Goal: Task Accomplishment & Management: Manage account settings

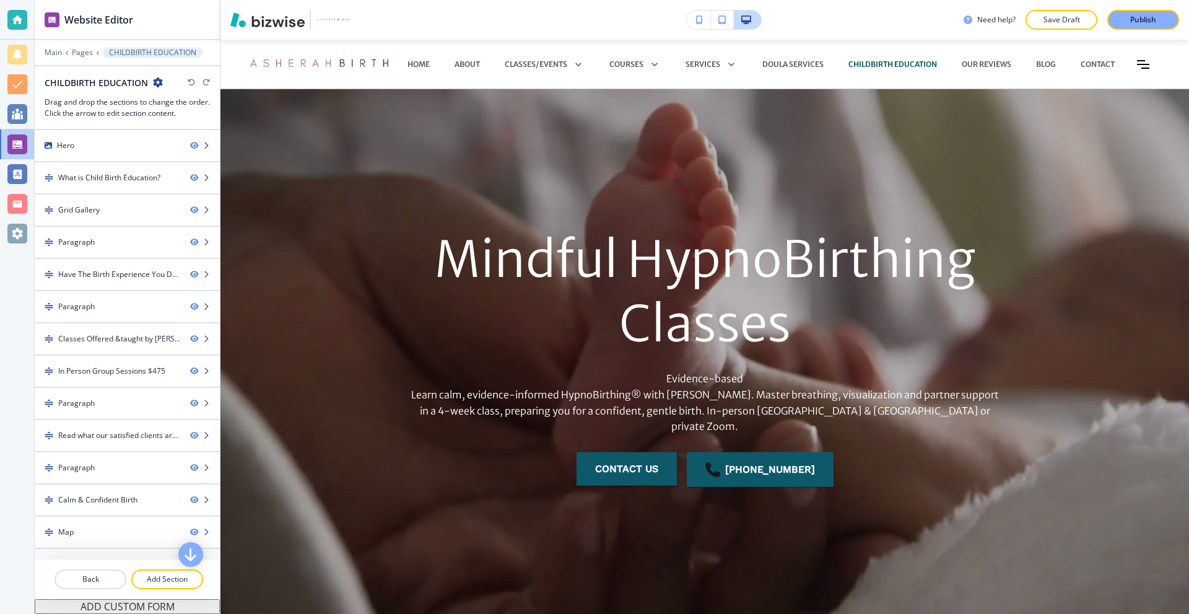
scroll to position [3902, 0]
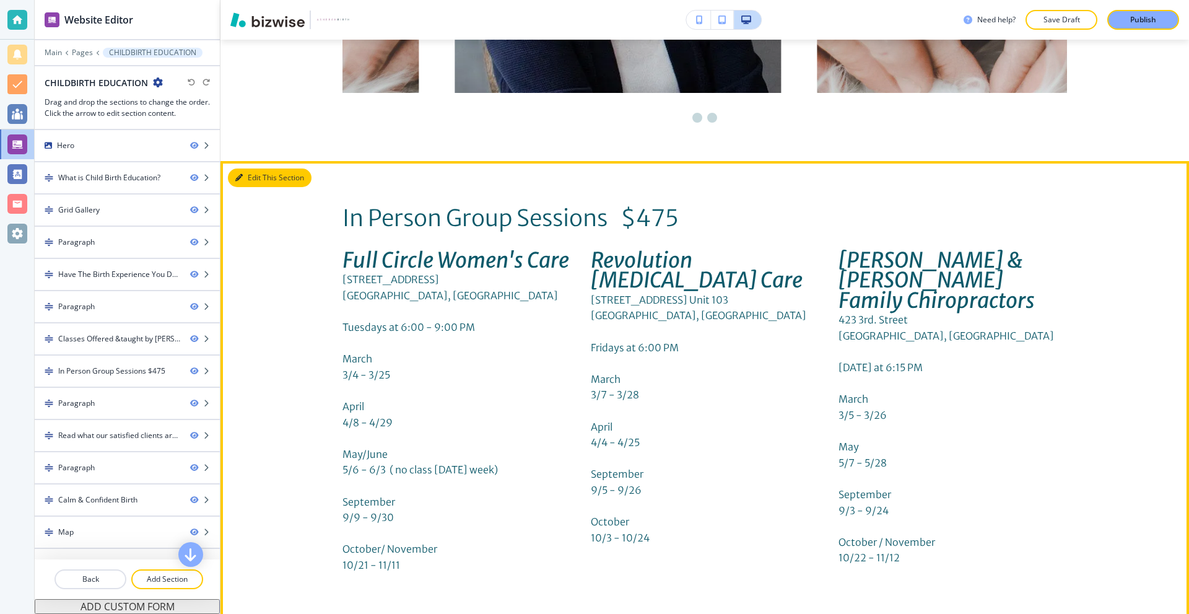
click at [250, 170] on button "Edit This Section" at bounding box center [270, 177] width 84 height 19
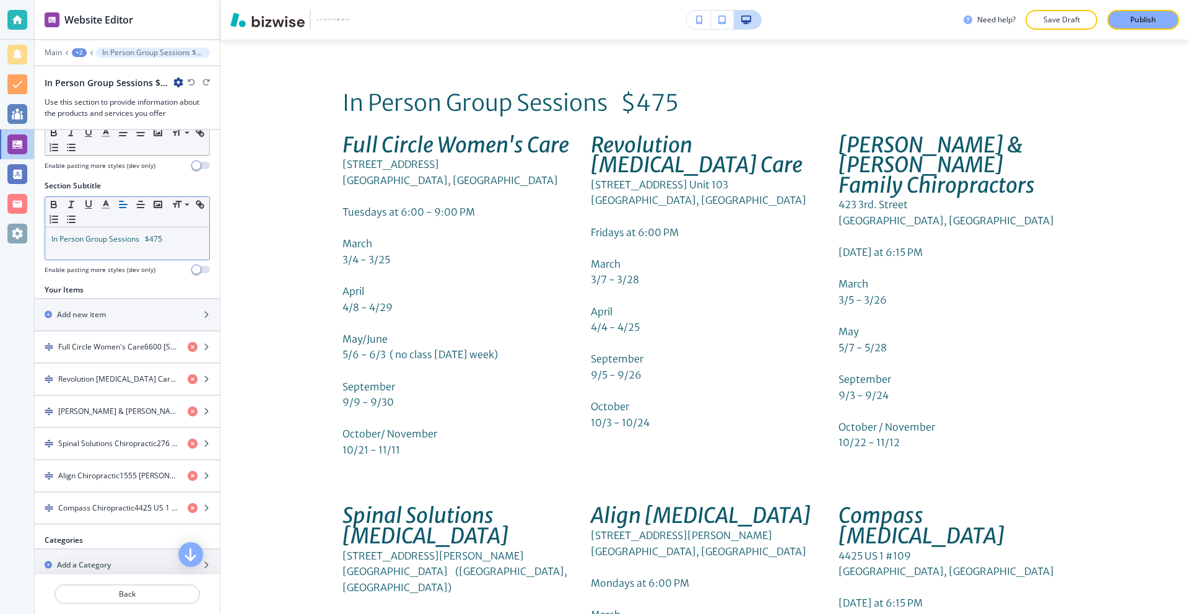
scroll to position [62, 0]
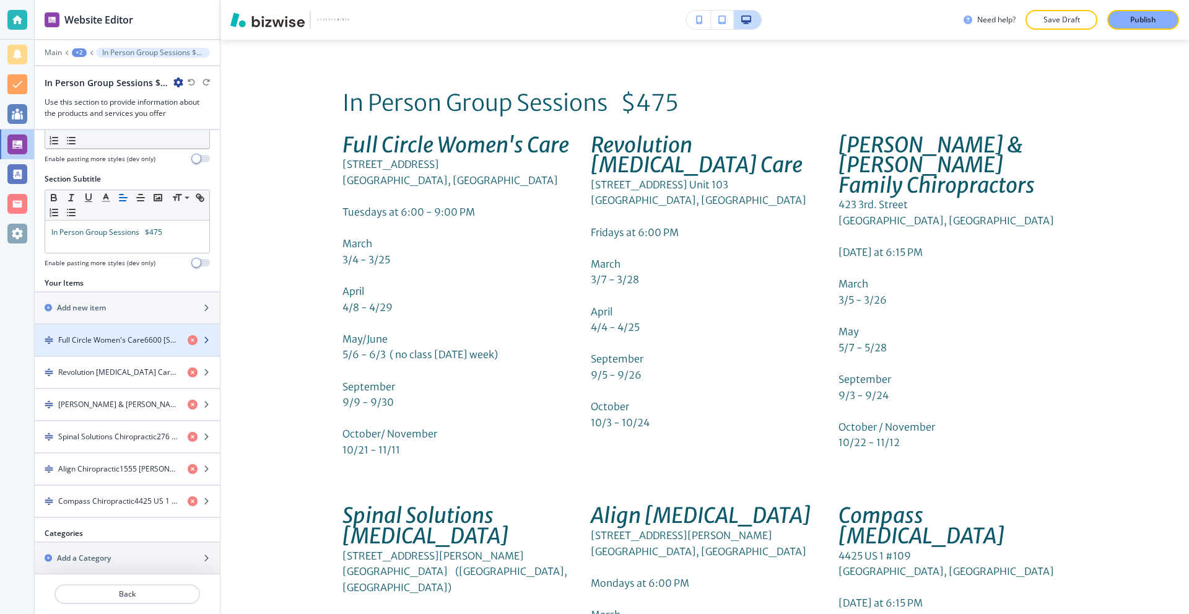
click at [105, 333] on div "button" at bounding box center [127, 330] width 185 height 10
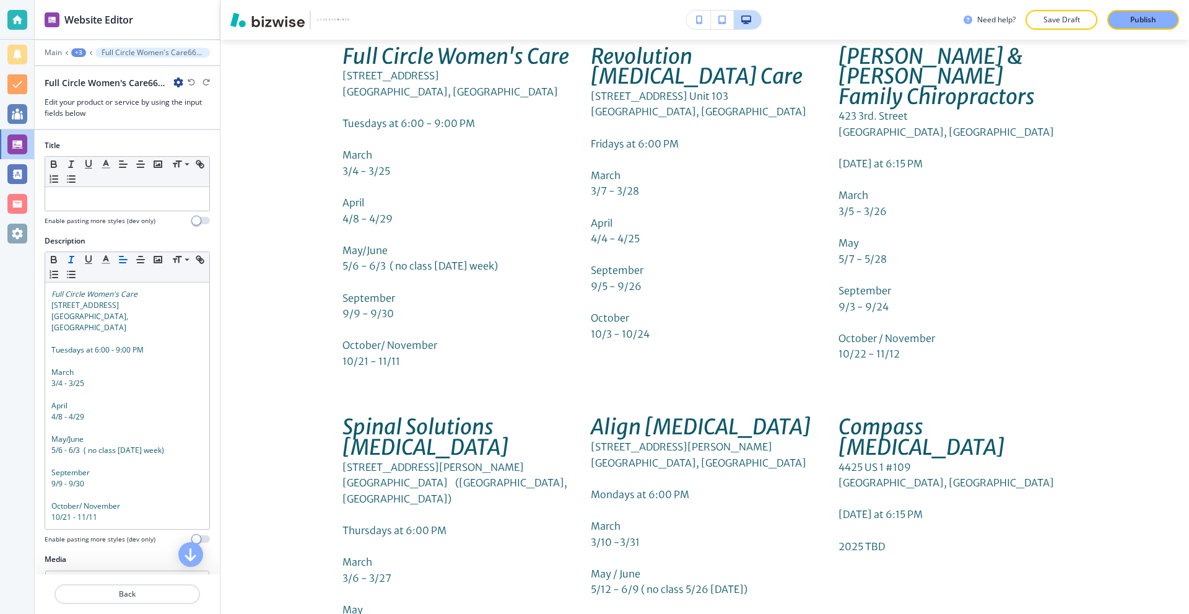
scroll to position [4108, 0]
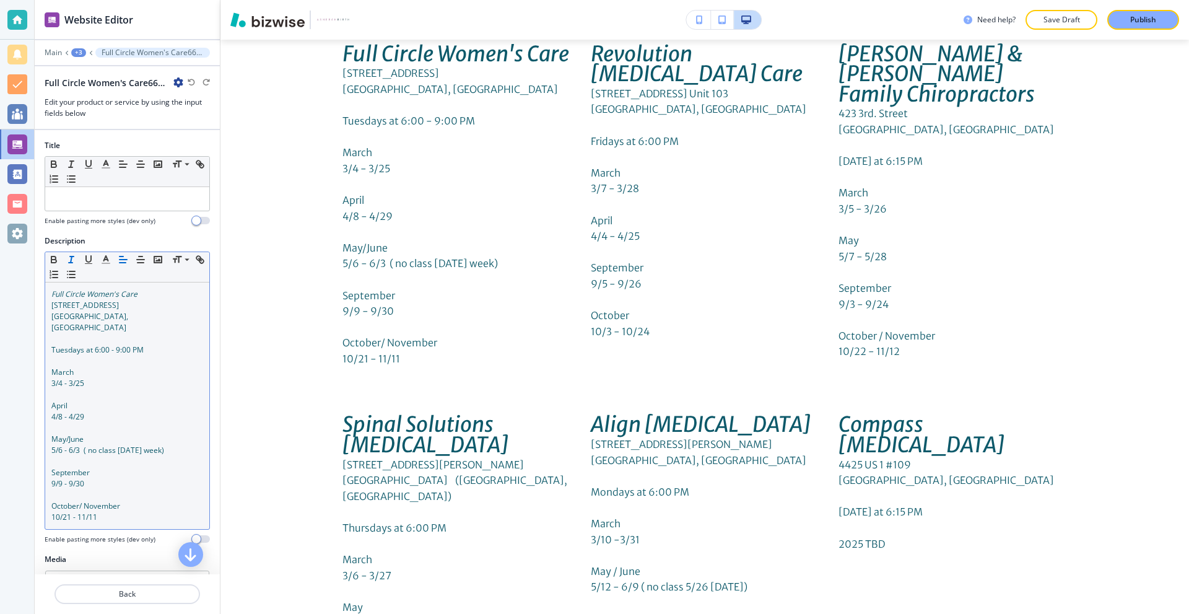
click at [162, 344] on p "Tuesdays at 6:00 - 9:00 PM" at bounding box center [127, 349] width 152 height 11
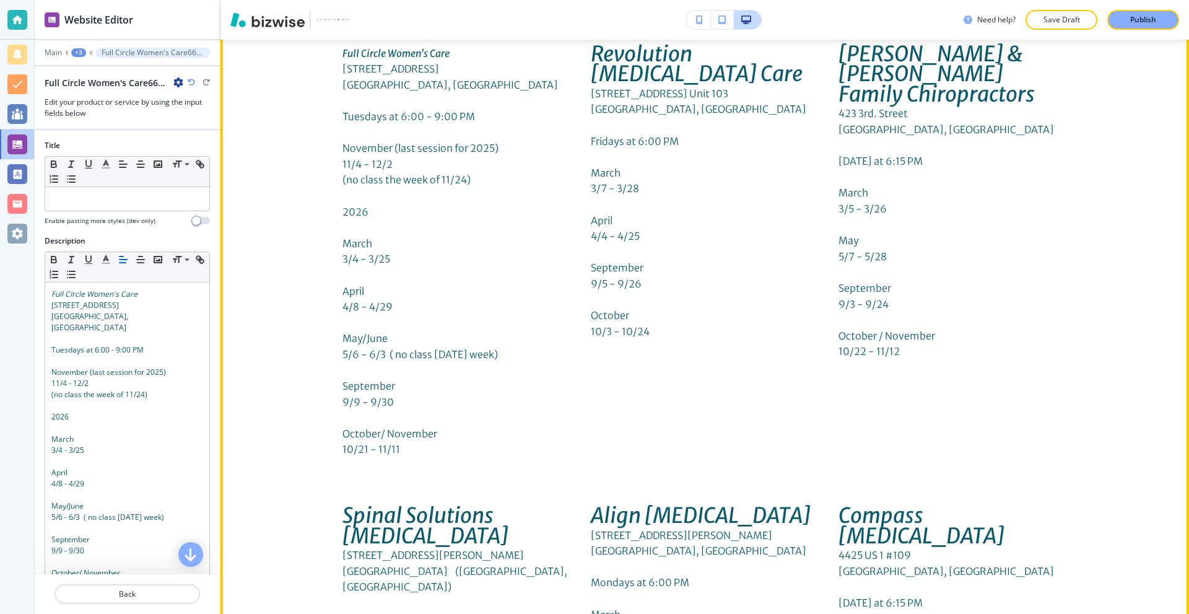
drag, startPoint x: 426, startPoint y: 208, endPoint x: 416, endPoint y: 203, distance: 11.6
click at [425, 207] on p "2026" at bounding box center [456, 212] width 229 height 16
click at [408, 204] on p "2026" at bounding box center [456, 212] width 229 height 16
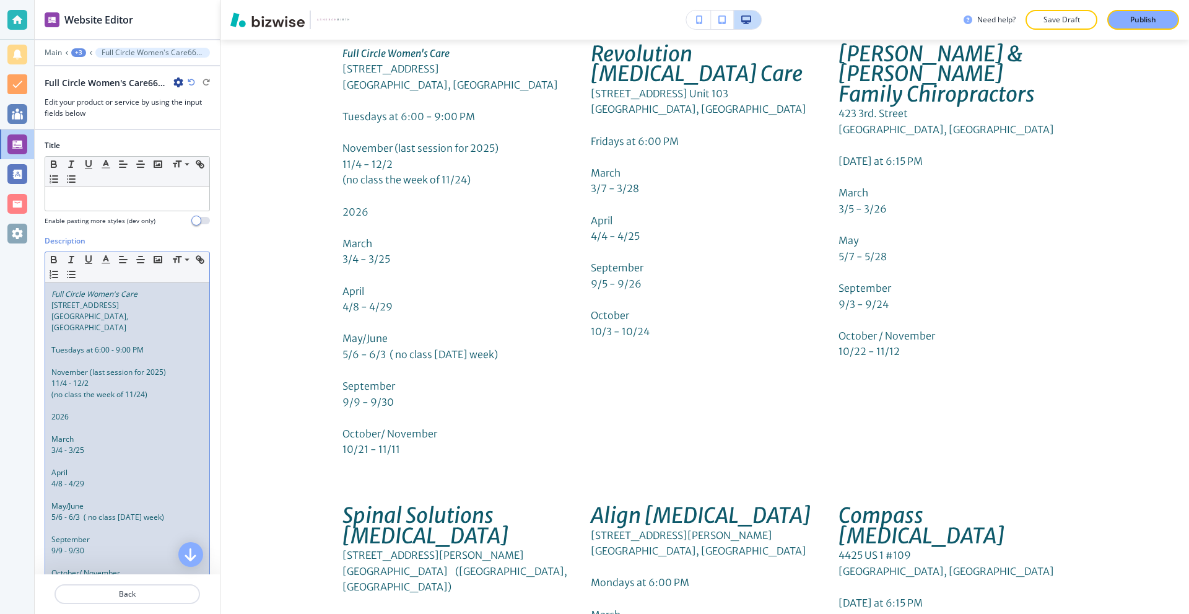
click at [104, 411] on p "2026" at bounding box center [127, 416] width 152 height 11
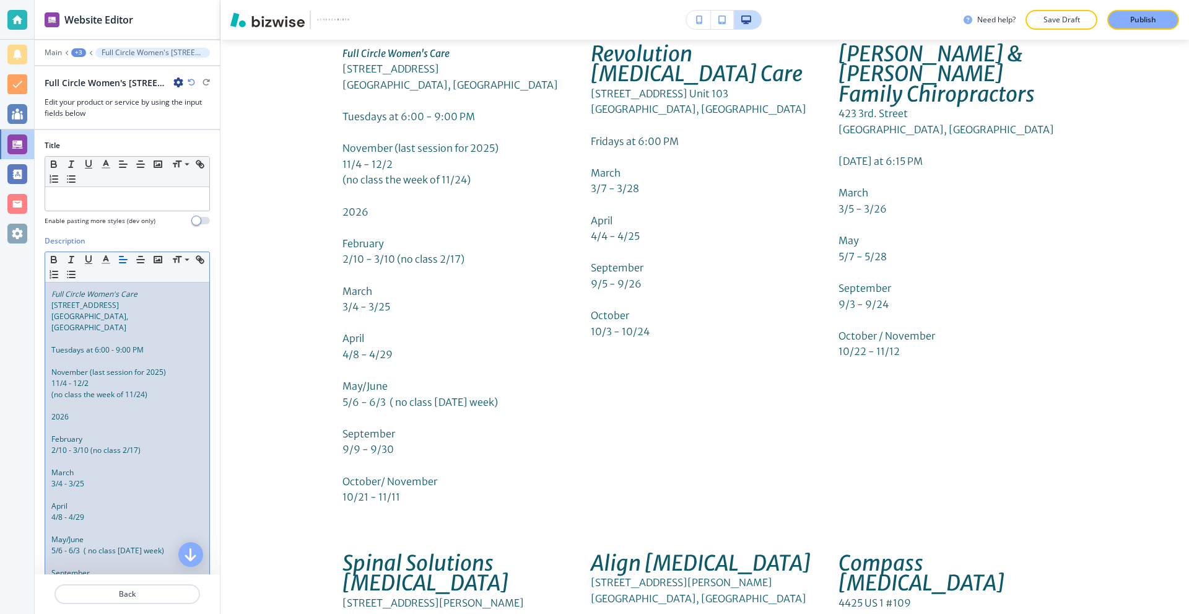
click at [107, 467] on p "March" at bounding box center [127, 472] width 152 height 11
click at [61, 512] on span "4/8 - 4/29" at bounding box center [67, 517] width 33 height 11
click at [81, 512] on p "4/7 - 4/29" at bounding box center [127, 517] width 152 height 11
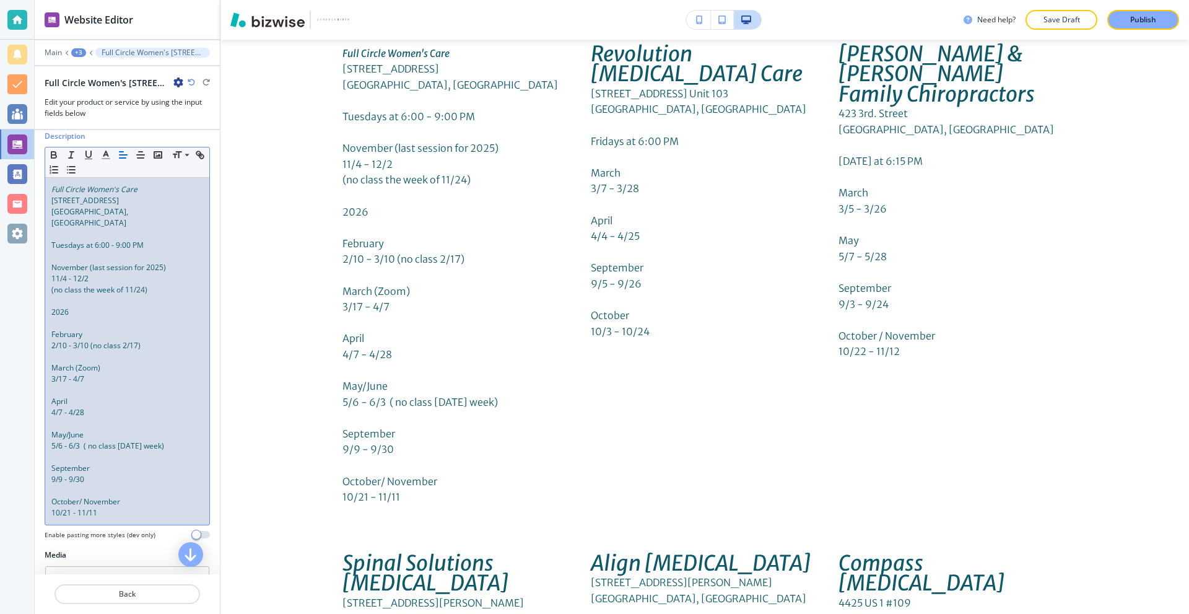
scroll to position [124, 0]
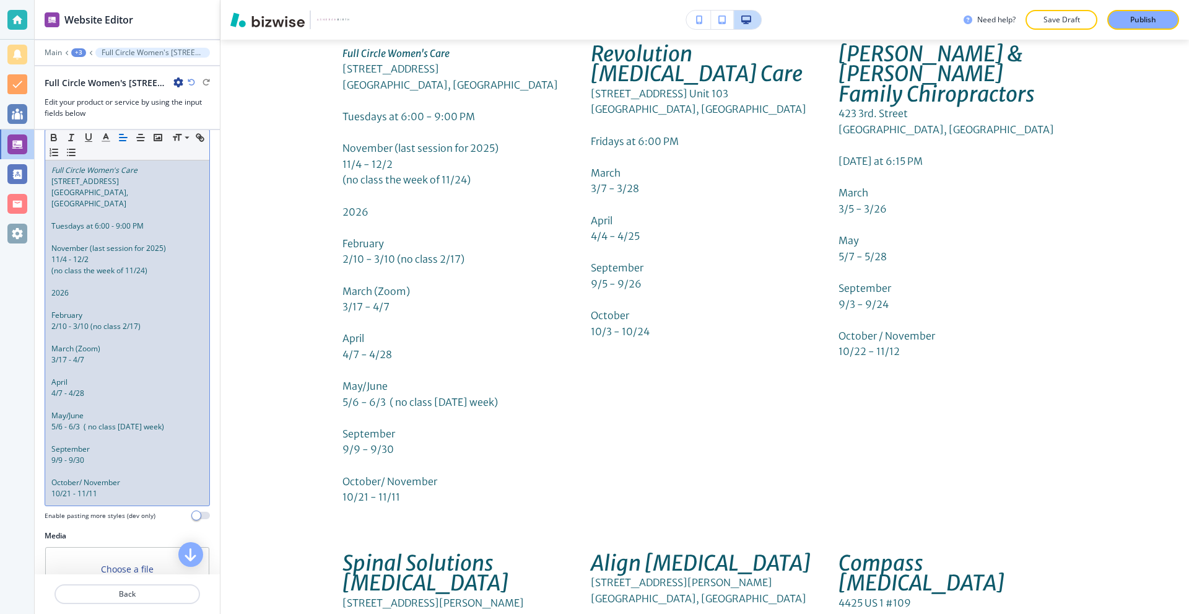
drag, startPoint x: 187, startPoint y: 414, endPoint x: 87, endPoint y: 424, distance: 100.9
click at [59, 421] on span "5/6 - 6/3 ( no class [DATE] week)" at bounding box center [107, 426] width 113 height 11
drag, startPoint x: 100, startPoint y: 447, endPoint x: 35, endPoint y: 439, distance: 65.5
click at [35, 439] on div "Description Small Normal Large Huge Full Circle Women's Care [STREET_ADDRESS] T…" at bounding box center [127, 320] width 185 height 419
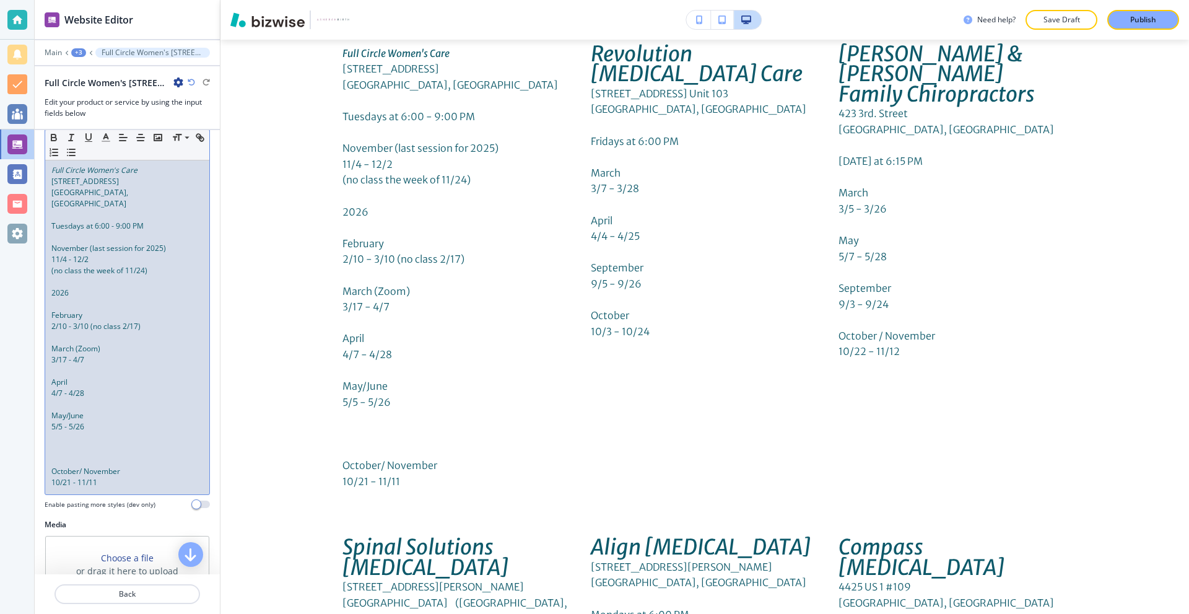
click at [90, 455] on p at bounding box center [127, 460] width 152 height 11
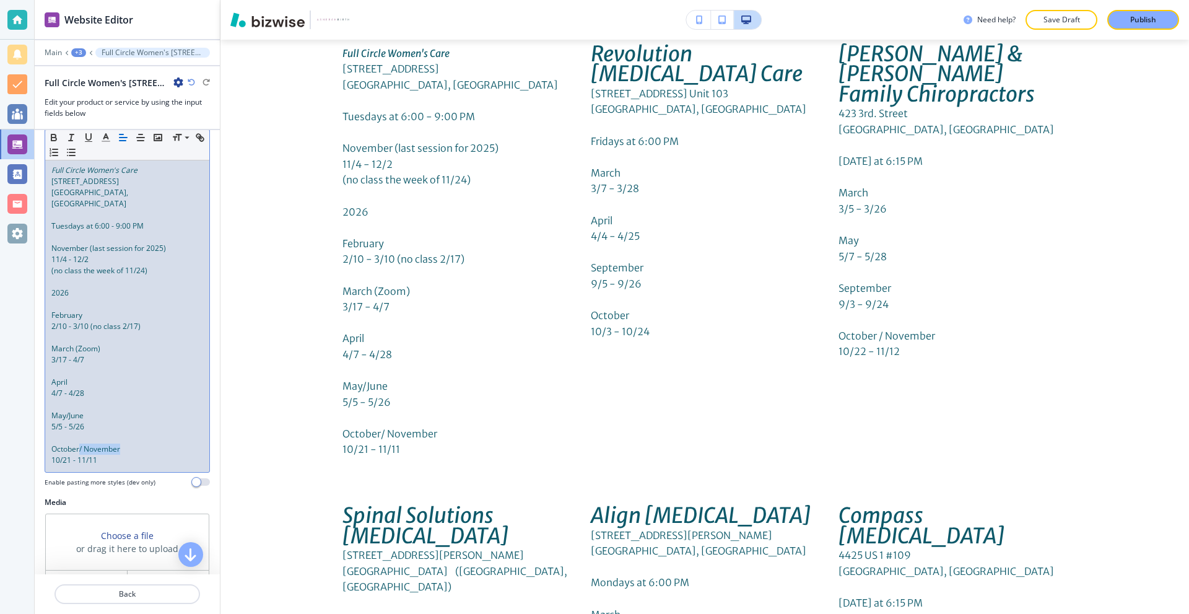
drag, startPoint x: 143, startPoint y: 439, endPoint x: 79, endPoint y: 440, distance: 63.8
click at [79, 443] on p "October/ November" at bounding box center [127, 448] width 152 height 11
drag, startPoint x: 90, startPoint y: 447, endPoint x: 62, endPoint y: 450, distance: 28.6
click at [62, 455] on p "10/21 - 11/11" at bounding box center [127, 460] width 152 height 11
drag, startPoint x: 84, startPoint y: 286, endPoint x: 37, endPoint y: 285, distance: 47.1
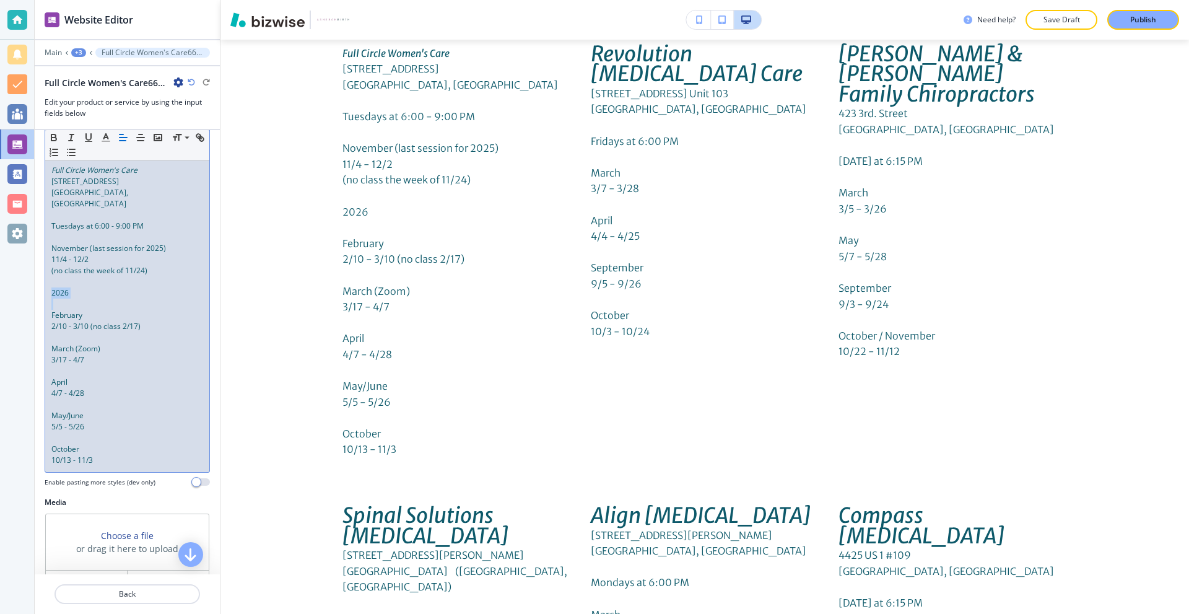
click at [37, 285] on div "Description Small Normal Large Huge Full Circle Women's Care [STREET_ADDRESS] T…" at bounding box center [127, 303] width 185 height 385
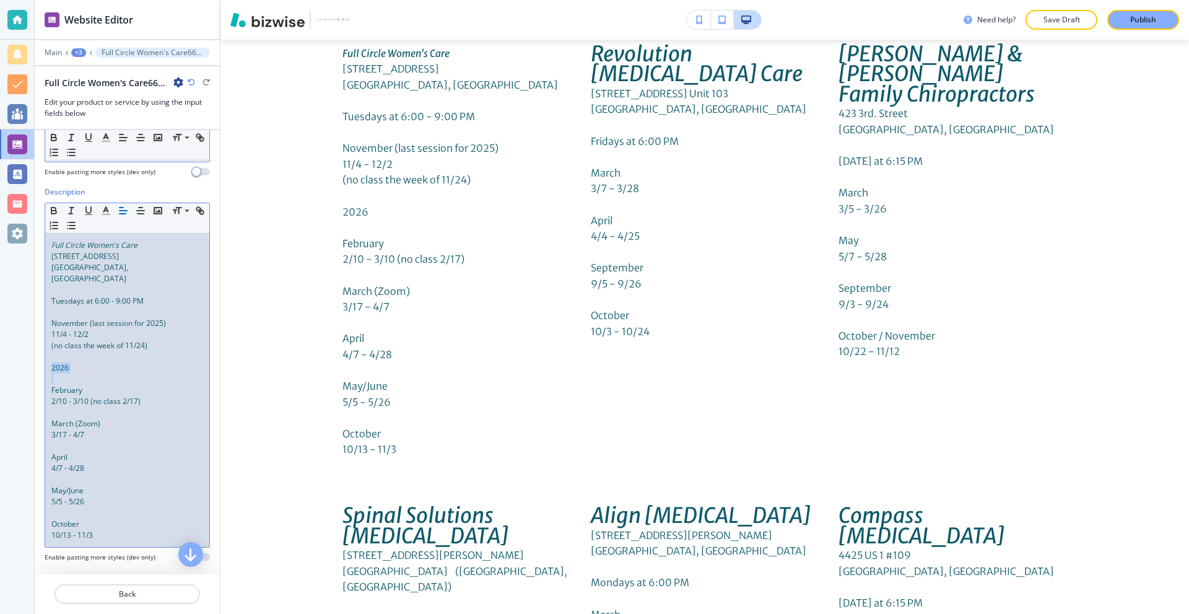
scroll to position [0, 0]
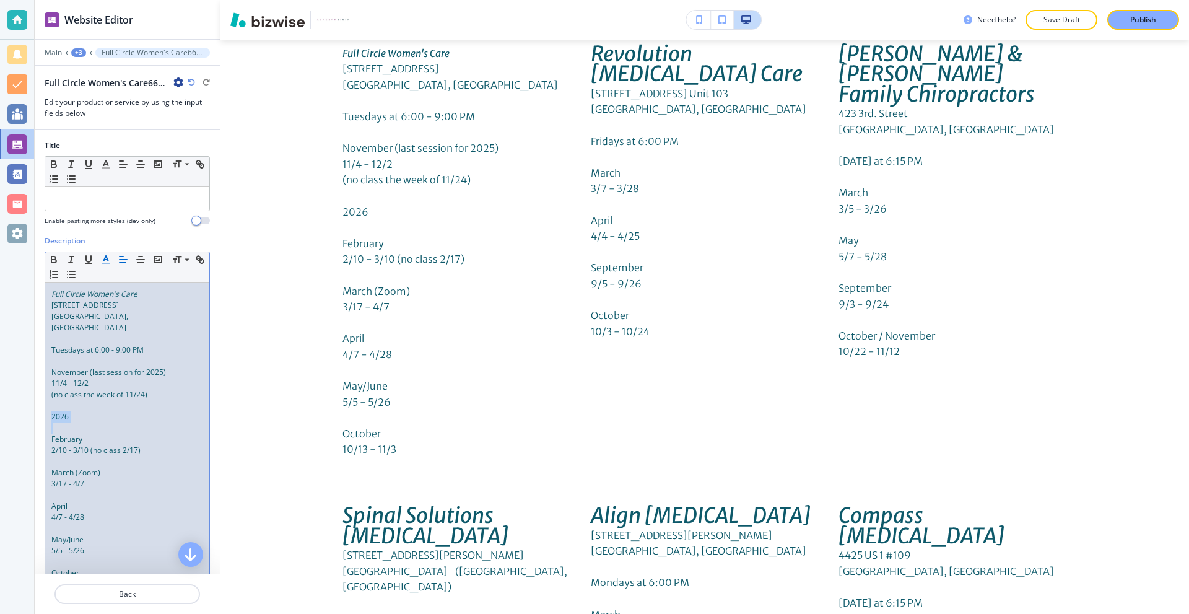
click at [105, 257] on polyline "button" at bounding box center [106, 258] width 4 height 5
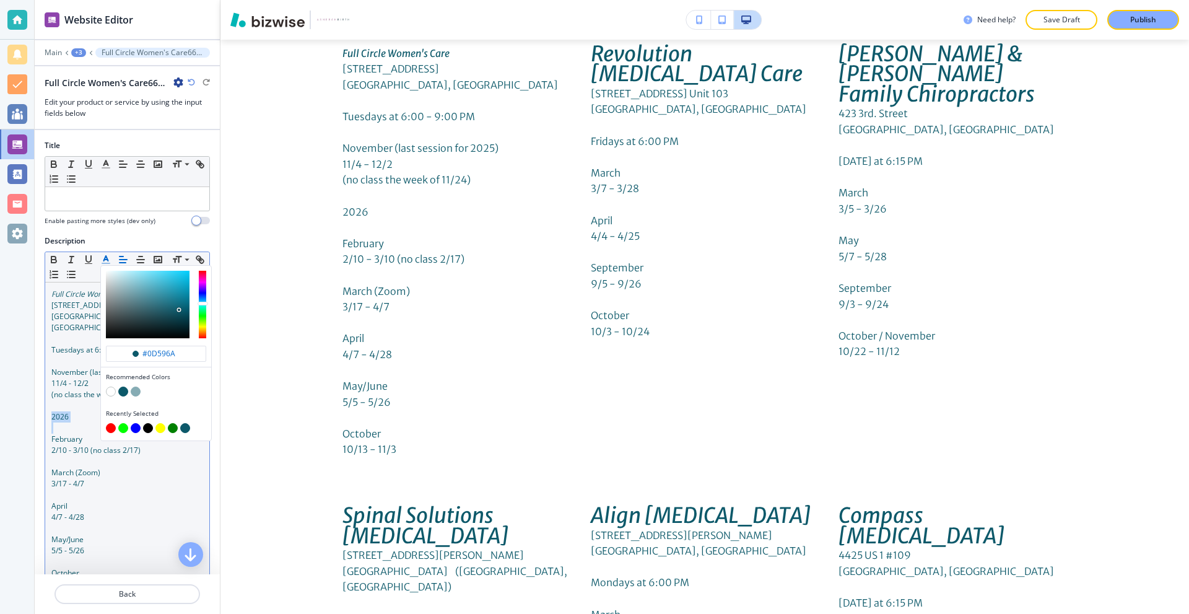
click at [113, 423] on button "button" at bounding box center [111, 428] width 10 height 10
type input "#ff0000"
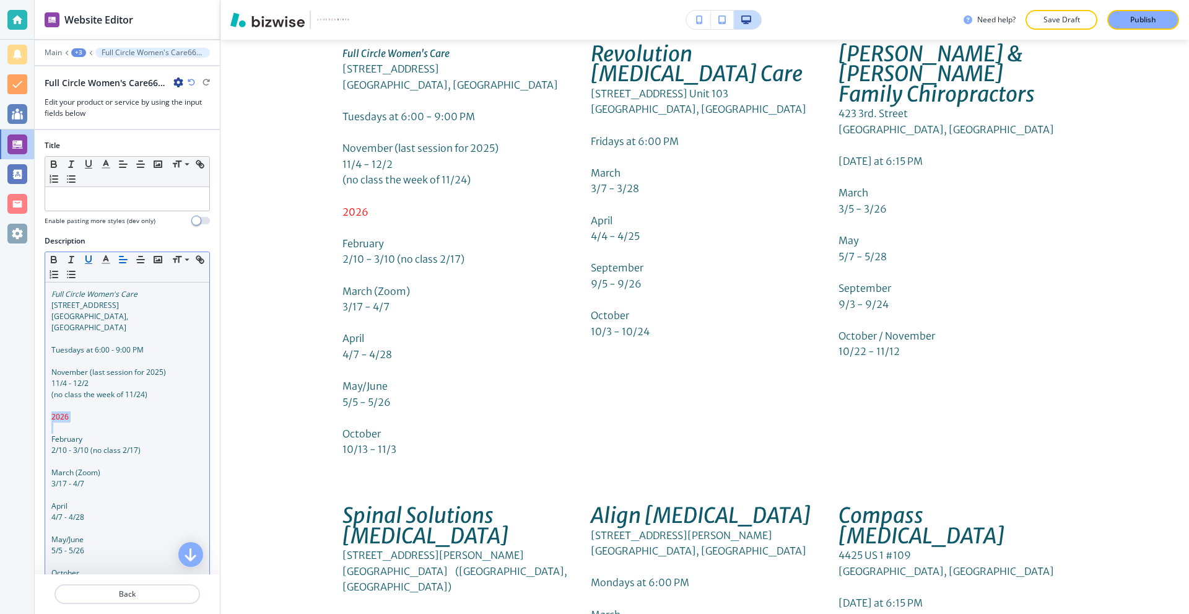
click at [89, 261] on icon "button" at bounding box center [88, 259] width 5 height 6
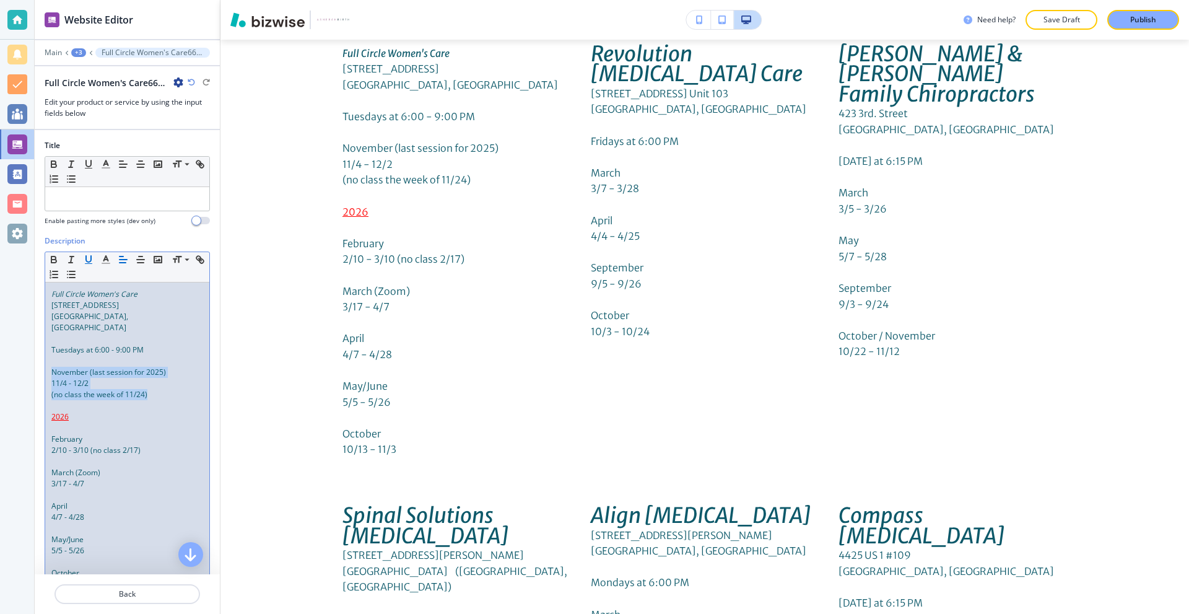
drag, startPoint x: 165, startPoint y: 380, endPoint x: 48, endPoint y: 361, distance: 118.6
click at [48, 361] on div "Full Circle Women's Care [STREET_ADDRESS] Tuesdays at 6:00 - 9:00 PM November (…" at bounding box center [127, 438] width 164 height 313
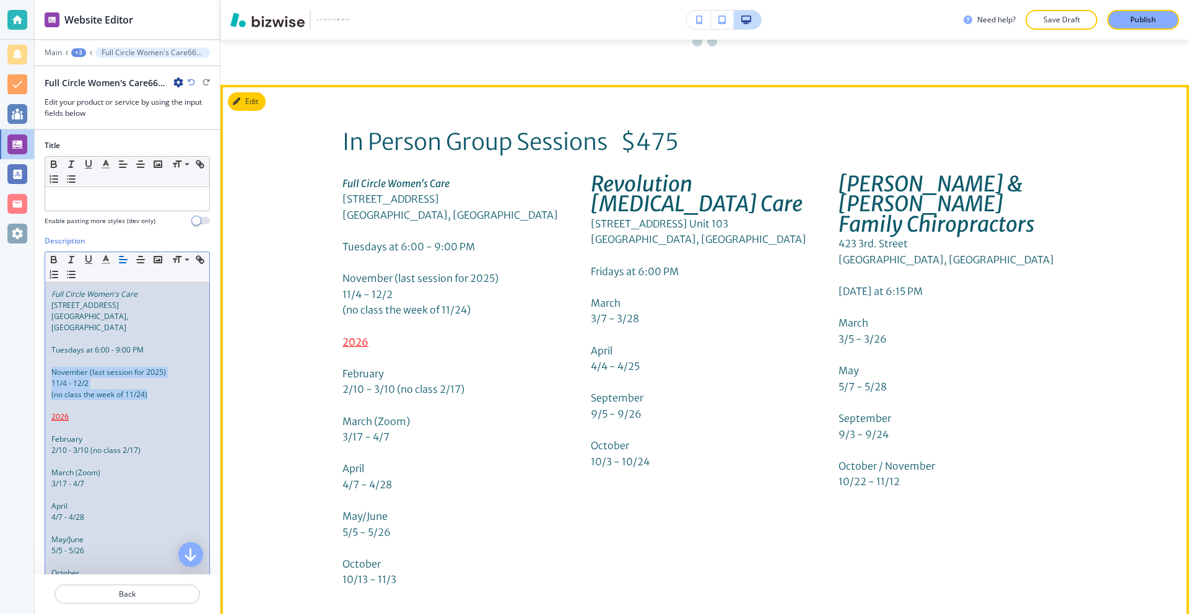
scroll to position [3984, 0]
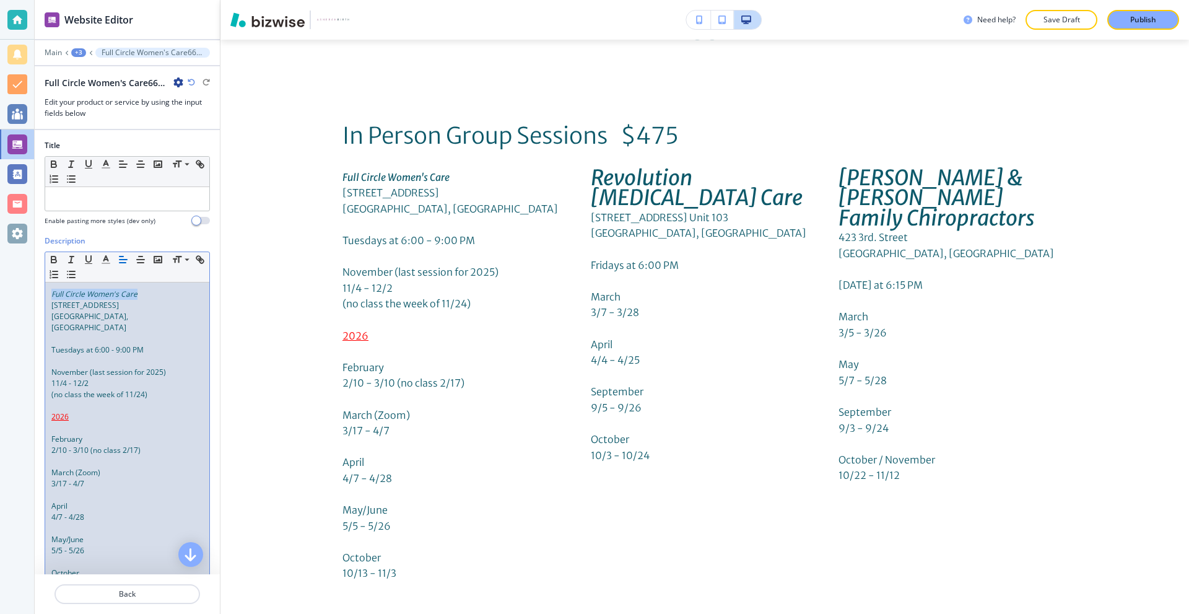
drag, startPoint x: 152, startPoint y: 293, endPoint x: 38, endPoint y: 293, distance: 114.0
click at [40, 293] on div "Description Small Normal Large Huge Full Circle Women's Care [STREET_ADDRESS] T…" at bounding box center [127, 427] width 185 height 385
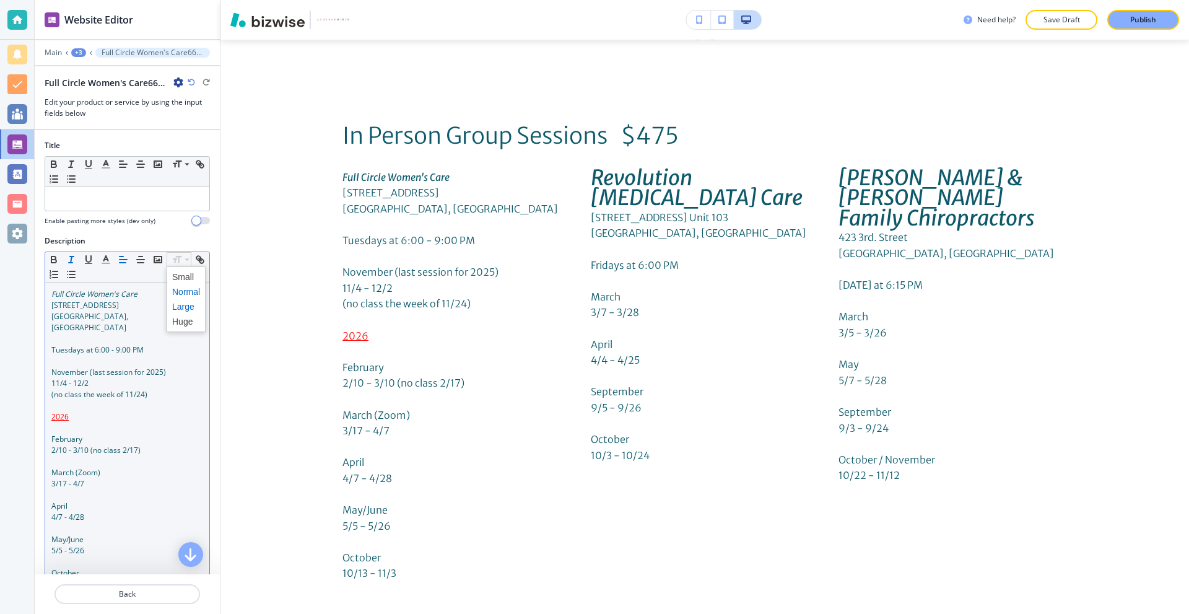
click at [187, 307] on span at bounding box center [186, 306] width 28 height 15
click at [186, 319] on span at bounding box center [186, 321] width 28 height 15
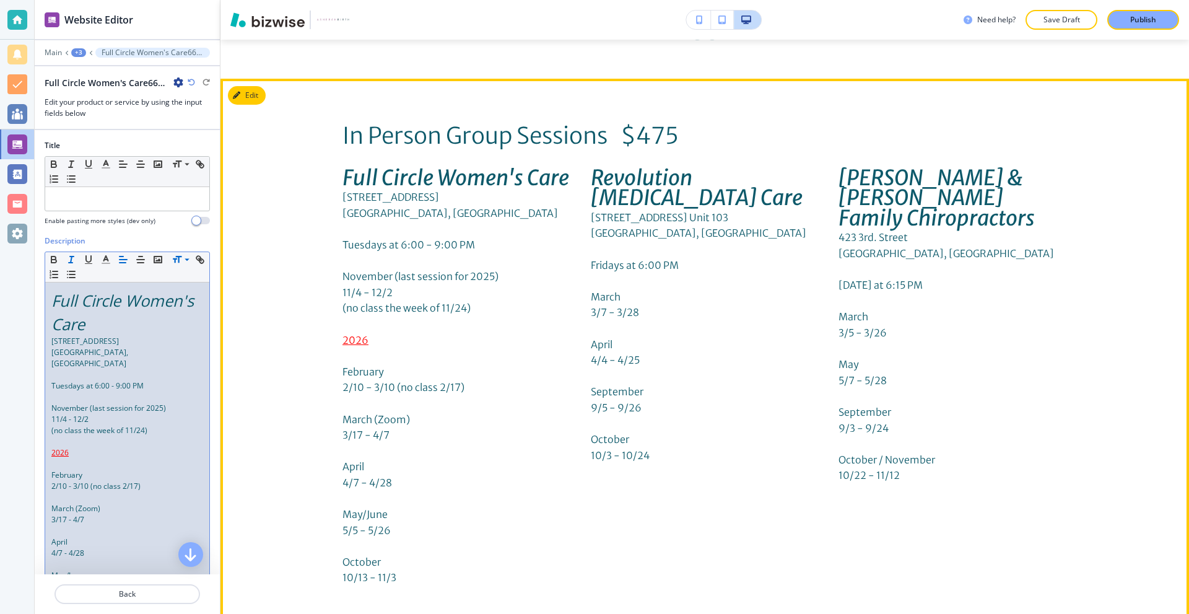
click at [335, 215] on div "In Person Group Sessions $475 Full Circle Women's Care [STREET_ADDRESS] Tuesday…" at bounding box center [704, 522] width 969 height 829
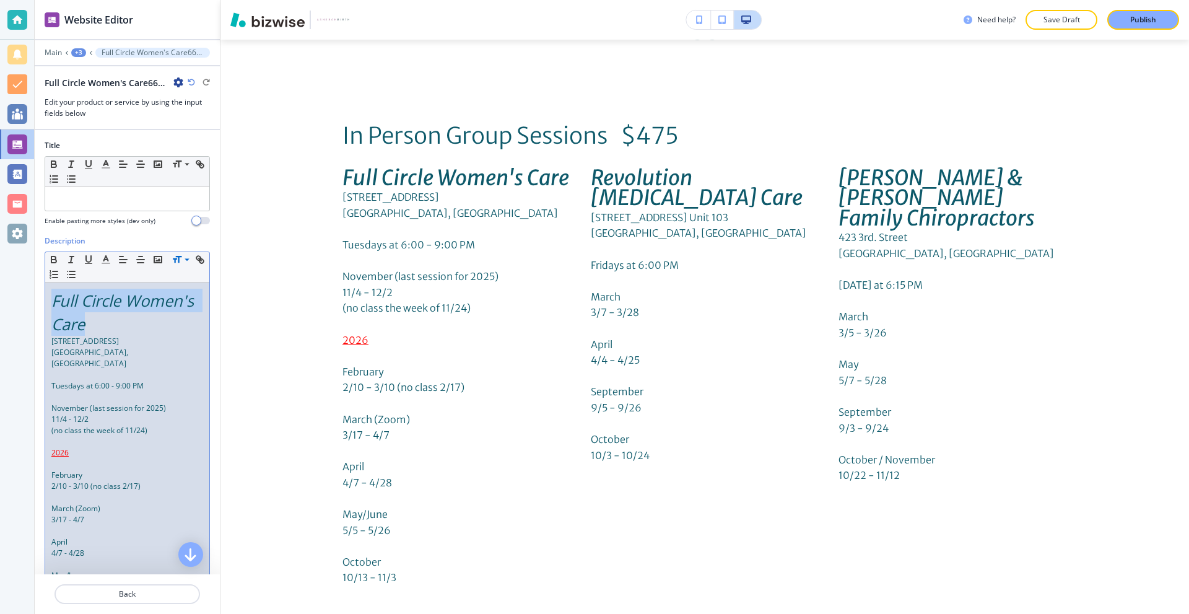
drag, startPoint x: 171, startPoint y: 325, endPoint x: 55, endPoint y: 289, distance: 121.3
click at [47, 299] on div "Full Circle Women's Care [STREET_ADDRESS] Tuesdays at 6:00 - 9:00 PM November (…" at bounding box center [127, 457] width 164 height 350
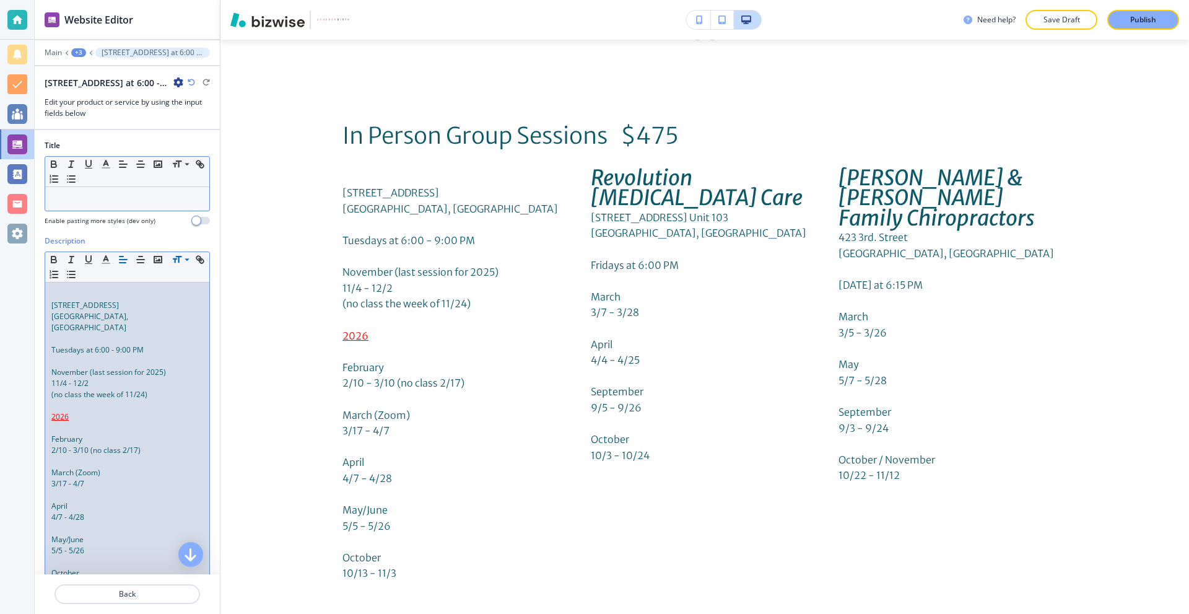
click at [98, 198] on p at bounding box center [127, 198] width 152 height 11
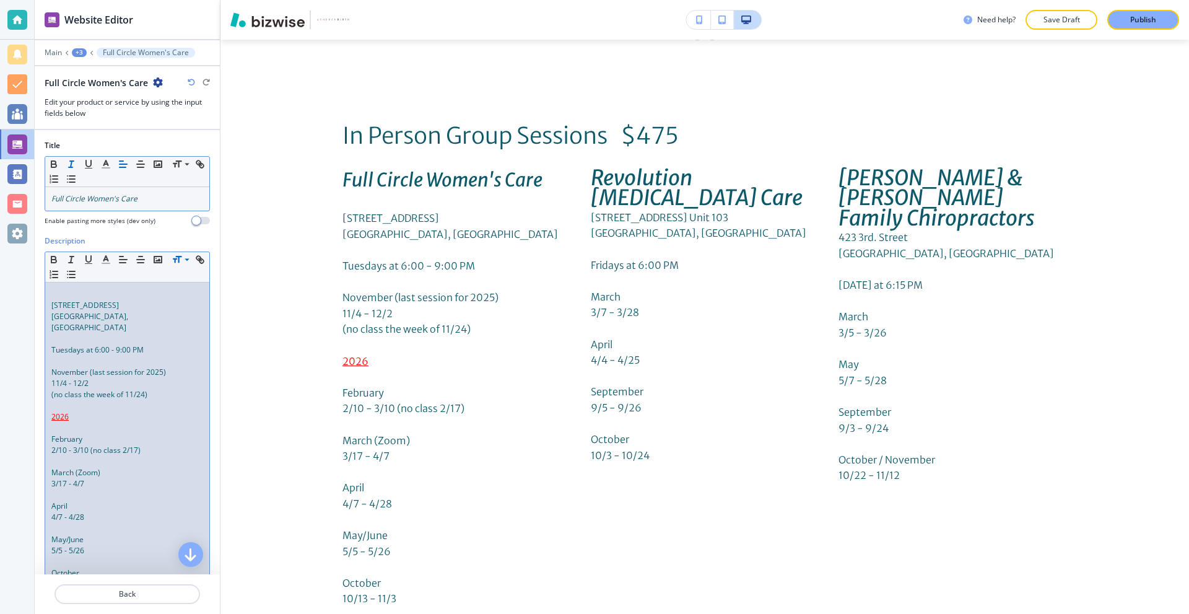
drag, startPoint x: 84, startPoint y: 295, endPoint x: 24, endPoint y: 295, distance: 60.1
click at [24, 295] on div "Website Editor Main +3 Full Circle Women's Care Full Circle Women's Care Edit y…" at bounding box center [594, 307] width 1189 height 614
click at [48, 302] on div "[STREET_ADDRESS] Tuesdays at 6:00 - 9:00 PM November (last session for 2025) 11…" at bounding box center [127, 438] width 164 height 313
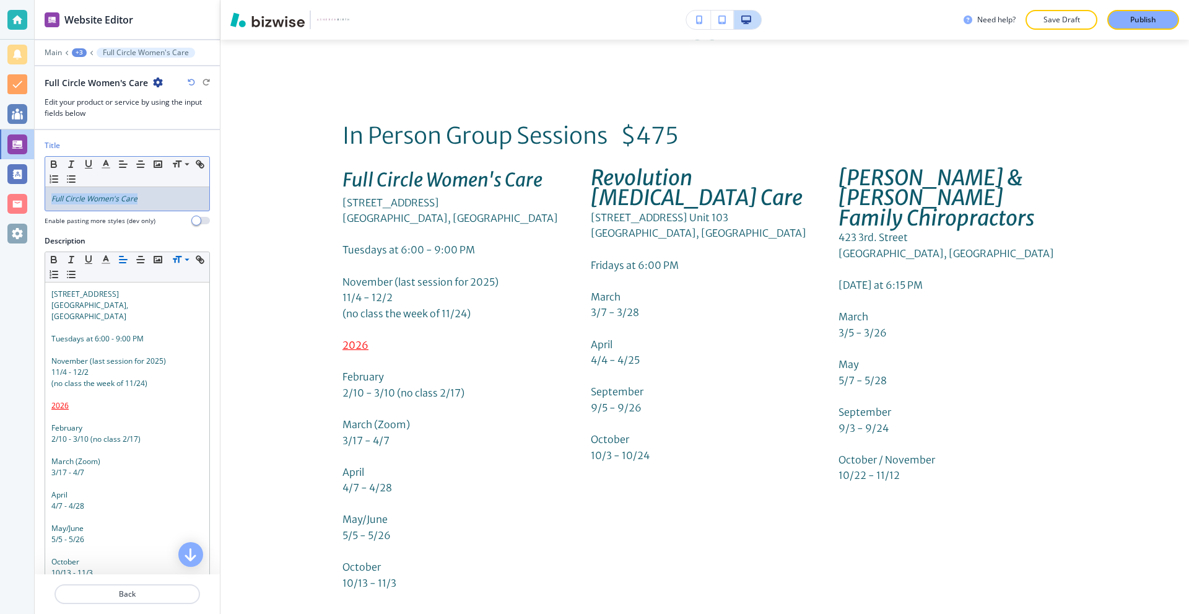
drag, startPoint x: 157, startPoint y: 202, endPoint x: 23, endPoint y: 189, distance: 134.4
click at [32, 196] on div "Website Editor Main +3 Full Circle Women's Care Full Circle Women's Care Edit y…" at bounding box center [594, 307] width 1189 height 614
click at [159, 230] on div "Title Small Normal Large Huge Full Circle Women's Care Enable pasting more styl…" at bounding box center [127, 187] width 185 height 95
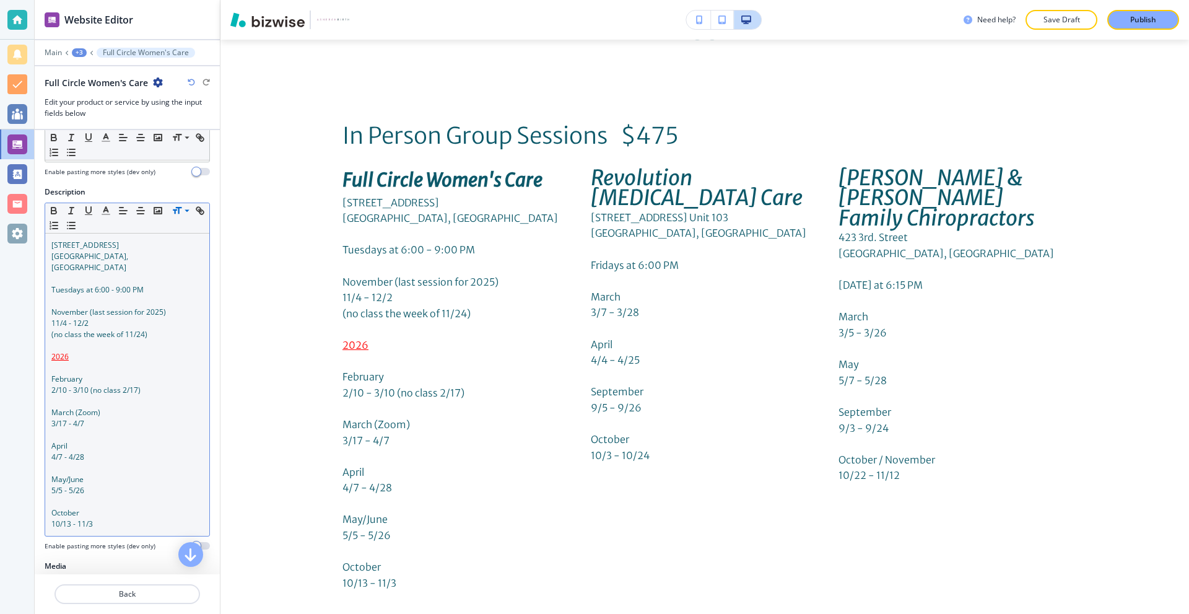
scroll to position [180, 0]
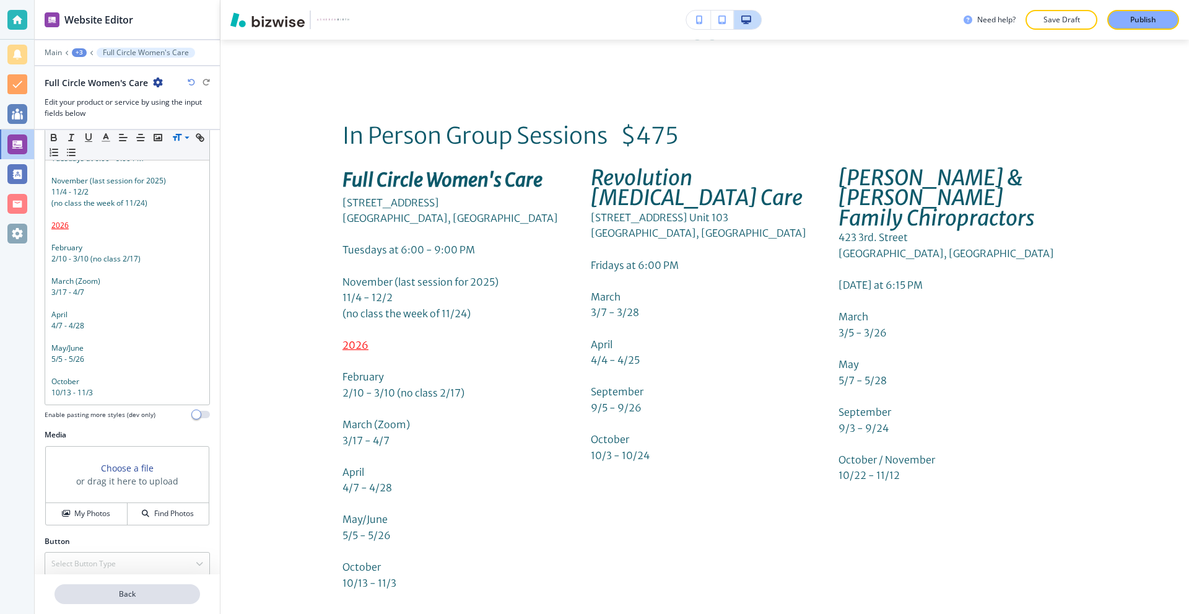
click at [124, 588] on p "Back" at bounding box center [127, 593] width 143 height 11
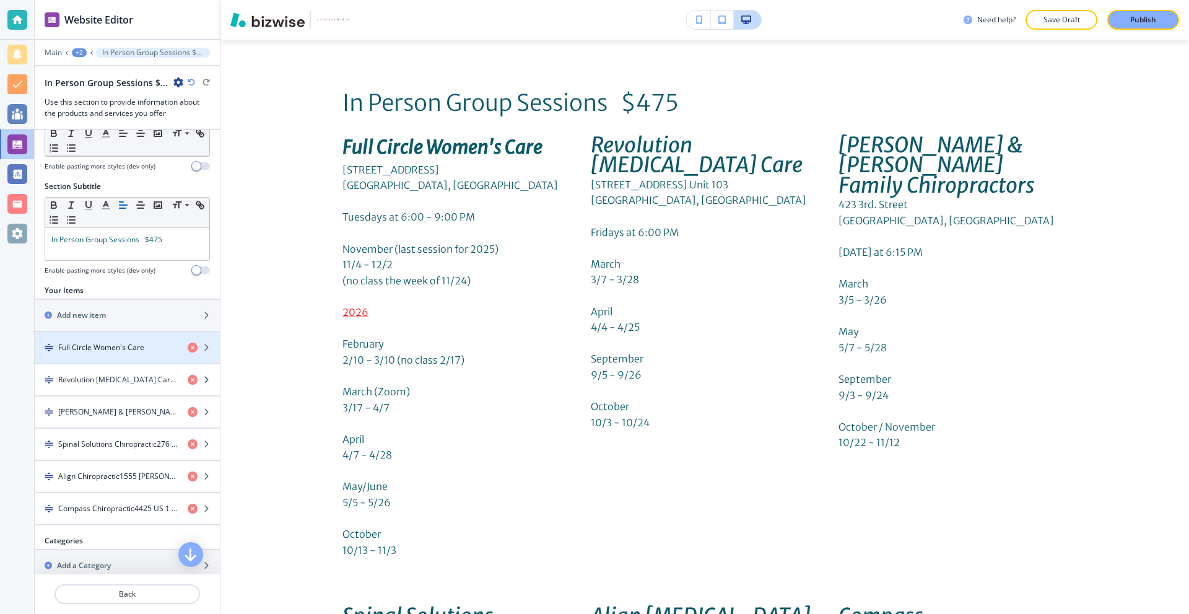
scroll to position [62, 0]
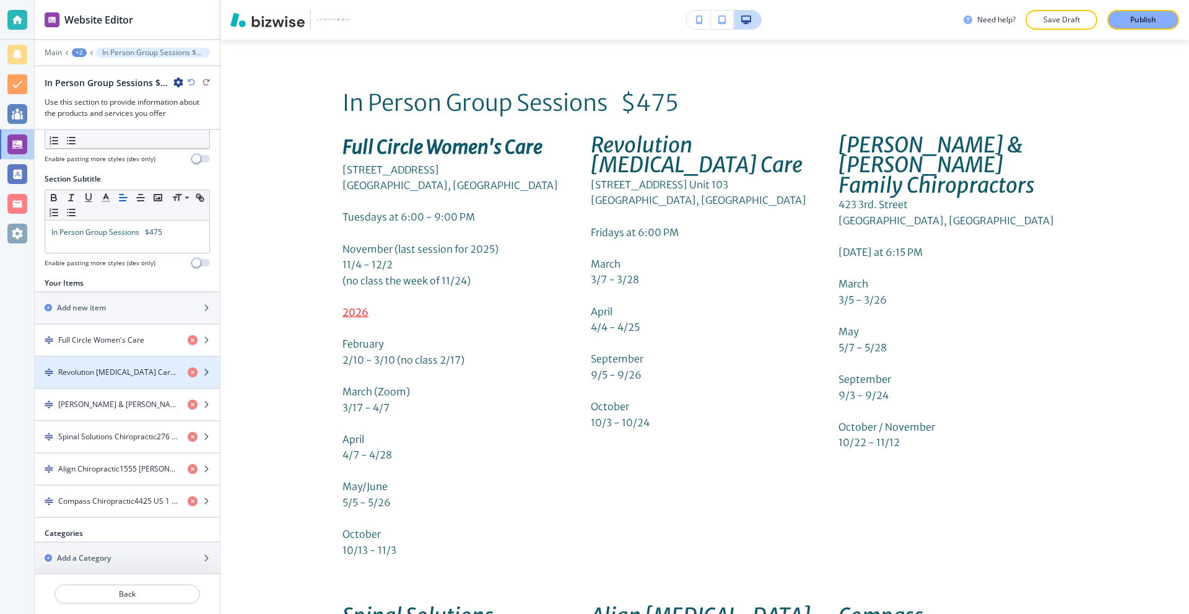
click at [129, 376] on h4 "Revolution [MEDICAL_DATA] Care14866 [STREET_ADDRESS] Unit 103Jacksonville, FLFr…" at bounding box center [118, 372] width 120 height 11
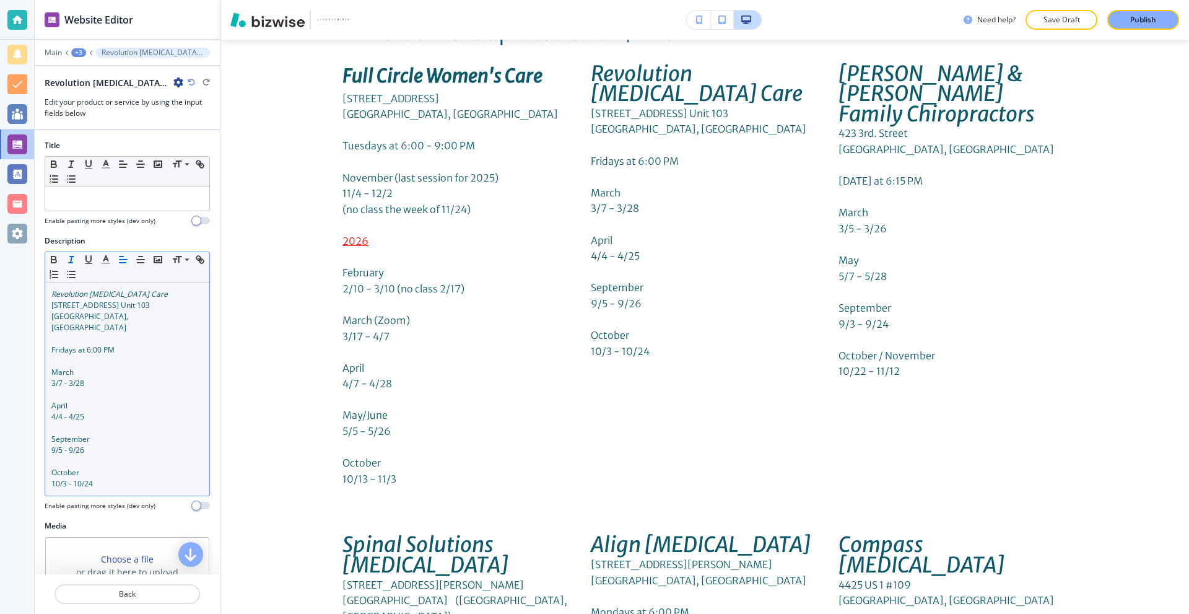
scroll to position [4108, 0]
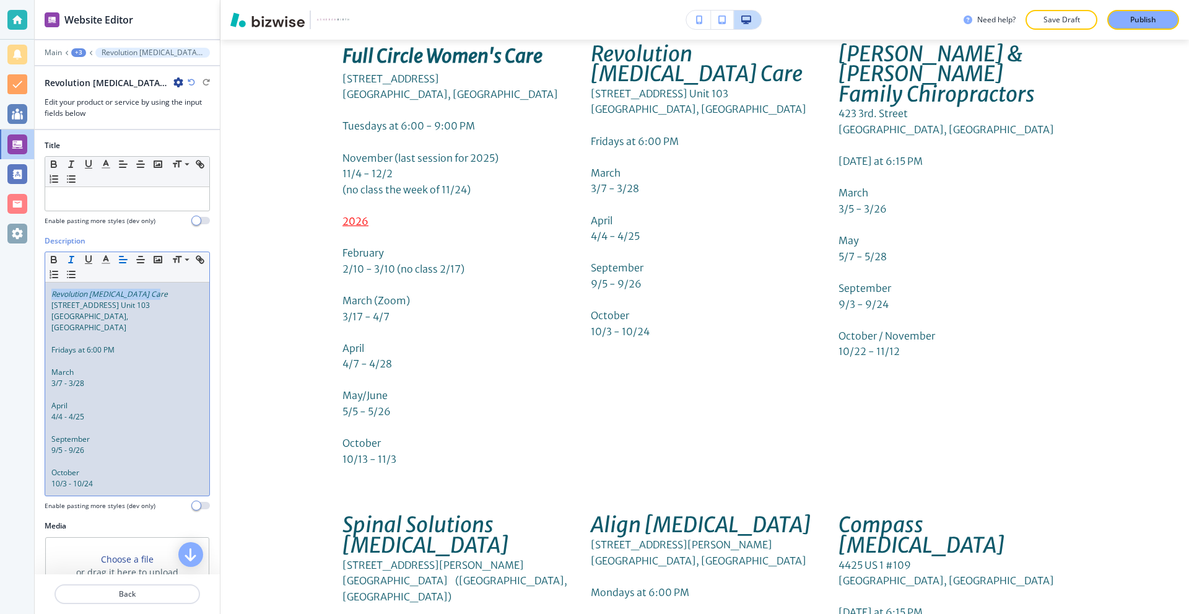
drag, startPoint x: 165, startPoint y: 296, endPoint x: 27, endPoint y: 292, distance: 138.8
click at [27, 292] on div "Website Editor Main +3 Revolution [MEDICAL_DATA] [STREET_ADDRESS] Unit 103Jacks…" at bounding box center [594, 307] width 1189 height 614
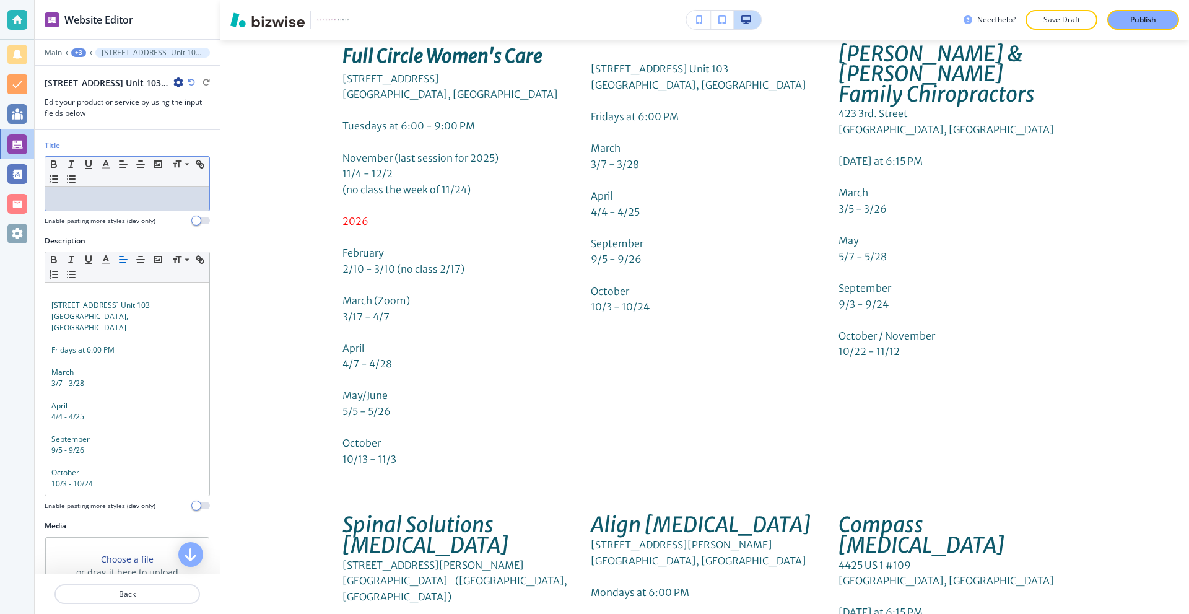
click at [84, 205] on div at bounding box center [127, 199] width 164 height 24
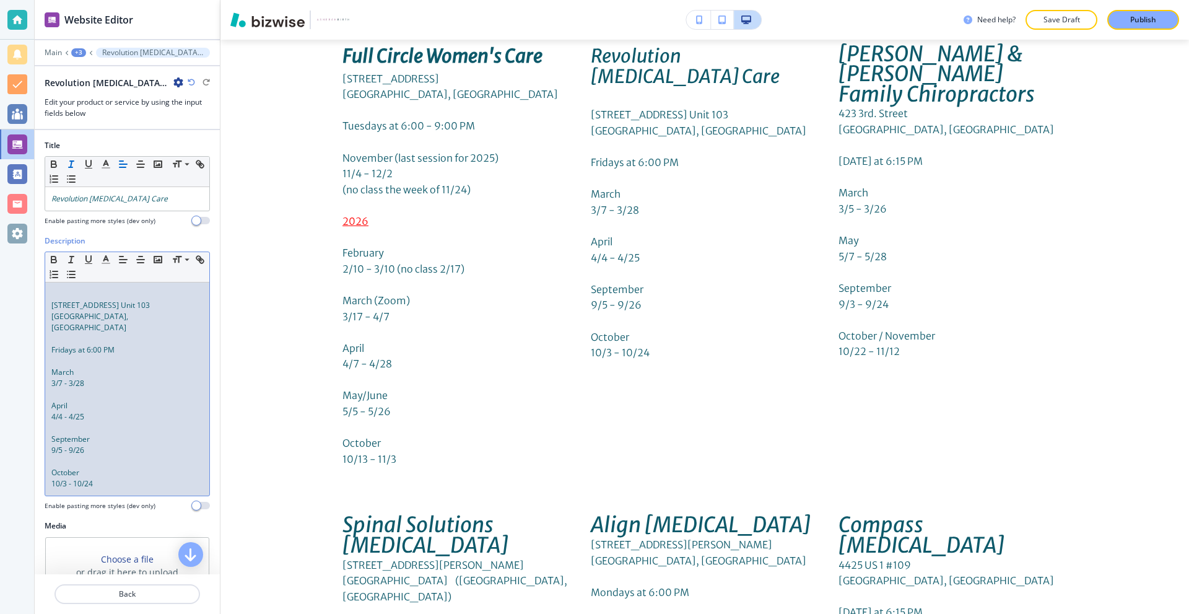
click at [54, 305] on span "[STREET_ADDRESS] Unit 103" at bounding box center [100, 305] width 98 height 11
click at [50, 302] on div "[STREET_ADDRESS] [GEOGRAPHIC_DATA], [GEOGRAPHIC_DATA] Fridays at 6:00 PM March …" at bounding box center [127, 388] width 164 height 213
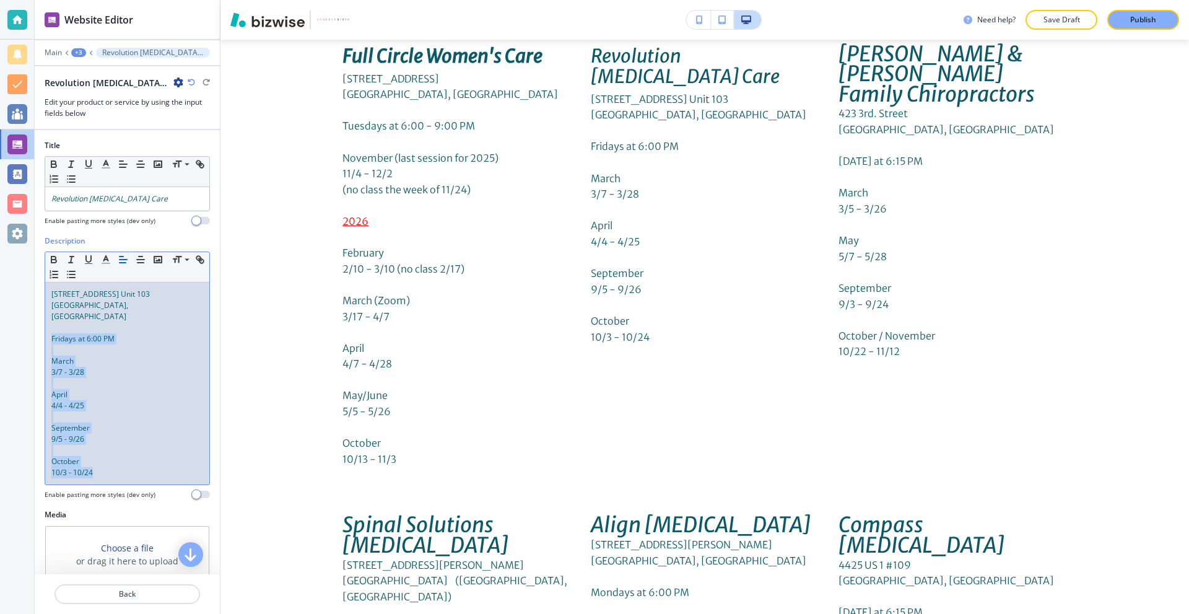
drag, startPoint x: 48, startPoint y: 328, endPoint x: 158, endPoint y: 473, distance: 181.6
click at [158, 473] on div "[STREET_ADDRESS] [GEOGRAPHIC_DATA], [GEOGRAPHIC_DATA] Fridays at 6:00 PM March …" at bounding box center [127, 383] width 164 height 202
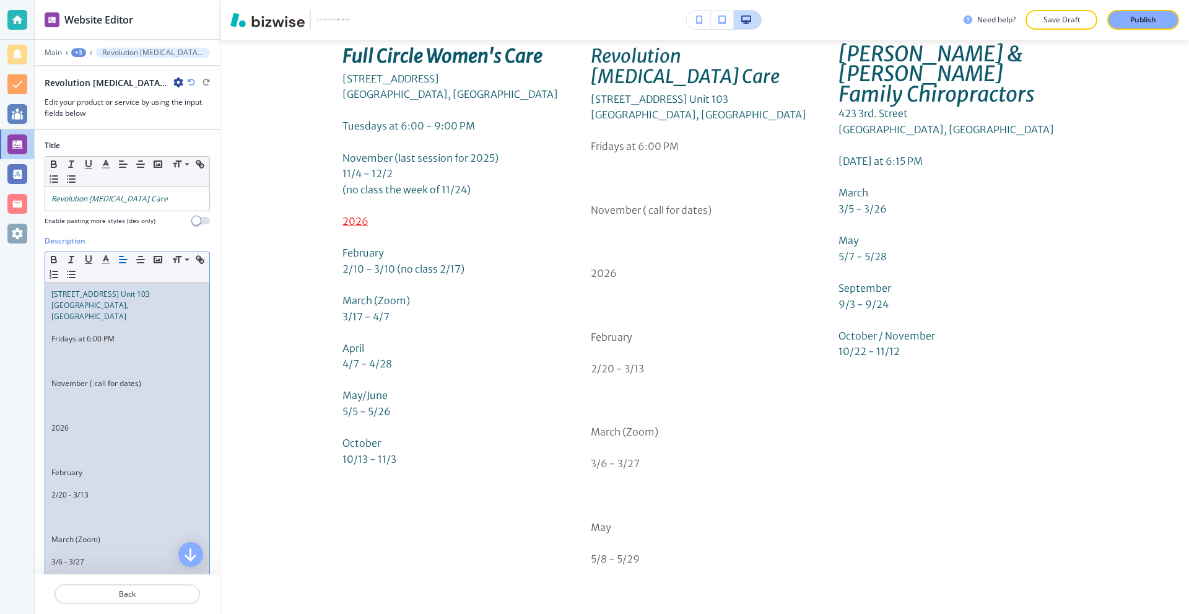
click at [89, 355] on p at bounding box center [127, 360] width 152 height 11
drag, startPoint x: 90, startPoint y: 356, endPoint x: 85, endPoint y: 352, distance: 6.6
click at [90, 367] on p at bounding box center [127, 372] width 152 height 11
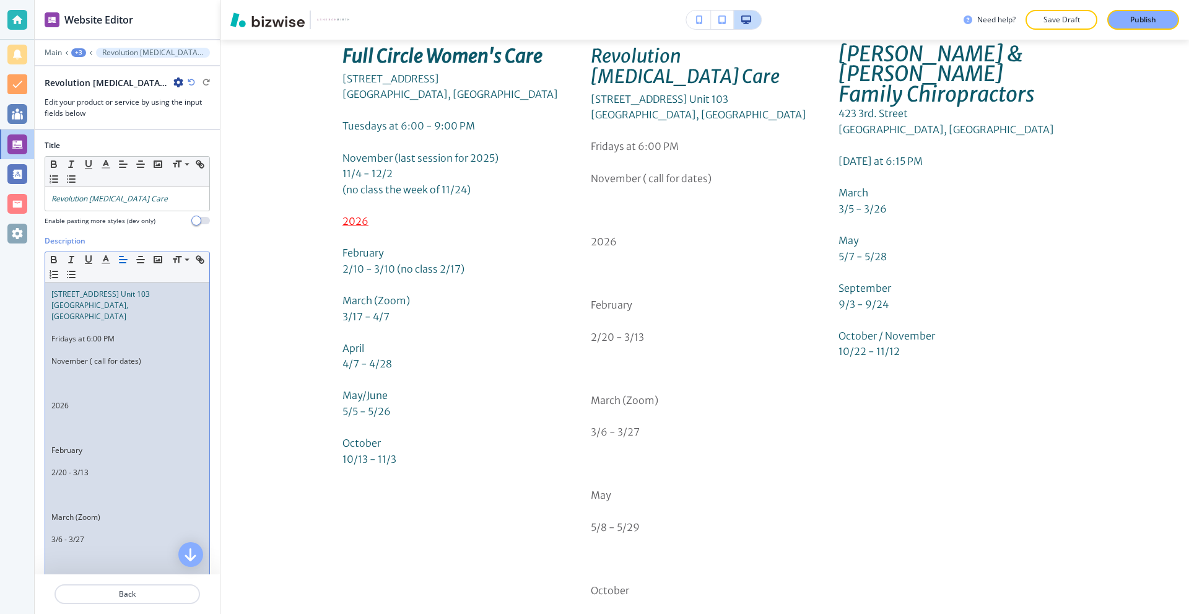
click at [76, 378] on p at bounding box center [127, 383] width 152 height 11
click at [72, 389] on p at bounding box center [127, 394] width 152 height 11
click at [70, 411] on p at bounding box center [127, 416] width 152 height 11
click at [59, 434] on p at bounding box center [127, 439] width 152 height 11
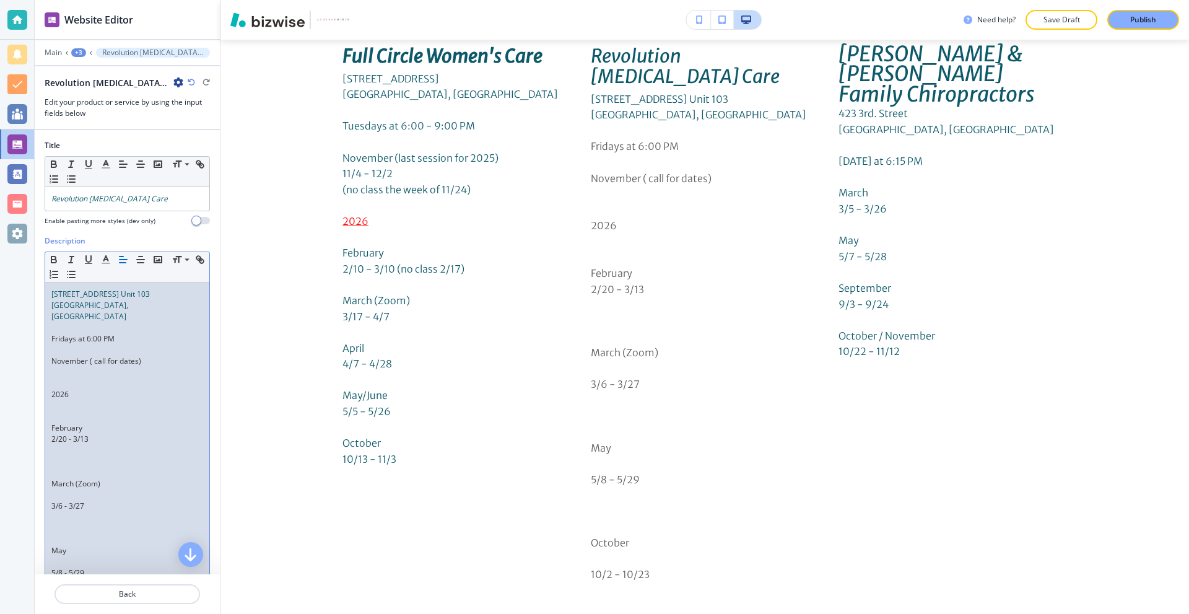
click at [58, 467] on p at bounding box center [127, 472] width 152 height 11
click at [61, 478] on p at bounding box center [127, 483] width 152 height 11
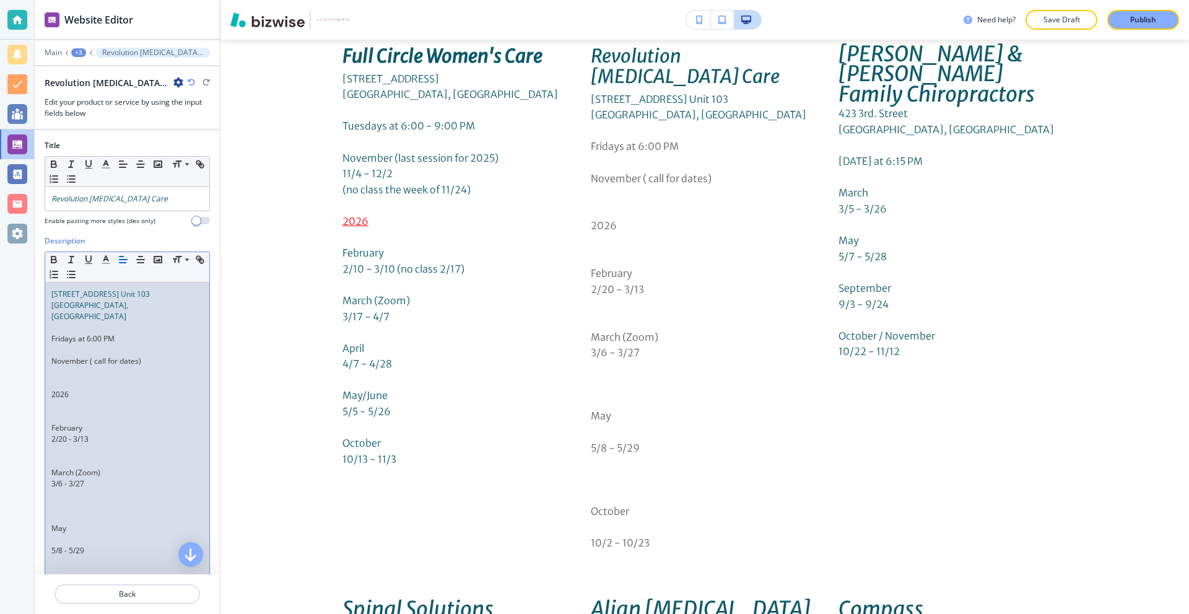
click at [71, 512] on p at bounding box center [127, 517] width 152 height 11
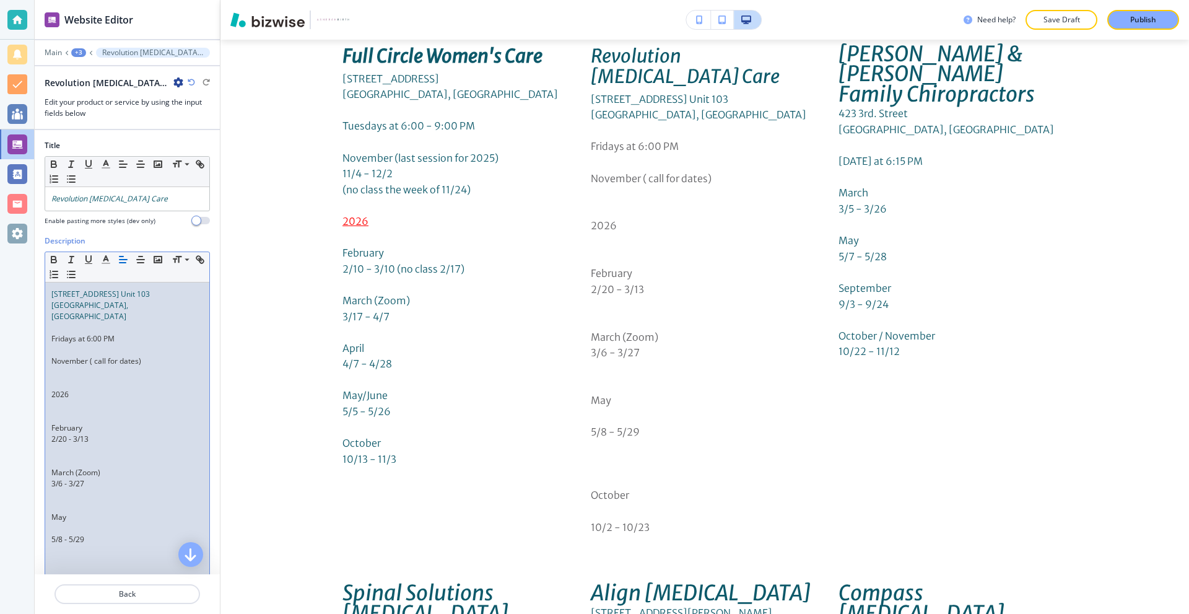
click at [73, 523] on p at bounding box center [127, 528] width 152 height 11
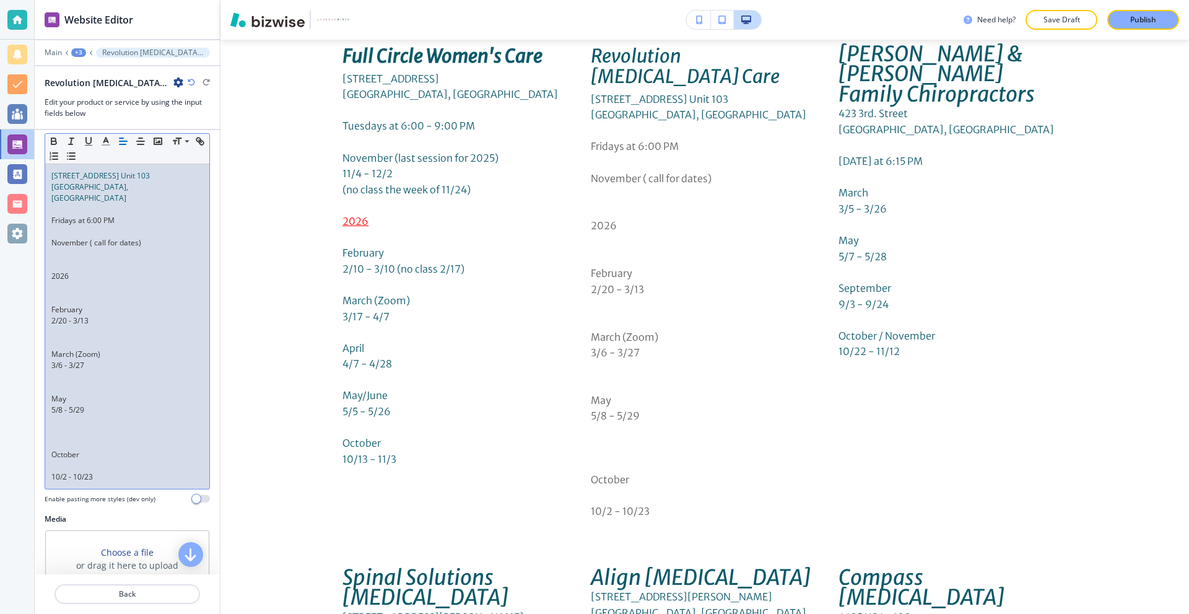
scroll to position [124, 0]
click at [59, 432] on p at bounding box center [127, 437] width 152 height 11
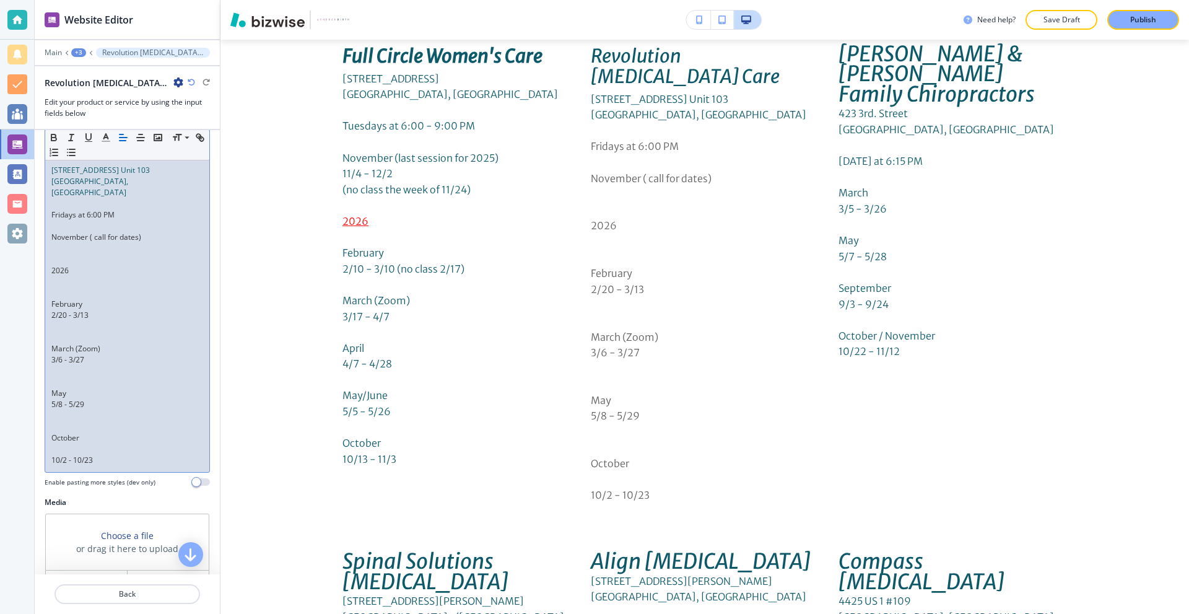
click at [65, 443] on p at bounding box center [127, 448] width 152 height 11
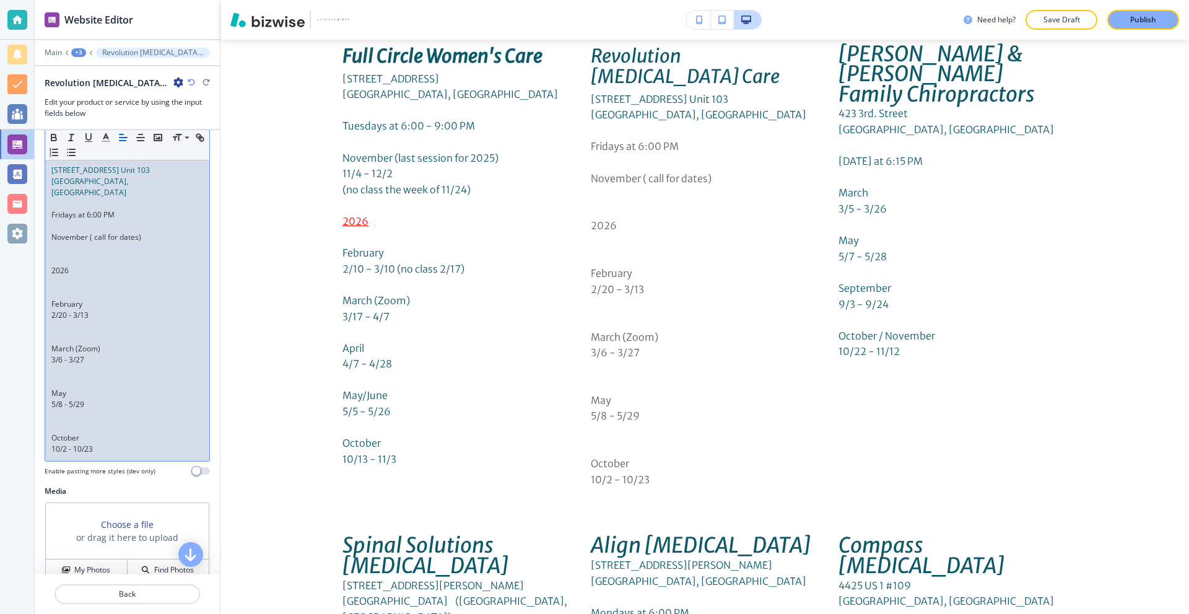
click at [67, 421] on p at bounding box center [127, 426] width 152 height 11
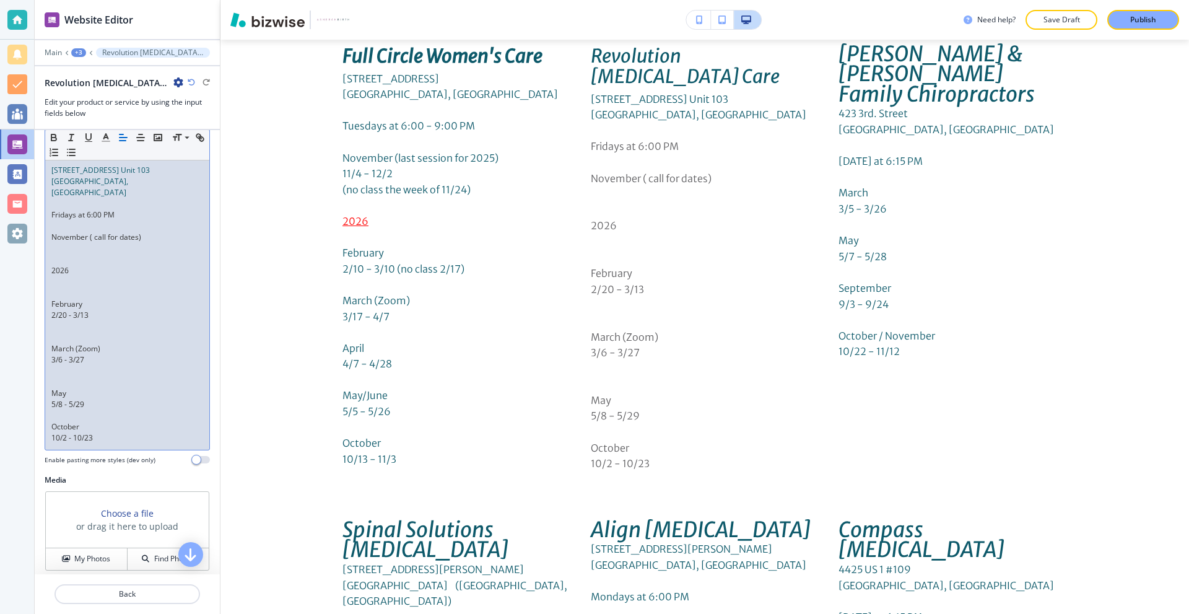
click at [66, 377] on p at bounding box center [127, 382] width 152 height 11
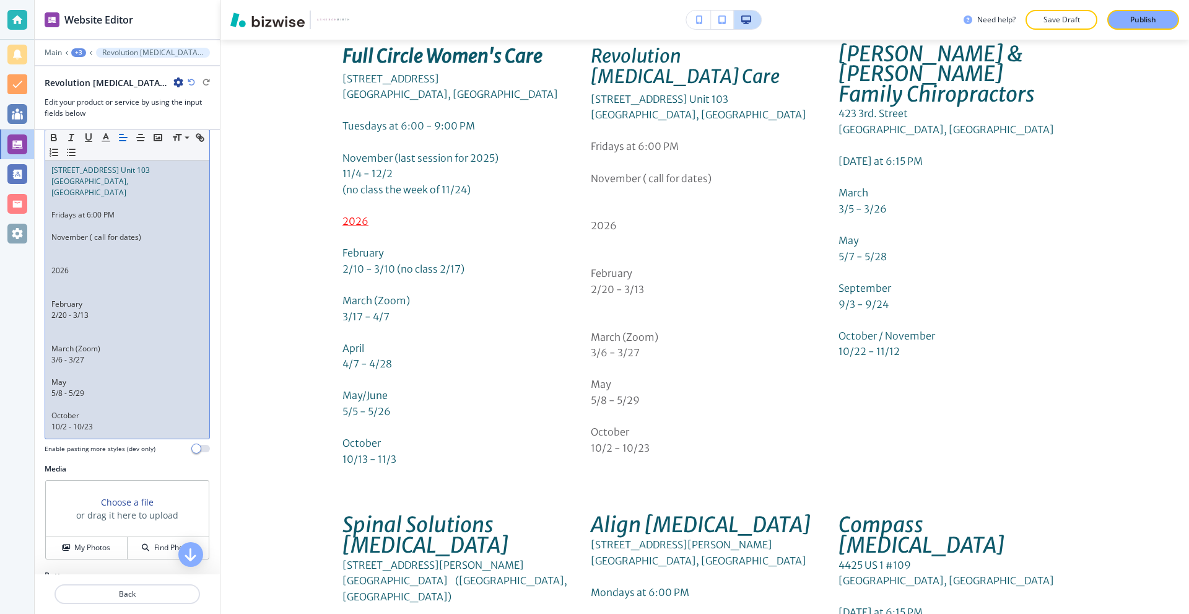
click at [72, 332] on p at bounding box center [127, 337] width 152 height 11
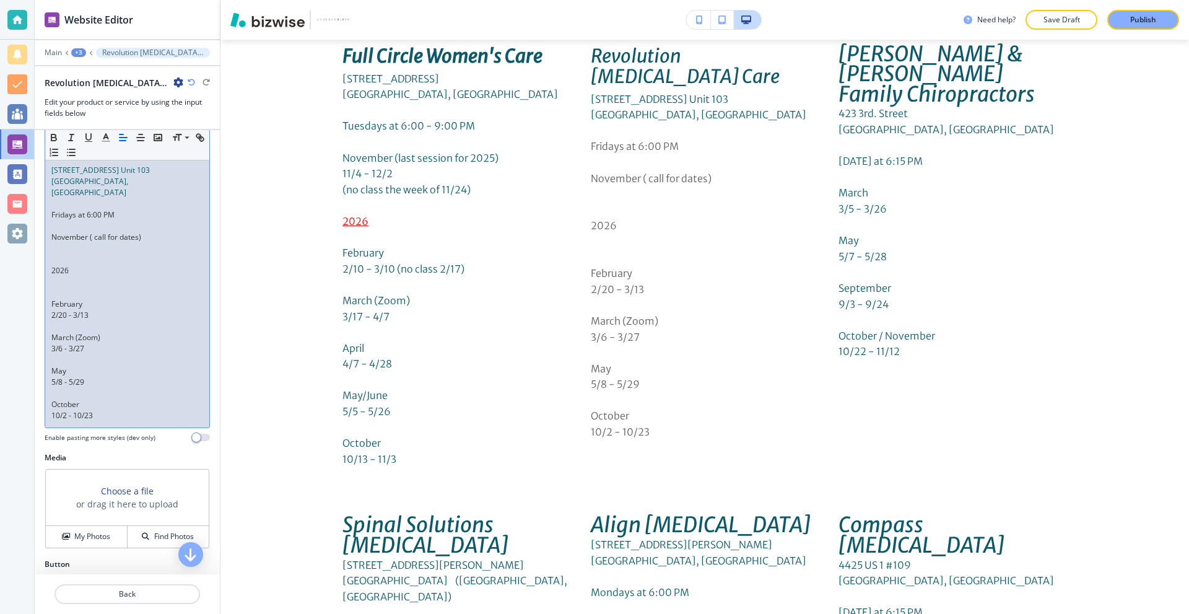
click at [61, 287] on p at bounding box center [127, 292] width 152 height 11
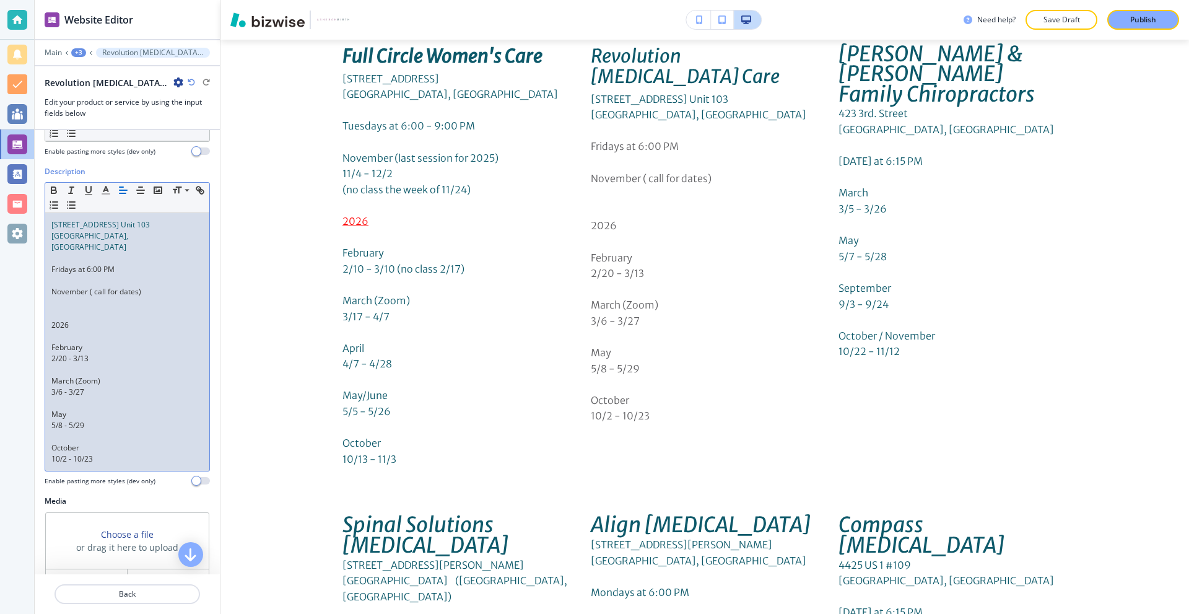
scroll to position [62, 0]
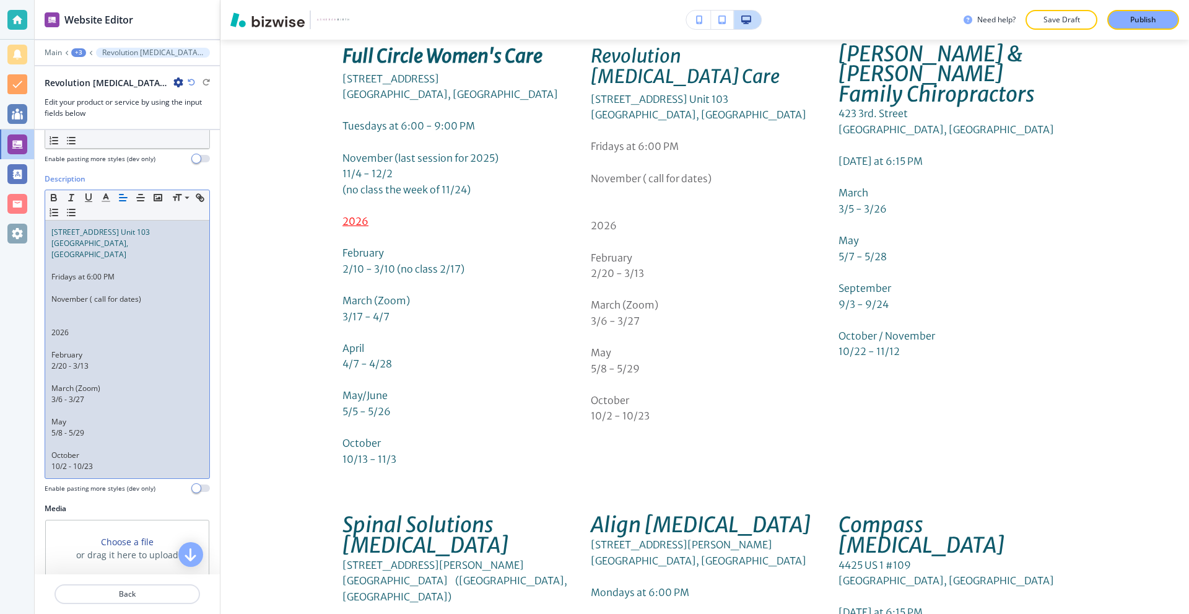
click at [72, 316] on p at bounding box center [127, 321] width 152 height 11
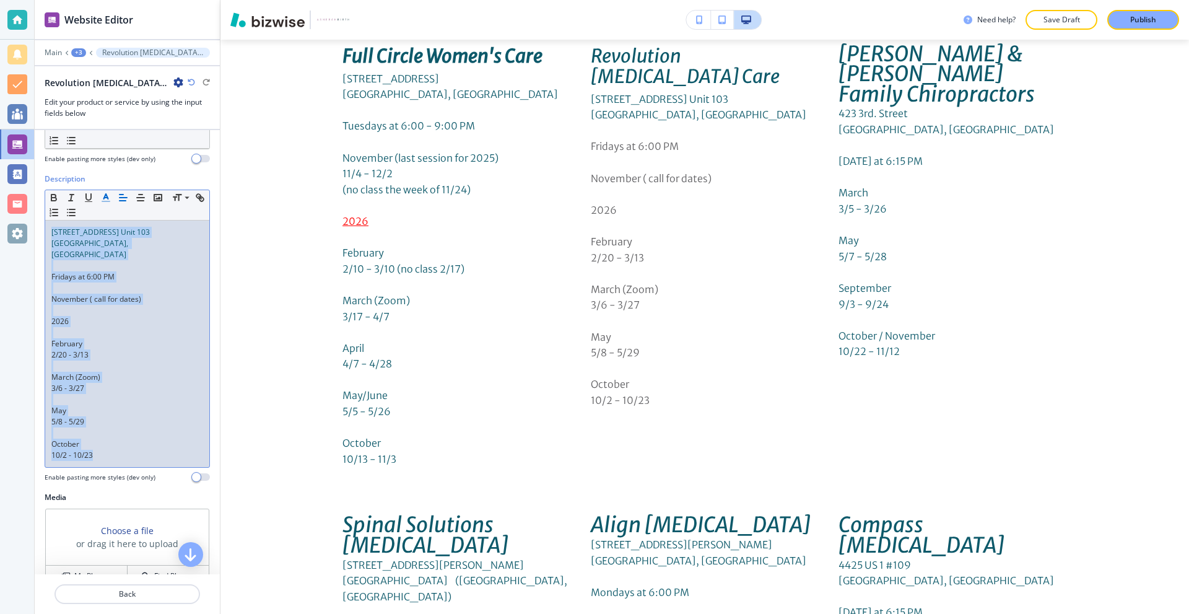
click at [108, 198] on polyline "button" at bounding box center [106, 196] width 4 height 5
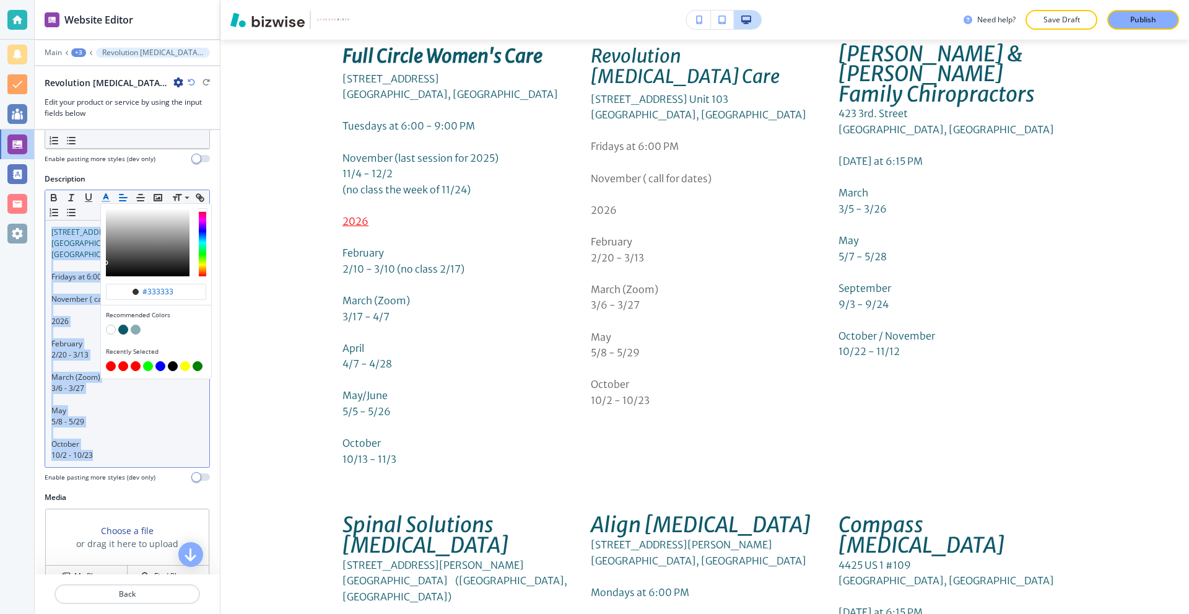
click at [121, 330] on button "button" at bounding box center [123, 330] width 10 height 10
type input "#0d596a"
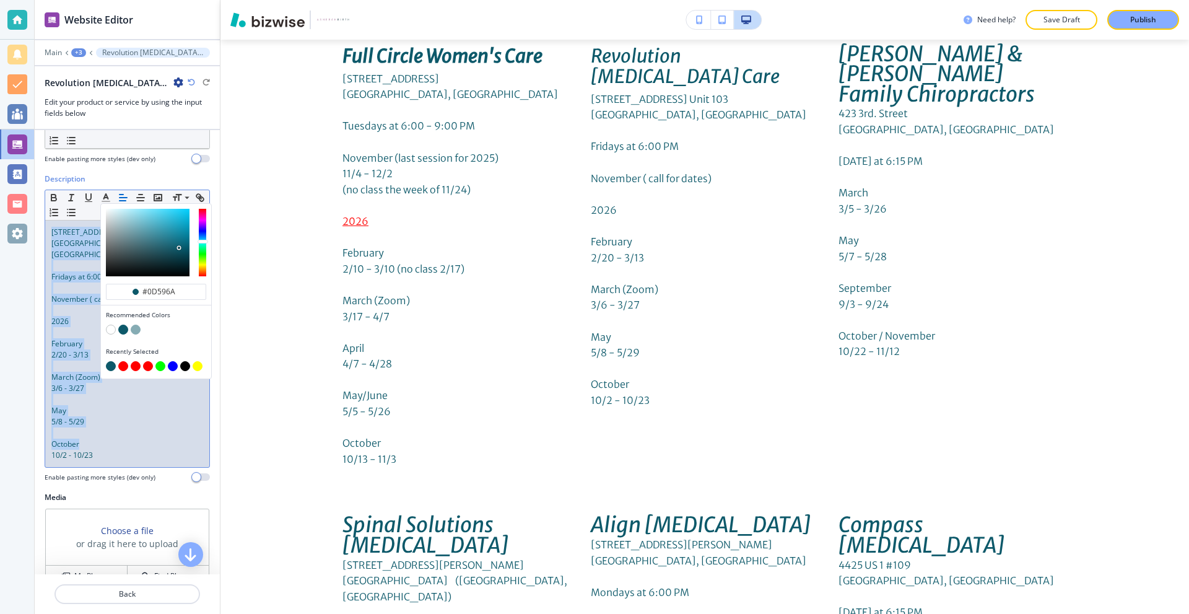
click at [62, 327] on p at bounding box center [127, 332] width 152 height 11
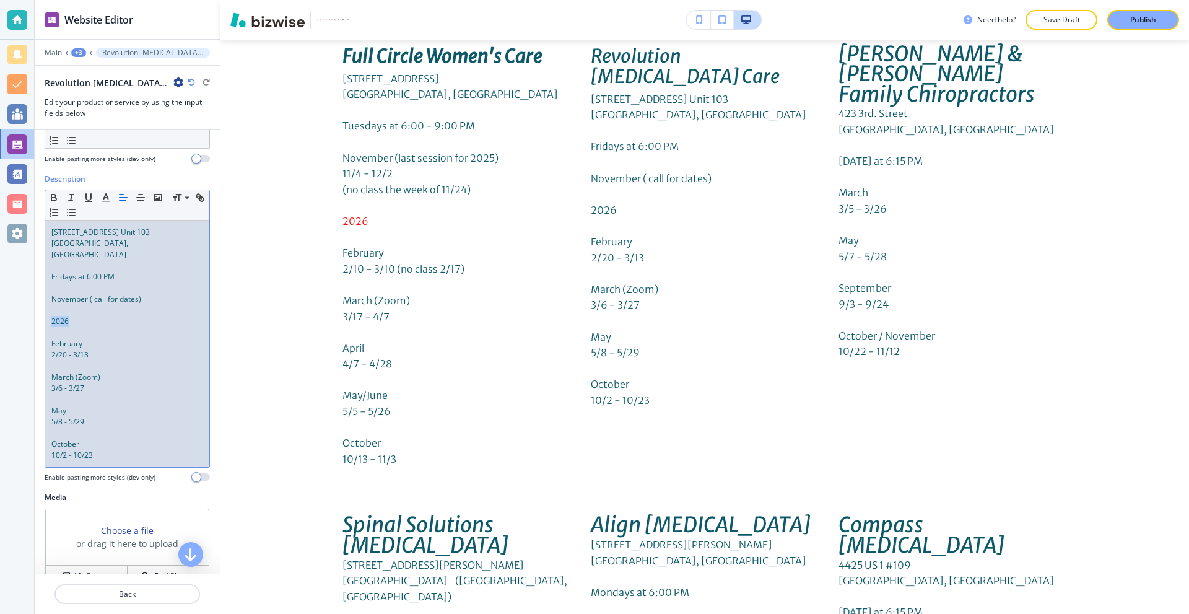
drag, startPoint x: 72, startPoint y: 308, endPoint x: 35, endPoint y: 297, distance: 38.6
click at [26, 308] on div "Website Editor Main +3 Revolution [MEDICAL_DATA] Care Revolution [MEDICAL_DATA]…" at bounding box center [594, 307] width 1189 height 614
click at [108, 196] on icon "button" at bounding box center [105, 197] width 11 height 11
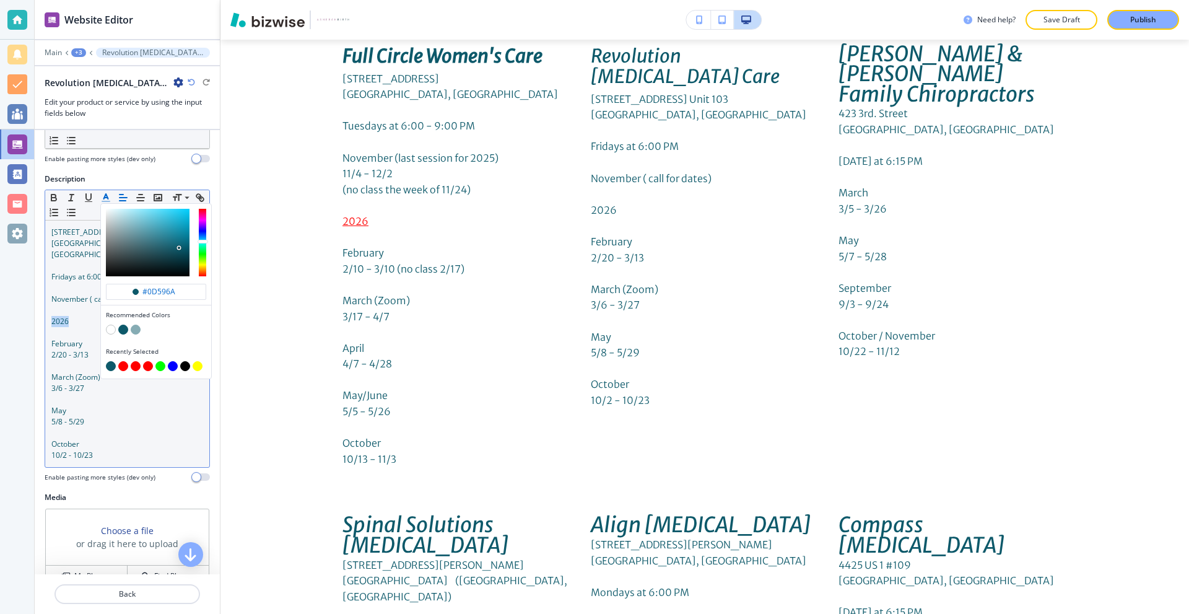
click at [121, 362] on button "button" at bounding box center [123, 366] width 10 height 10
type input "#ff0000"
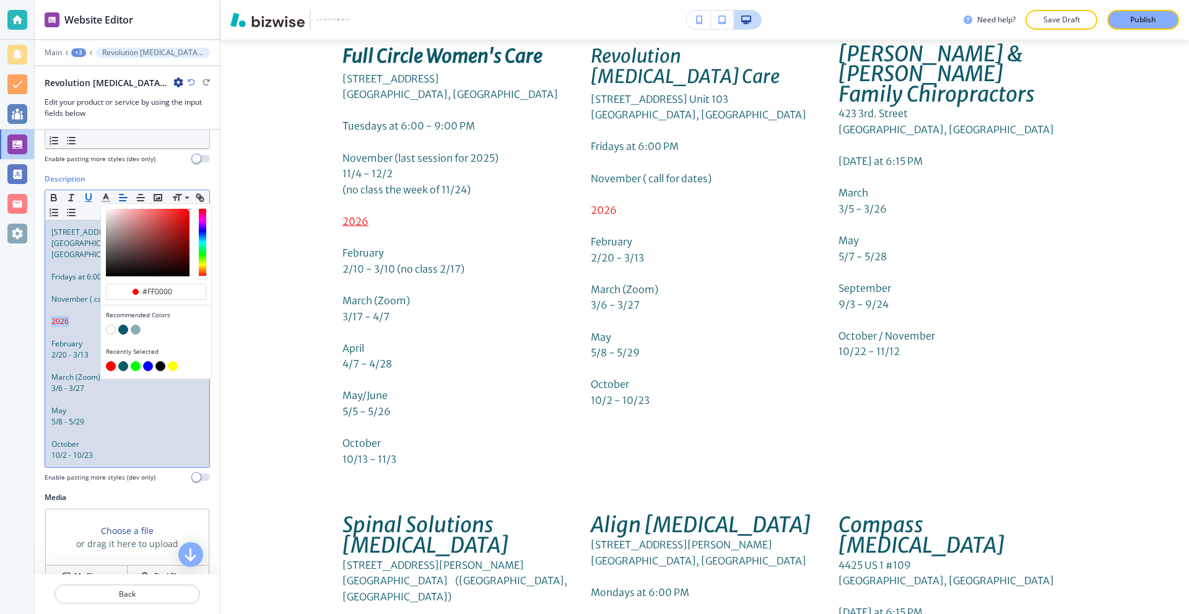
click at [87, 196] on icon "button" at bounding box center [88, 197] width 11 height 11
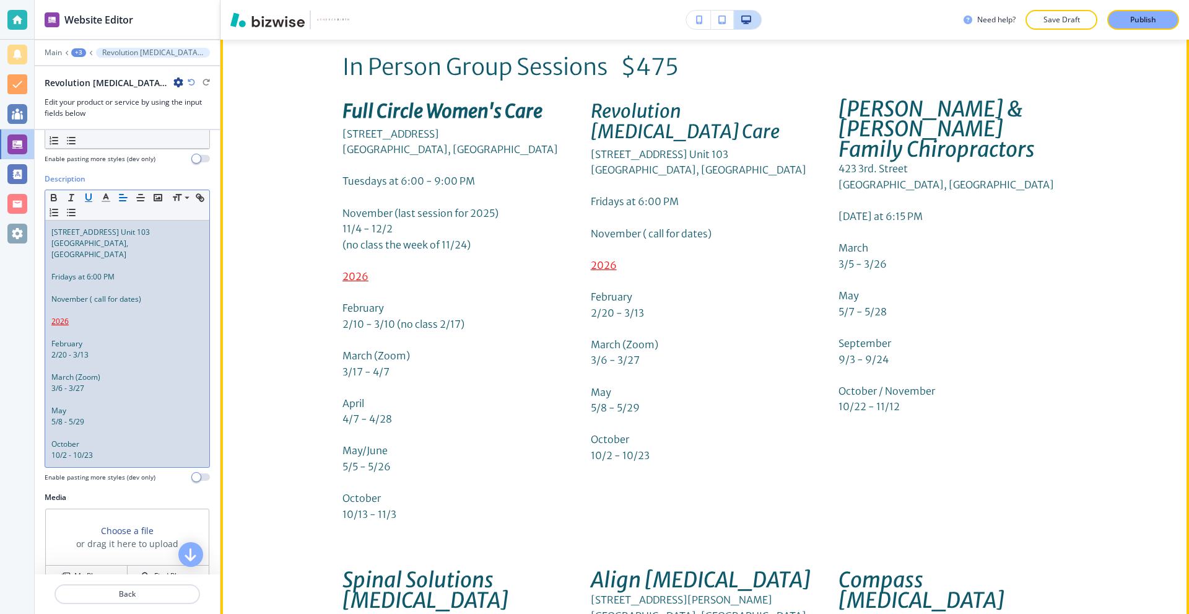
scroll to position [4046, 0]
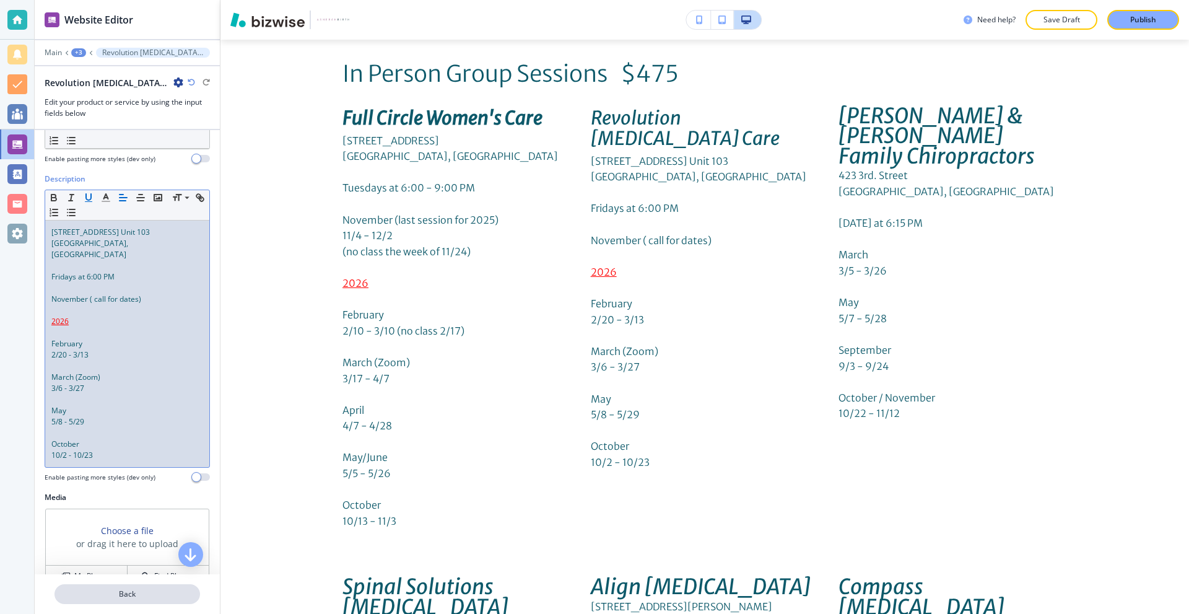
click at [113, 594] on p "Back" at bounding box center [127, 593] width 143 height 11
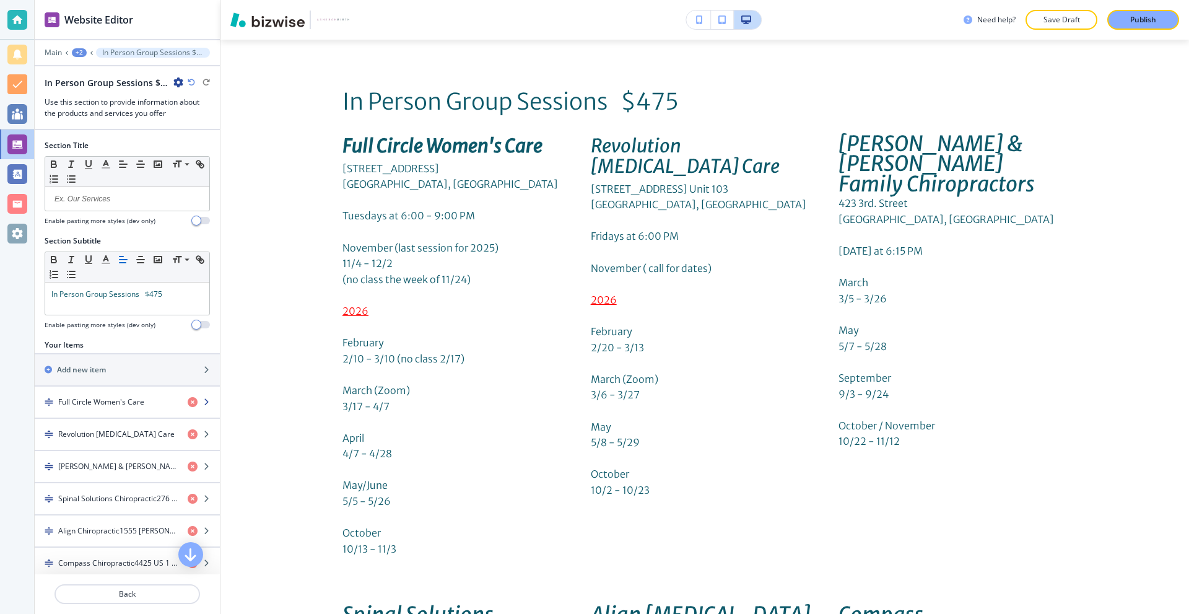
scroll to position [4017, 0]
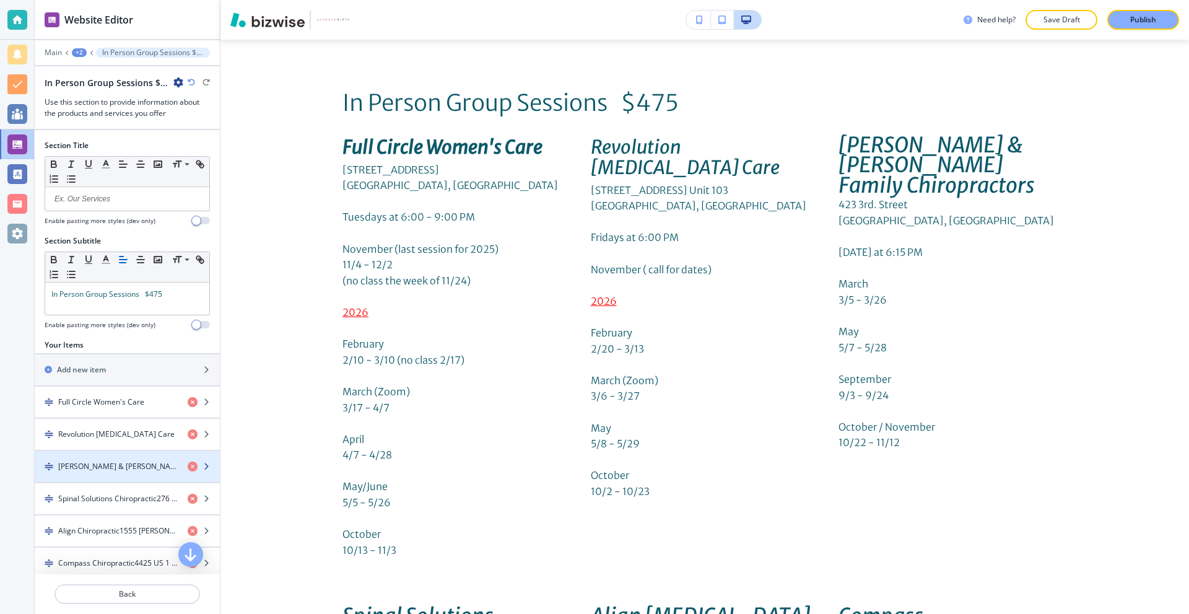
click at [124, 467] on h4 "[PERSON_NAME] & [PERSON_NAME] Family Chiropractors423 3rd. [GEOGRAPHIC_DATA], F…" at bounding box center [118, 466] width 120 height 11
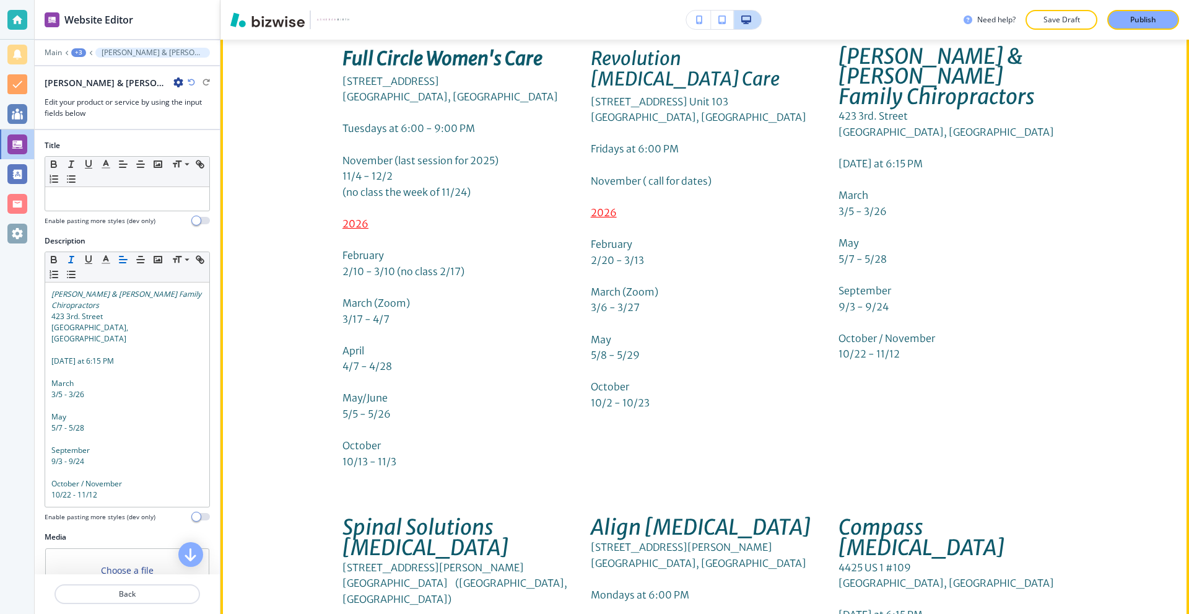
scroll to position [4108, 0]
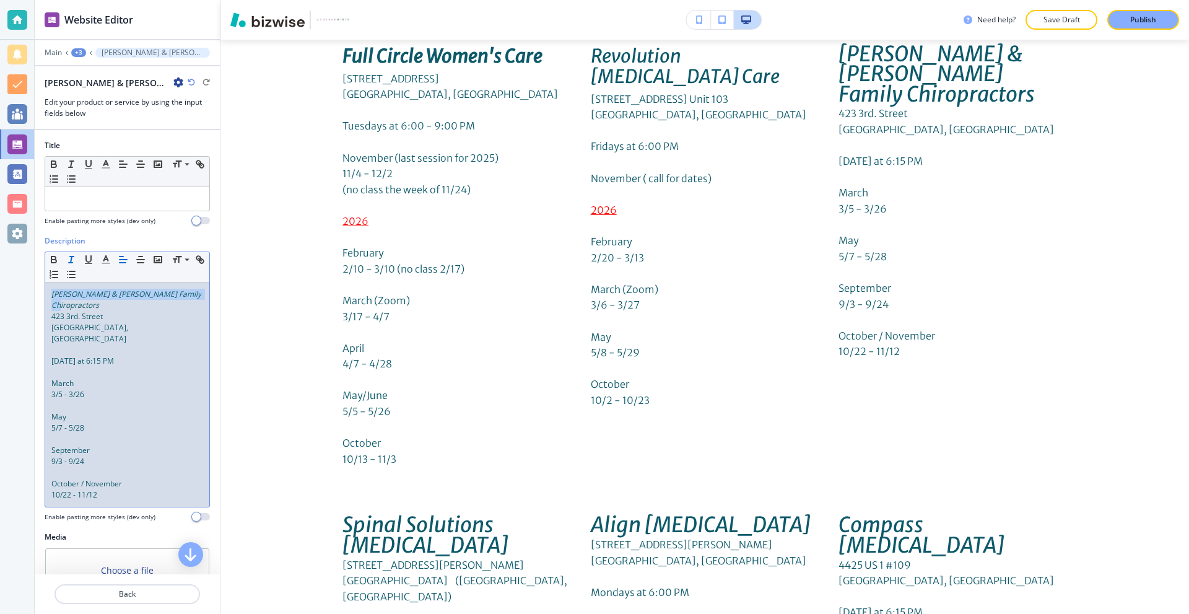
drag, startPoint x: 126, startPoint y: 303, endPoint x: 39, endPoint y: 287, distance: 88.8
click at [39, 287] on div "Description Small Normal Large Huge [PERSON_NAME] & [PERSON_NAME] Family Chirop…" at bounding box center [127, 383] width 185 height 296
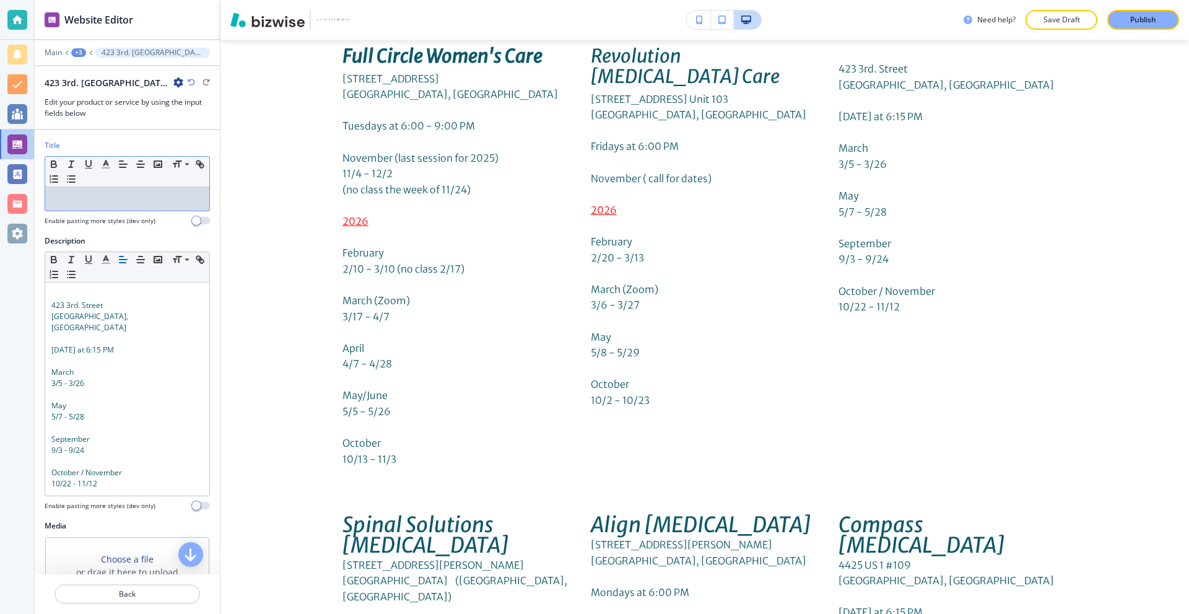
click at [102, 199] on p at bounding box center [127, 198] width 152 height 11
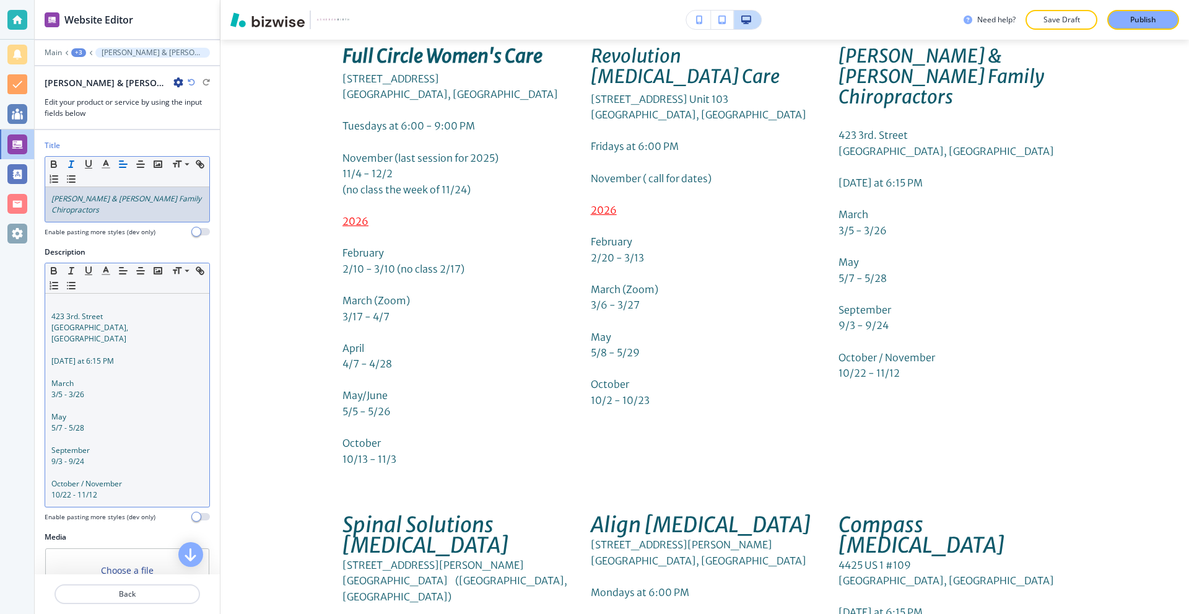
click at [48, 317] on div "423 3rd. [GEOGRAPHIC_DATA], [GEOGRAPHIC_DATA] [DATE] at 6:15 PM March 3/5 - 3/2…" at bounding box center [127, 400] width 164 height 213
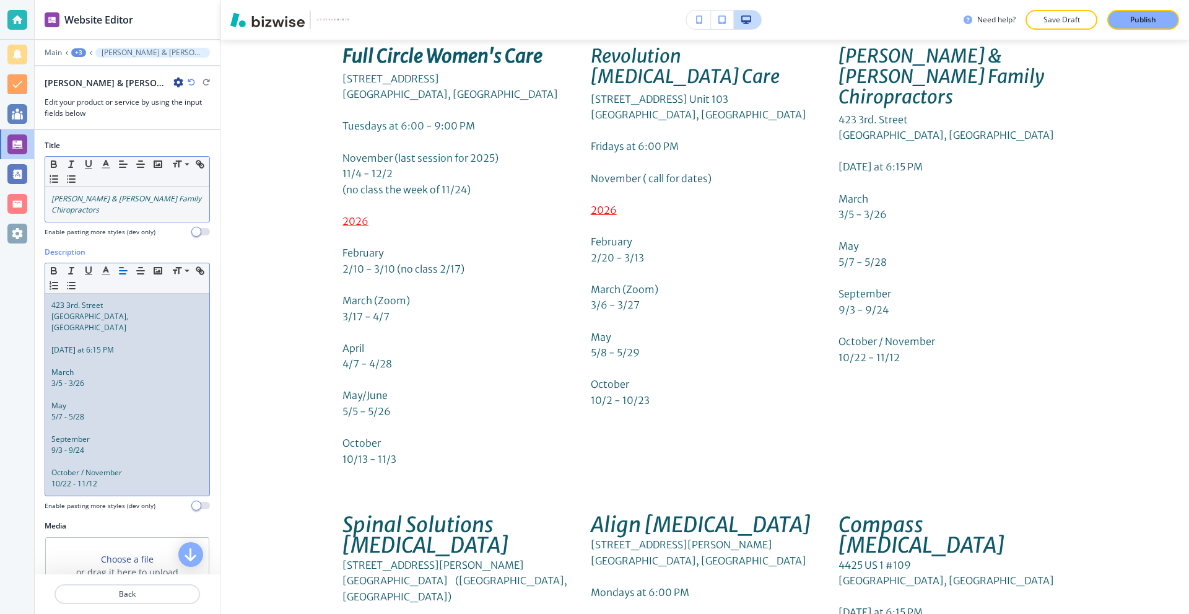
click at [146, 378] on p "3/5 - 3/26" at bounding box center [127, 383] width 152 height 11
drag, startPoint x: 52, startPoint y: 341, endPoint x: 178, endPoint y: 483, distance: 190.4
click at [178, 483] on div "423 3rd. [GEOGRAPHIC_DATA], [GEOGRAPHIC_DATA] [DATE] at 6:15 PM March 3/5 - 3/2…" at bounding box center [127, 395] width 164 height 202
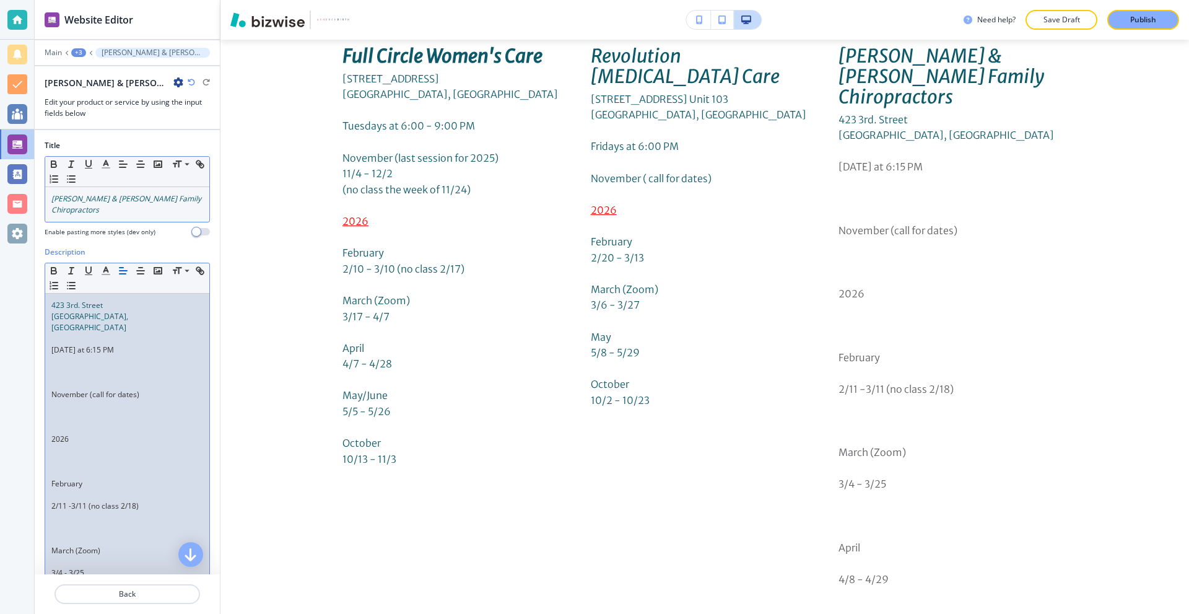
click at [97, 378] on p at bounding box center [127, 383] width 152 height 11
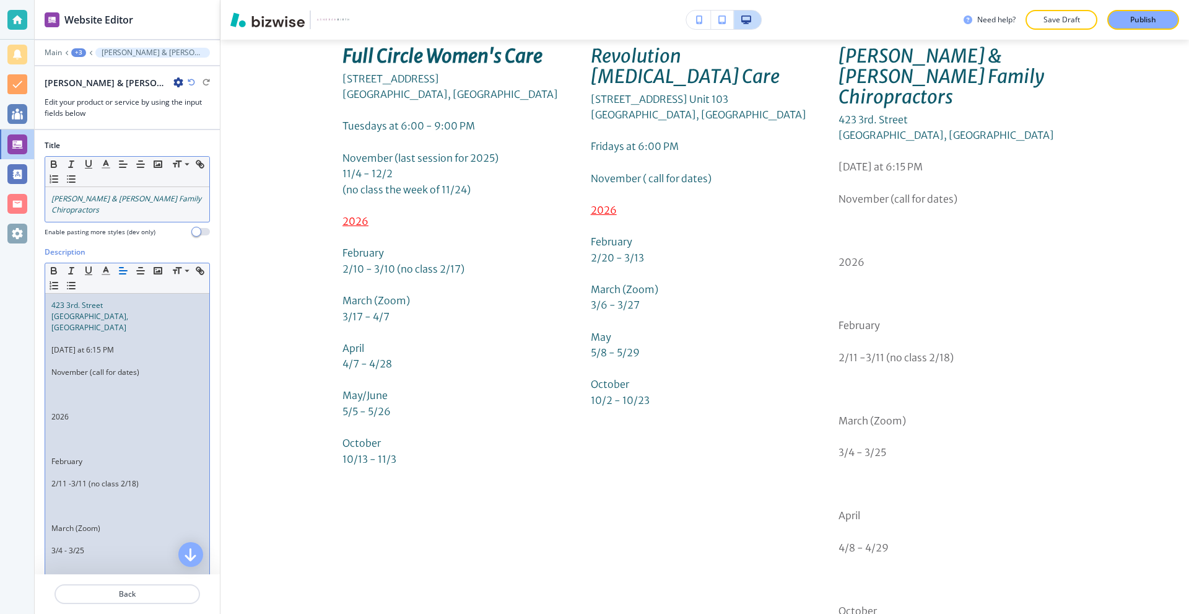
click at [79, 400] on p at bounding box center [127, 405] width 152 height 11
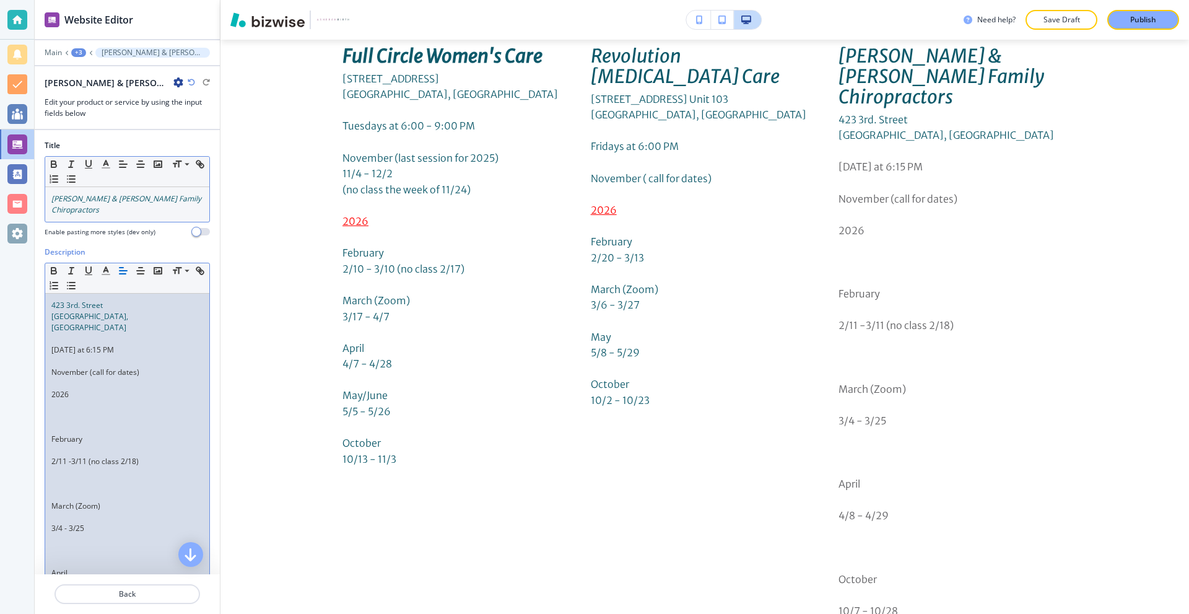
click at [76, 422] on p at bounding box center [127, 427] width 152 height 11
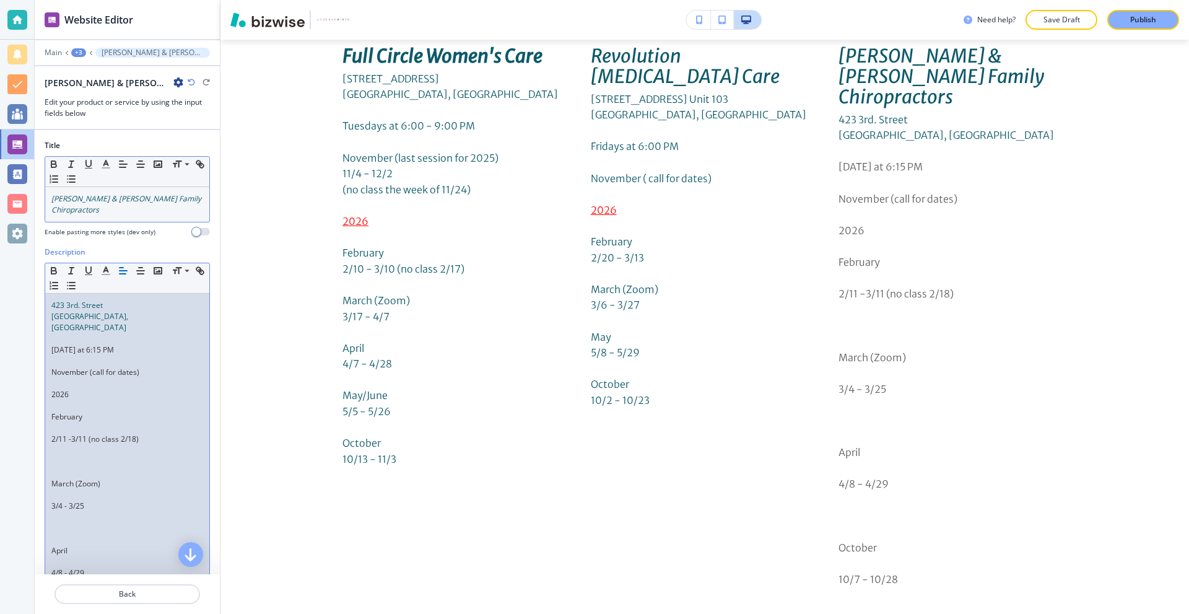
click at [70, 422] on p at bounding box center [127, 427] width 152 height 11
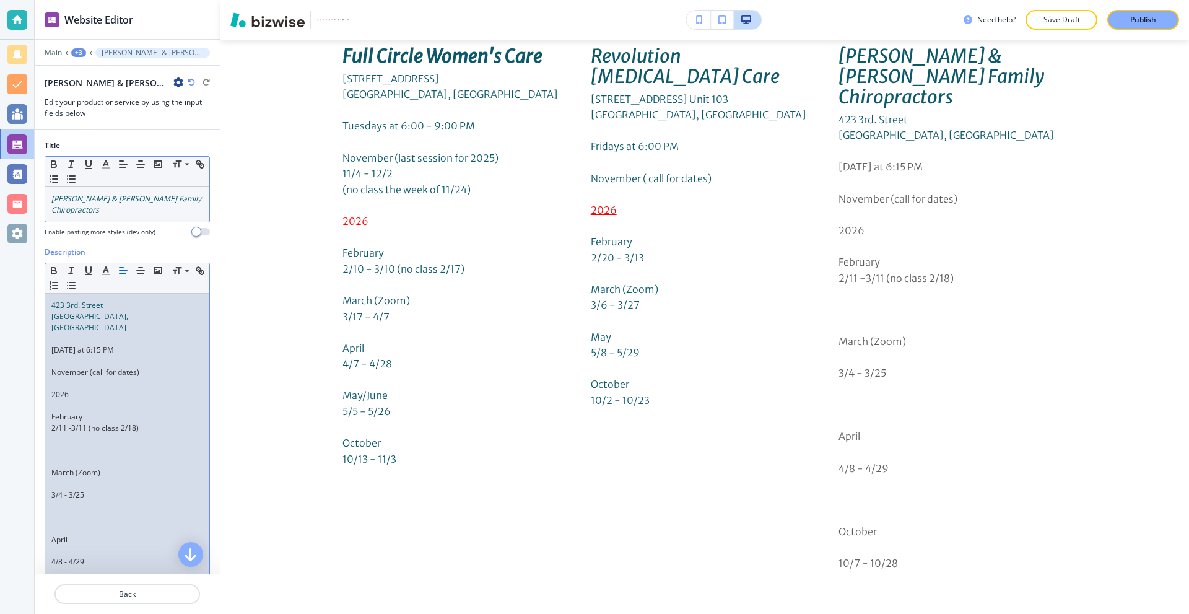
click at [74, 445] on p at bounding box center [127, 450] width 152 height 11
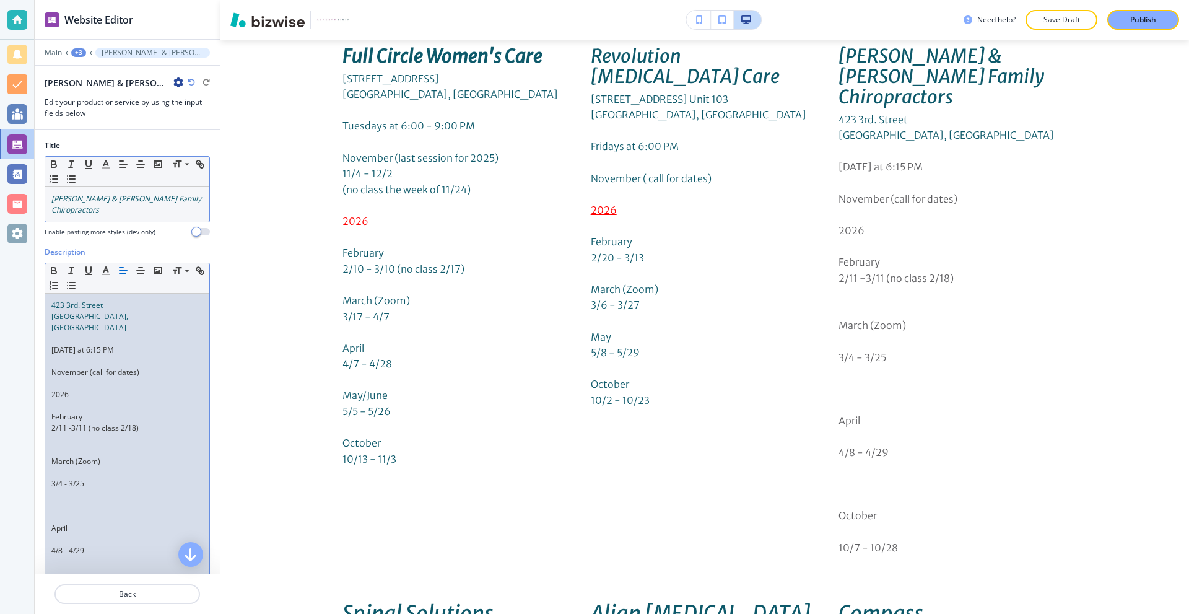
click at [66, 445] on p at bounding box center [127, 450] width 152 height 11
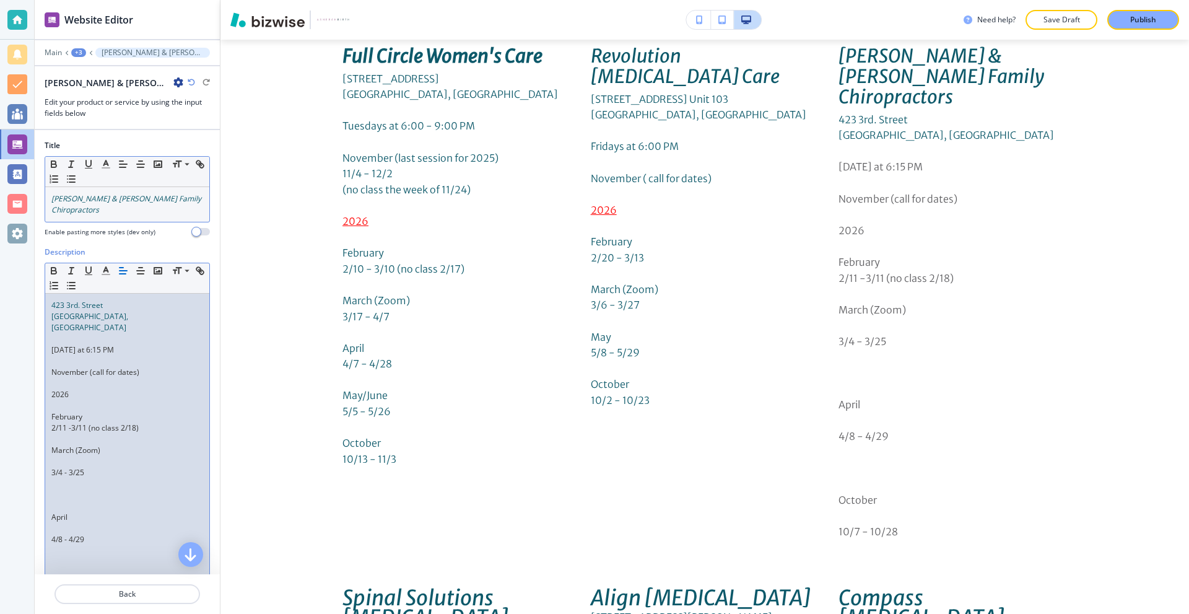
click at [71, 456] on p at bounding box center [127, 461] width 152 height 11
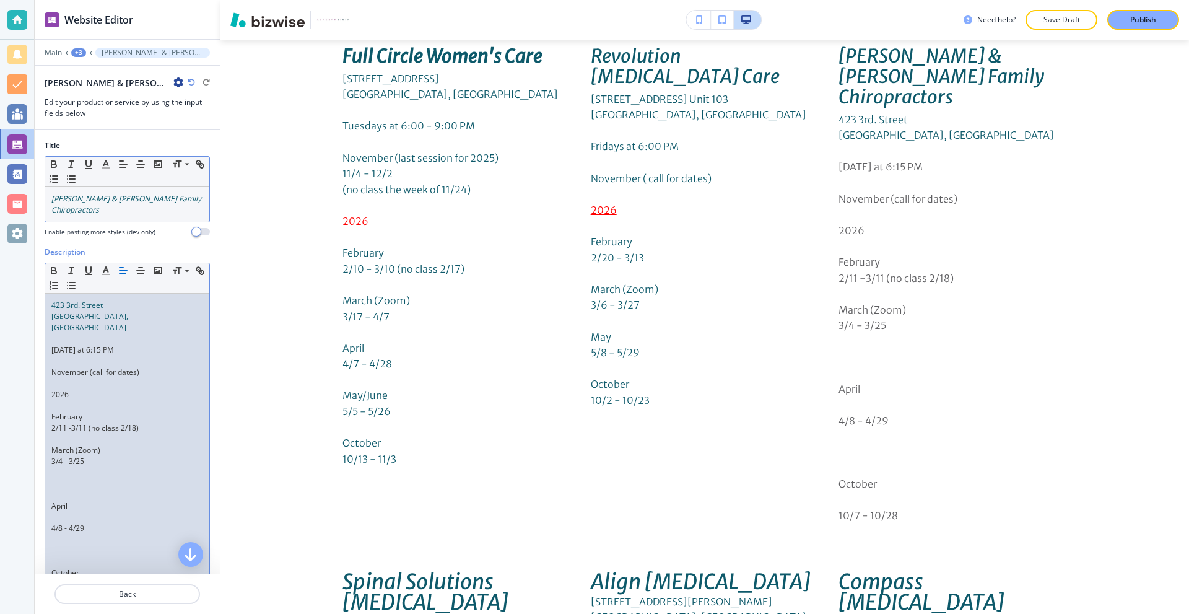
click at [71, 489] on p at bounding box center [127, 494] width 152 height 11
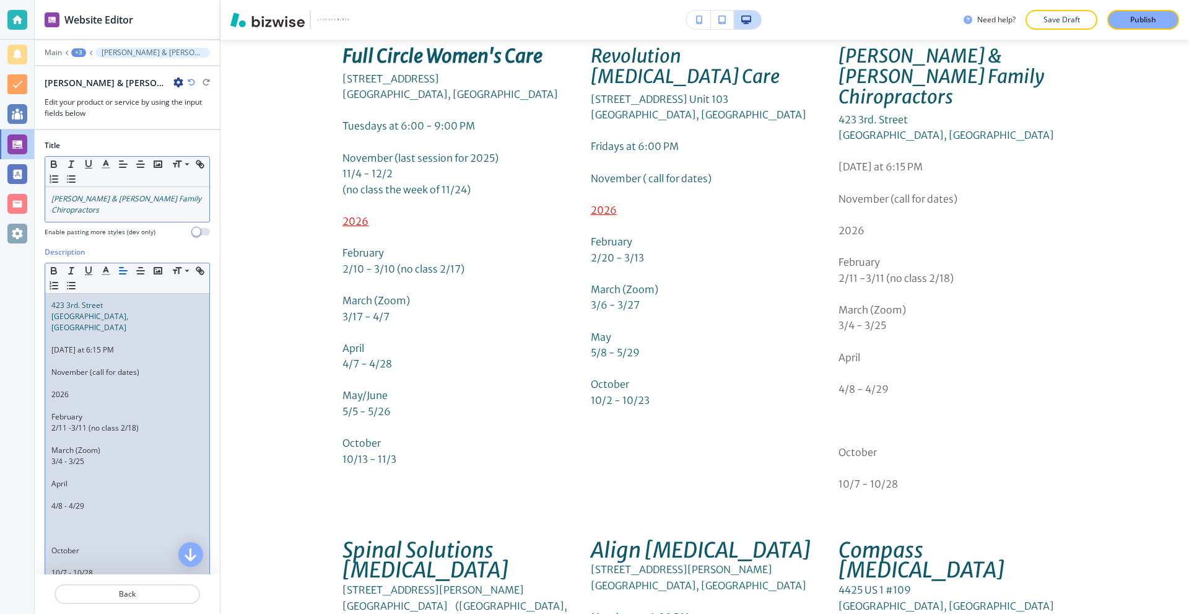
click at [69, 489] on p at bounding box center [127, 494] width 152 height 11
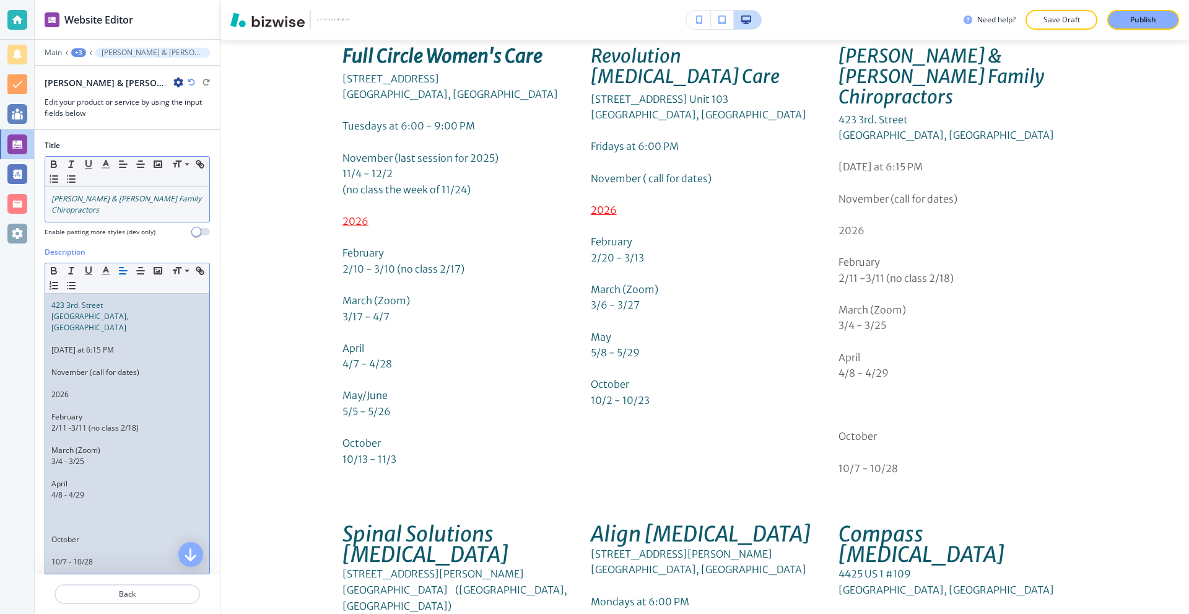
click at [71, 523] on p at bounding box center [127, 528] width 152 height 11
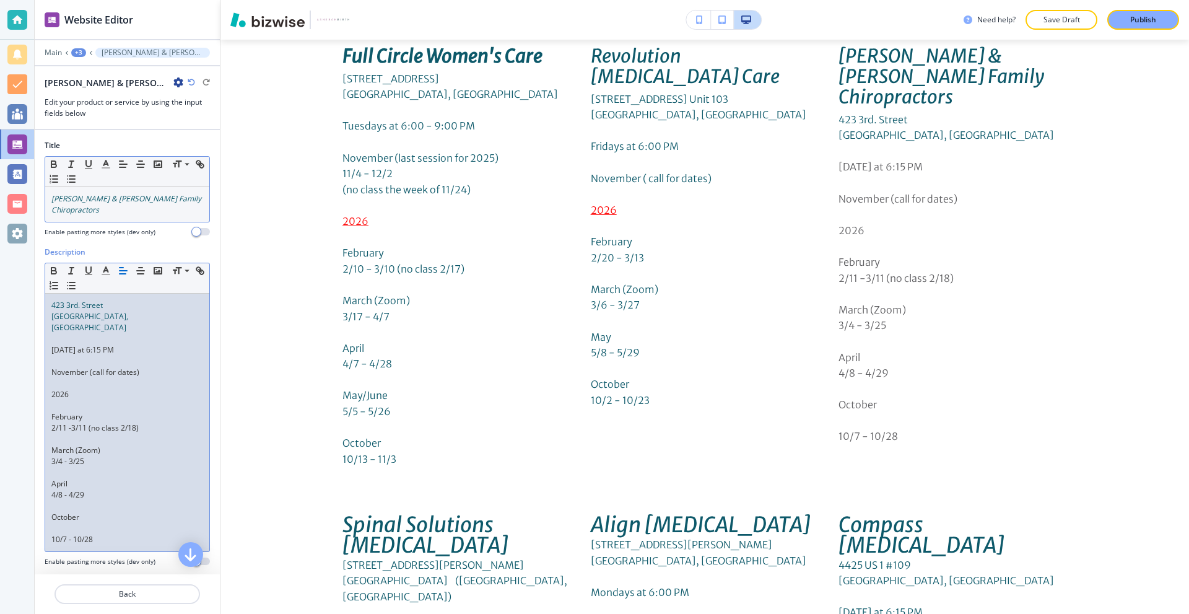
click at [71, 523] on p at bounding box center [127, 528] width 152 height 11
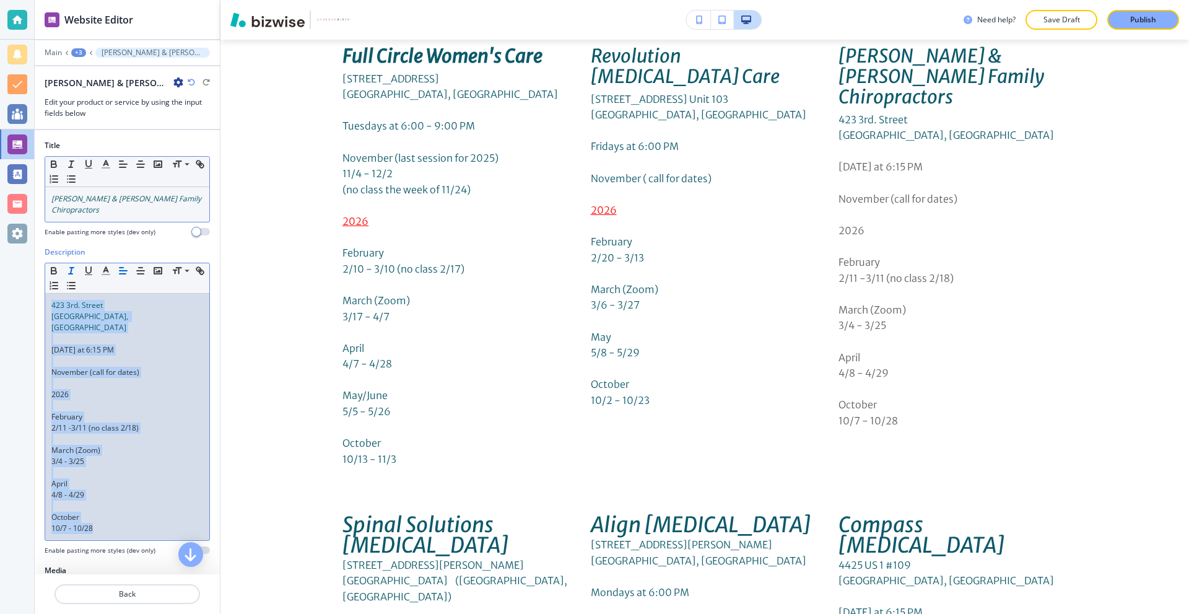
drag, startPoint x: 113, startPoint y: 516, endPoint x: 78, endPoint y: 270, distance: 248.9
click at [50, 297] on div "423 3rd. [GEOGRAPHIC_DATA], [GEOGRAPHIC_DATA] [DATE] at 6:15 PM November (call …" at bounding box center [127, 417] width 164 height 246
click at [102, 264] on button "button" at bounding box center [105, 270] width 17 height 15
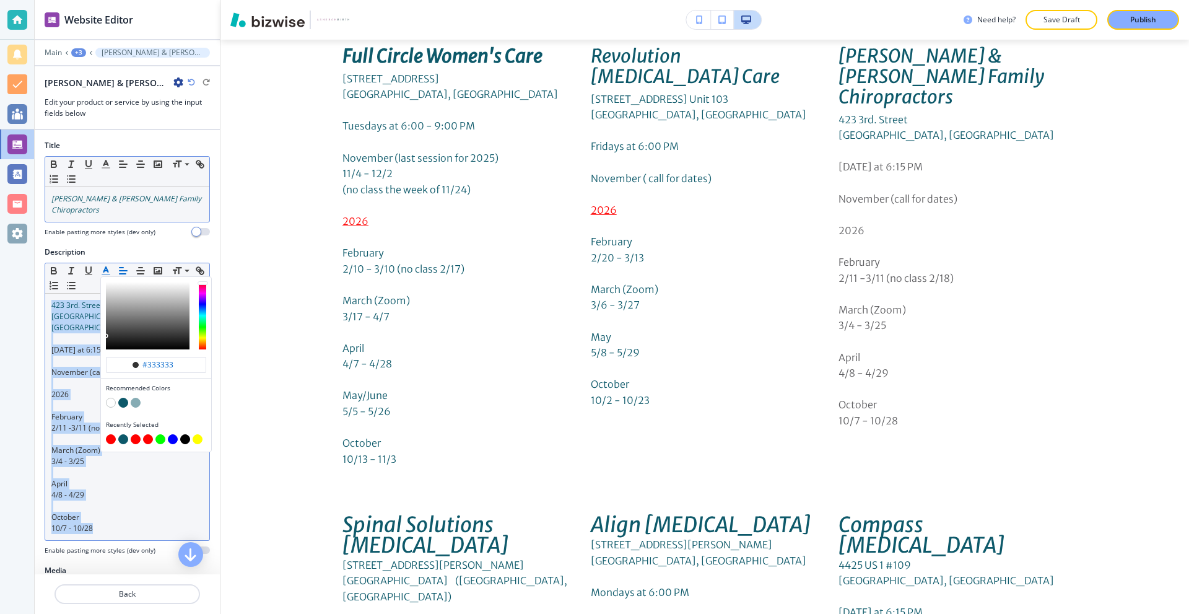
click at [123, 403] on button "button" at bounding box center [123, 403] width 10 height 10
type input "#0d596a"
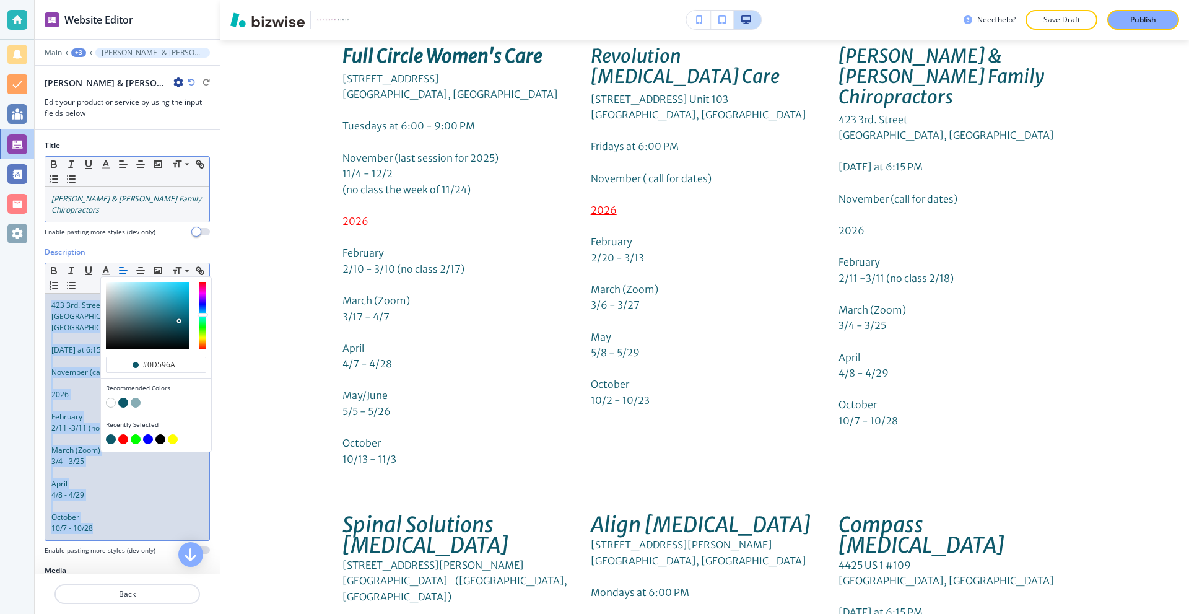
click at [72, 367] on span "November (call for dates)" at bounding box center [95, 372] width 88 height 11
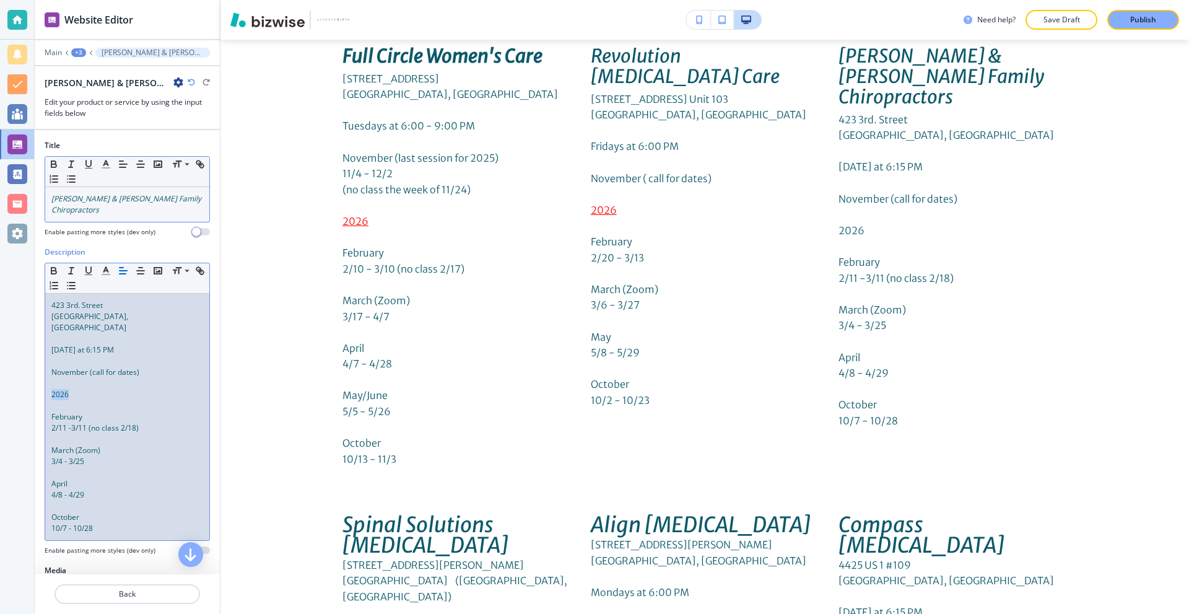
drag, startPoint x: 84, startPoint y: 385, endPoint x: 39, endPoint y: 338, distance: 64.8
click at [15, 380] on div "Website Editor Main +3 [PERSON_NAME] & [PERSON_NAME] Family Chiropractors [PERS…" at bounding box center [594, 307] width 1189 height 614
click at [108, 272] on polyline "button" at bounding box center [106, 269] width 4 height 5
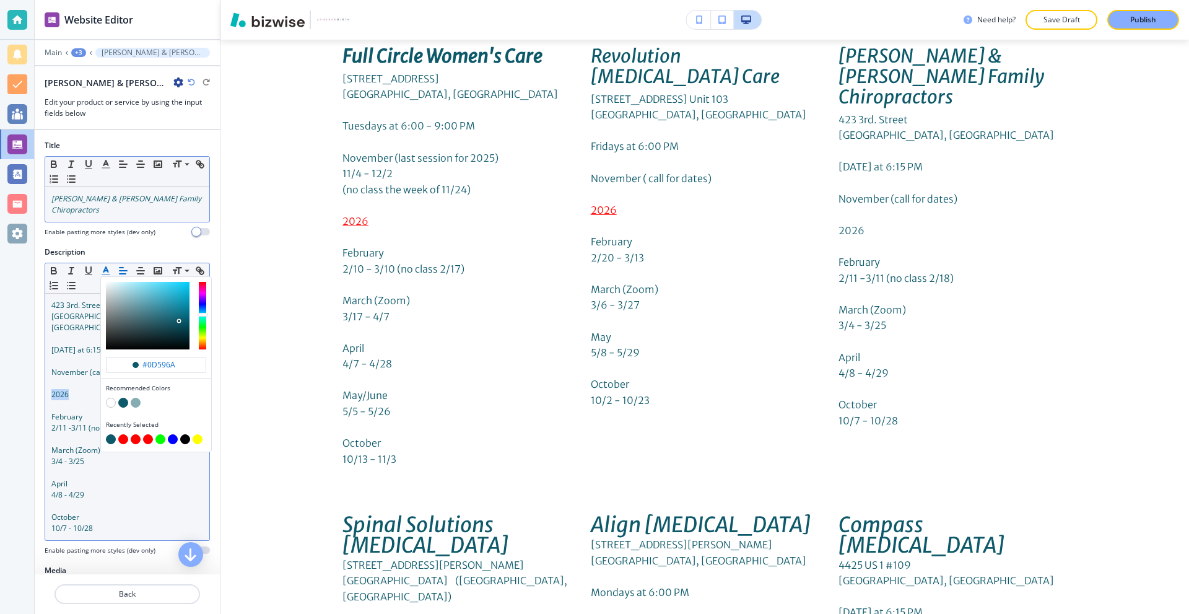
click at [123, 440] on button "button" at bounding box center [123, 439] width 10 height 10
type input "#ff0000"
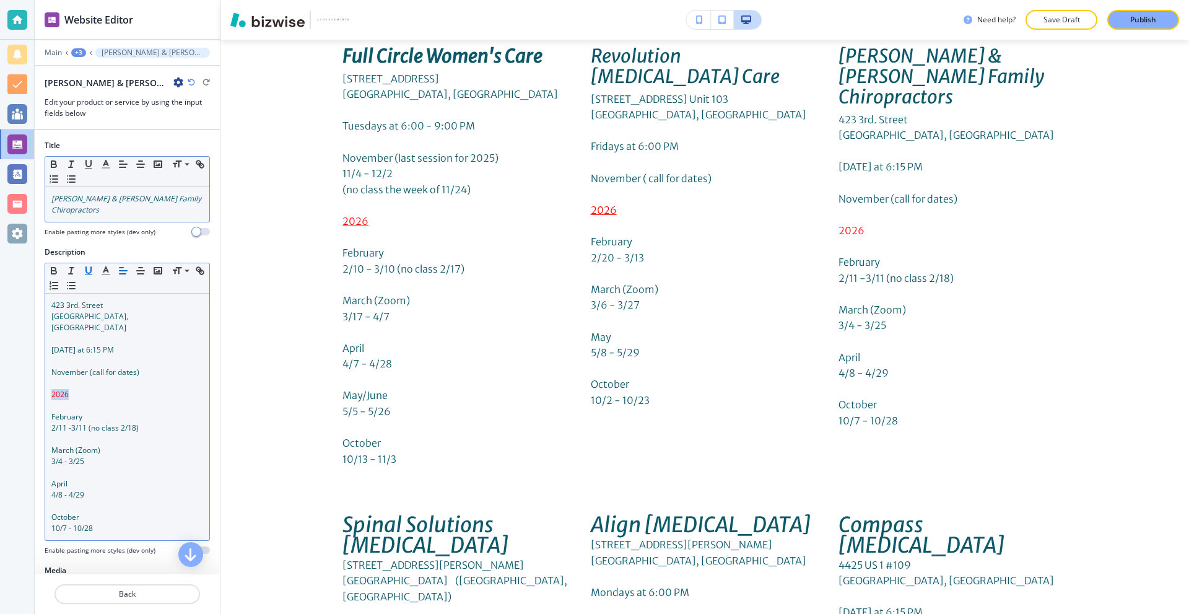
click at [88, 272] on icon "button" at bounding box center [88, 270] width 11 height 11
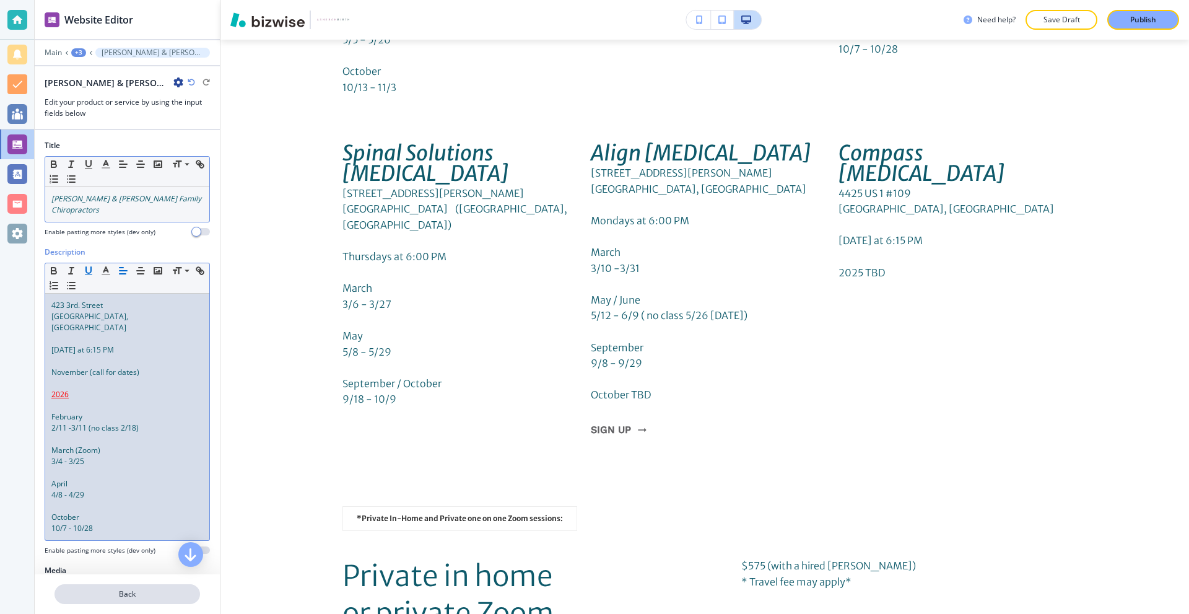
click at [120, 599] on p "Back" at bounding box center [127, 593] width 143 height 11
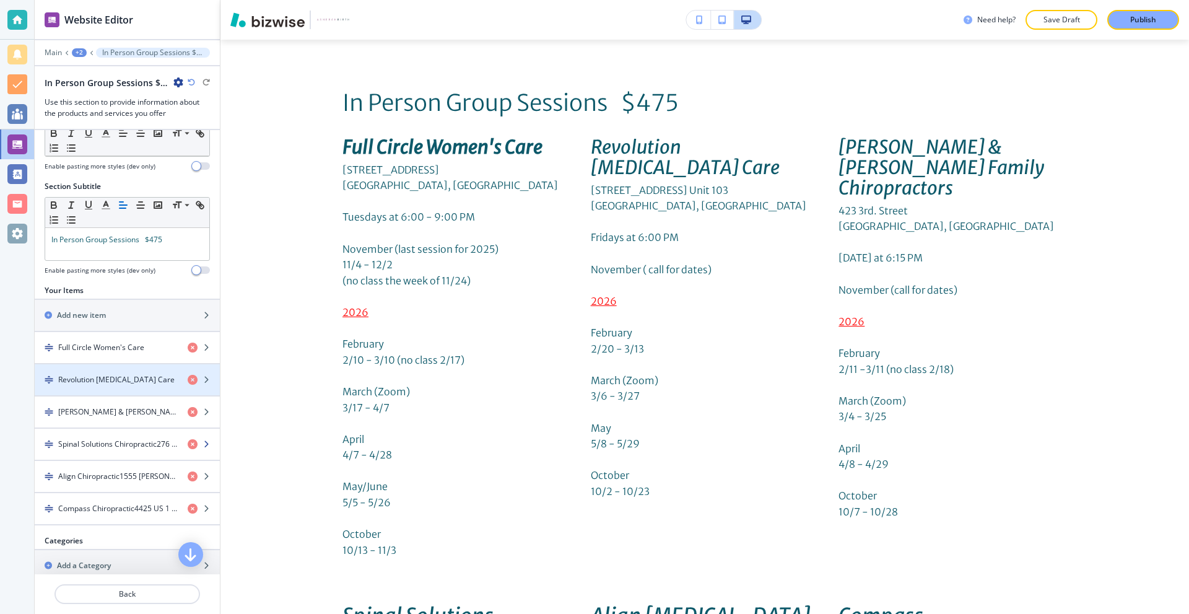
scroll to position [62, 0]
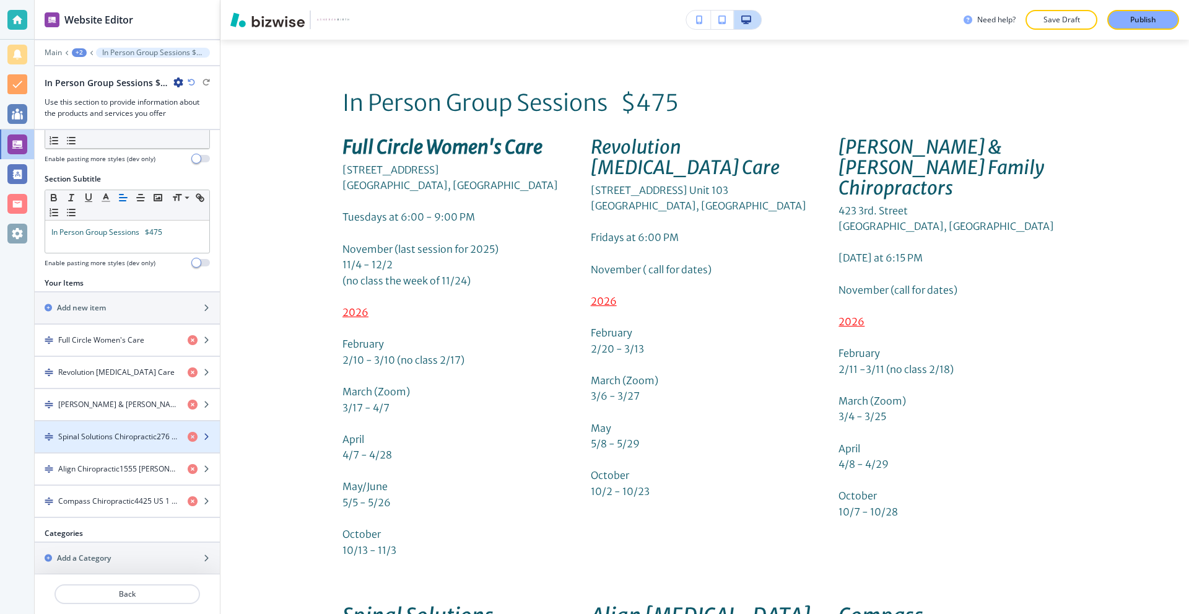
click at [124, 437] on h4 "Spinal Solutions Chiropractic276 [PERSON_NAME][STREET_ADDRESS][PERSON_NAME][PER…" at bounding box center [118, 436] width 120 height 11
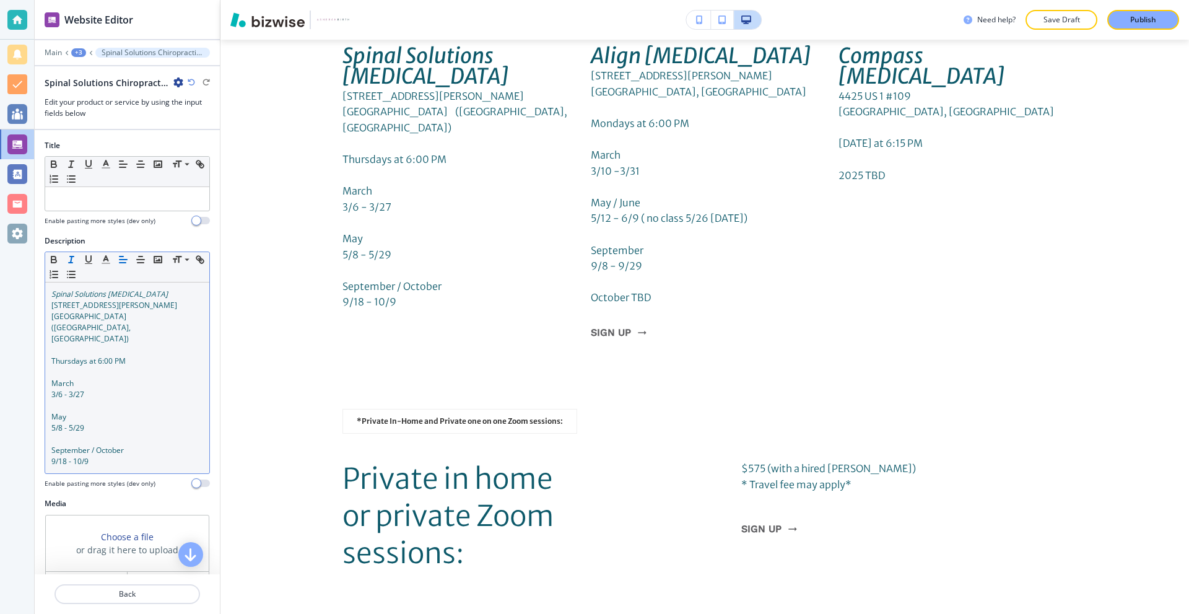
scroll to position [4579, 0]
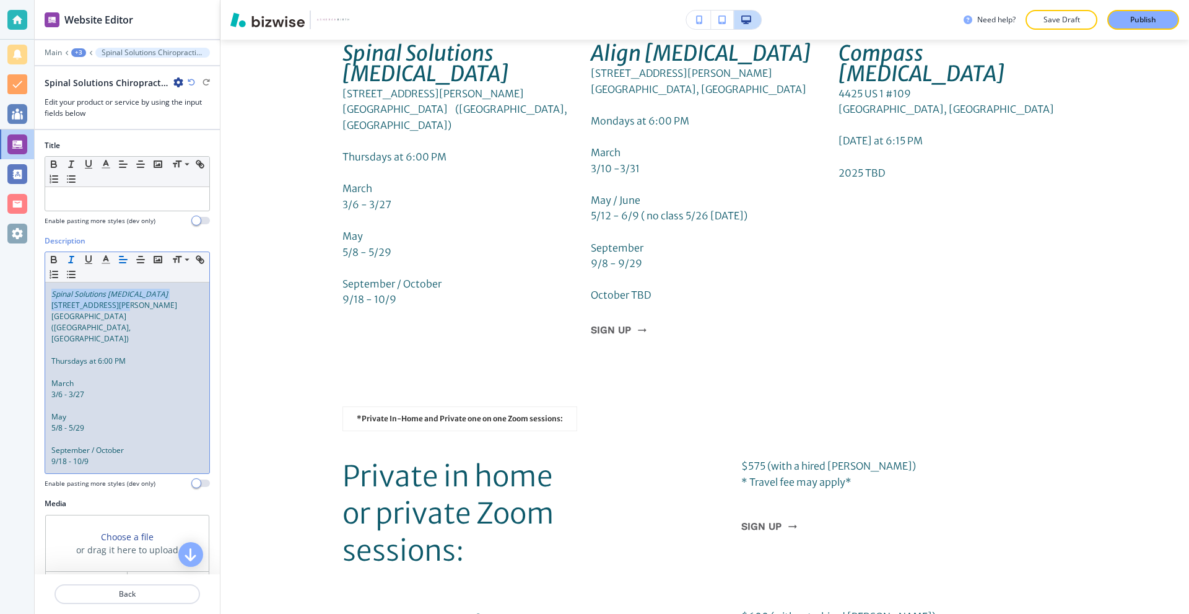
drag, startPoint x: 150, startPoint y: 307, endPoint x: 22, endPoint y: 291, distance: 128.5
click at [22, 291] on div "Website Editor Main +3 Spinal Solutions Chiropractic276 [PERSON_NAME][STREET_AD…" at bounding box center [594, 307] width 1189 height 614
click at [165, 296] on p "Spinal Solutions [MEDICAL_DATA]" at bounding box center [127, 294] width 152 height 11
drag, startPoint x: 148, startPoint y: 292, endPoint x: 0, endPoint y: 288, distance: 148.1
click at [0, 288] on div "Website Editor Main +3 Spinal Solutions Chiropractic276 [PERSON_NAME][STREET_AD…" at bounding box center [594, 307] width 1189 height 614
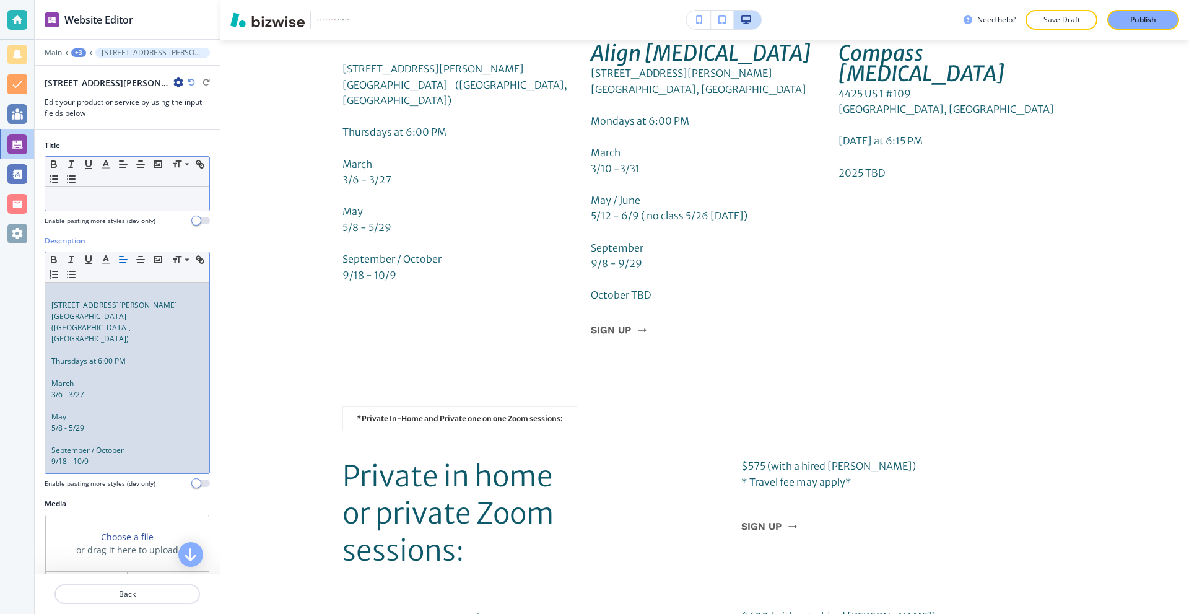
click at [95, 204] on p at bounding box center [127, 198] width 152 height 11
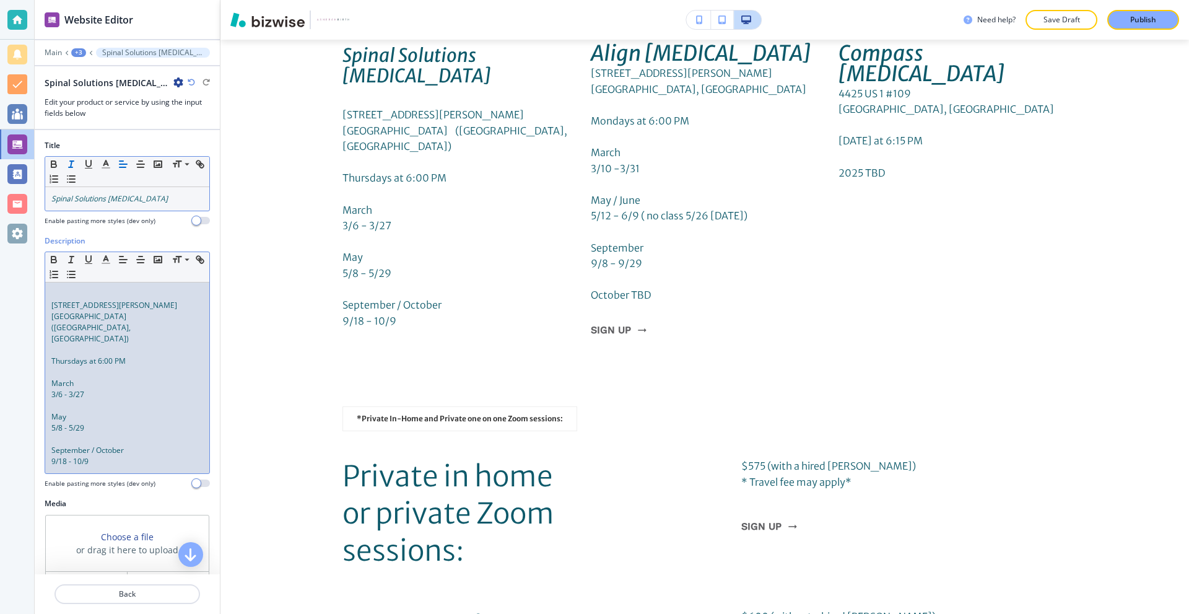
click at [50, 303] on div "[STREET_ADDRESS][PERSON_NAME][PERSON_NAME][PERSON_NAME]) Thursdays at 6:00 PM M…" at bounding box center [127, 377] width 164 height 191
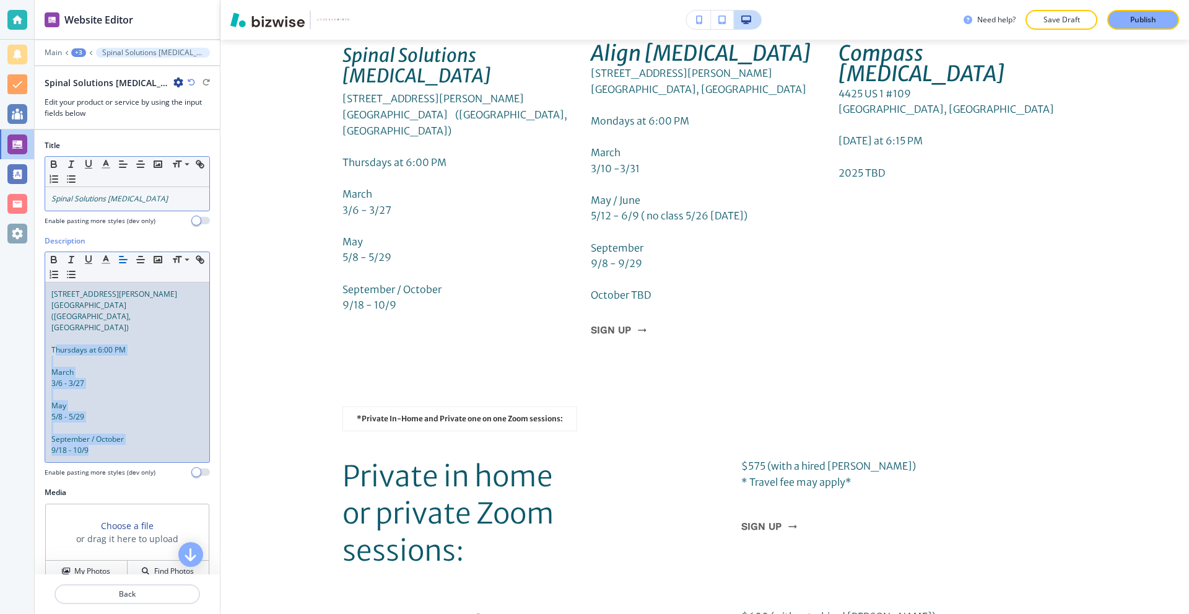
drag, startPoint x: 54, startPoint y: 327, endPoint x: 177, endPoint y: 450, distance: 173.4
click at [177, 450] on div "Description Small Normal Large Huge [STREET_ADDRESS][PERSON_NAME][PERSON_NAME][…" at bounding box center [127, 356] width 165 height 242
drag, startPoint x: 49, startPoint y: 325, endPoint x: 155, endPoint y: 429, distance: 148.5
click at [154, 428] on div "[STREET_ADDRESS][PERSON_NAME][PERSON_NAME][PERSON_NAME]) Thursdays at 6:00 PM M…" at bounding box center [127, 372] width 164 height 180
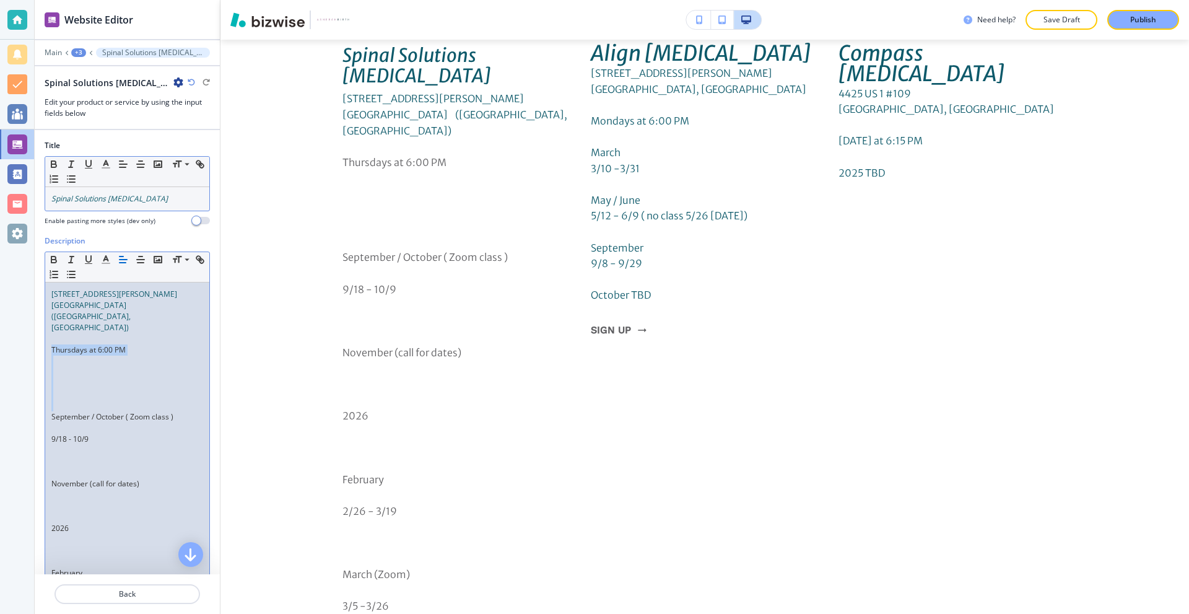
drag, startPoint x: 48, startPoint y: 323, endPoint x: 102, endPoint y: 379, distance: 78.0
click at [102, 383] on div "[STREET_ADDRESS][PERSON_NAME][PERSON_NAME][PERSON_NAME]) Thursdays at 6:00 PM S…" at bounding box center [127, 578] width 164 height 592
click at [91, 367] on p at bounding box center [127, 372] width 152 height 11
click at [89, 389] on p at bounding box center [127, 394] width 152 height 11
click at [82, 400] on p at bounding box center [127, 405] width 152 height 11
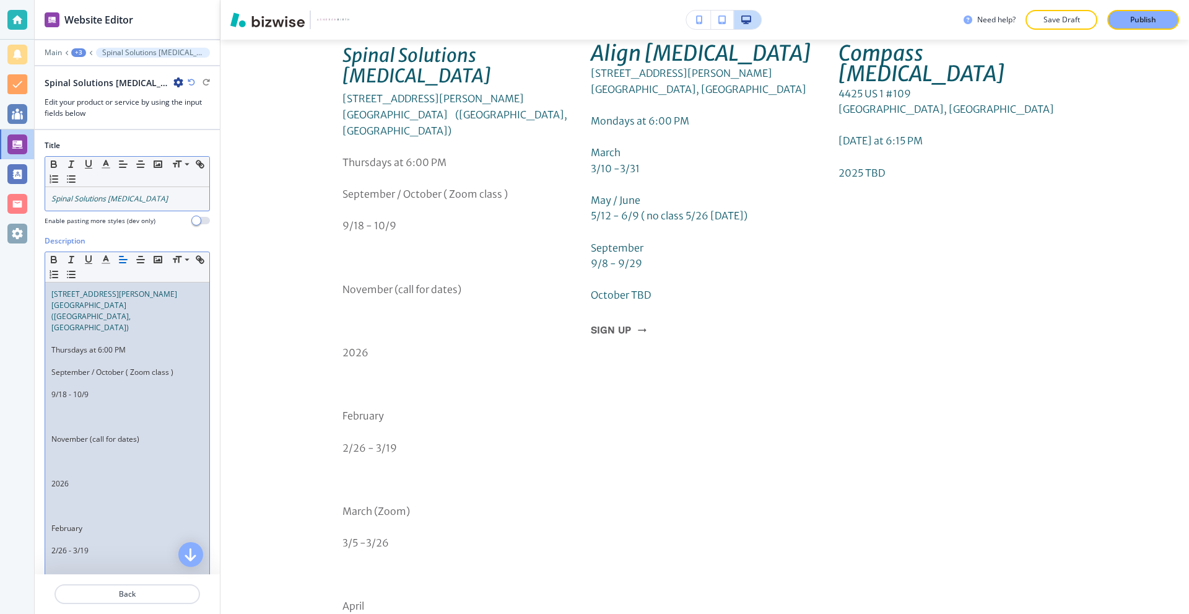
click at [81, 378] on p at bounding box center [127, 383] width 152 height 11
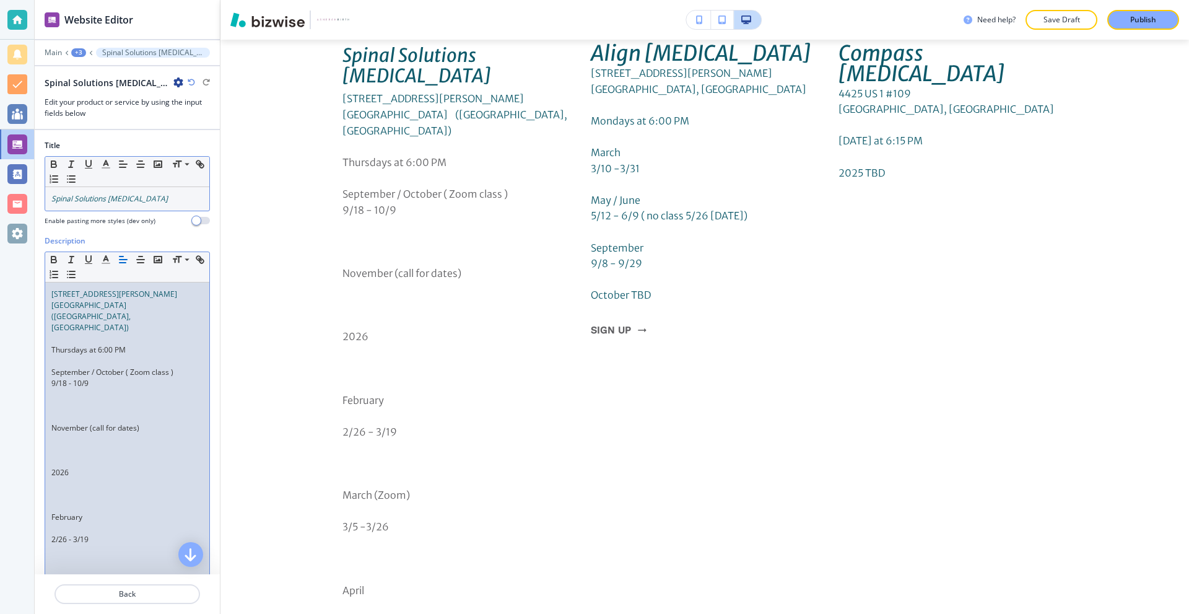
click at [74, 400] on p at bounding box center [127, 405] width 152 height 11
click at [74, 411] on p at bounding box center [127, 416] width 152 height 11
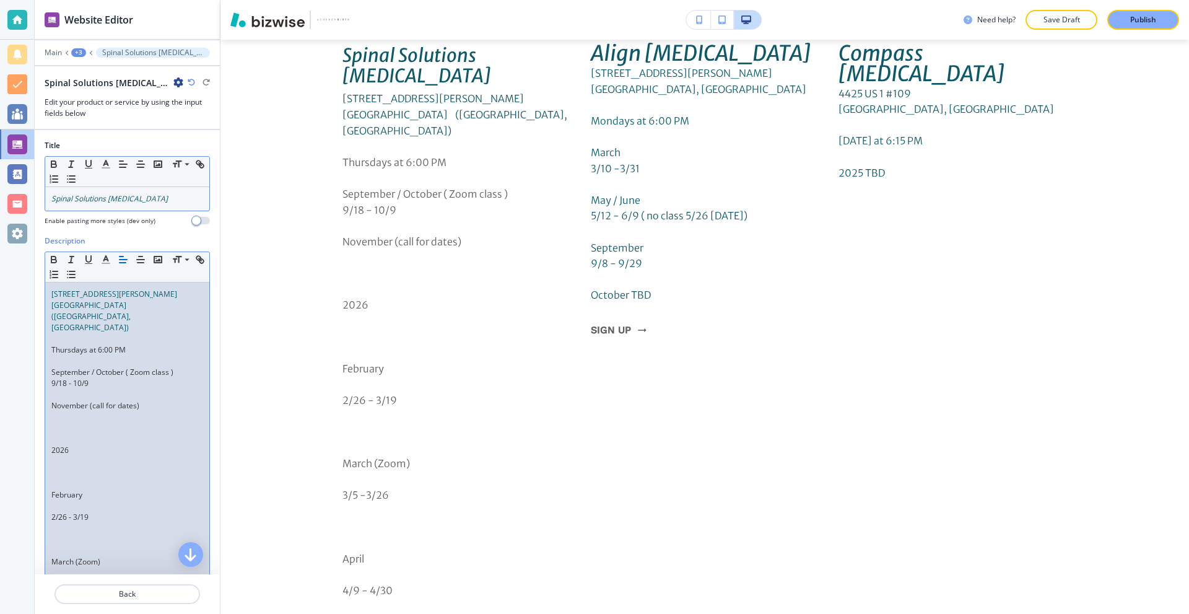
drag, startPoint x: 70, startPoint y: 397, endPoint x: 70, endPoint y: 413, distance: 16.1
click at [70, 411] on p at bounding box center [127, 416] width 152 height 11
click at [70, 434] on p at bounding box center [127, 439] width 152 height 11
click at [70, 456] on p at bounding box center [127, 461] width 152 height 11
click at [69, 456] on p at bounding box center [127, 461] width 152 height 11
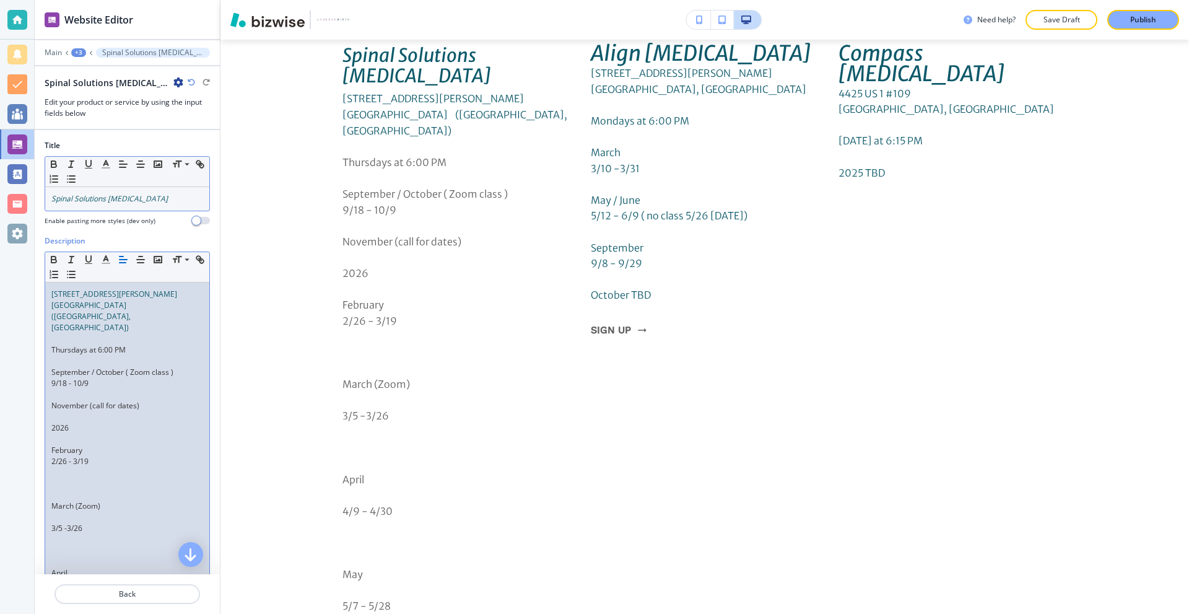
click at [64, 489] on p at bounding box center [127, 494] width 152 height 11
click at [74, 523] on p at bounding box center [127, 528] width 152 height 11
click at [72, 523] on p at bounding box center [127, 528] width 152 height 11
click at [74, 556] on p at bounding box center [127, 561] width 152 height 11
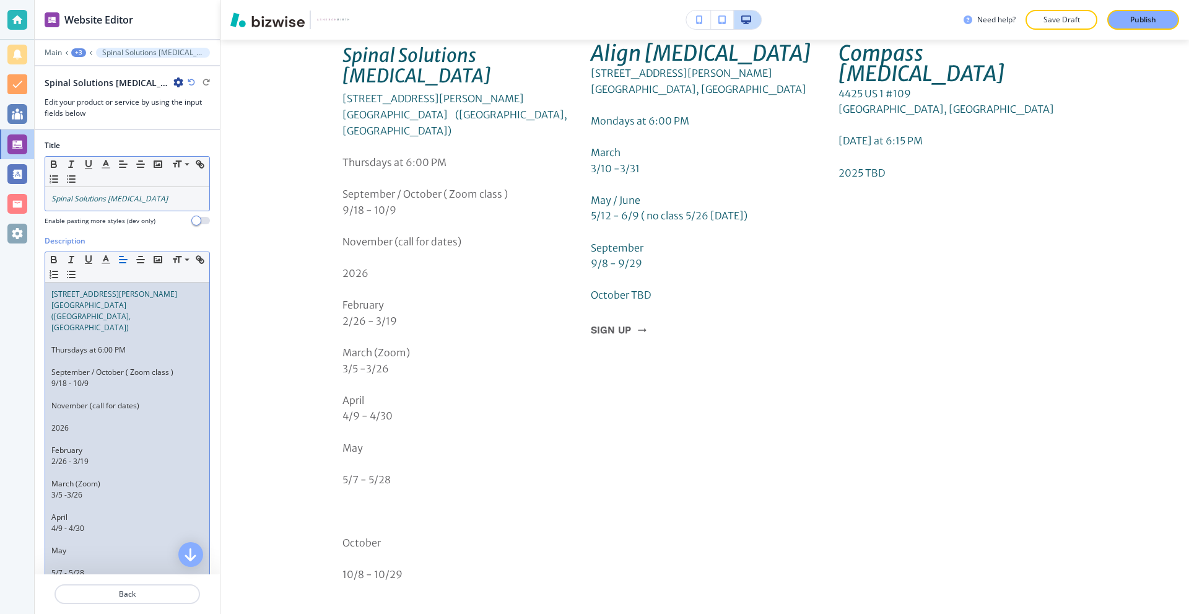
click at [72, 556] on p at bounding box center [127, 561] width 152 height 11
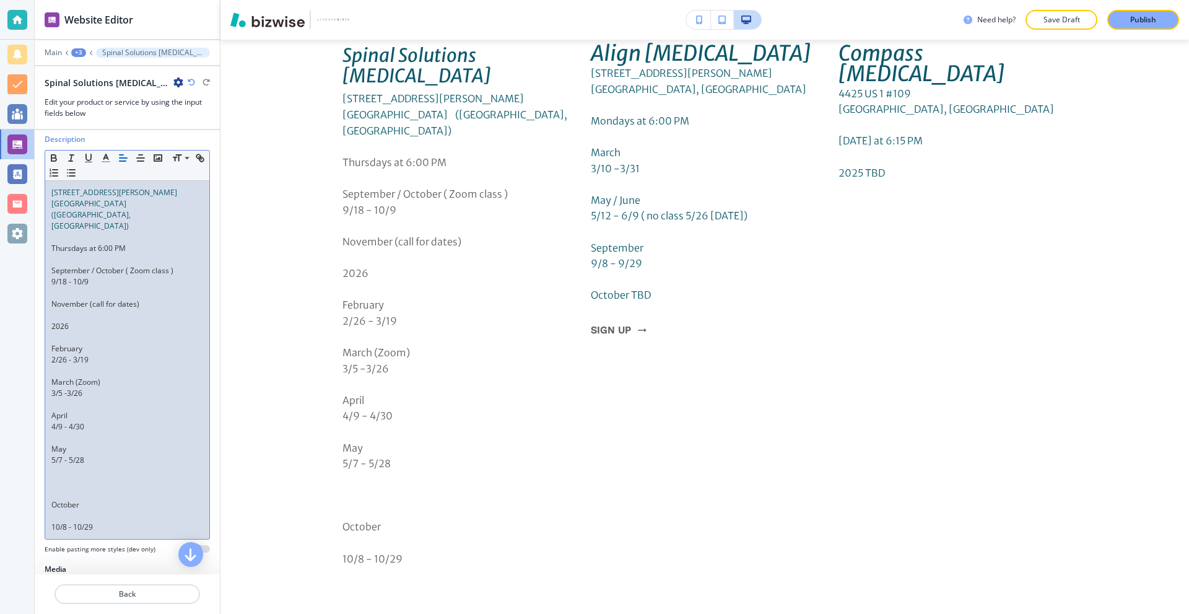
scroll to position [124, 0]
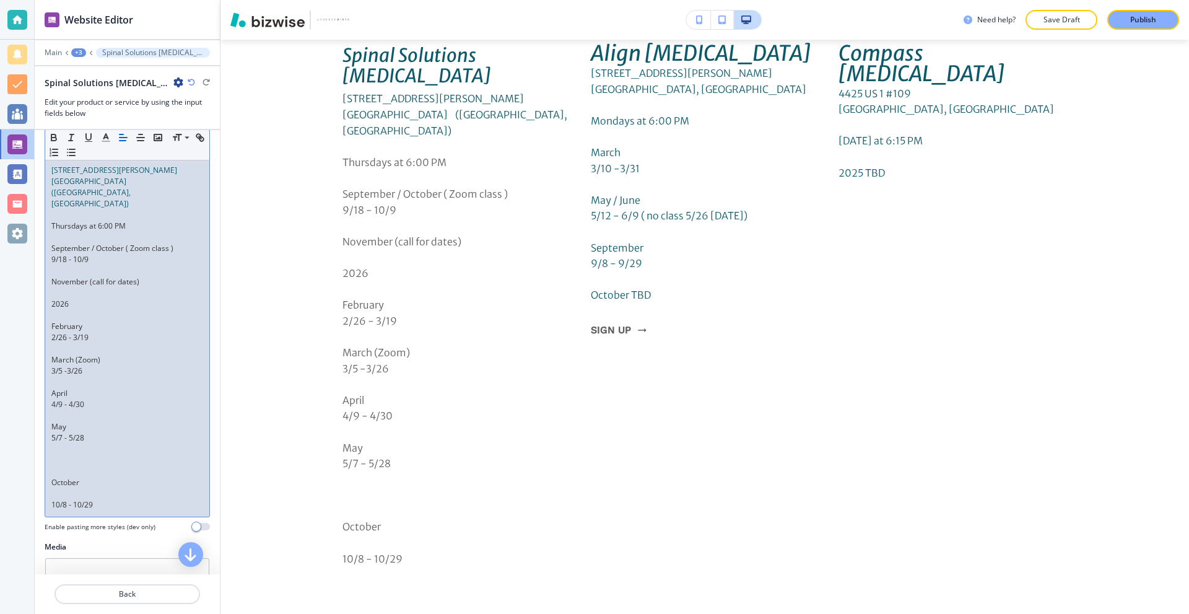
click at [80, 466] on p at bounding box center [127, 471] width 152 height 11
click at [74, 466] on p at bounding box center [127, 471] width 152 height 11
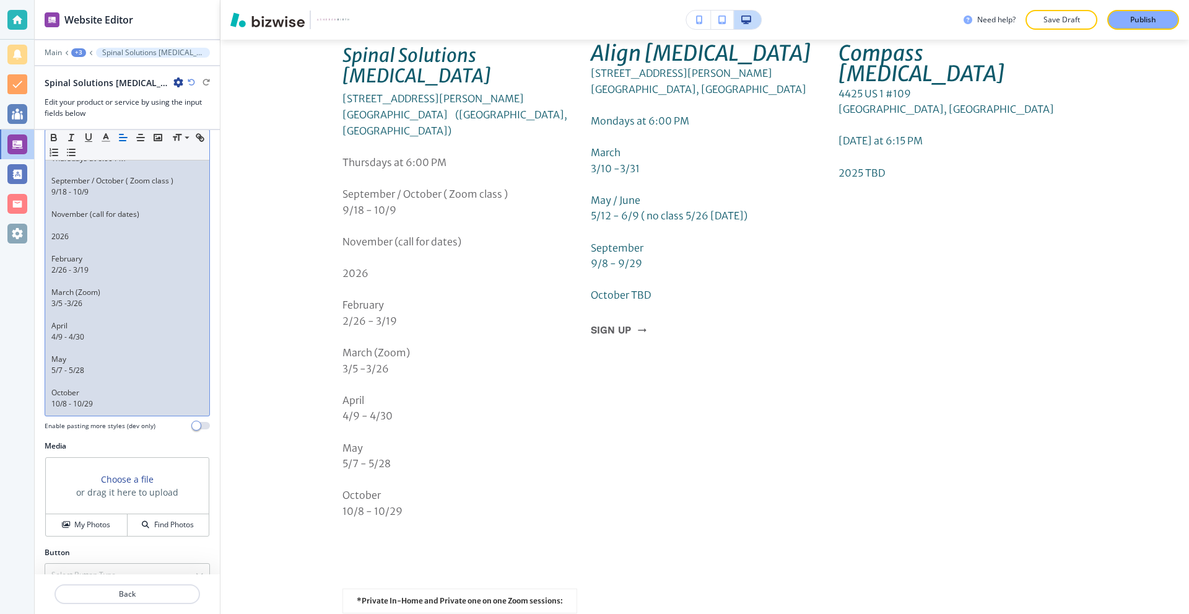
click at [103, 398] on p "10/8 - 10/29" at bounding box center [127, 403] width 152 height 11
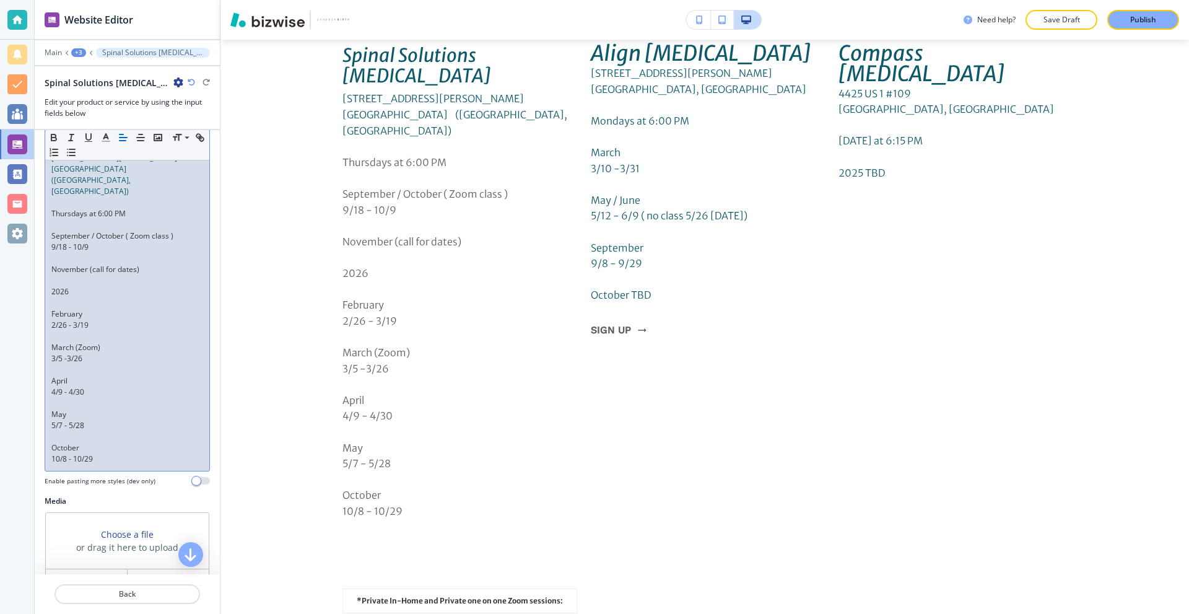
scroll to position [129, 0]
click at [109, 145] on div "Small Normal Large Huge" at bounding box center [127, 145] width 164 height 30
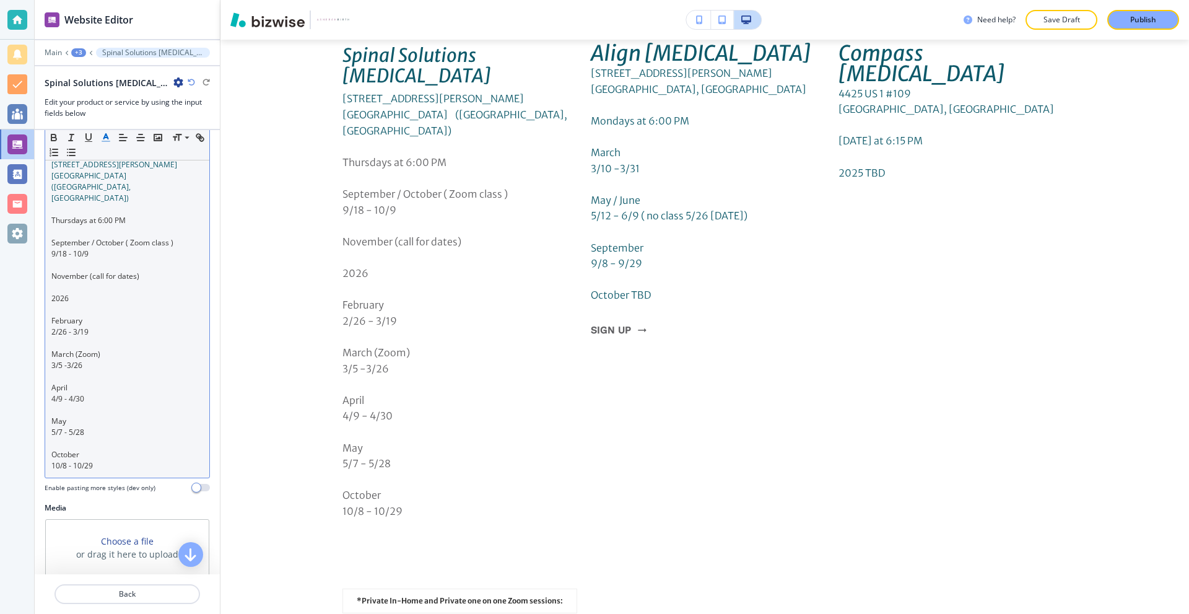
click at [106, 139] on icon "button" at bounding box center [105, 137] width 11 height 11
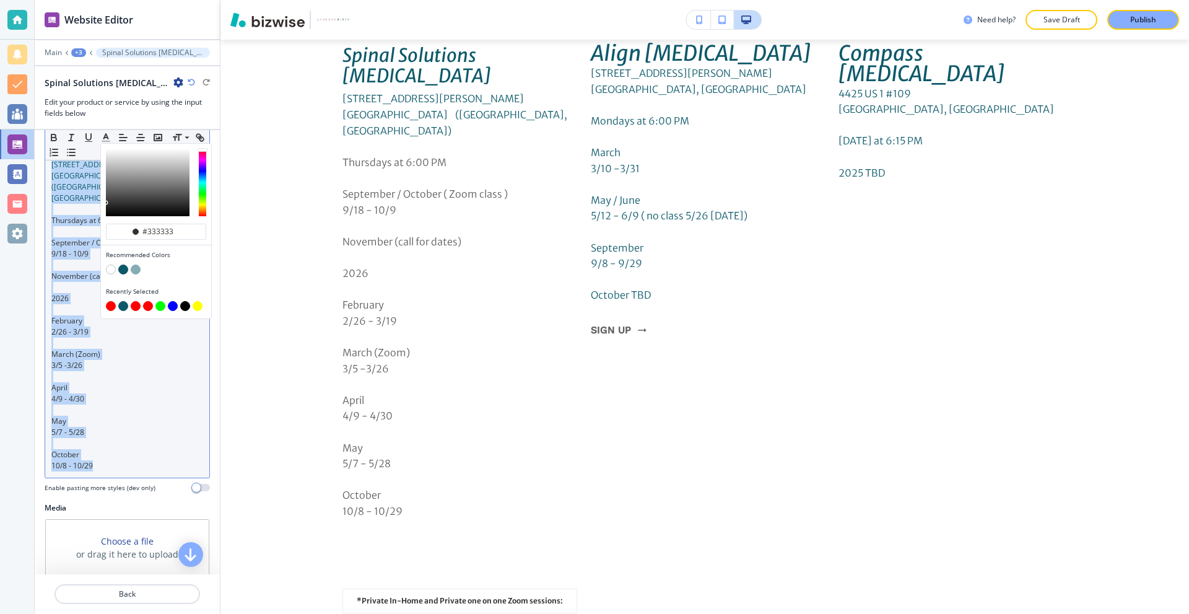
click at [63, 259] on p at bounding box center [127, 264] width 152 height 11
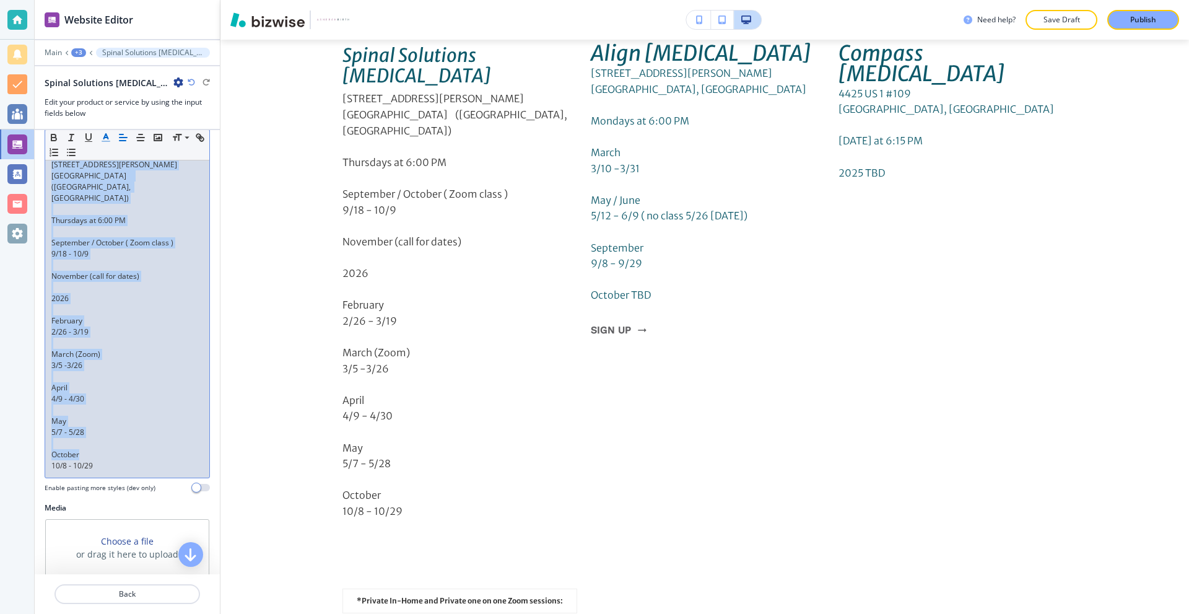
click at [106, 134] on polyline "button" at bounding box center [106, 136] width 4 height 5
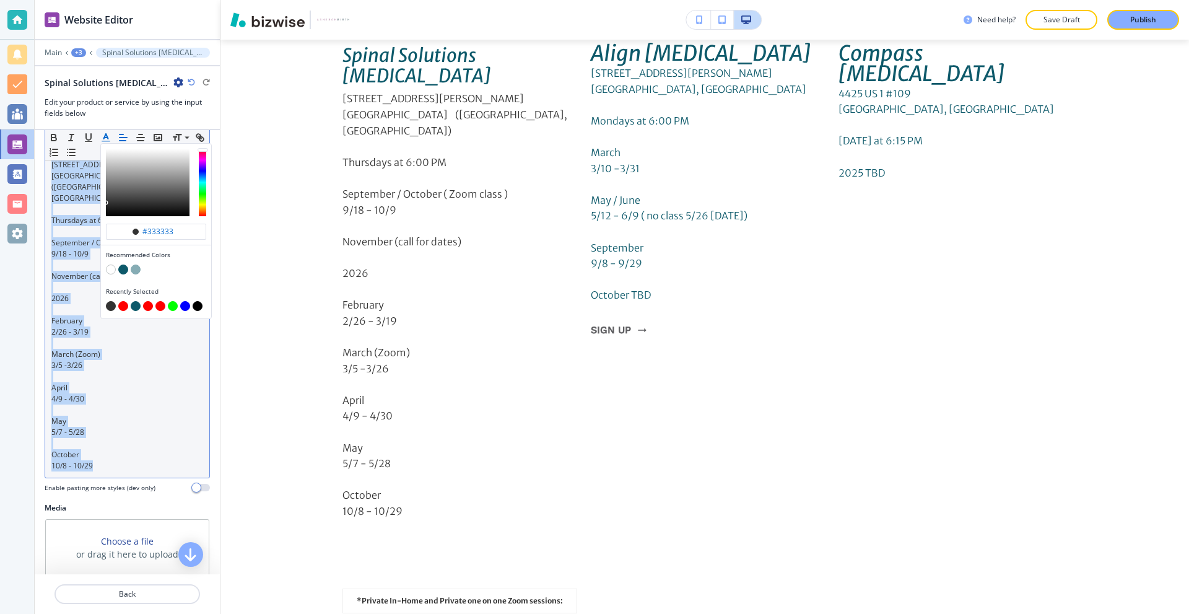
click at [126, 266] on button "button" at bounding box center [123, 269] width 10 height 10
type input "#0d596a"
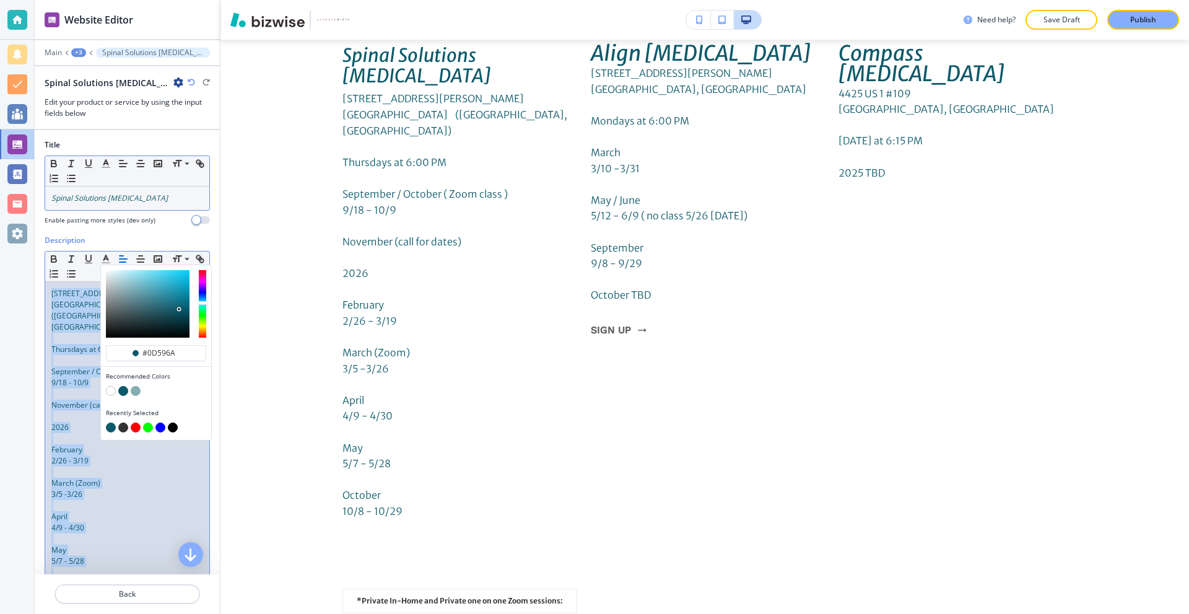
scroll to position [0, 0]
click at [59, 302] on span "[GEOGRAPHIC_DATA] ([GEOGRAPHIC_DATA], [GEOGRAPHIC_DATA])" at bounding box center [92, 316] width 82 height 33
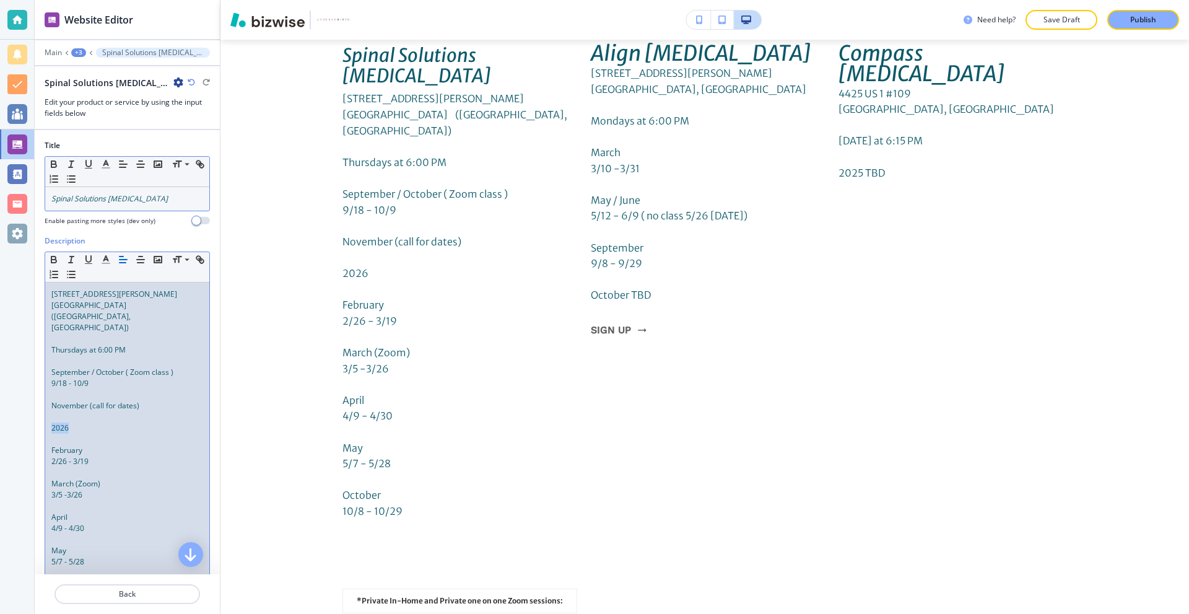
drag, startPoint x: 80, startPoint y: 404, endPoint x: 90, endPoint y: 300, distance: 105.2
click at [35, 403] on div "Description Small Normal Large Huge [STREET_ADDRESS][PERSON_NAME][PERSON_NAME][…" at bounding box center [127, 433] width 185 height 396
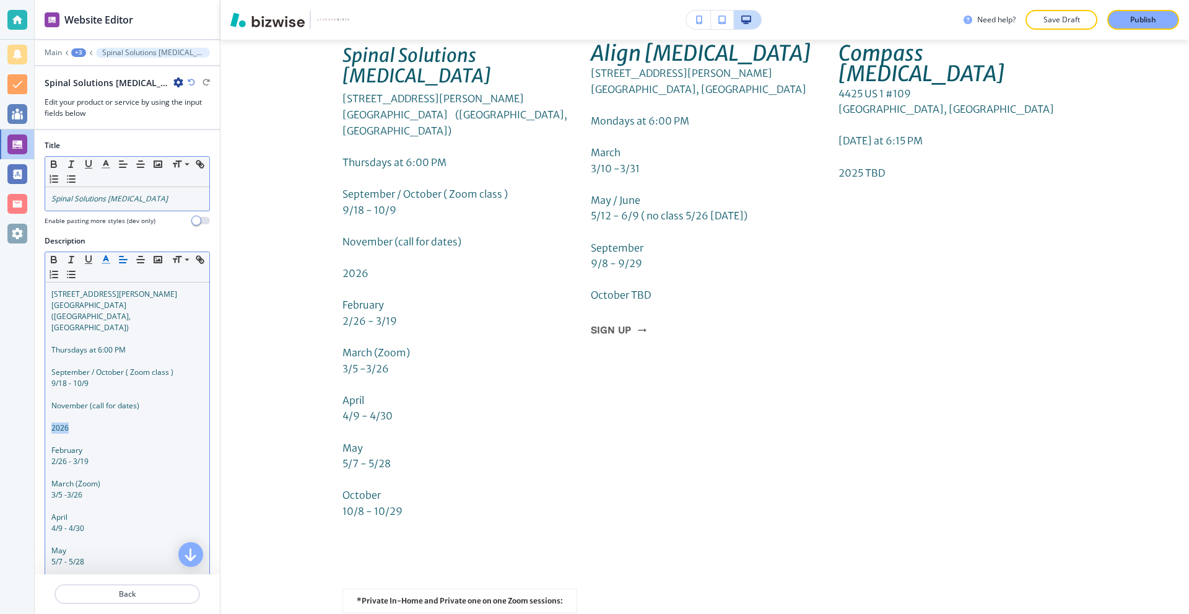
click at [107, 263] on line "button" at bounding box center [105, 263] width 7 height 0
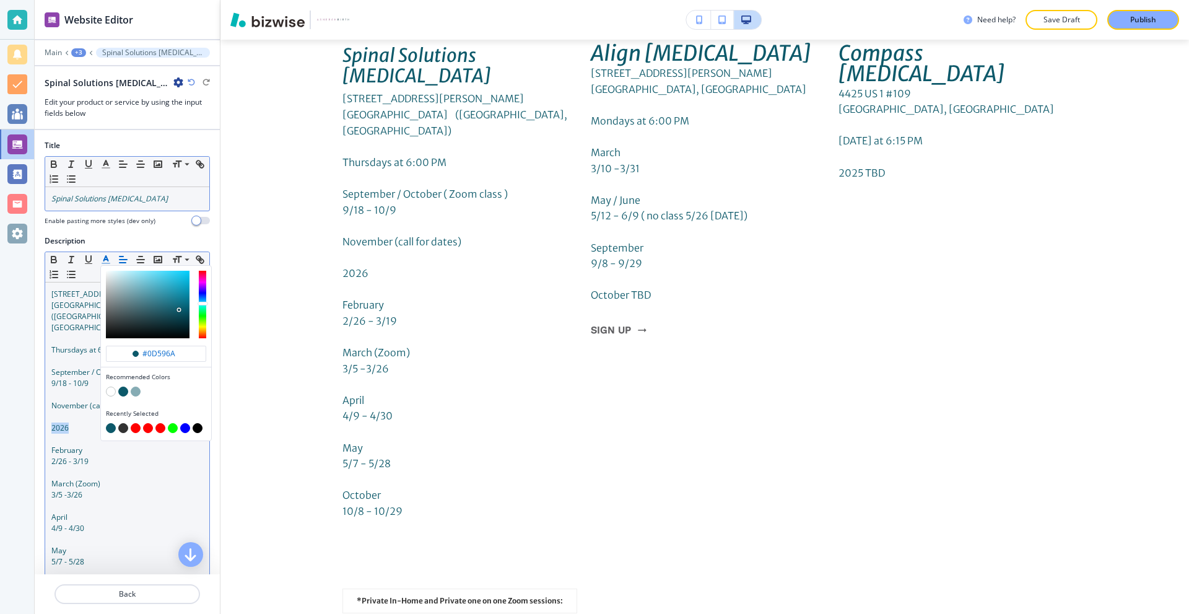
click at [135, 425] on button "button" at bounding box center [136, 428] width 10 height 10
type input "#ff0000"
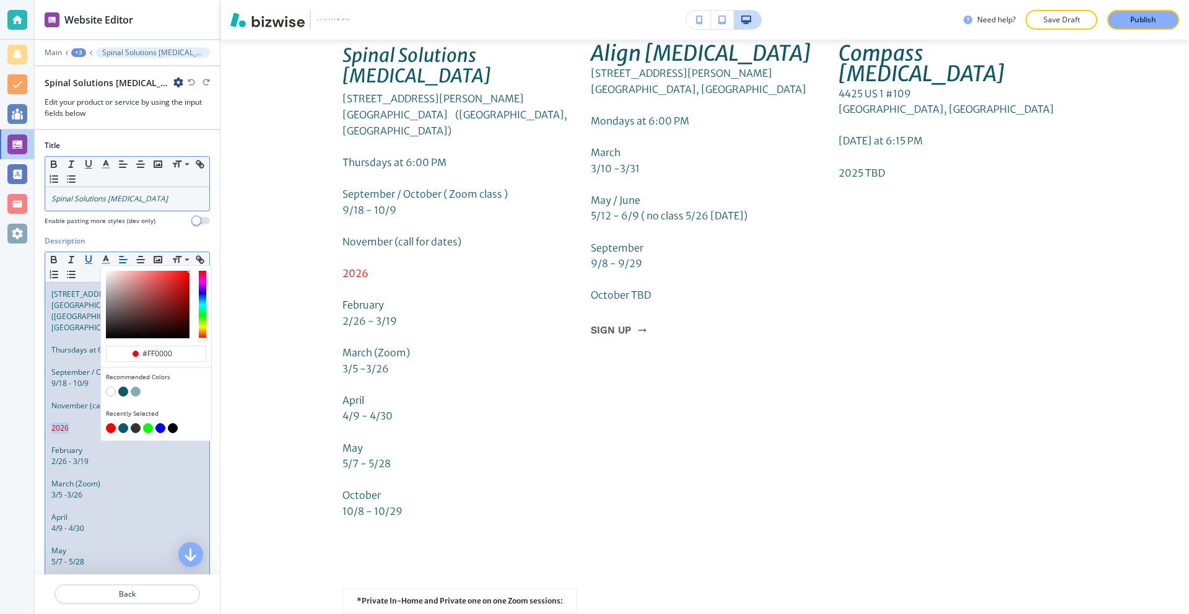
click at [86, 259] on icon "button" at bounding box center [88, 259] width 5 height 6
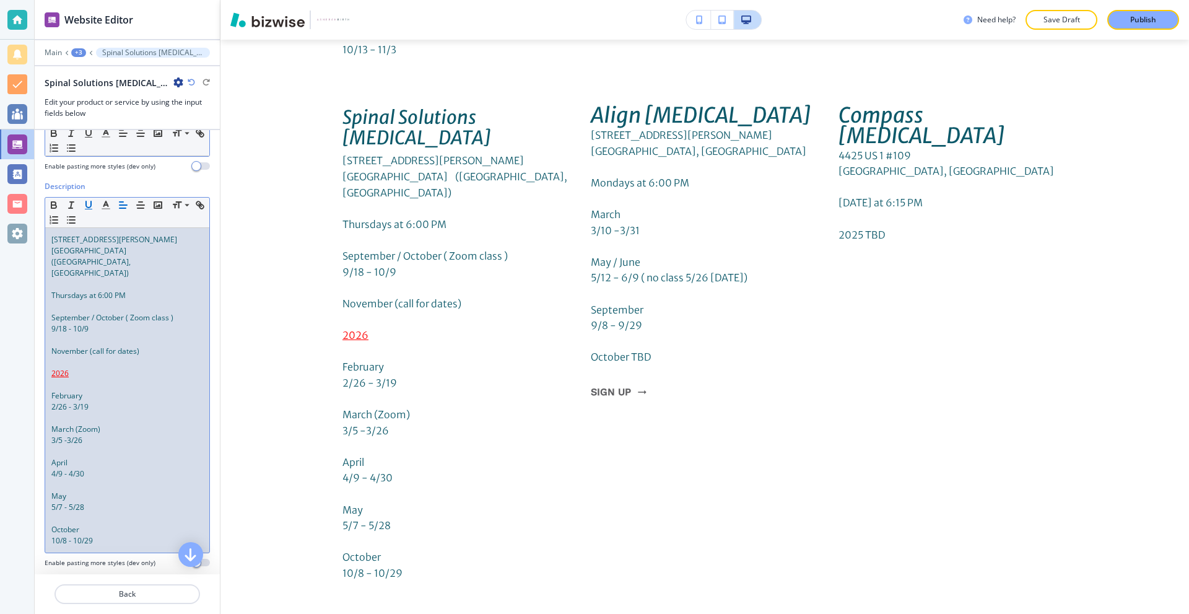
scroll to position [62, 0]
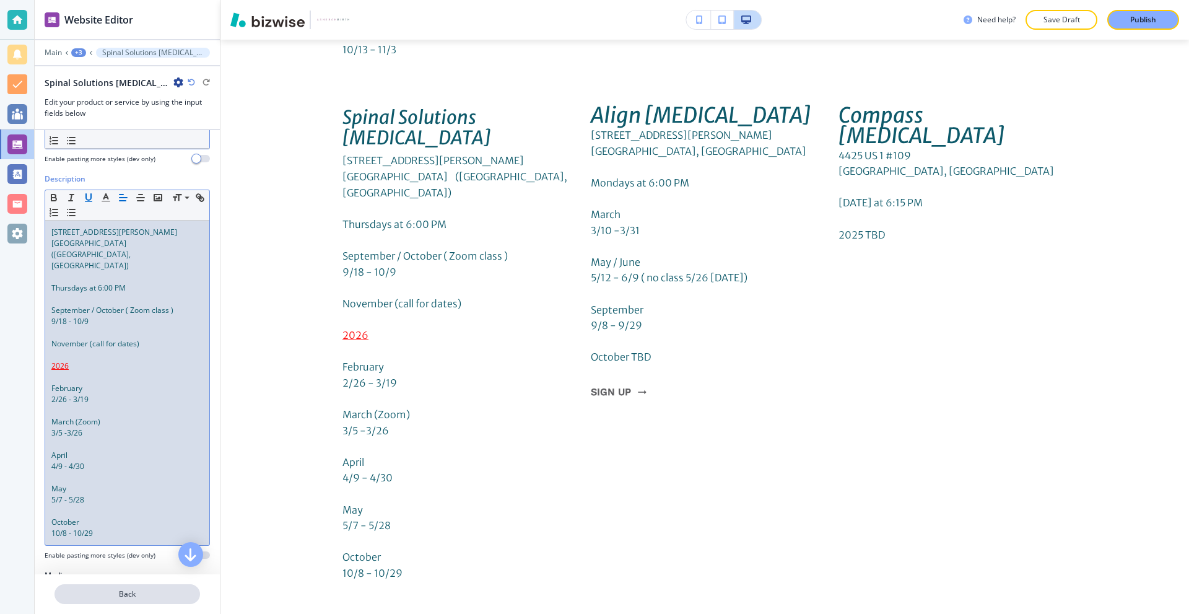
click at [134, 596] on p "Back" at bounding box center [127, 593] width 143 height 11
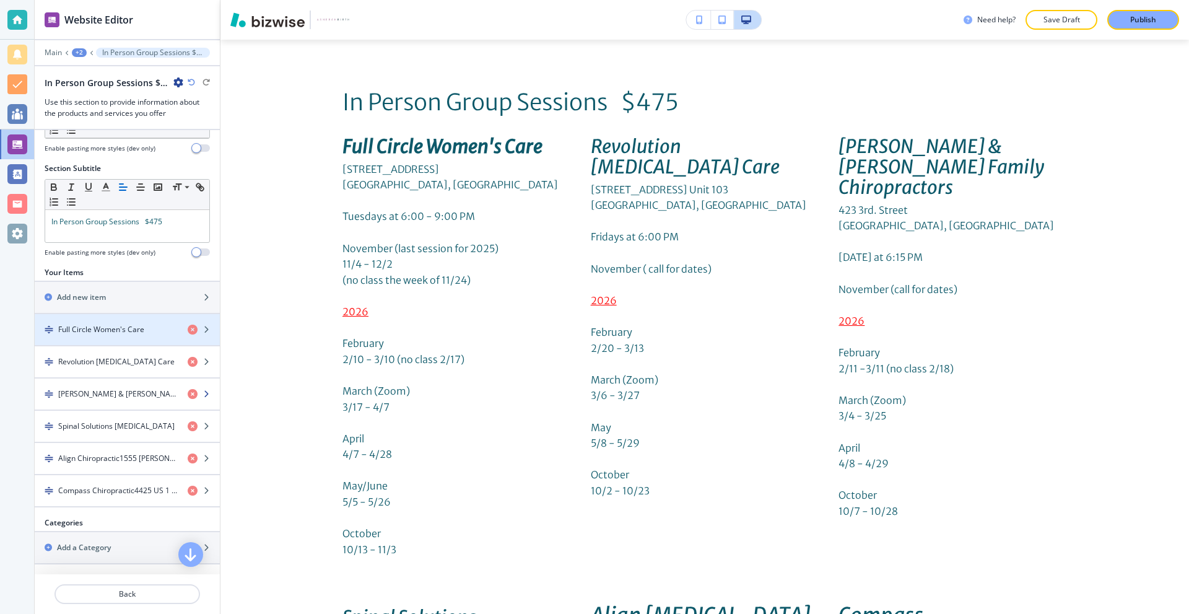
scroll to position [4017, 0]
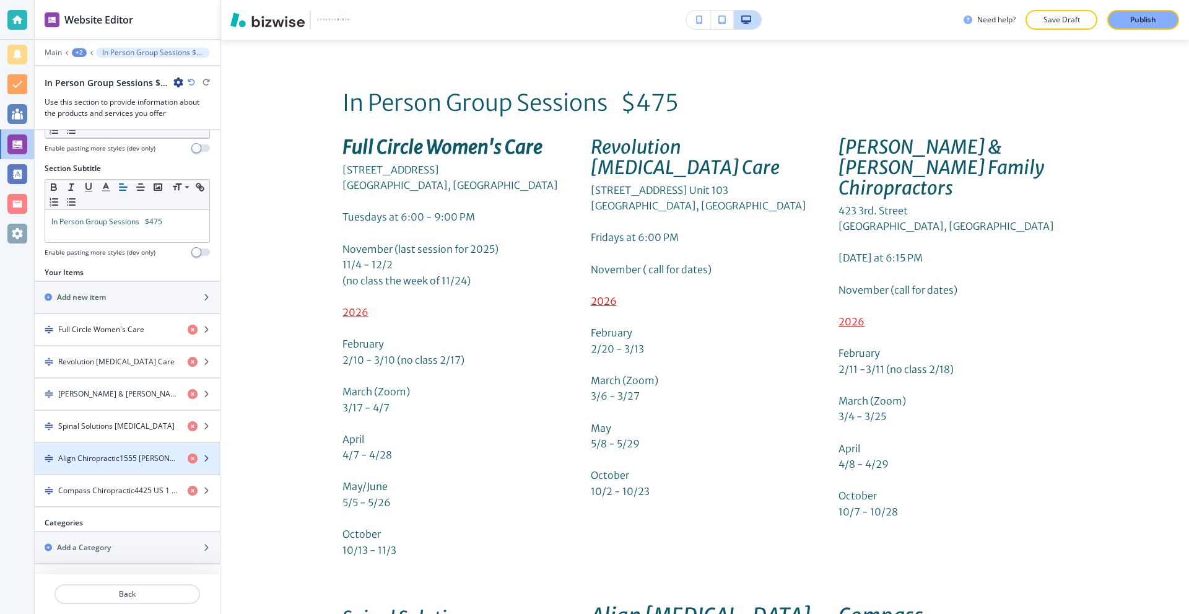
click at [102, 456] on h4 "Align Chiropractic1555 [PERSON_NAME][STREET_ADDRESS] at 6:00 PMMarch3/10 -3/31M…" at bounding box center [118, 458] width 120 height 11
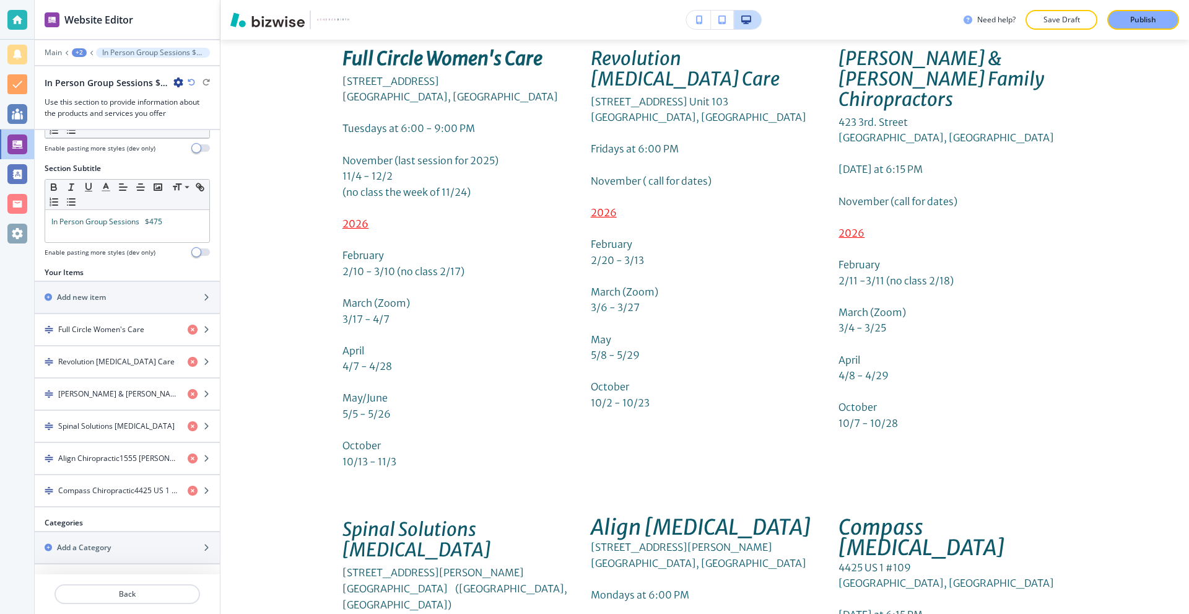
scroll to position [4203, 0]
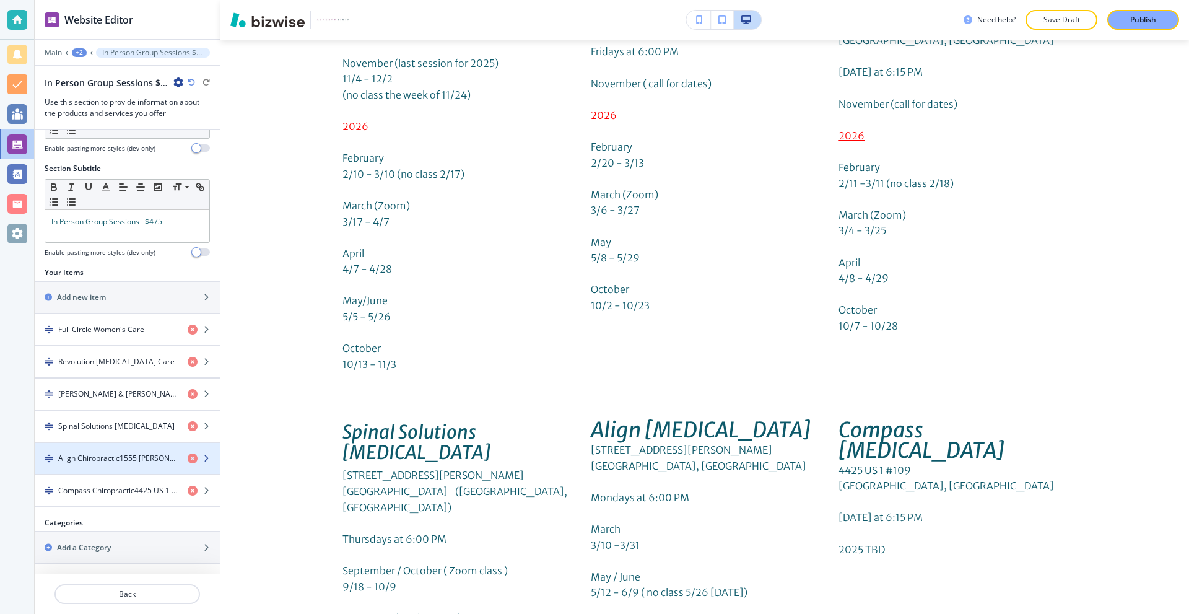
click at [87, 453] on h4 "Align Chiropractic1555 [PERSON_NAME][STREET_ADDRESS] at 6:00 PMMarch3/10 -3/31M…" at bounding box center [118, 458] width 120 height 11
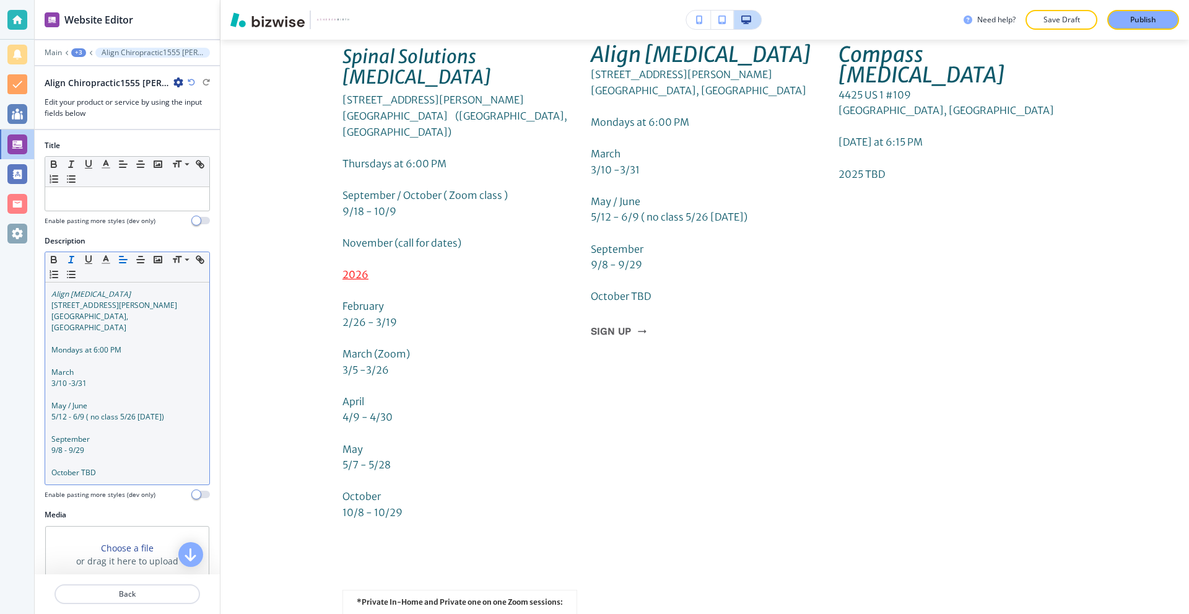
scroll to position [4579, 0]
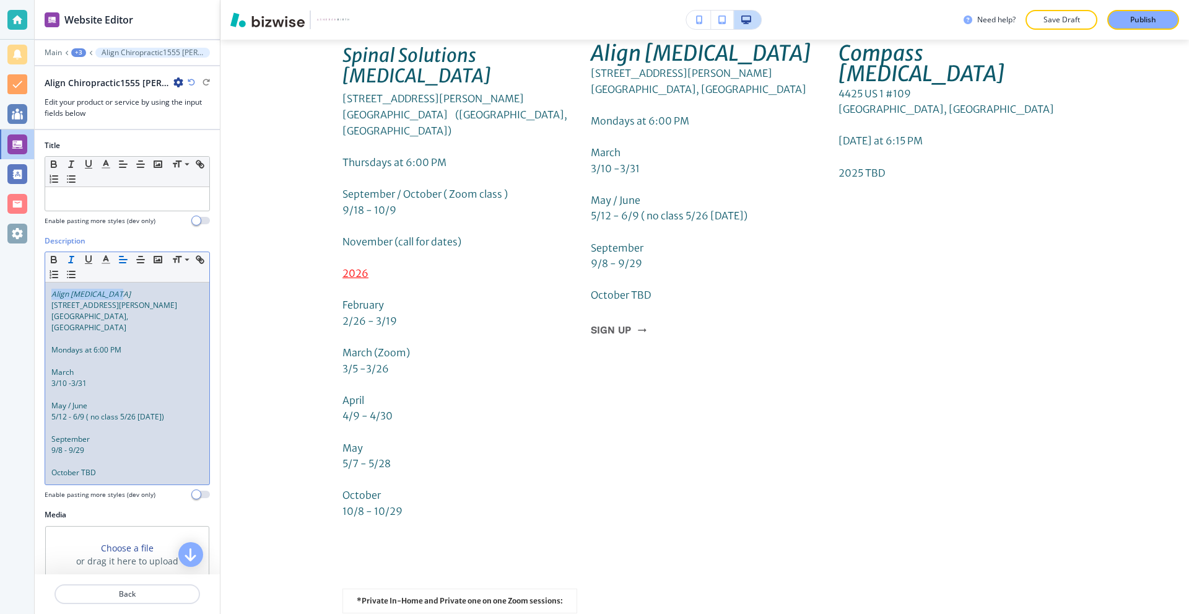
drag, startPoint x: 132, startPoint y: 295, endPoint x: 37, endPoint y: 269, distance: 98.3
click at [0, 285] on div "Website Editor Main +3 Align Chiropractic1555 [PERSON_NAME][STREET_ADDRESS] at …" at bounding box center [594, 307] width 1189 height 614
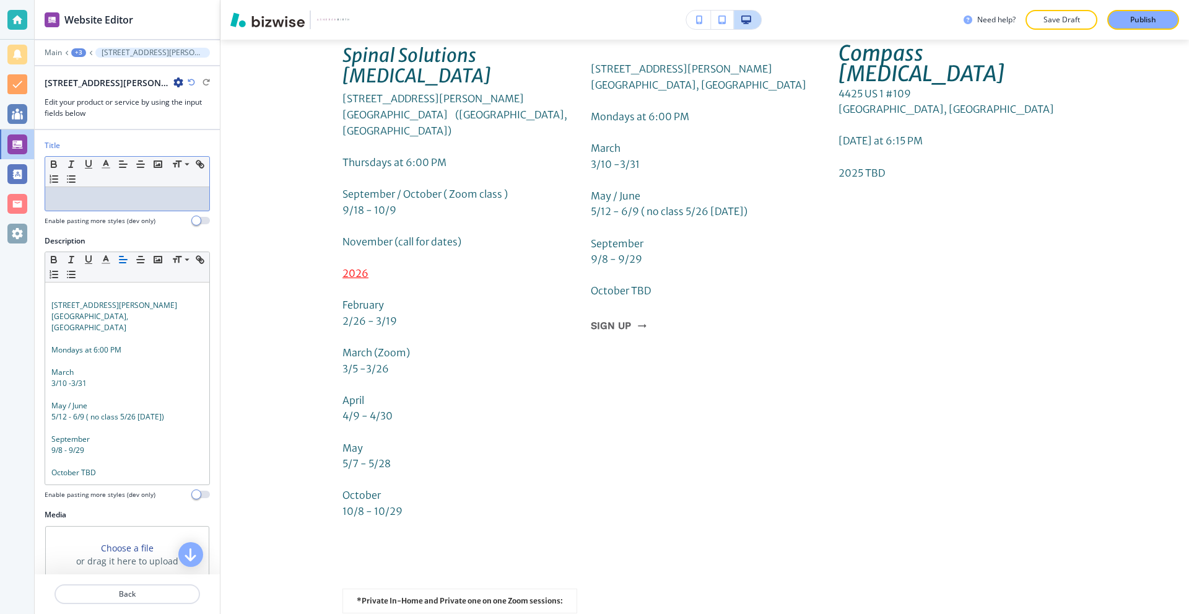
click at [116, 206] on div at bounding box center [127, 199] width 164 height 24
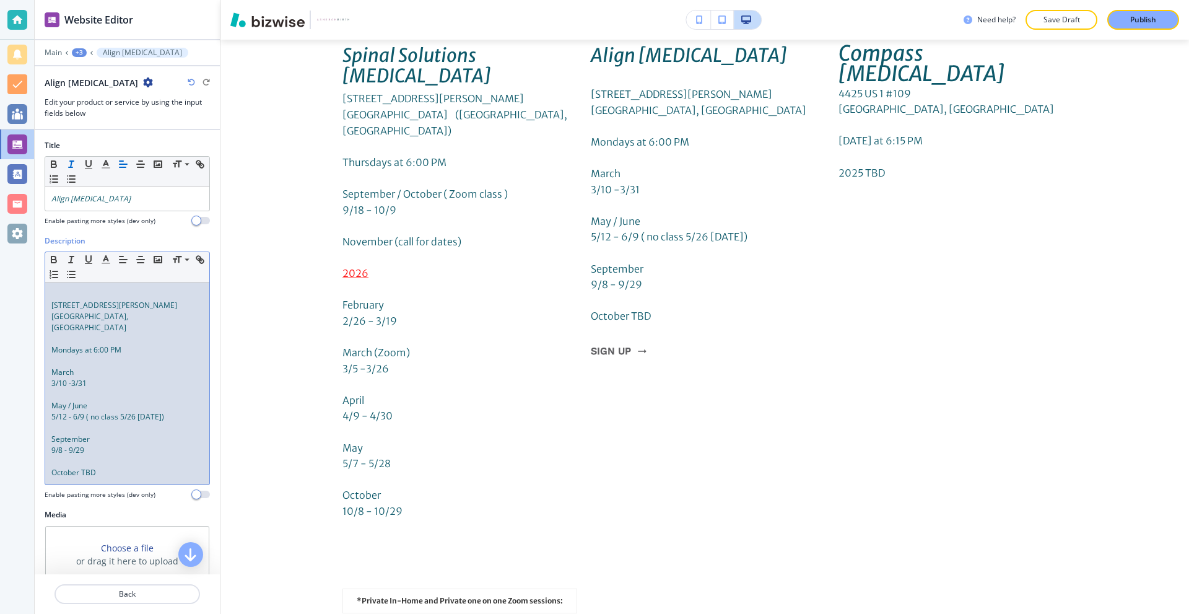
click at [54, 295] on p at bounding box center [127, 294] width 152 height 11
click at [51, 306] on div "[STREET_ADDRESS][PERSON_NAME] Mondays at 6:00 PM [DATE] -3/31 May / [DATE] - 6/…" at bounding box center [127, 383] width 164 height 202
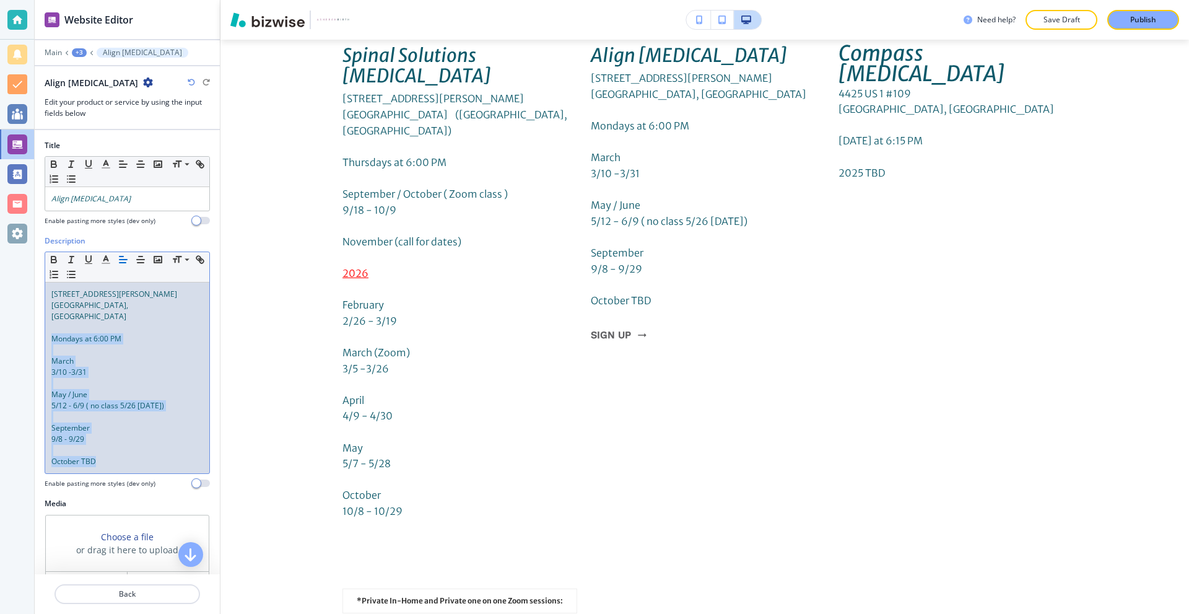
drag, startPoint x: 54, startPoint y: 332, endPoint x: 192, endPoint y: 482, distance: 204.3
click at [192, 482] on div "Description Small Normal Large Huge [STREET_ADDRESS][PERSON_NAME] Mondays at 6:…" at bounding box center [127, 366] width 185 height 263
drag, startPoint x: 50, startPoint y: 325, endPoint x: 165, endPoint y: 469, distance: 185.1
click at [165, 469] on div "Description Small Normal Large Huge [STREET_ADDRESS][PERSON_NAME] Mondays at 6:…" at bounding box center [127, 361] width 165 height 253
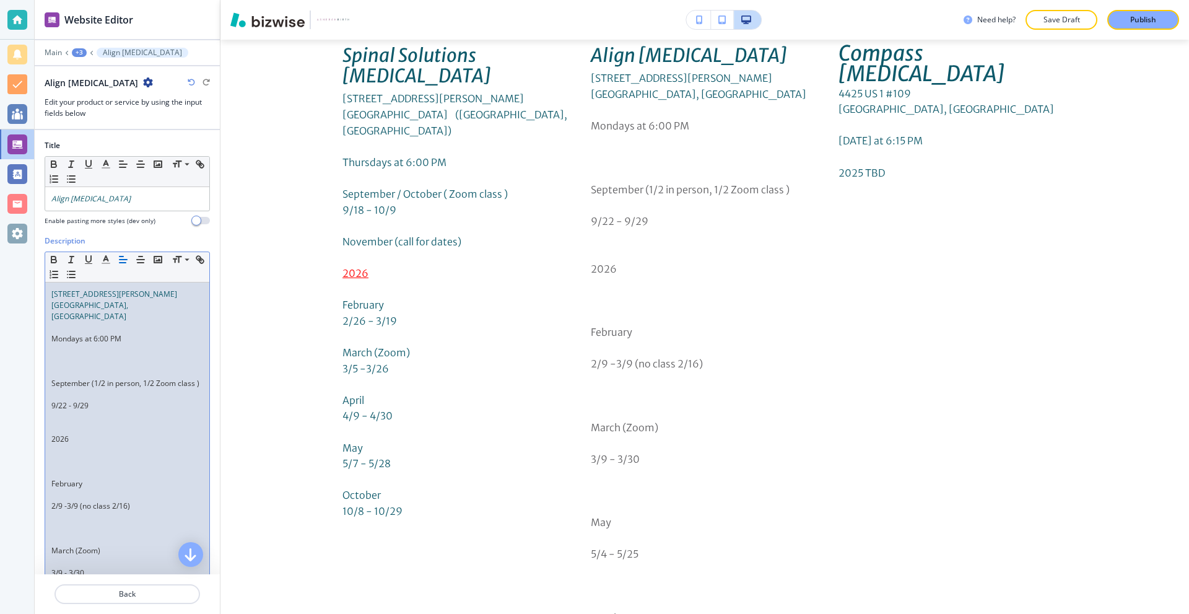
click at [74, 367] on p at bounding box center [127, 372] width 152 height 11
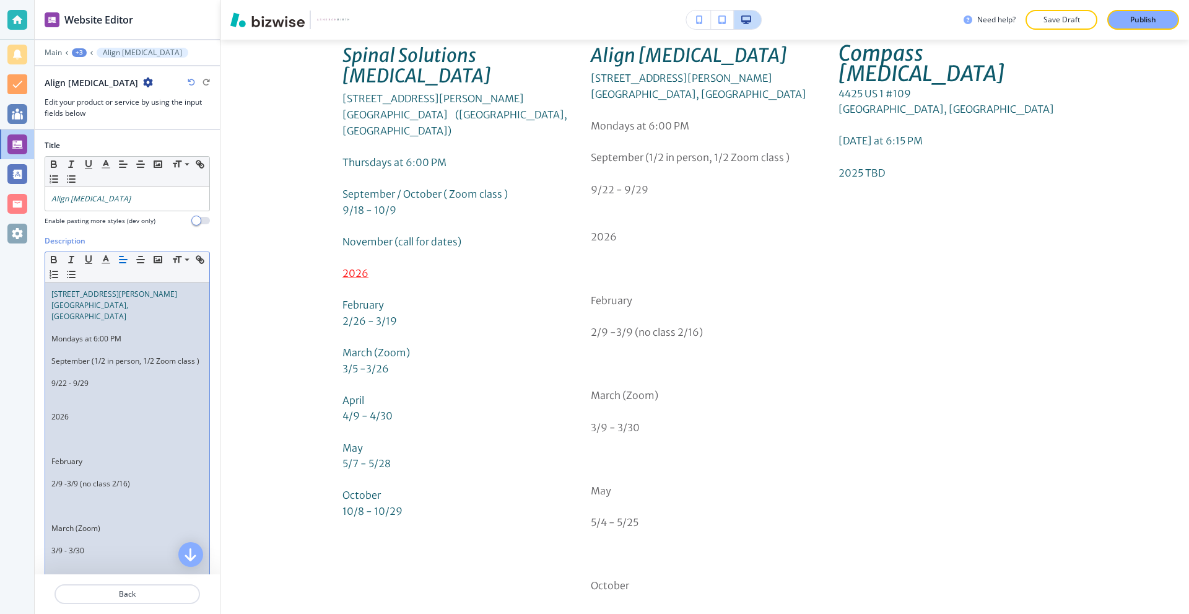
click at [76, 370] on p at bounding box center [127, 372] width 152 height 11
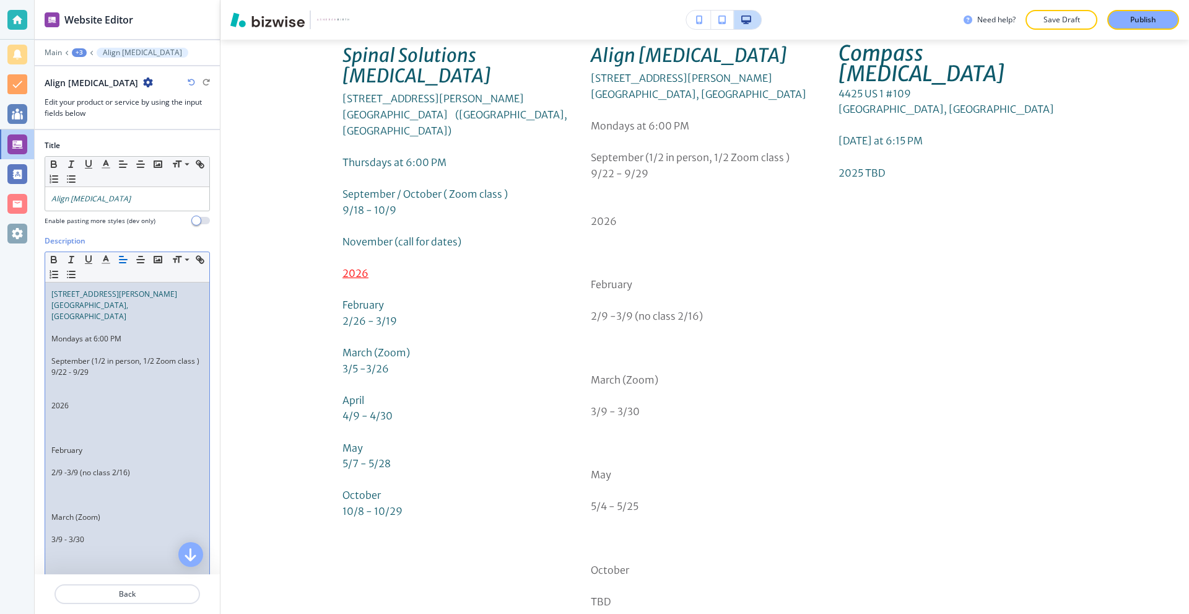
click at [72, 388] on p at bounding box center [127, 383] width 152 height 11
click at [72, 393] on p at bounding box center [127, 394] width 152 height 11
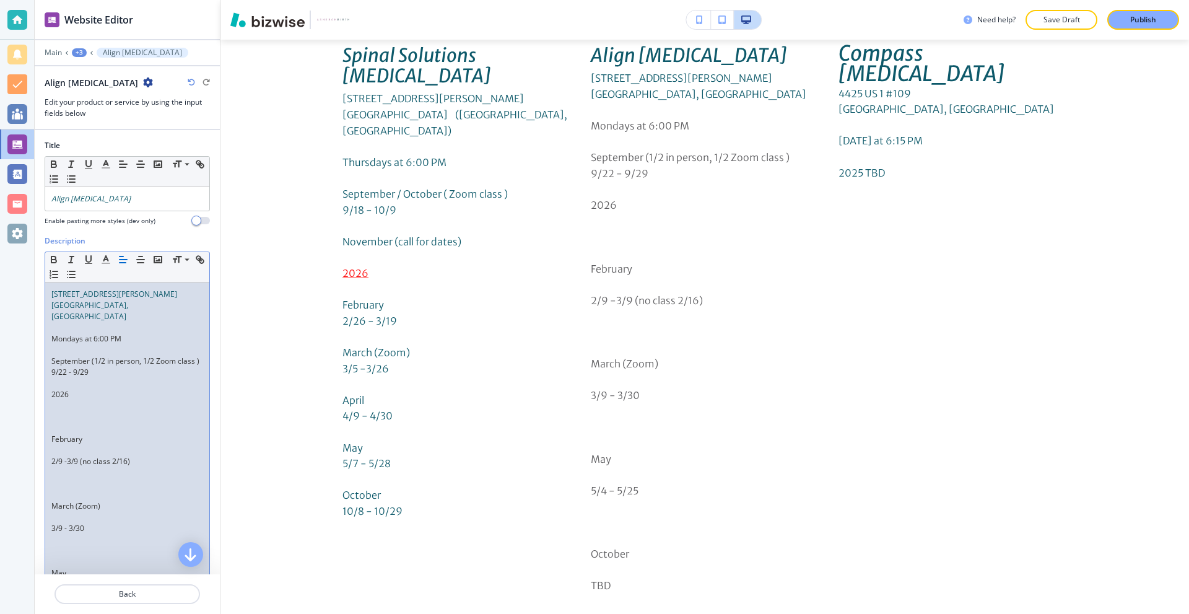
click at [67, 426] on p at bounding box center [127, 427] width 152 height 11
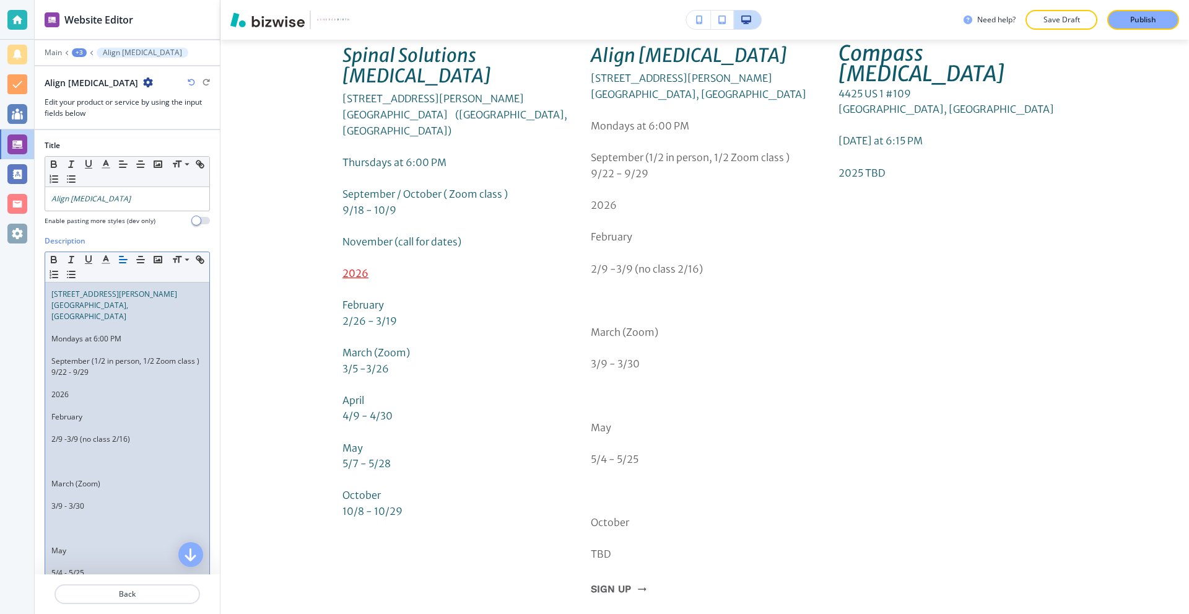
click at [69, 428] on p at bounding box center [127, 427] width 152 height 11
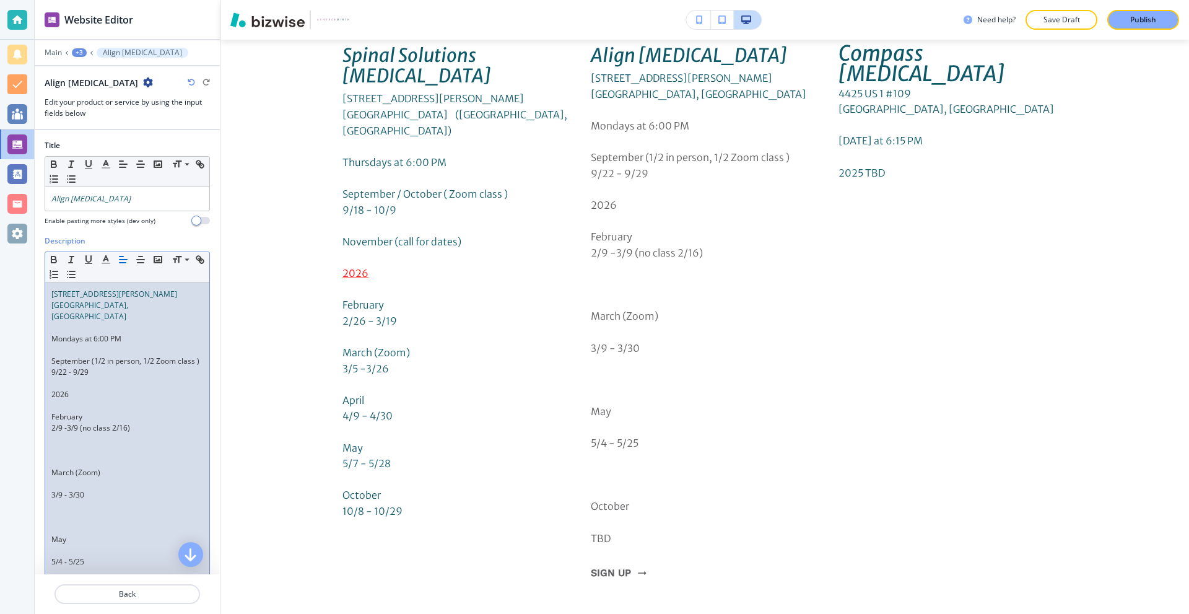
click at [66, 448] on p at bounding box center [127, 450] width 152 height 11
click at [66, 460] on p at bounding box center [127, 461] width 152 height 11
click at [64, 462] on p at bounding box center [127, 461] width 152 height 11
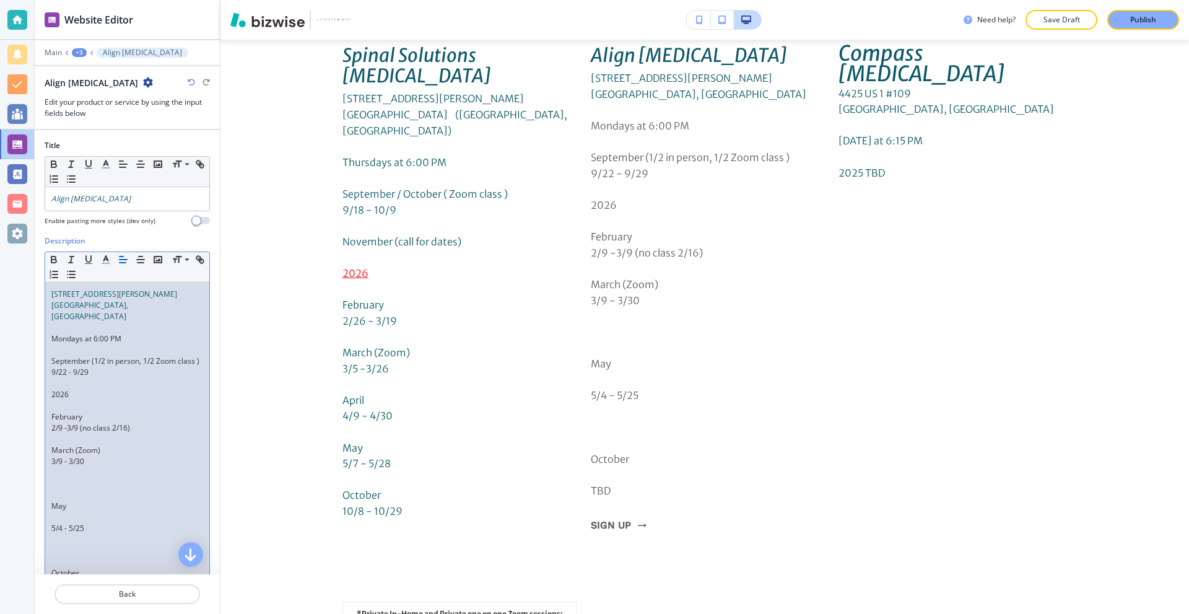
click at [62, 494] on p at bounding box center [127, 494] width 152 height 11
click at [61, 502] on p "5/4 - 5/25" at bounding box center [127, 505] width 152 height 11
click at [60, 495] on p at bounding box center [127, 494] width 152 height 11
click at [60, 528] on p at bounding box center [127, 528] width 152 height 11
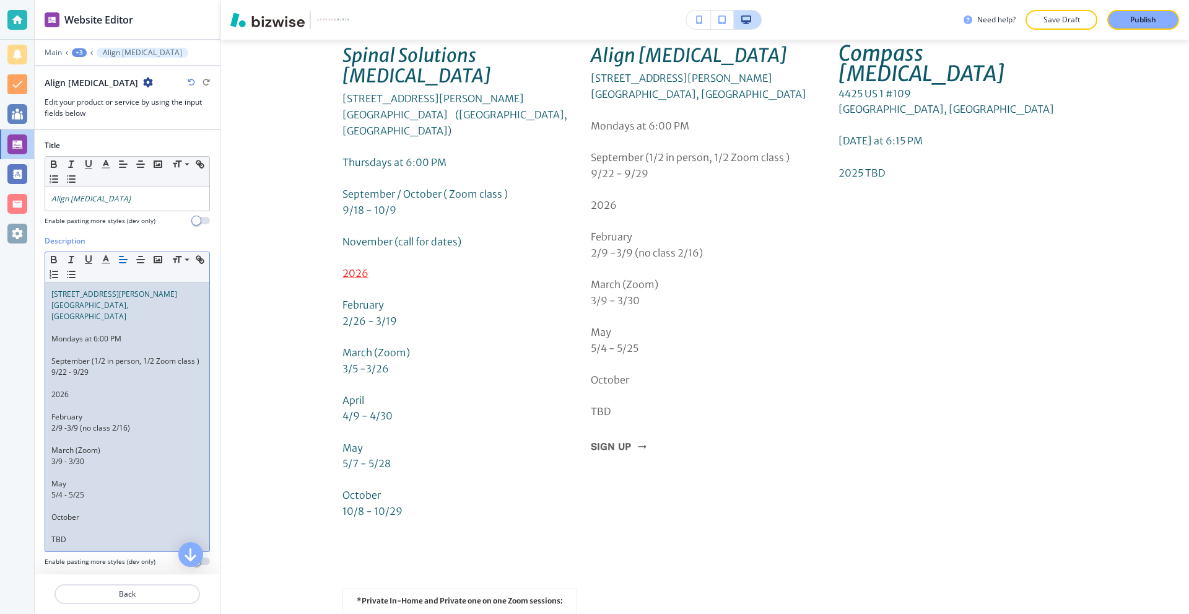
click at [61, 530] on p at bounding box center [127, 528] width 152 height 11
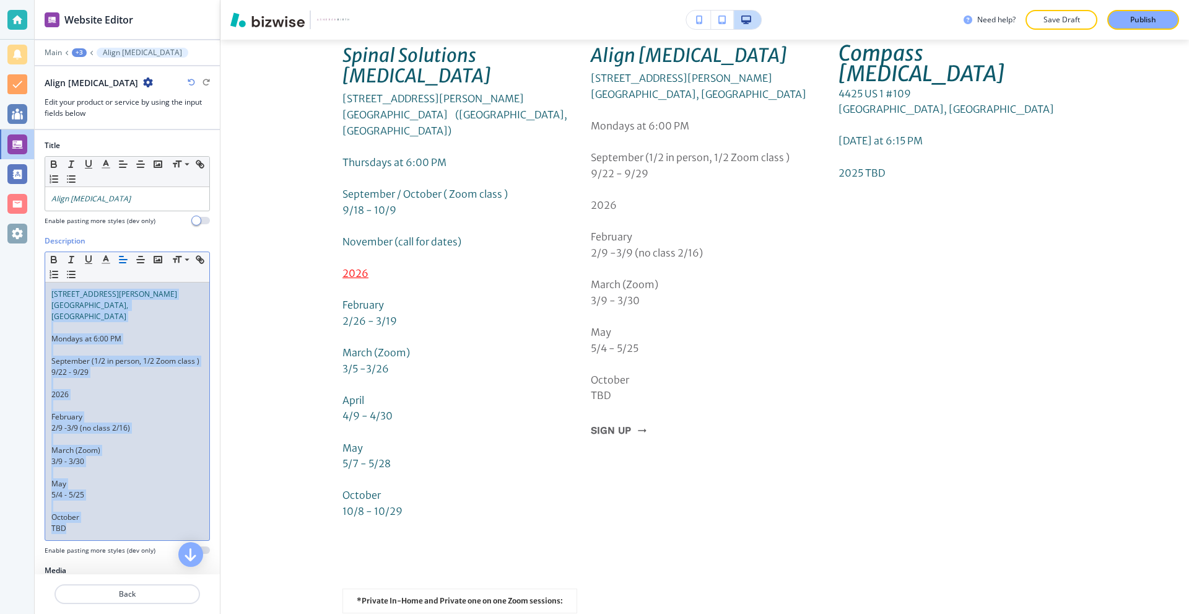
drag, startPoint x: 85, startPoint y: 539, endPoint x: 35, endPoint y: 272, distance: 271.6
click at [35, 272] on div "Description Small Normal Large Huge [STREET_ADDRESS][PERSON_NAME] Mondays at 6:…" at bounding box center [127, 399] width 185 height 329
click at [109, 256] on icon "button" at bounding box center [105, 259] width 11 height 11
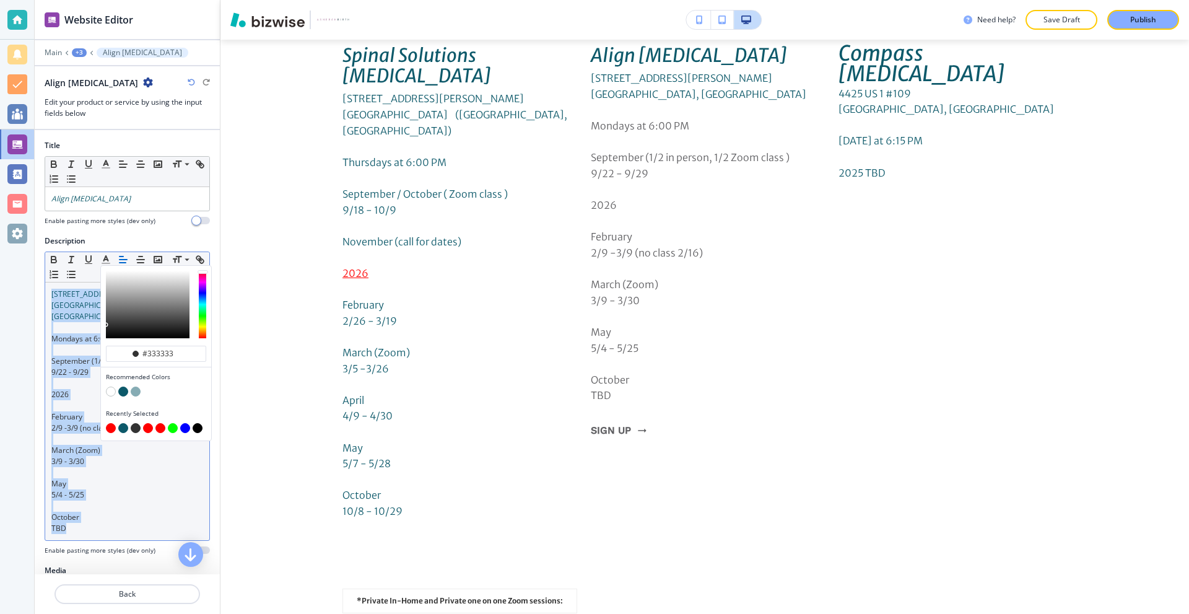
drag, startPoint x: 126, startPoint y: 391, endPoint x: 93, endPoint y: 378, distance: 35.3
click at [125, 390] on button "button" at bounding box center [123, 391] width 10 height 10
type input "#0d596a"
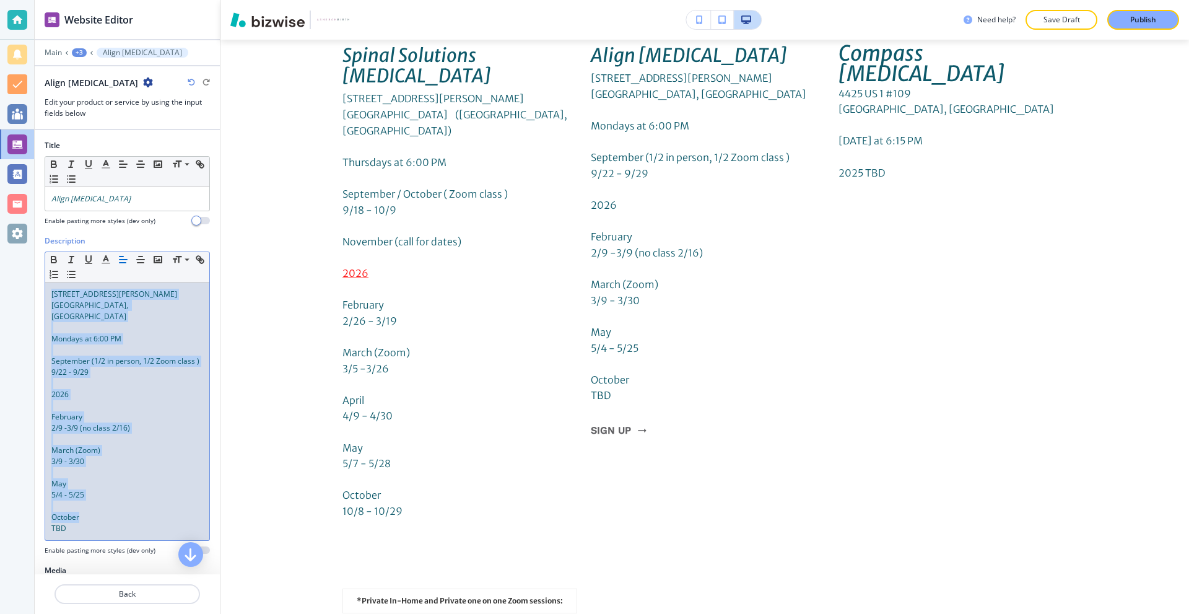
click at [53, 355] on span "September (1/2 in person, 1/2 Zoom class )" at bounding box center [125, 360] width 148 height 11
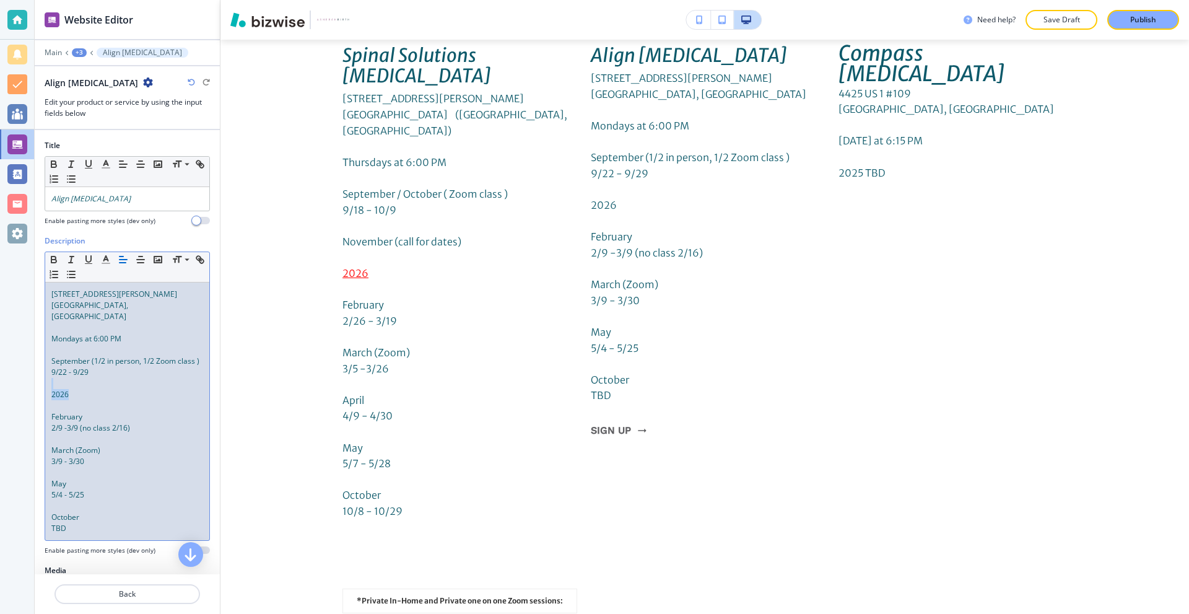
drag, startPoint x: 58, startPoint y: 395, endPoint x: 0, endPoint y: 384, distance: 58.7
click at [0, 384] on div "Website Editor Main +3 Align [MEDICAL_DATA] Align [MEDICAL_DATA] Edit your prod…" at bounding box center [594, 307] width 1189 height 614
click at [101, 262] on icon "button" at bounding box center [105, 259] width 11 height 11
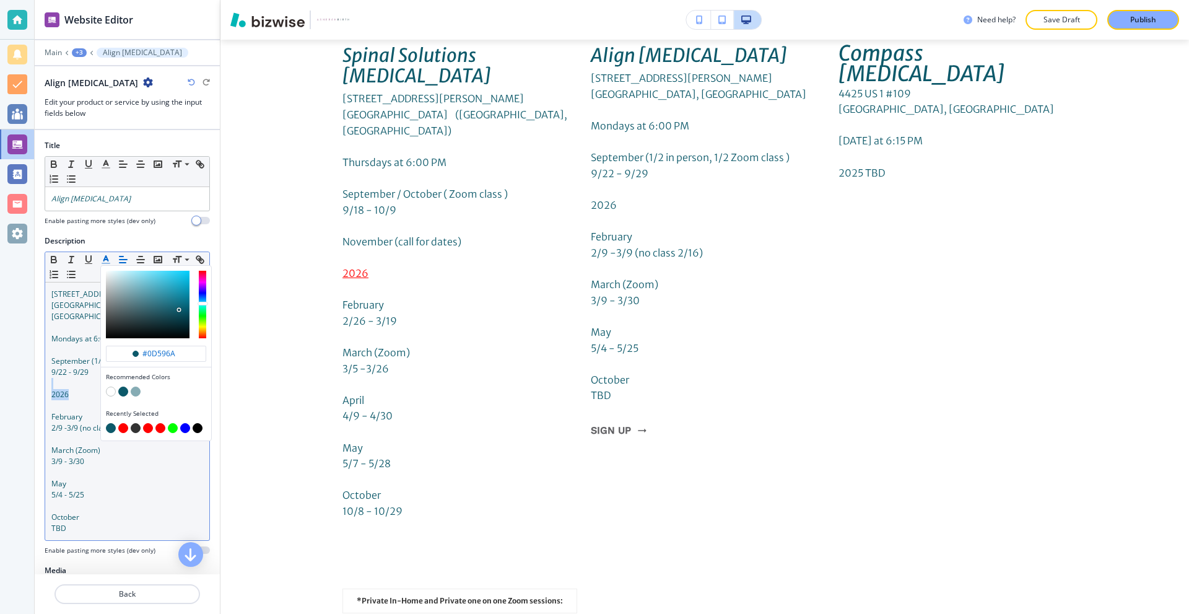
click at [125, 426] on button "button" at bounding box center [123, 428] width 10 height 10
type input "#ff0000"
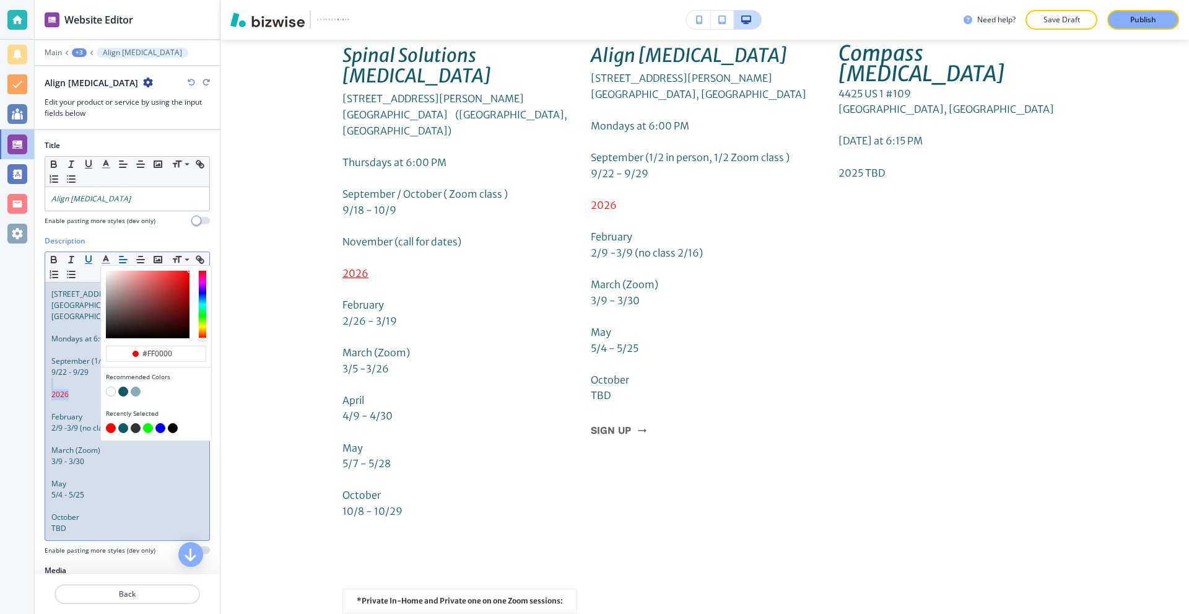
click at [91, 260] on icon "button" at bounding box center [88, 259] width 5 height 6
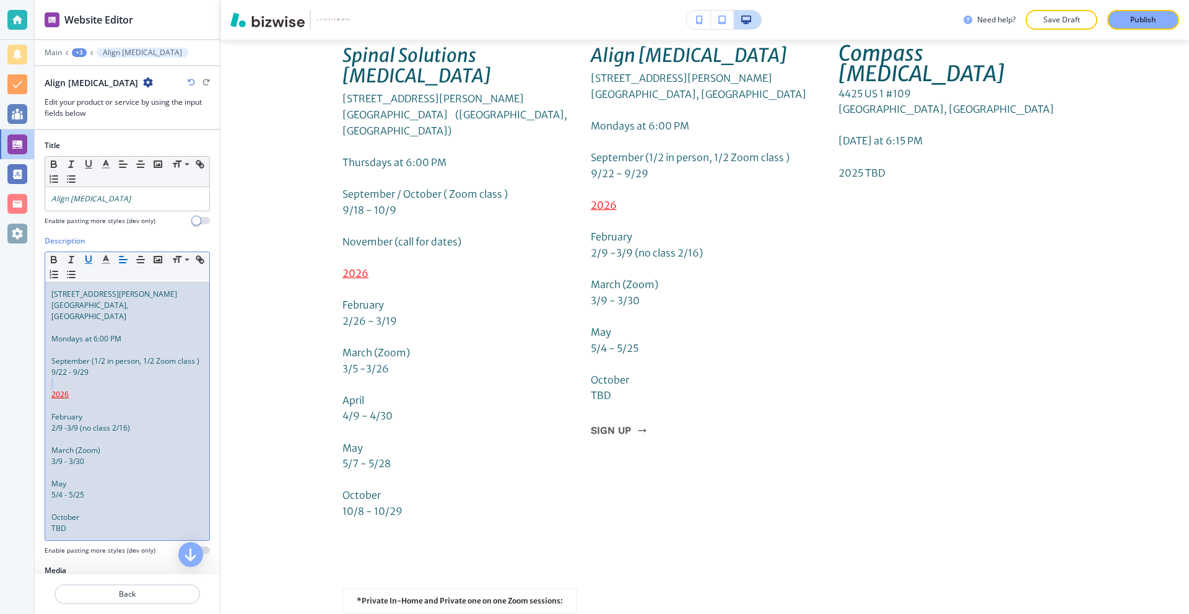
click at [115, 385] on p at bounding box center [127, 383] width 152 height 11
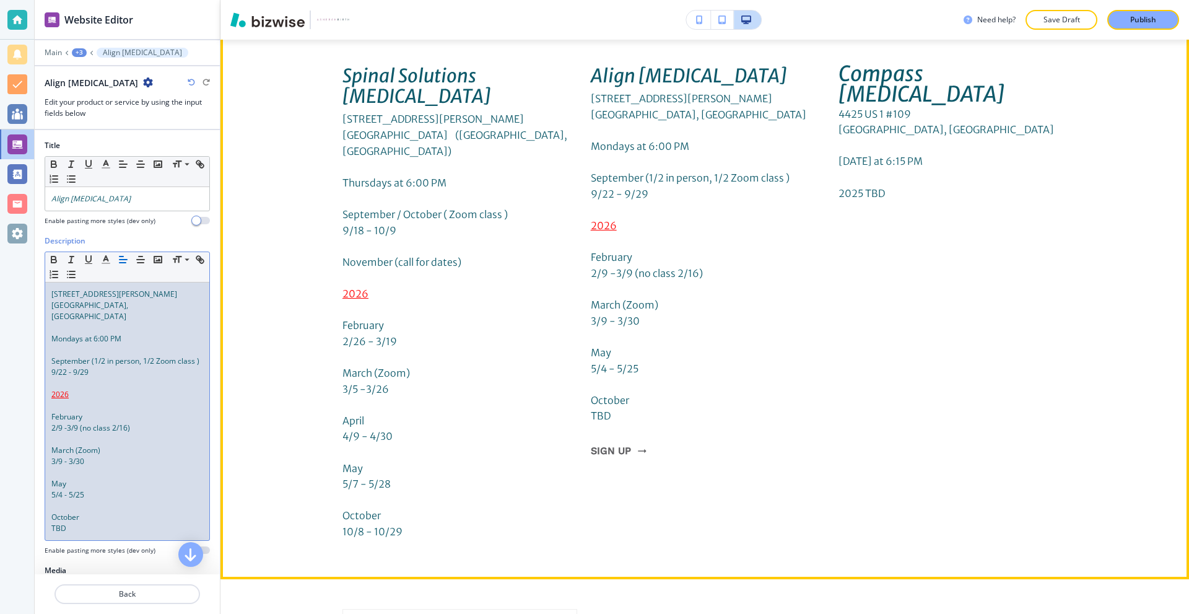
scroll to position [4517, 0]
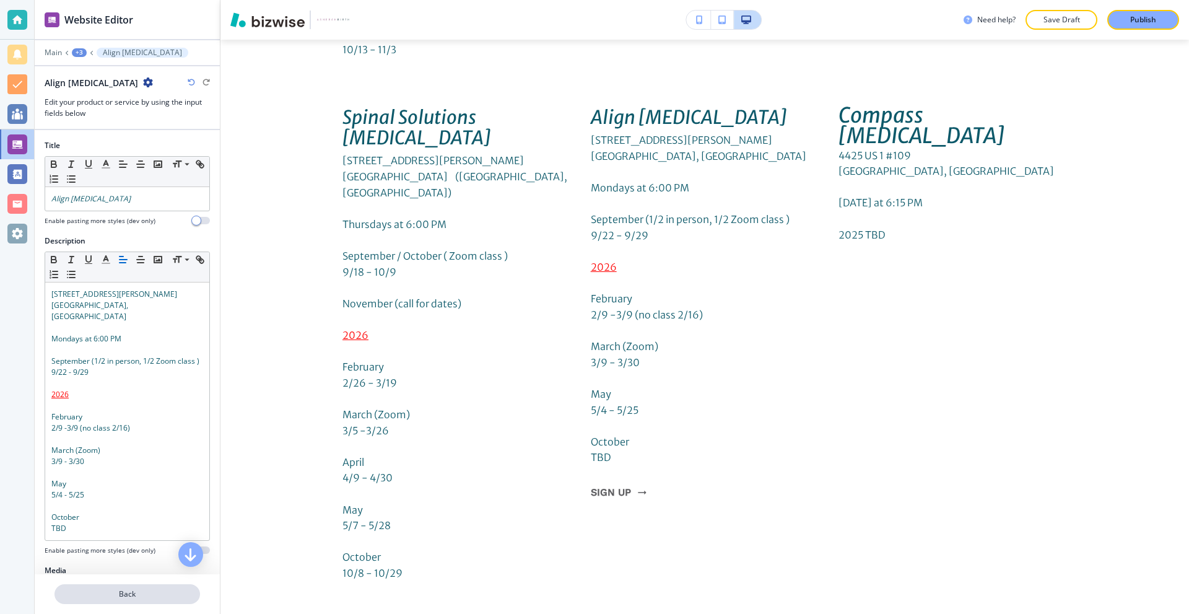
click at [136, 593] on p "Back" at bounding box center [127, 593] width 143 height 11
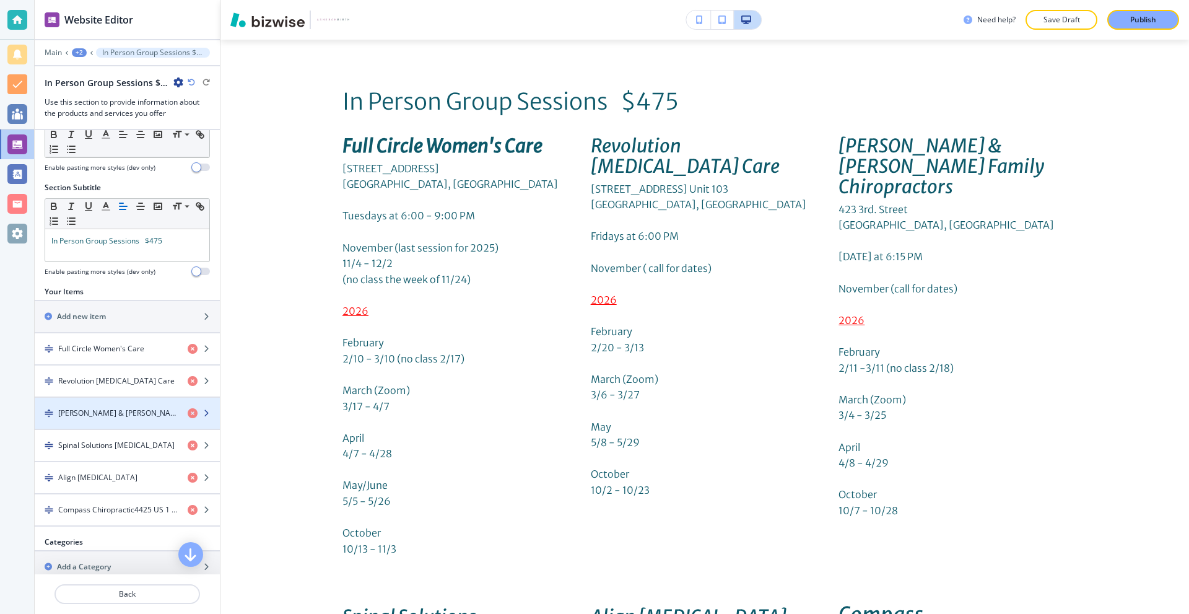
scroll to position [72, 0]
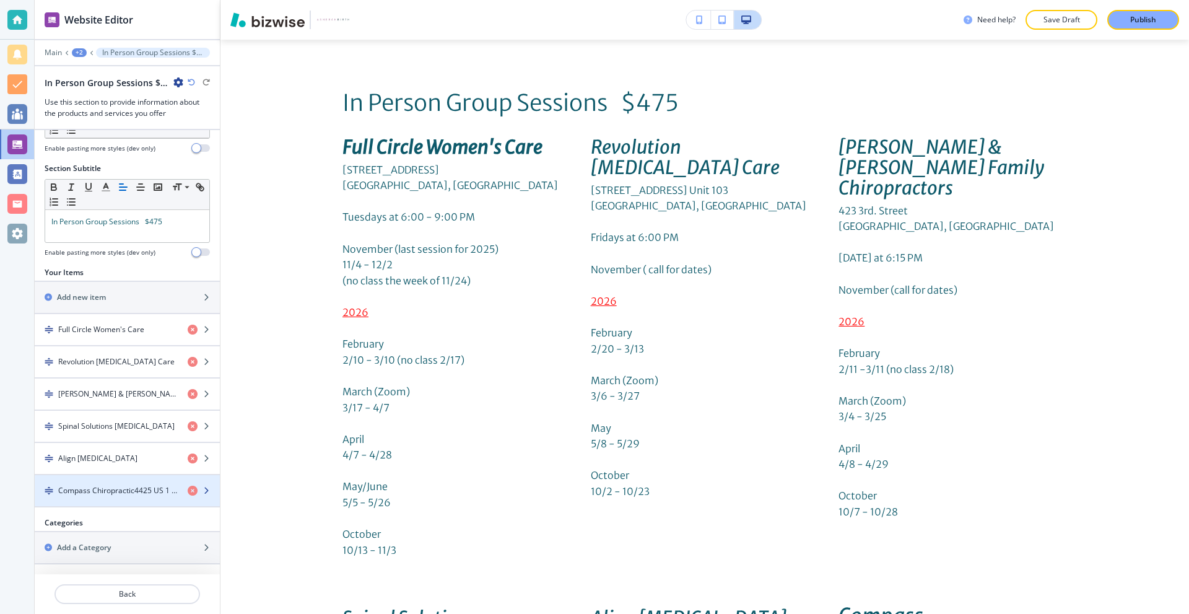
click at [112, 488] on h4 "Compass Chiropractic4425 US 1 #109St. [PERSON_NAME], FLThursday at 6:15 PM 2025…" at bounding box center [118, 490] width 120 height 11
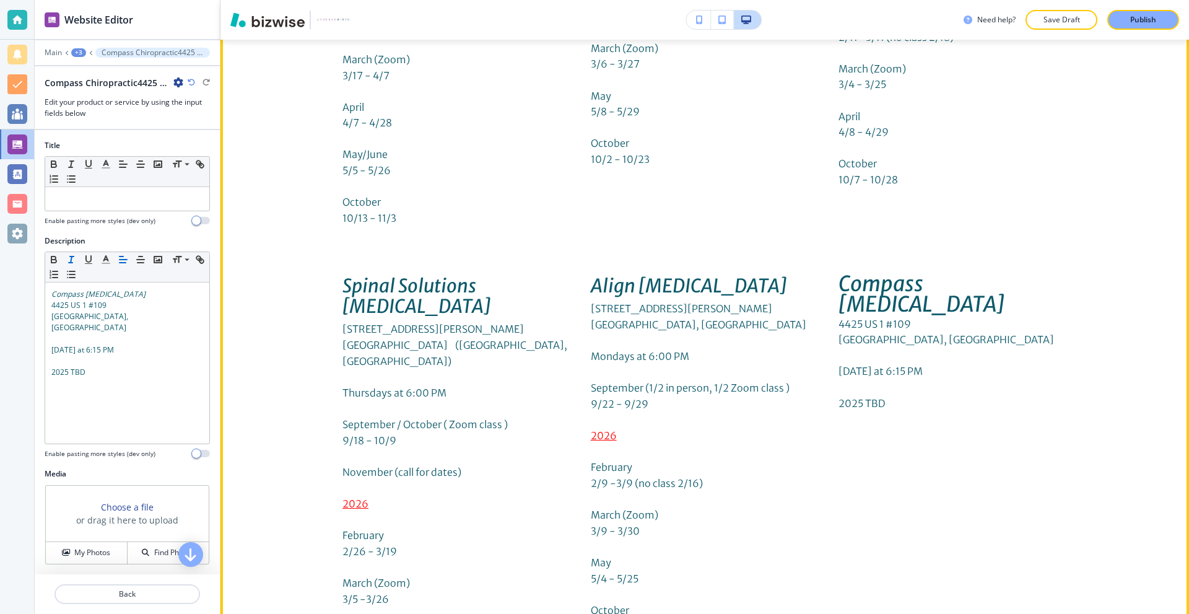
scroll to position [4146, 0]
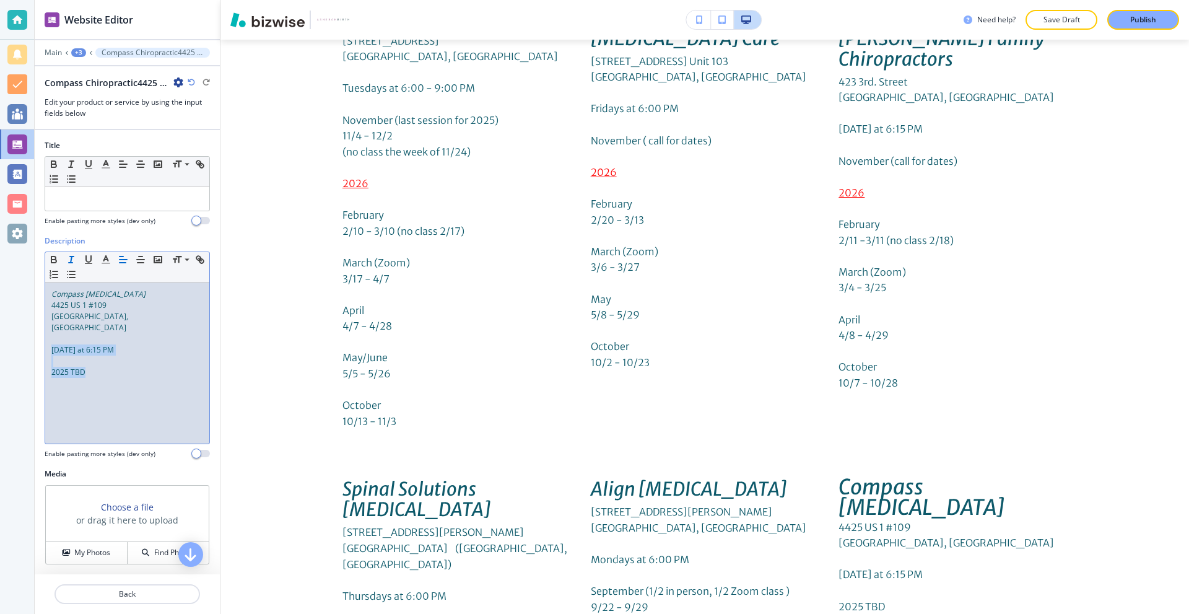
drag, startPoint x: 48, startPoint y: 341, endPoint x: 167, endPoint y: 401, distance: 132.9
click at [167, 401] on div "Compass [MEDICAL_DATA] [STREET_ADDRESS][PERSON_NAME] [DATE] at 6:15 PM 2025 TBD" at bounding box center [127, 362] width 164 height 161
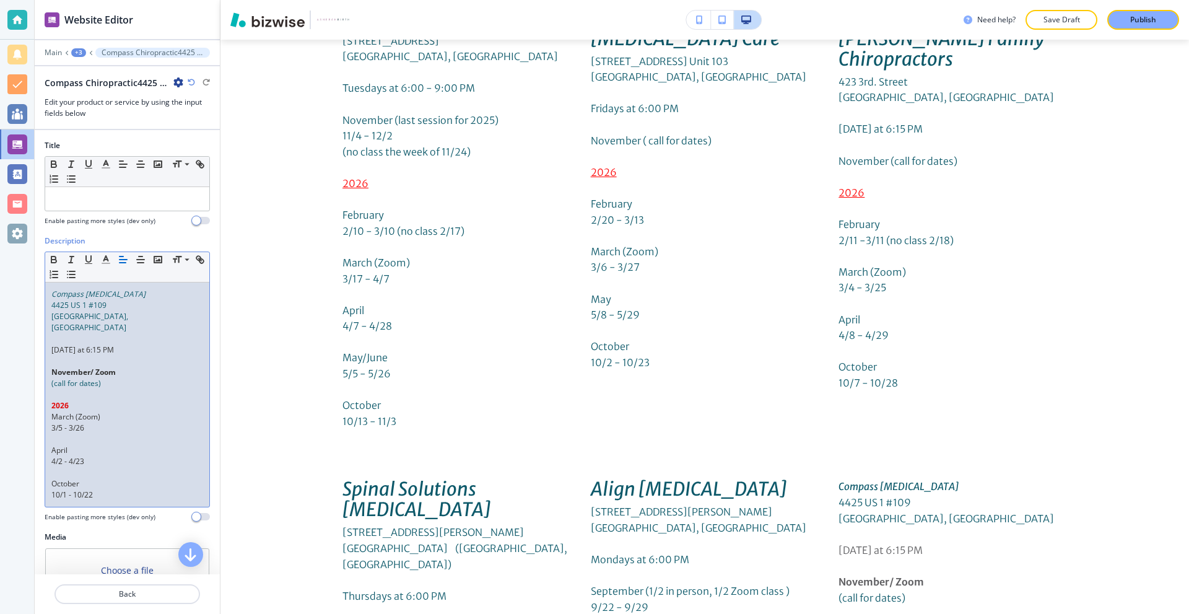
scroll to position [0, 0]
drag, startPoint x: 132, startPoint y: 293, endPoint x: 0, endPoint y: 288, distance: 132.0
click at [0, 288] on div "Website Editor Main +3 Compass Chiropractic4425 US 1 #109St. [PERSON_NAME], FLT…" at bounding box center [594, 307] width 1189 height 614
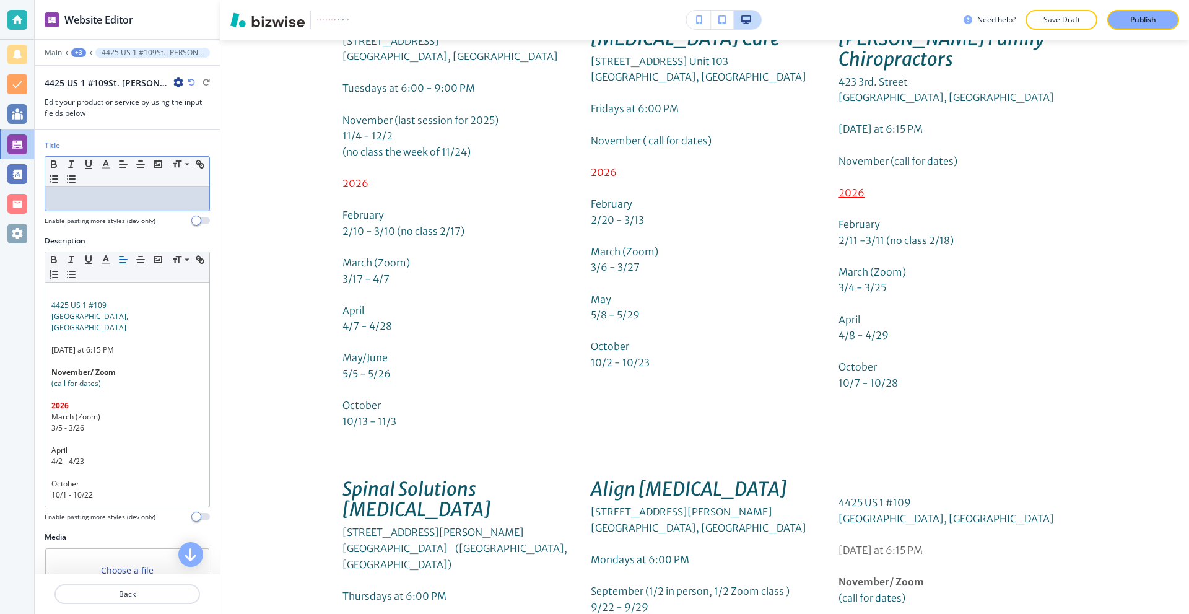
click at [97, 204] on div at bounding box center [127, 199] width 164 height 24
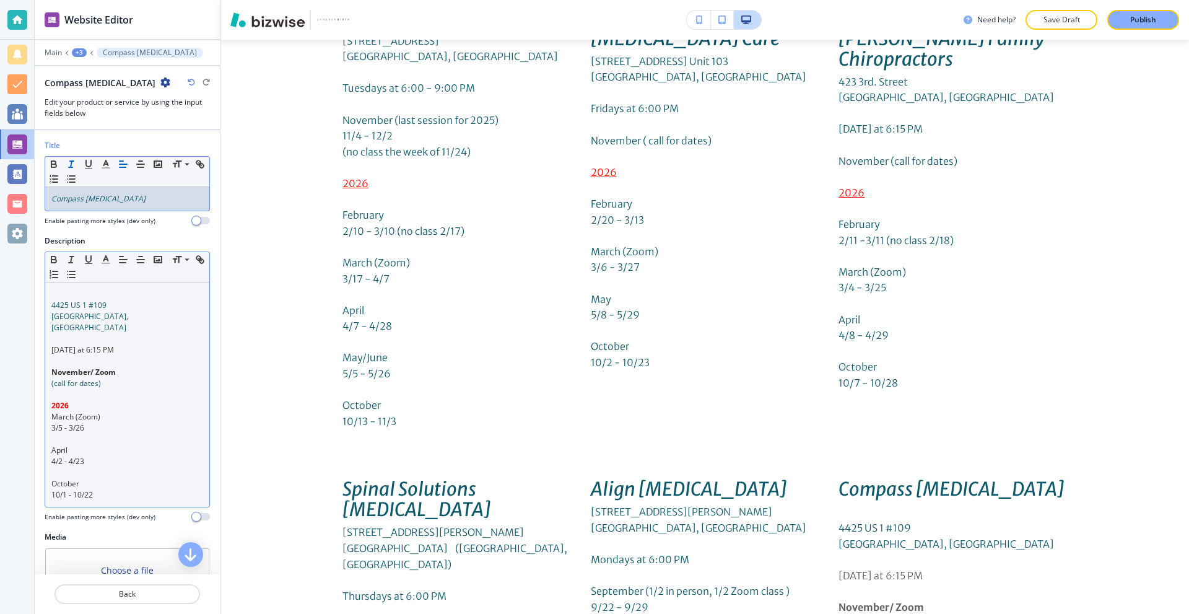
click at [50, 303] on div "[STREET_ADDRESS][PERSON_NAME] [DATE] at 6:15 PM November/ Zoom (call for dates)…" at bounding box center [127, 394] width 164 height 224
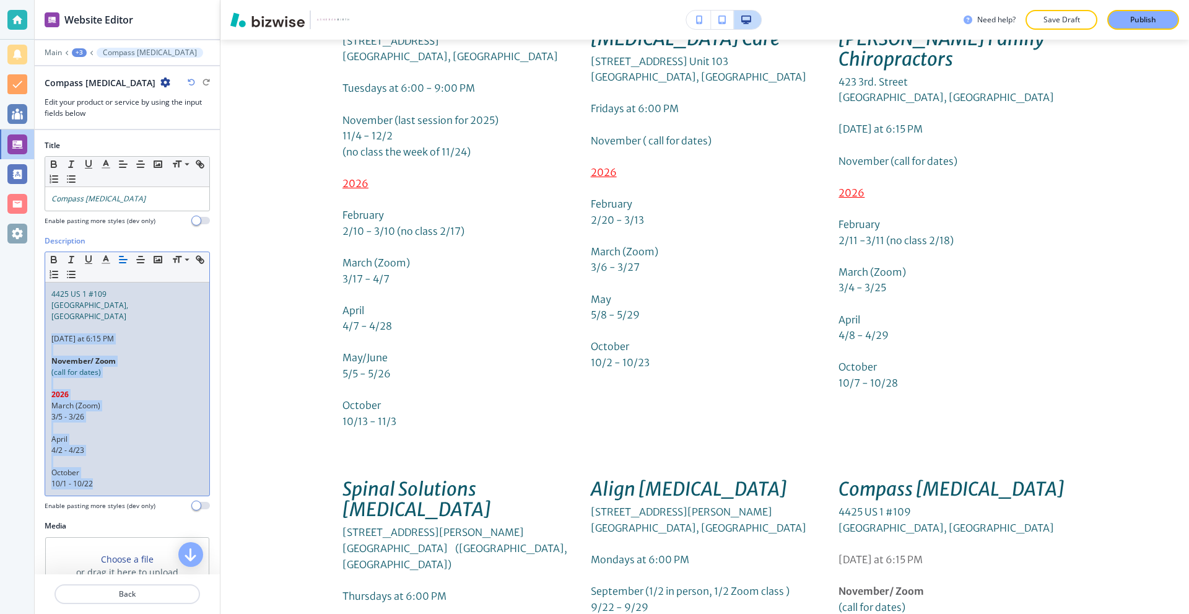
drag, startPoint x: 104, startPoint y: 382, endPoint x: 180, endPoint y: 508, distance: 147.2
click at [180, 508] on div "Title Small Normal Large Huge Compass [MEDICAL_DATA] Enable pasting more styles…" at bounding box center [127, 352] width 185 height 444
click at [66, 344] on p at bounding box center [127, 349] width 152 height 11
drag, startPoint x: 46, startPoint y: 326, endPoint x: 147, endPoint y: 484, distance: 187.4
click at [147, 484] on div "Description Small Normal Large Huge [STREET_ADDRESS][PERSON_NAME] [DATE] at 6:1…" at bounding box center [127, 377] width 185 height 285
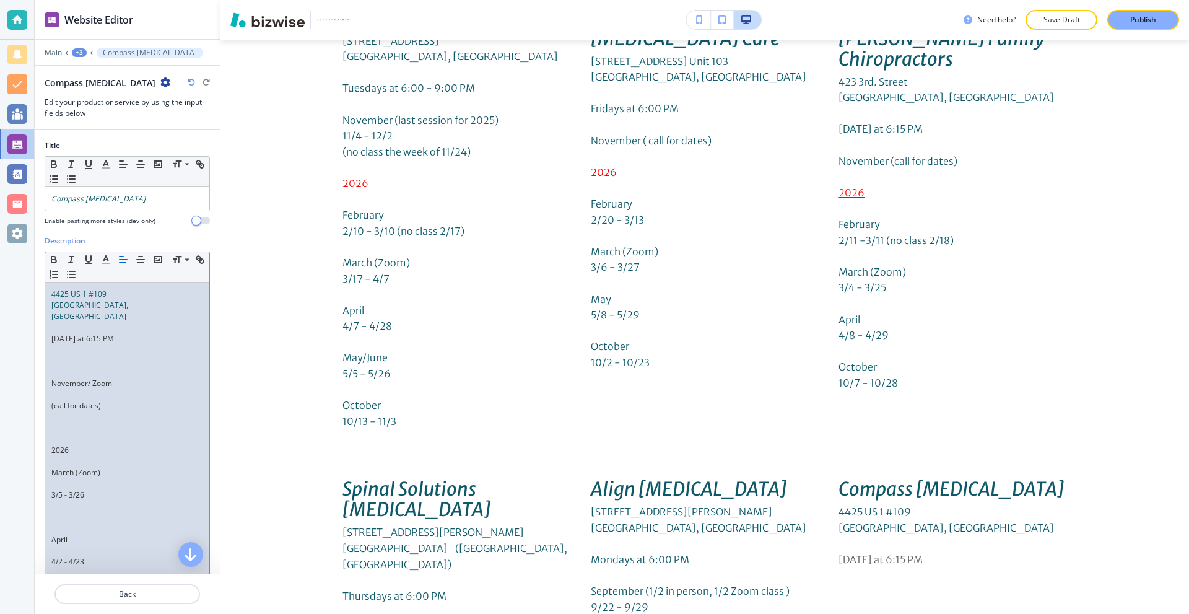
click at [72, 367] on p at bounding box center [127, 372] width 152 height 11
click at [59, 367] on p at bounding box center [127, 372] width 152 height 11
click at [71, 389] on p at bounding box center [127, 394] width 152 height 11
click at [71, 400] on p at bounding box center [127, 405] width 152 height 11
click at [64, 422] on p at bounding box center [127, 427] width 152 height 11
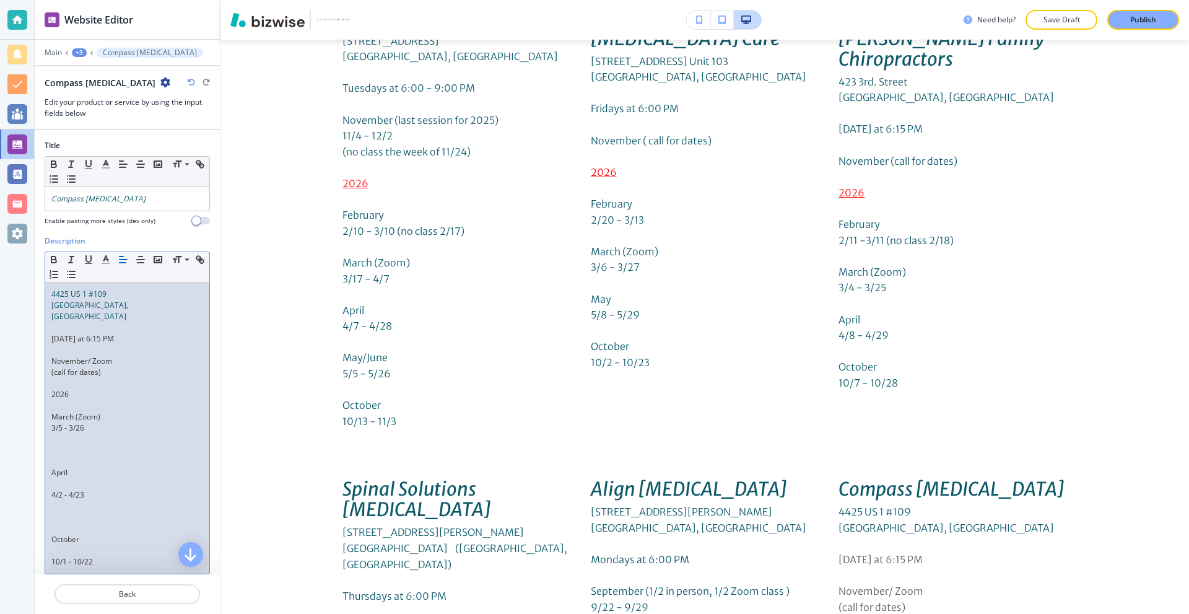
click at [63, 456] on p at bounding box center [127, 461] width 152 height 11
click at [64, 456] on p at bounding box center [127, 461] width 152 height 11
click at [66, 489] on p at bounding box center [127, 494] width 152 height 11
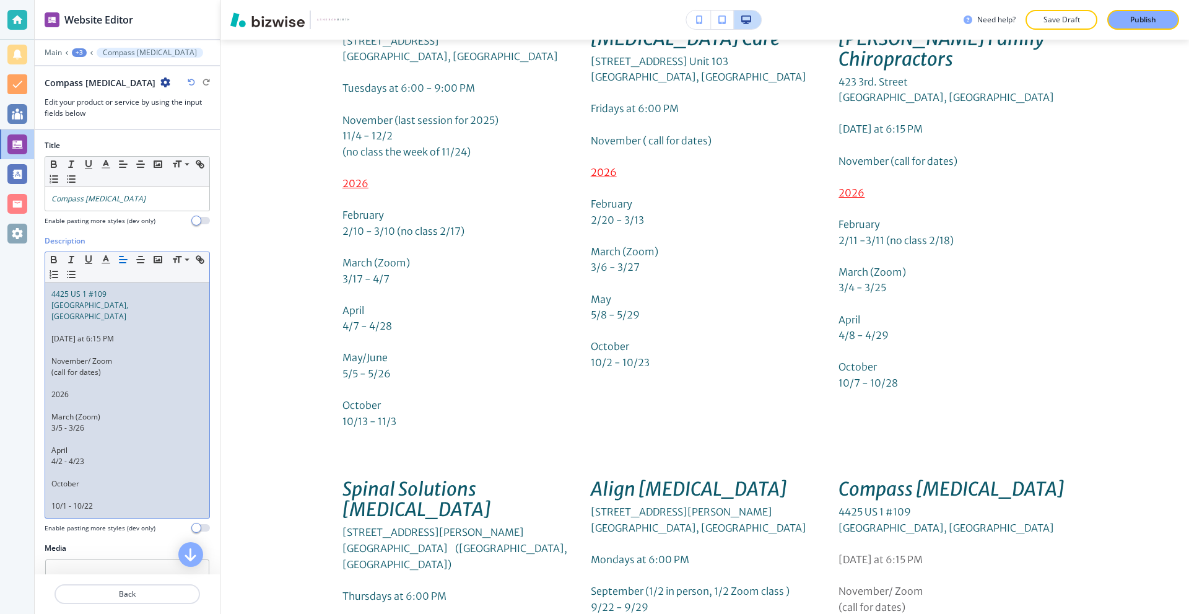
click at [68, 489] on p at bounding box center [127, 494] width 152 height 11
drag, startPoint x: 111, startPoint y: 497, endPoint x: 19, endPoint y: 296, distance: 221.4
click at [12, 294] on div "Website Editor Main +3 Compass [MEDICAL_DATA] Compass [MEDICAL_DATA] Edit your …" at bounding box center [594, 307] width 1189 height 614
click at [82, 344] on p at bounding box center [127, 349] width 152 height 11
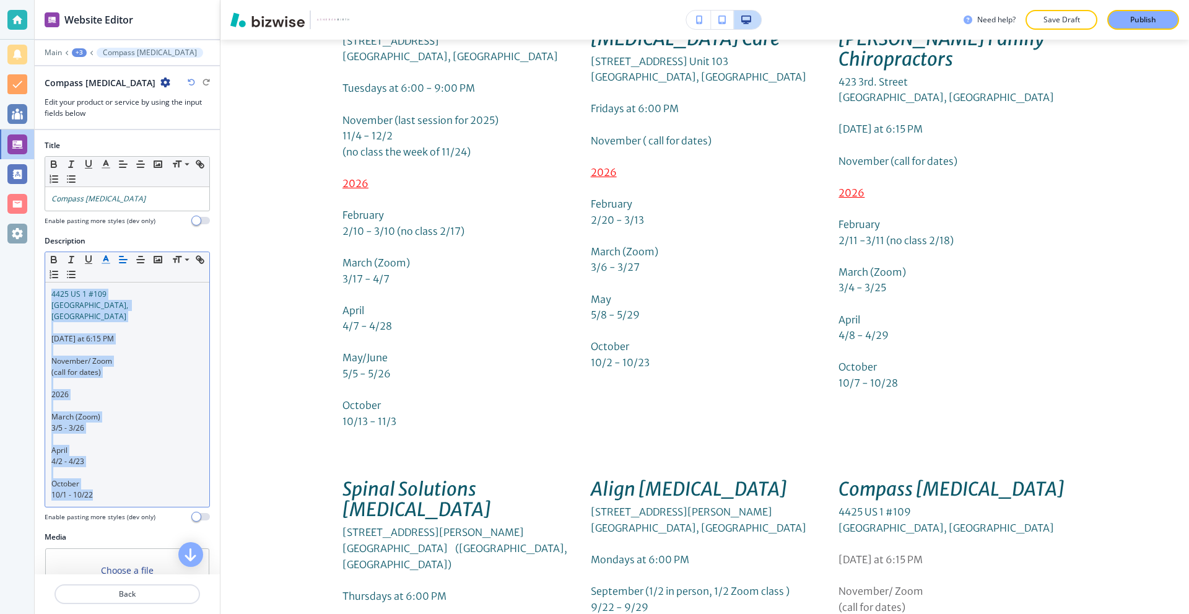
click at [102, 261] on icon "button" at bounding box center [105, 259] width 11 height 11
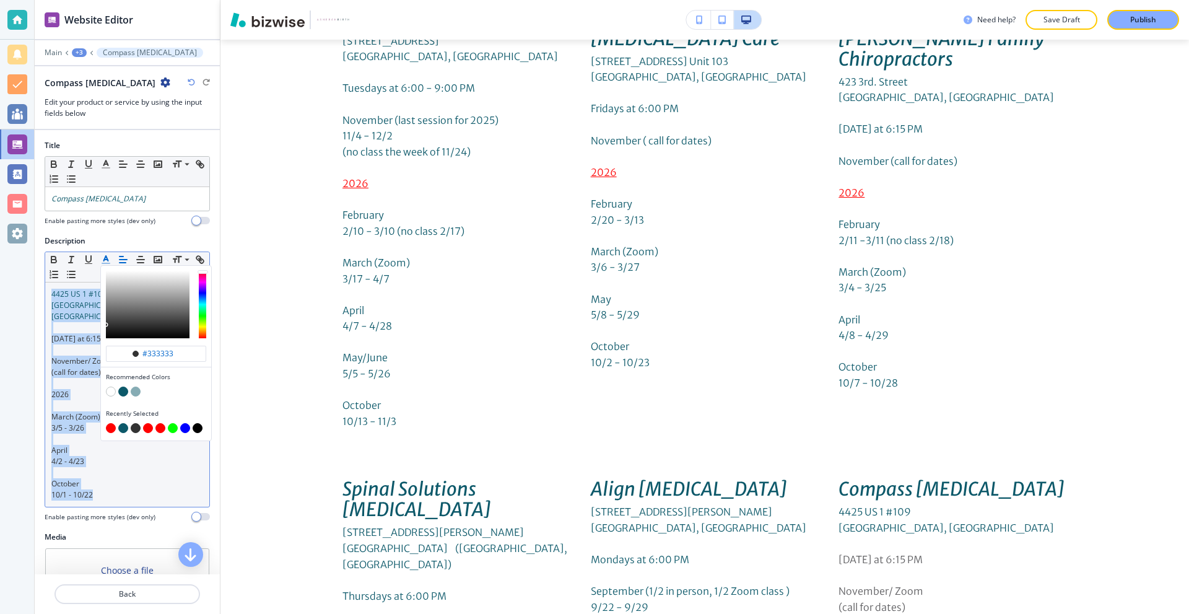
click at [122, 392] on button "button" at bounding box center [123, 391] width 10 height 10
type input "#0d596a"
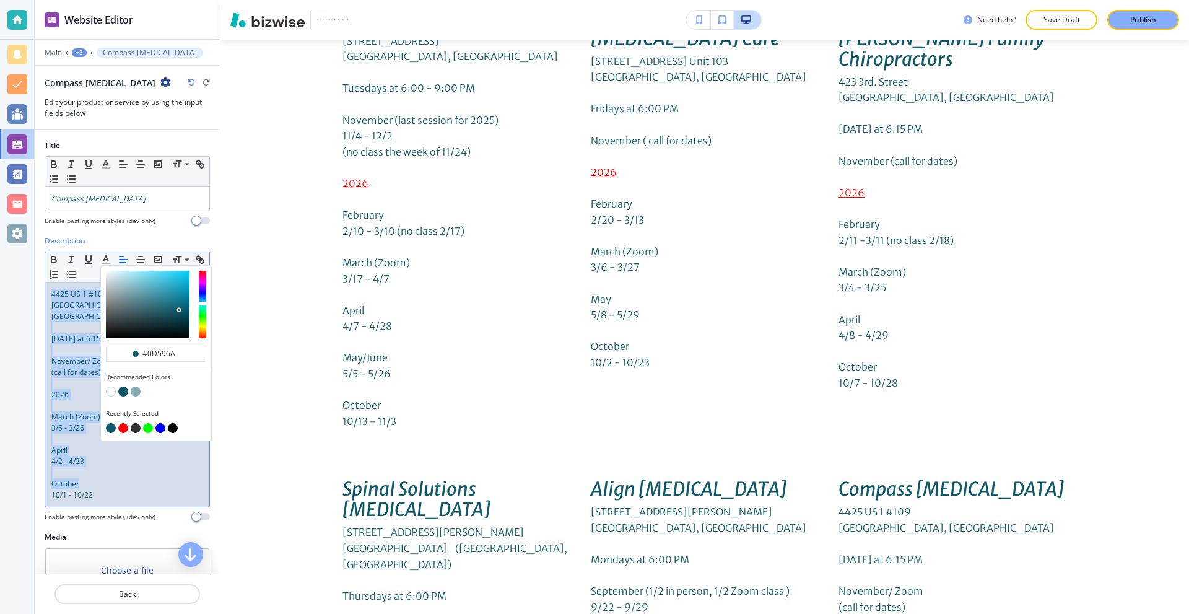
click at [71, 333] on span "[DATE] at 6:15 PM" at bounding box center [82, 338] width 63 height 11
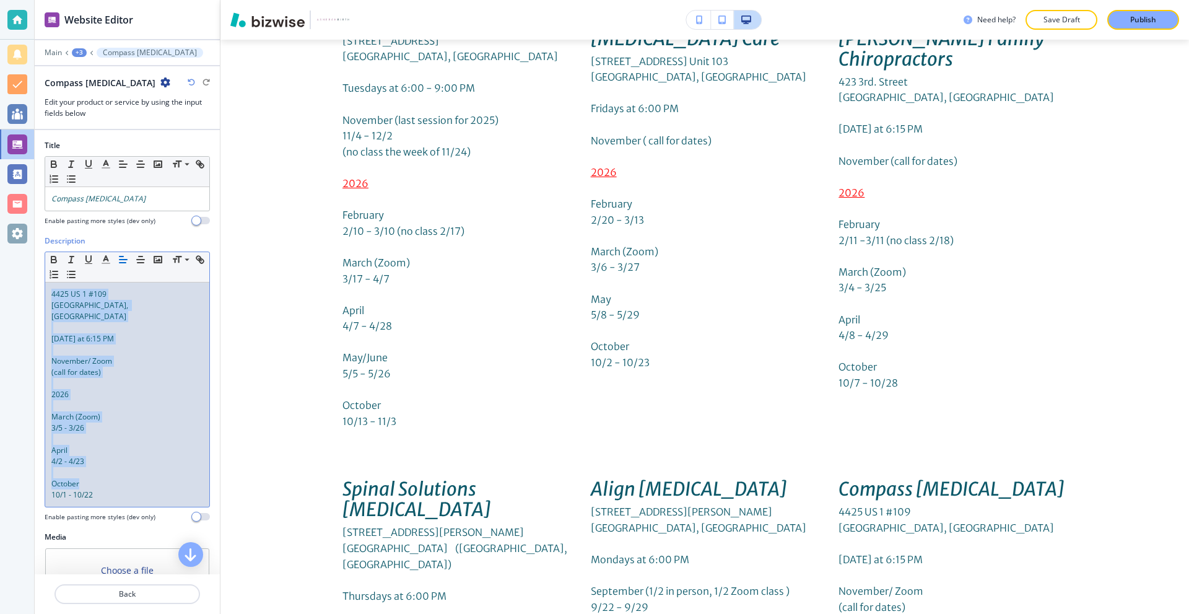
click at [85, 400] on p at bounding box center [127, 405] width 152 height 11
drag, startPoint x: 77, startPoint y: 385, endPoint x: 85, endPoint y: 318, distance: 66.8
click at [18, 377] on div "Website Editor Main +3 Compass [MEDICAL_DATA] Compass [MEDICAL_DATA] Edit your …" at bounding box center [594, 307] width 1189 height 614
click at [108, 258] on icon "button" at bounding box center [105, 259] width 11 height 11
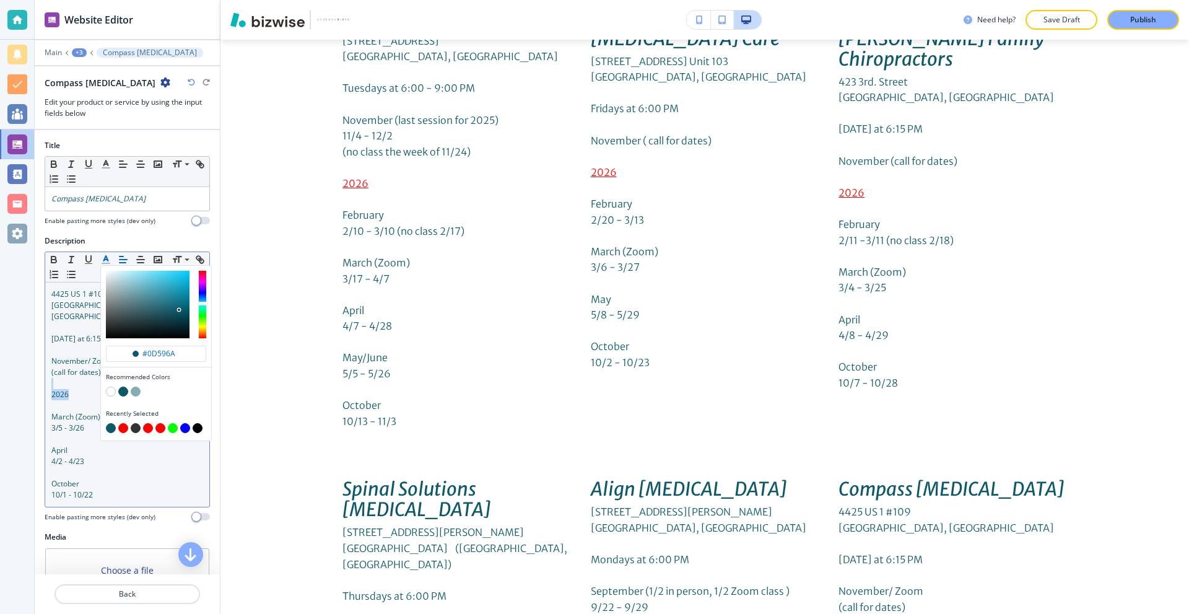
click at [123, 425] on button "button" at bounding box center [123, 428] width 10 height 10
type input "#ff0000"
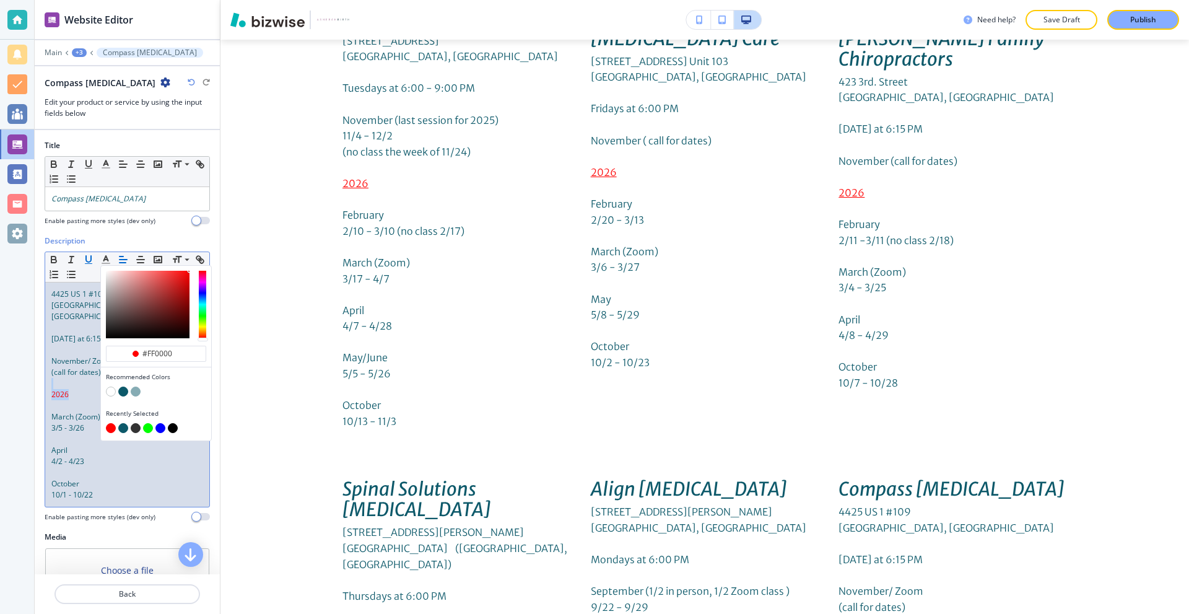
click at [84, 256] on icon "button" at bounding box center [88, 259] width 11 height 11
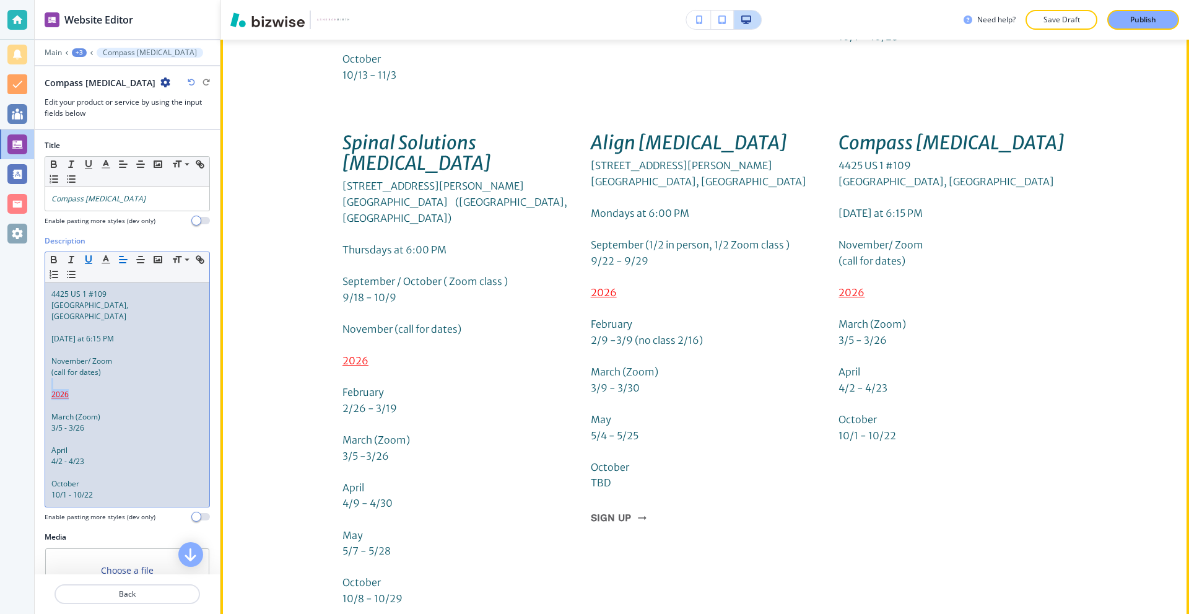
scroll to position [4579, 0]
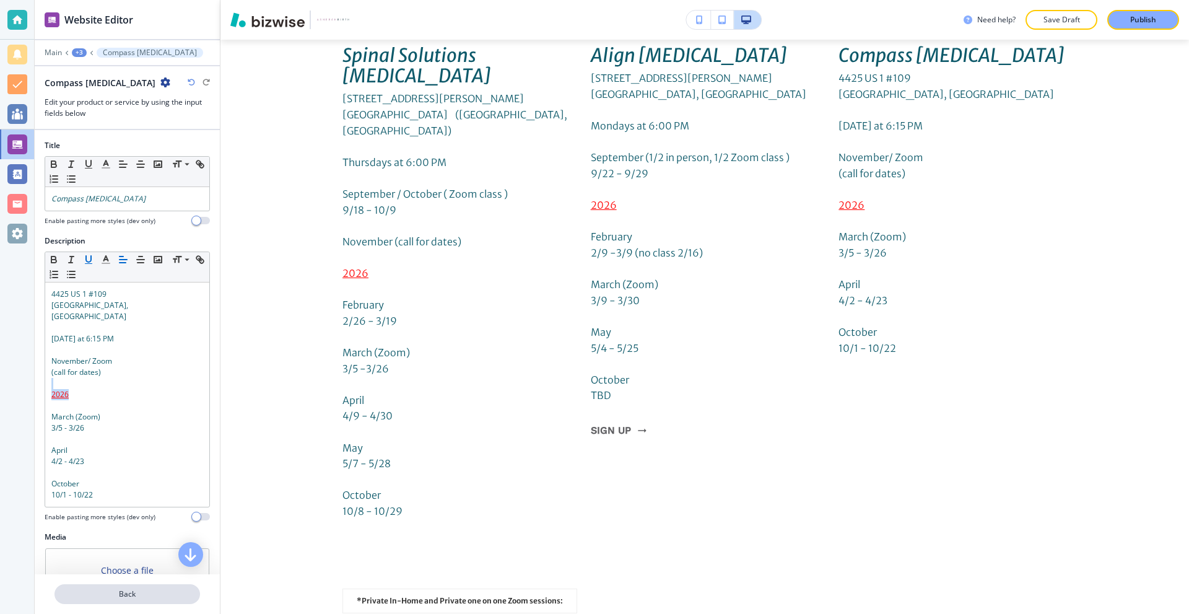
click at [102, 593] on p "Back" at bounding box center [127, 593] width 143 height 11
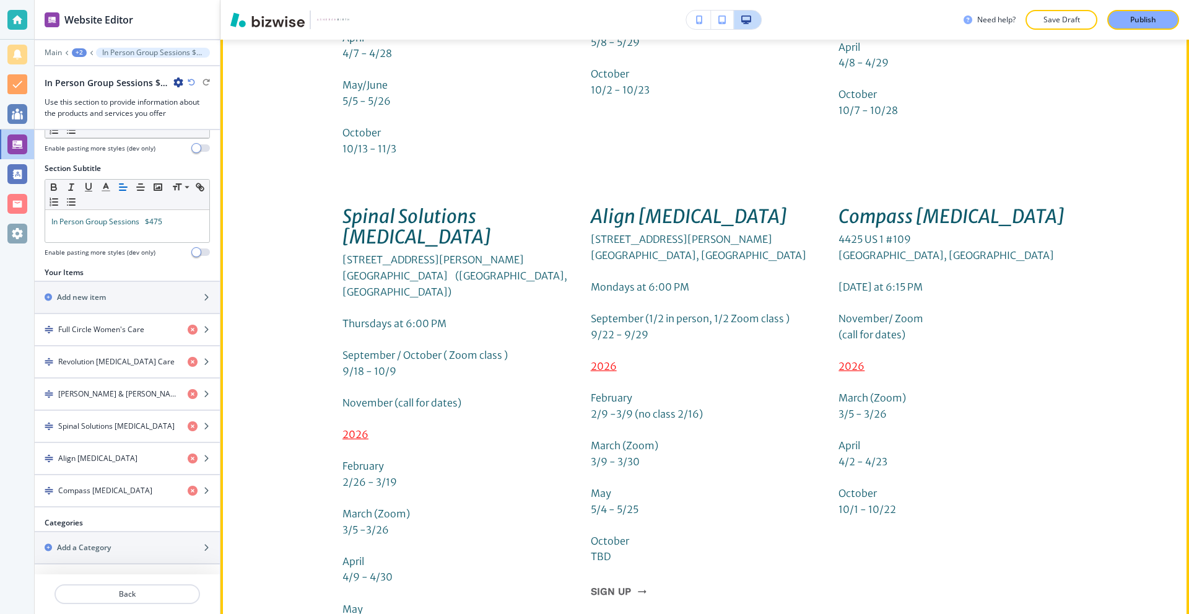
scroll to position [4450, 0]
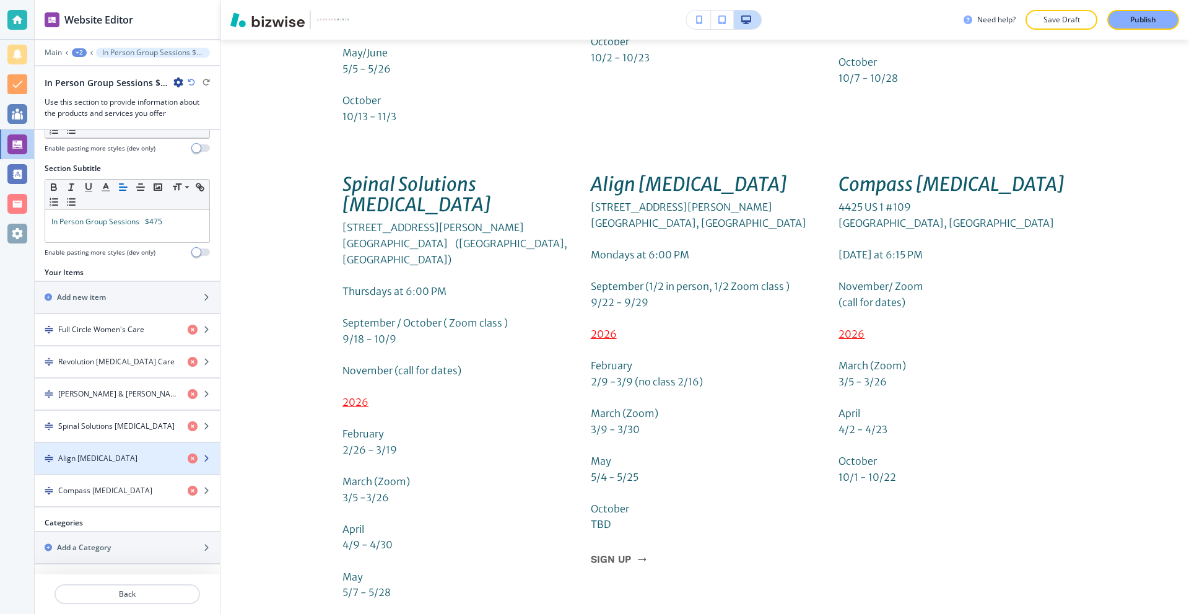
click at [110, 449] on div "button" at bounding box center [127, 448] width 185 height 10
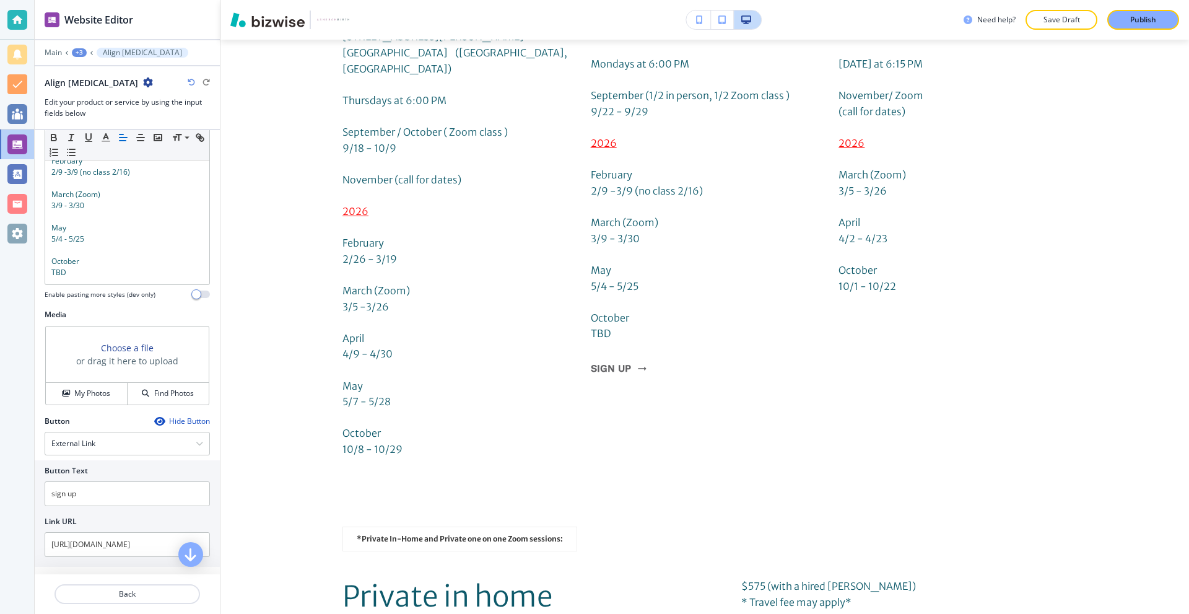
scroll to position [263, 0]
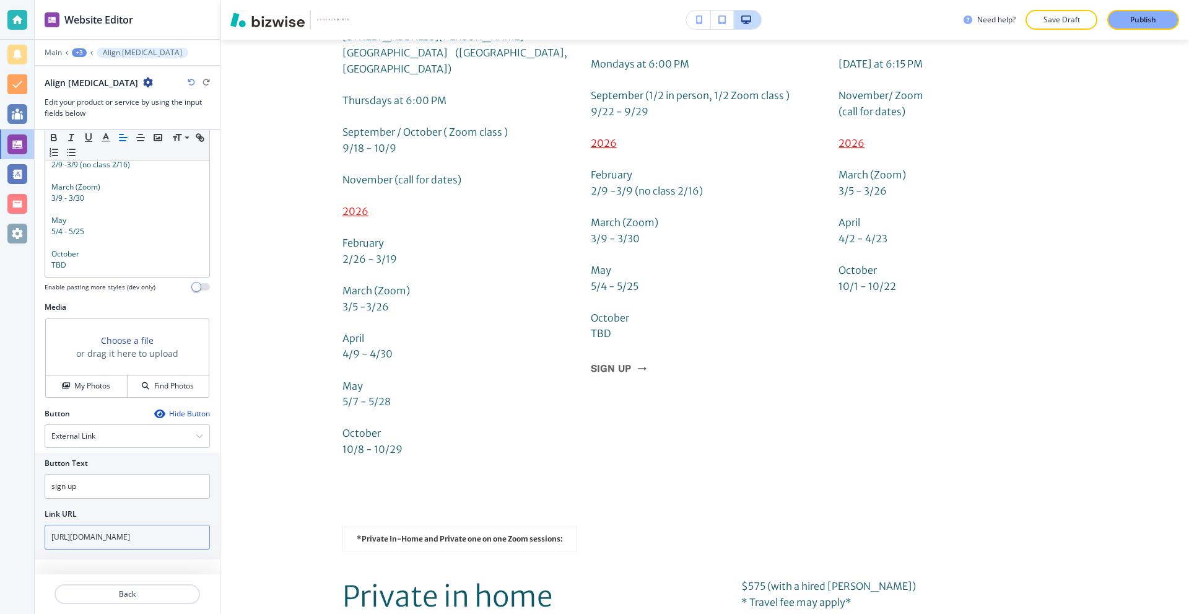
click at [136, 539] on input "[URL][DOMAIN_NAME]" at bounding box center [127, 537] width 165 height 25
click at [133, 596] on p "Back" at bounding box center [127, 593] width 143 height 11
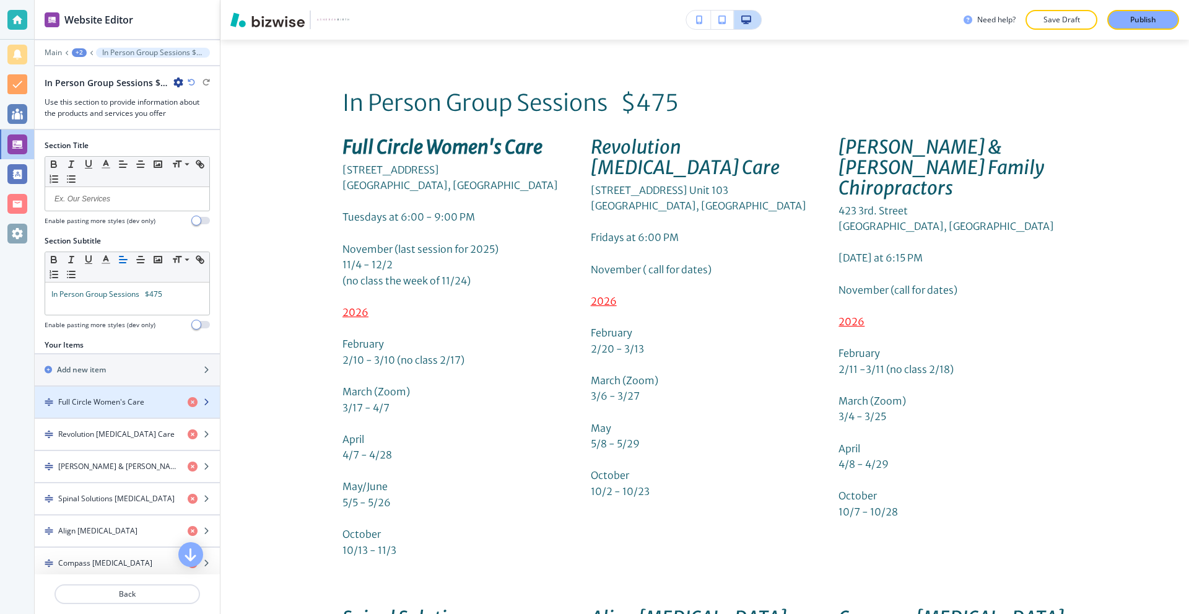
click at [104, 400] on h4 "Full Circle Women's Care" at bounding box center [101, 401] width 86 height 11
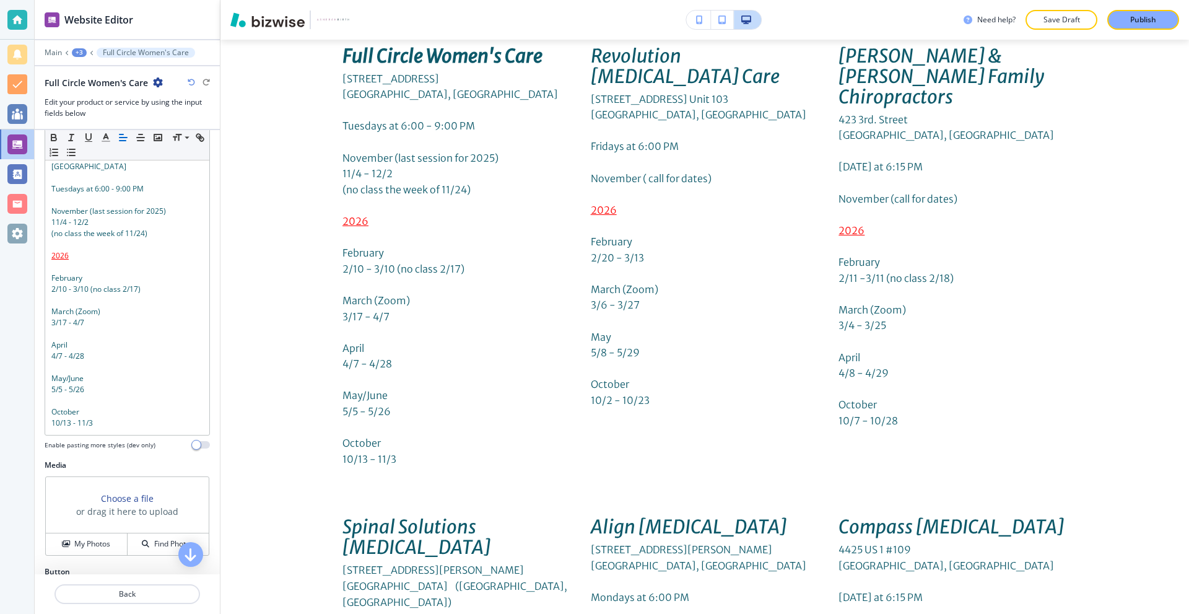
scroll to position [180, 0]
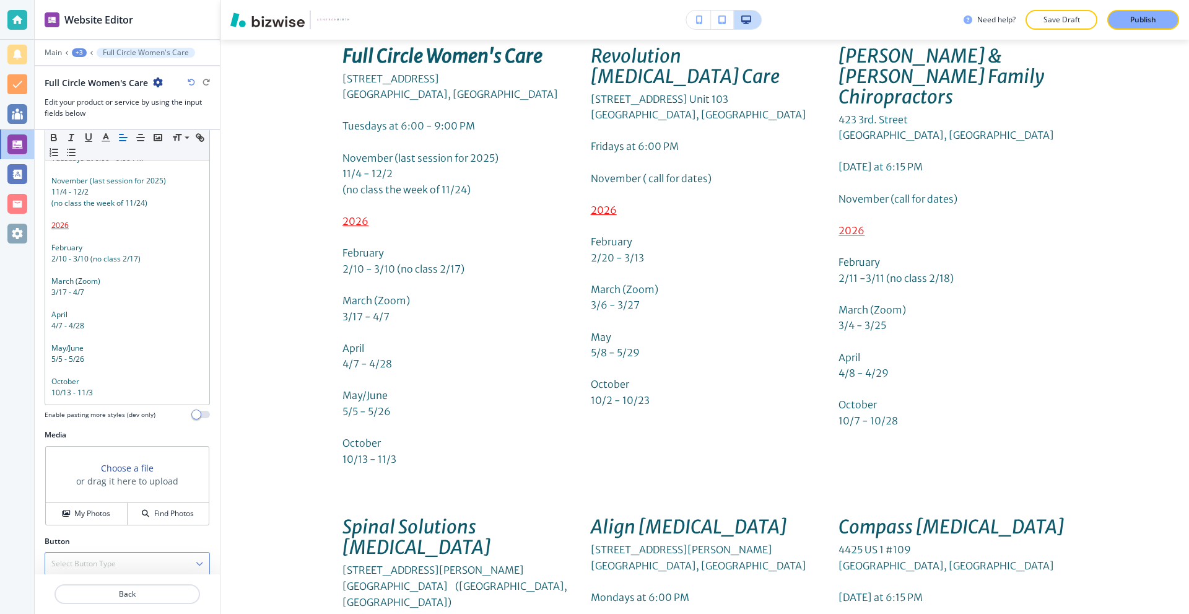
click at [116, 552] on div "Select Button Type" at bounding box center [127, 563] width 164 height 22
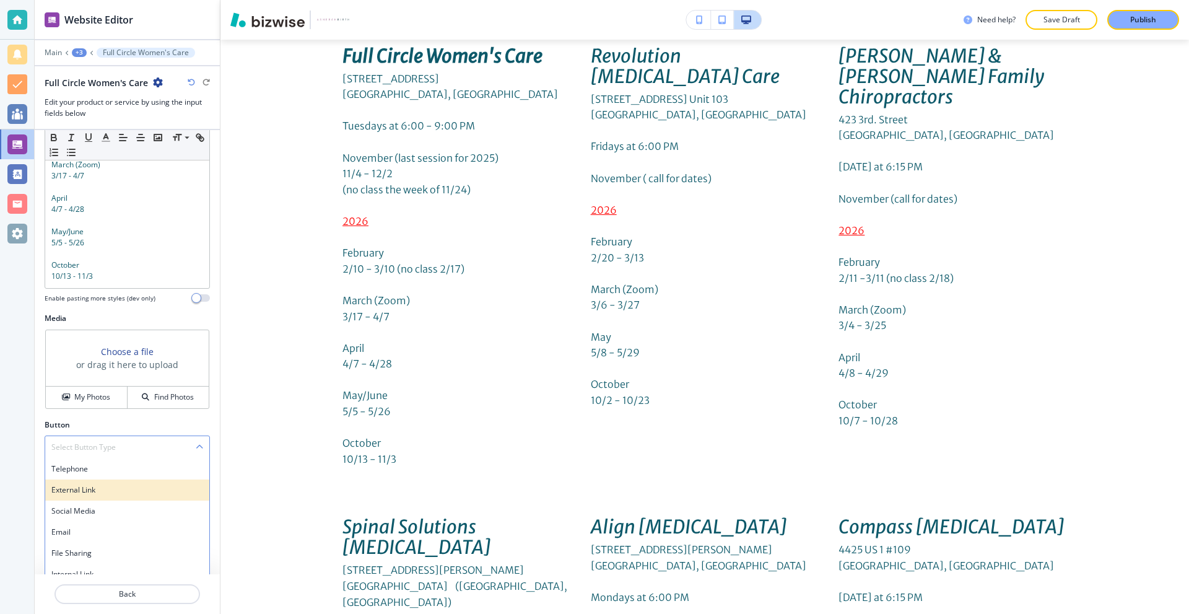
click at [111, 484] on h4 "External Link" at bounding box center [127, 489] width 152 height 11
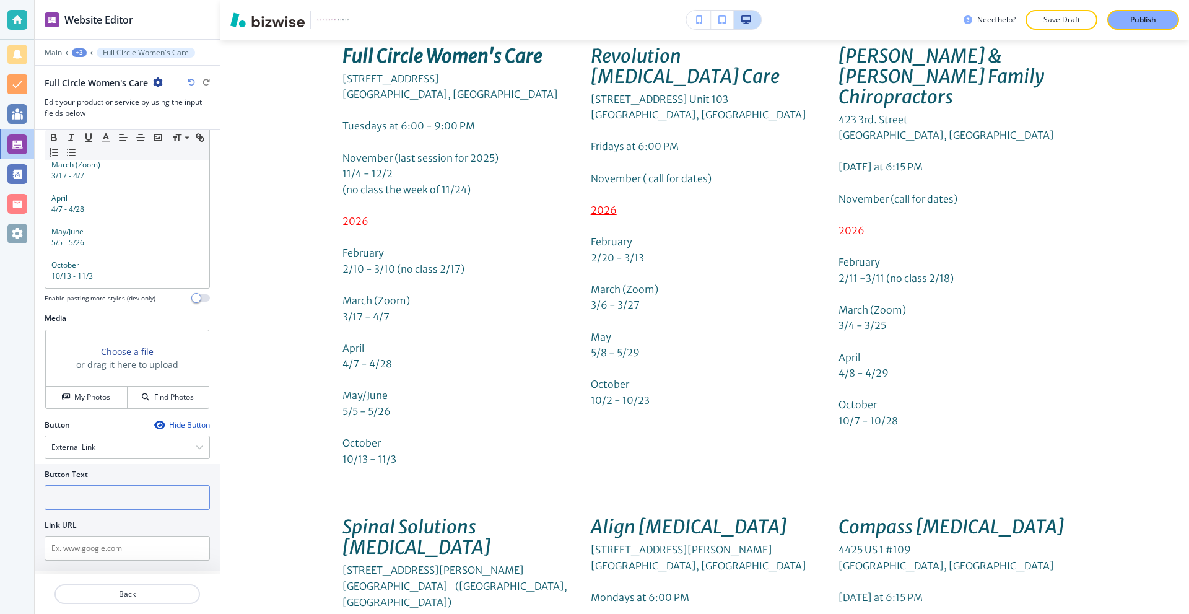
scroll to position [297, 0]
click at [107, 538] on input "text" at bounding box center [127, 548] width 165 height 25
paste input "[URL][DOMAIN_NAME]"
type input "[URL][DOMAIN_NAME]"
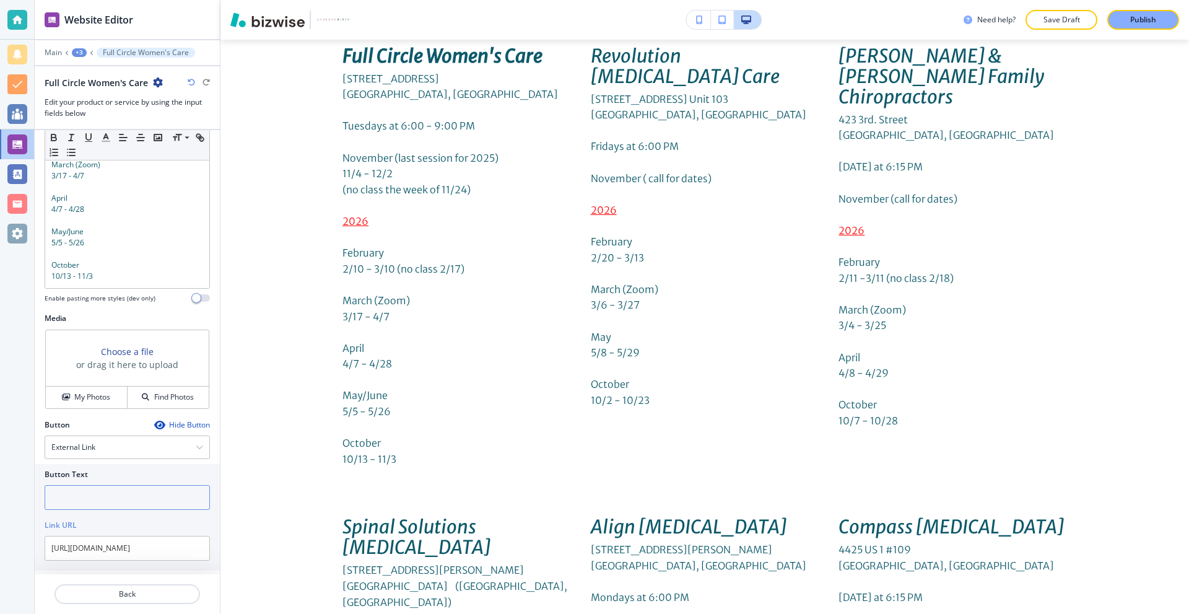
scroll to position [0, 0]
click at [106, 485] on input "text" at bounding box center [127, 497] width 165 height 25
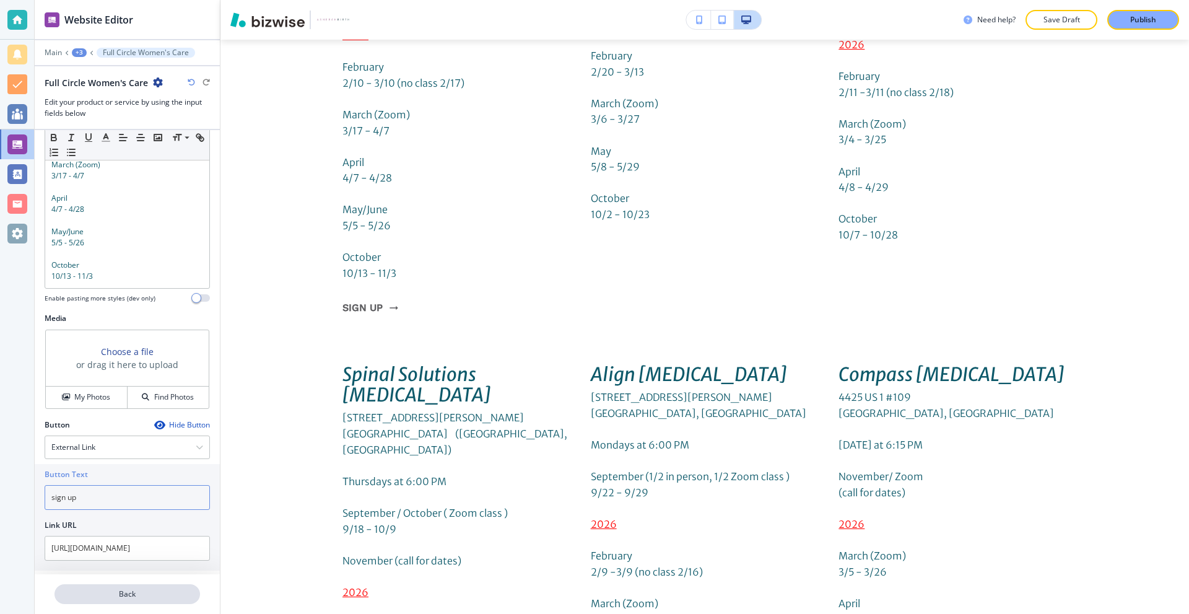
type input "sign up"
click at [126, 595] on p "Back" at bounding box center [127, 593] width 143 height 11
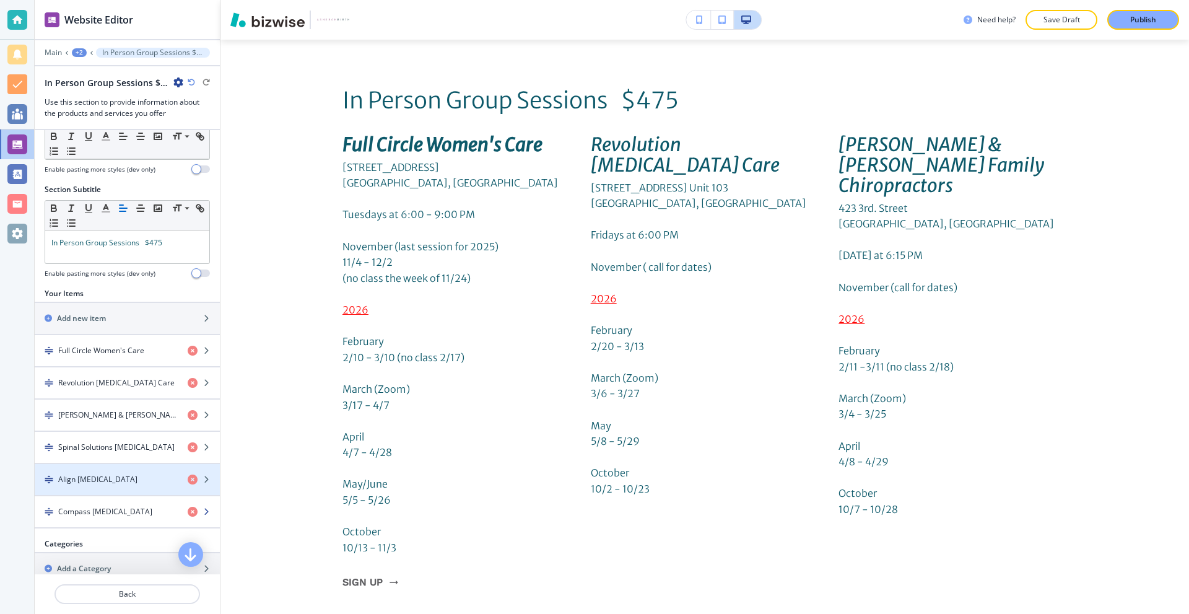
scroll to position [72, 0]
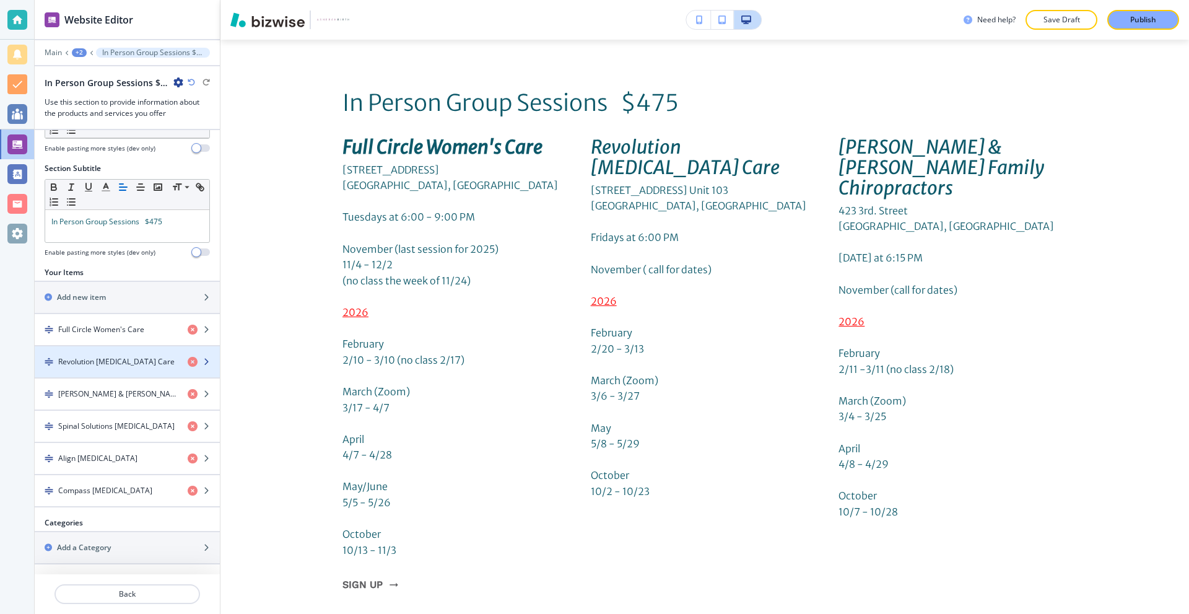
click at [102, 365] on h4 "Revolution [MEDICAL_DATA] Care" at bounding box center [116, 361] width 116 height 11
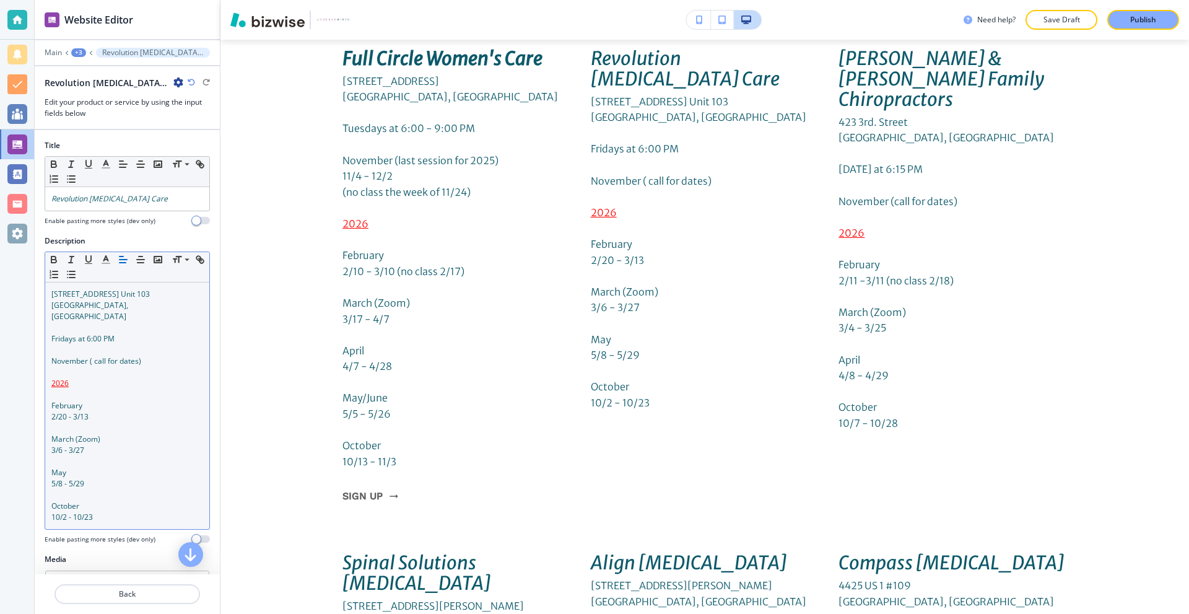
scroll to position [4108, 0]
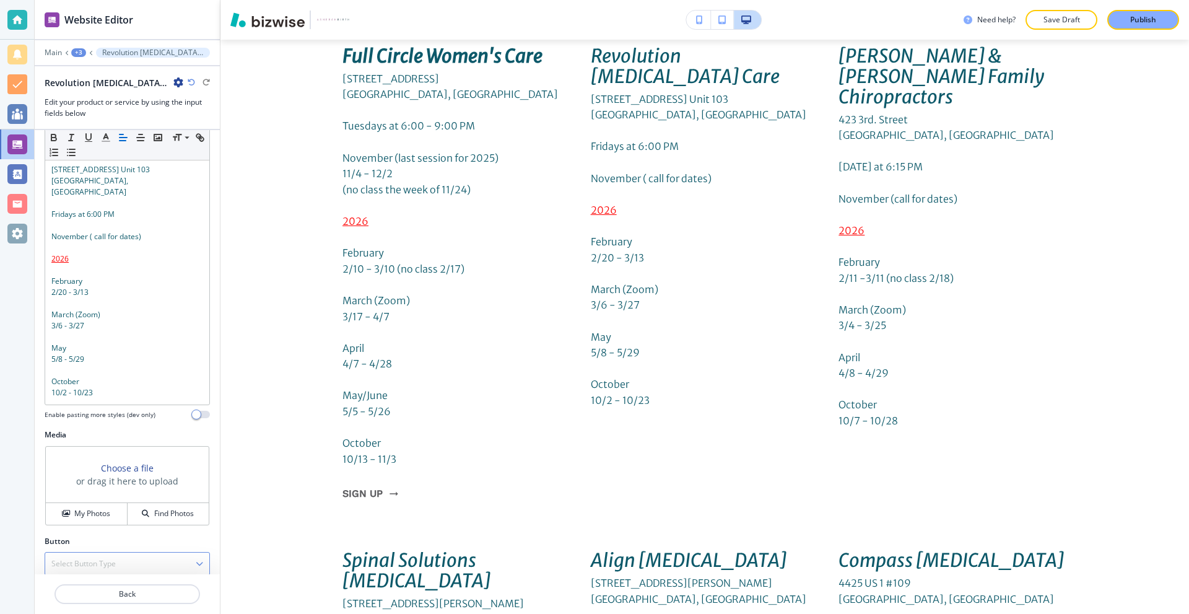
click at [101, 558] on h4 "Select Button Type" at bounding box center [83, 563] width 64 height 11
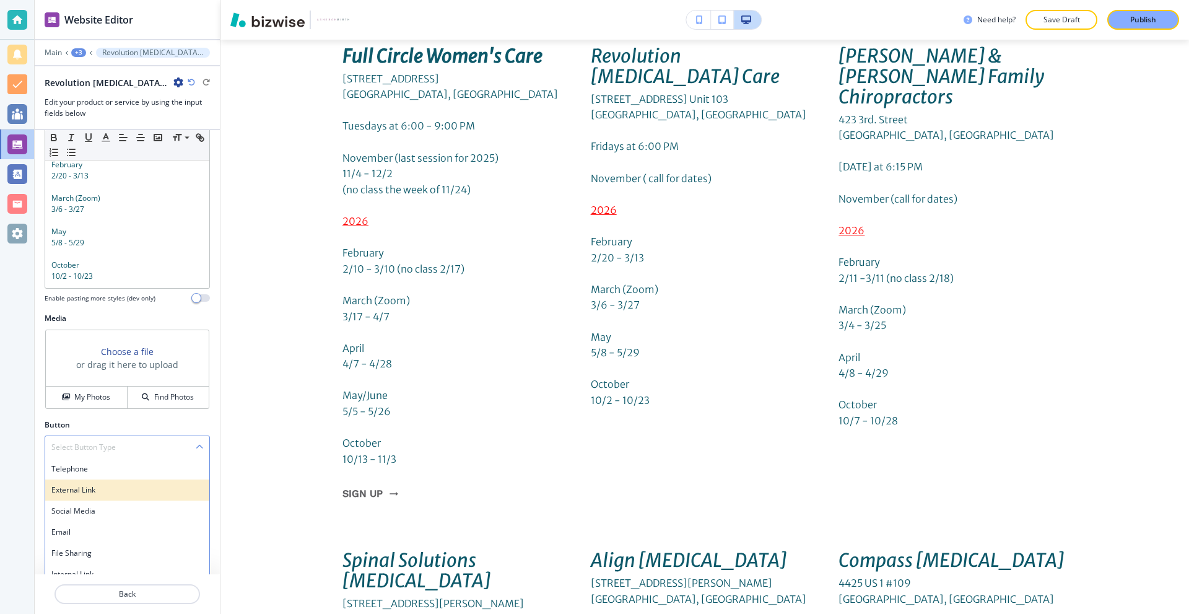
click at [110, 484] on h4 "External Link" at bounding box center [127, 489] width 152 height 11
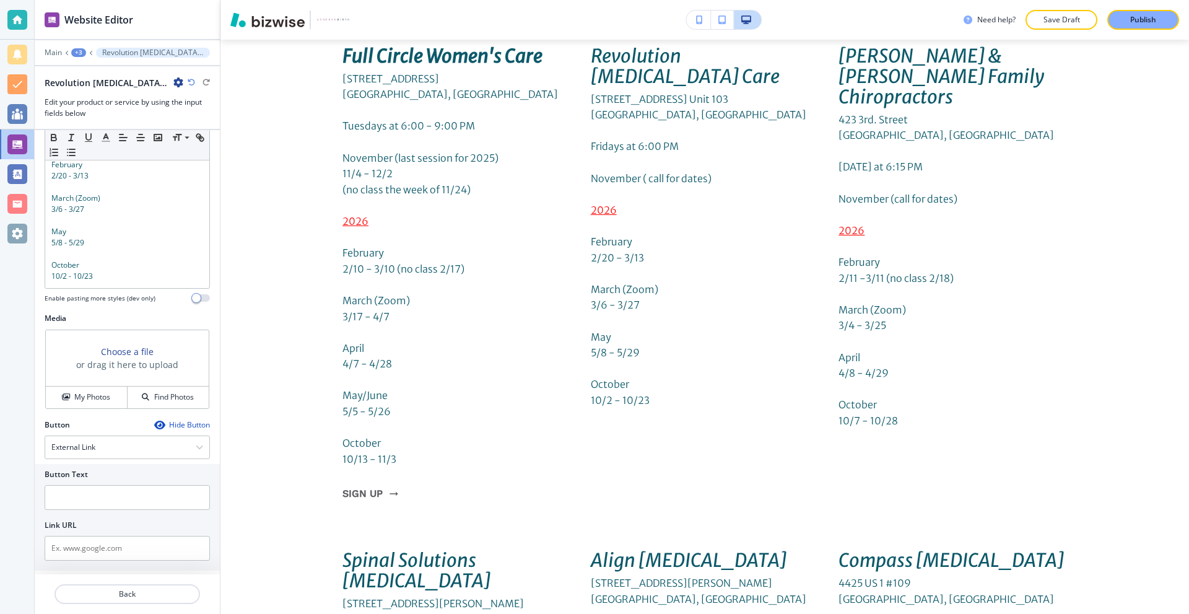
scroll to position [241, 0]
click at [105, 536] on input "text" at bounding box center [127, 548] width 165 height 25
paste input "[URL][DOMAIN_NAME]"
type input "[URL][DOMAIN_NAME]"
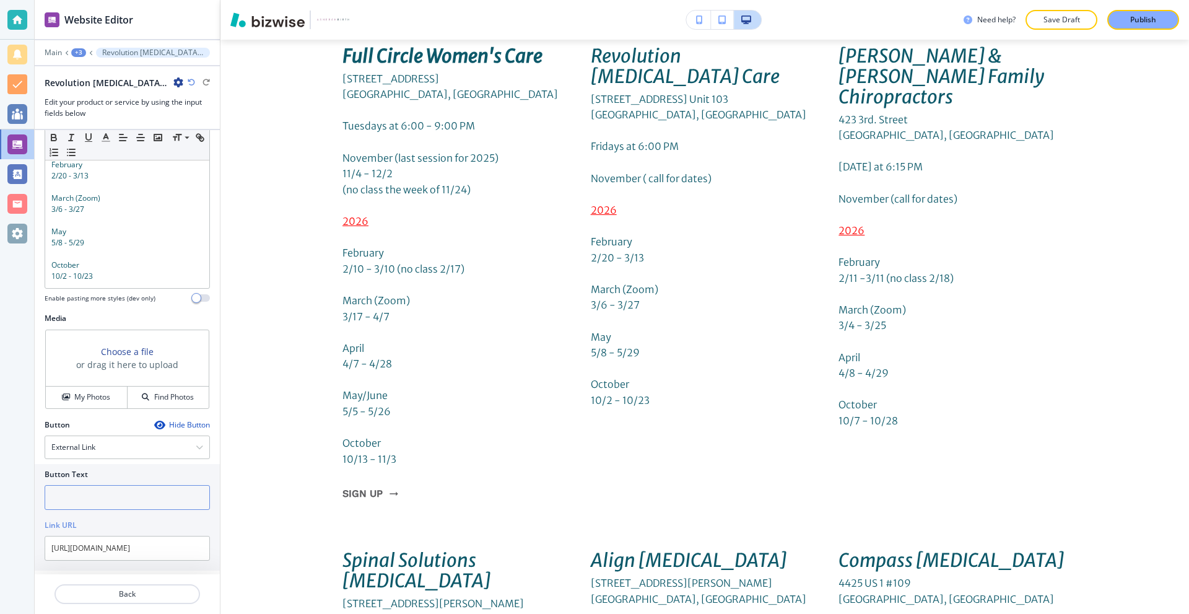
scroll to position [0, 0]
click at [96, 485] on input "text" at bounding box center [127, 497] width 165 height 25
type input "sign up"
click at [124, 595] on p "Back" at bounding box center [127, 593] width 143 height 11
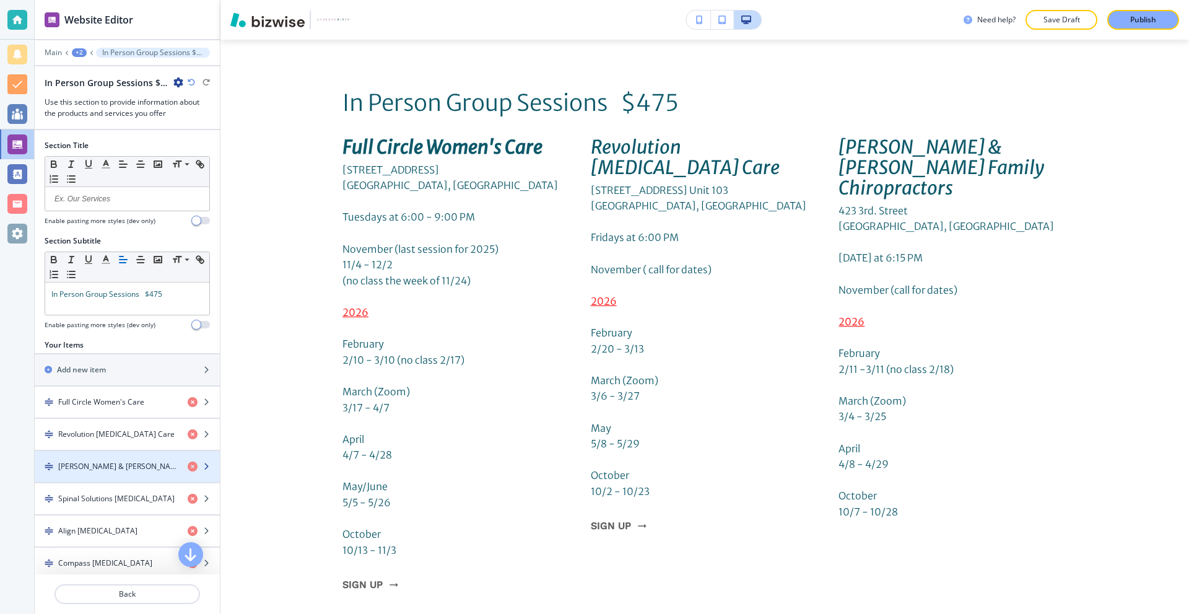
click at [98, 472] on div "button" at bounding box center [127, 477] width 185 height 10
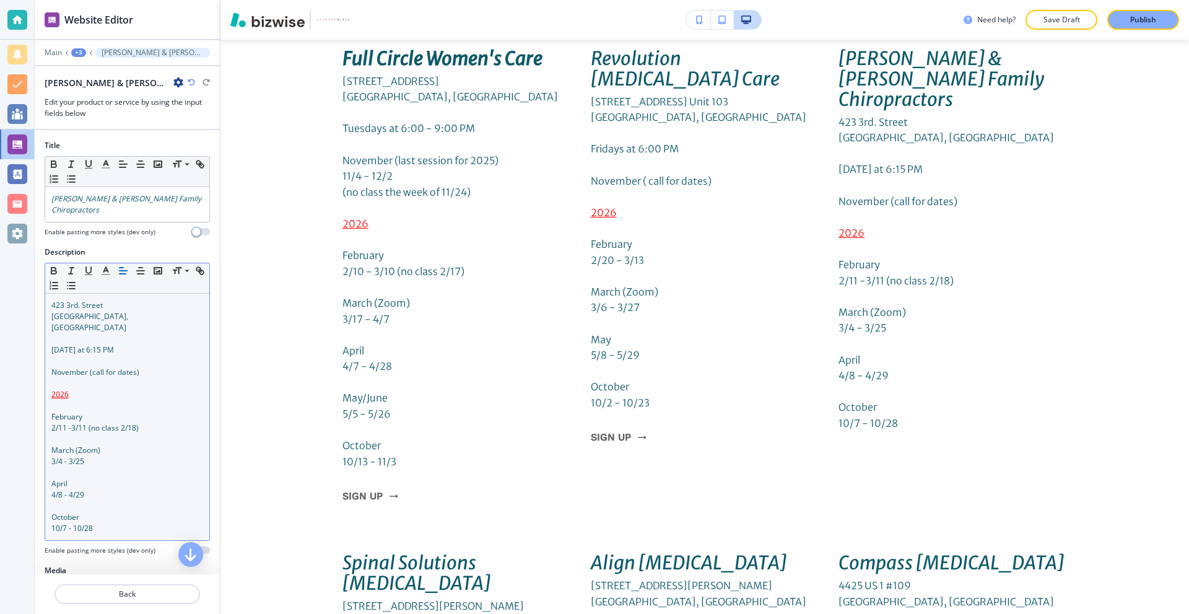
scroll to position [4108, 0]
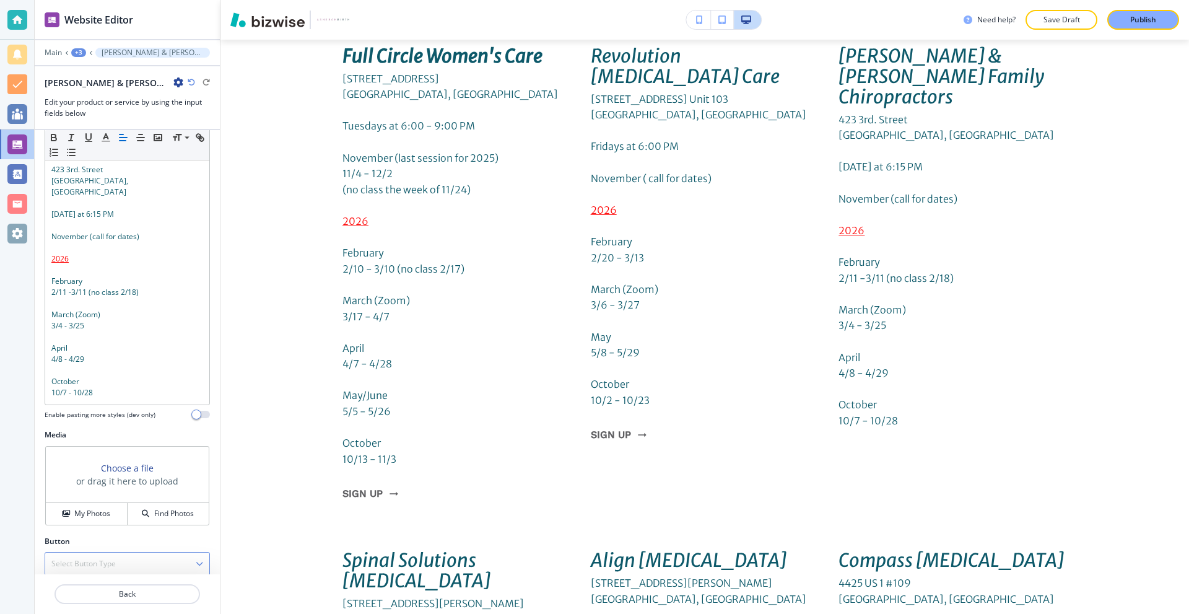
click at [115, 558] on h4 "Select Button Type" at bounding box center [83, 563] width 64 height 11
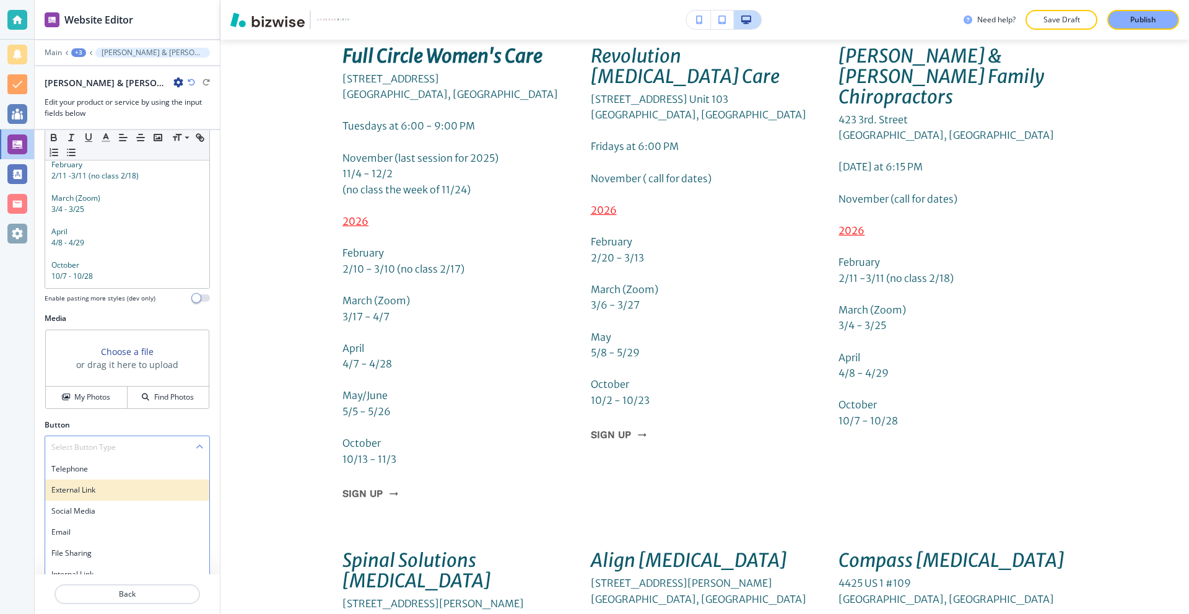
click at [113, 484] on h4 "External Link" at bounding box center [127, 489] width 152 height 11
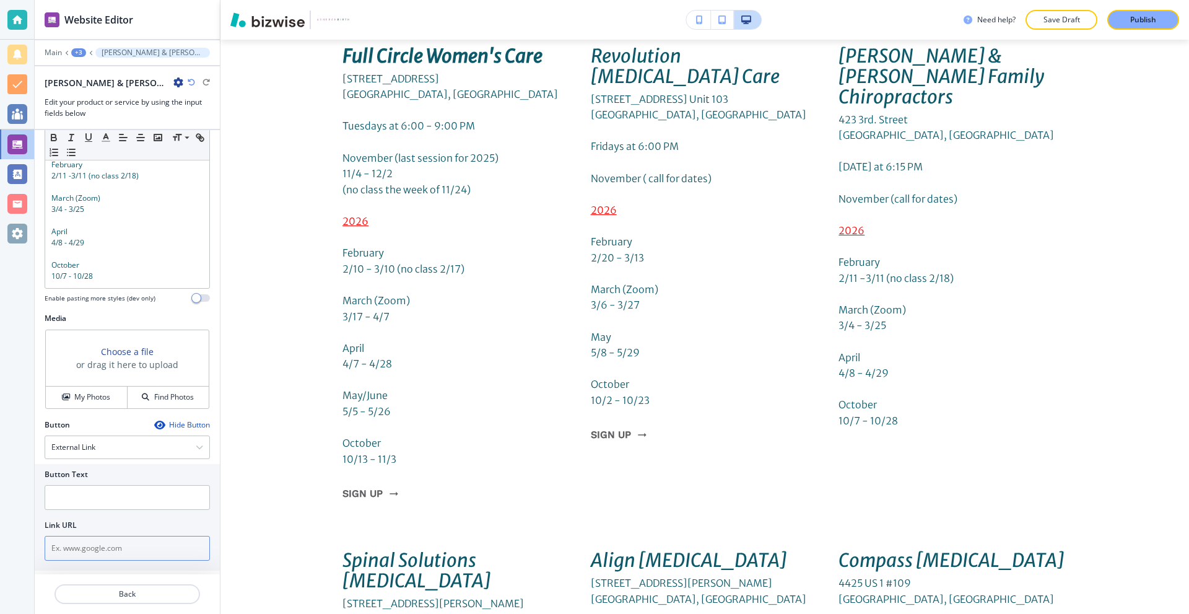
scroll to position [252, 0]
click at [105, 486] on input "text" at bounding box center [127, 497] width 165 height 25
type input "sign up"
click at [98, 541] on input "text" at bounding box center [127, 548] width 165 height 25
paste input "[URL][DOMAIN_NAME]"
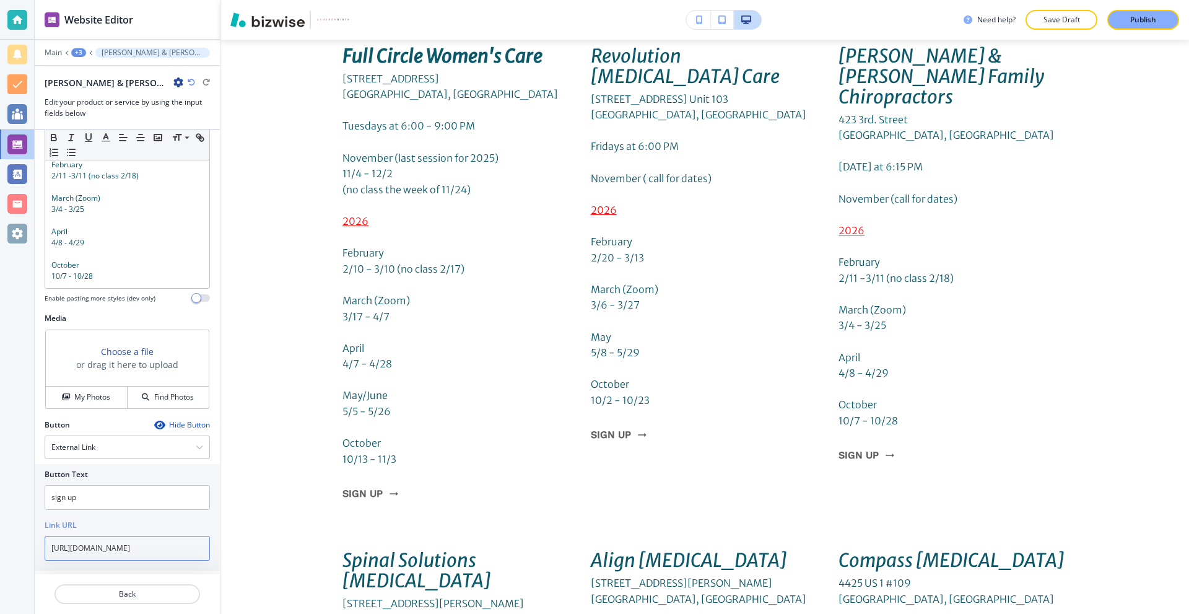
scroll to position [0, 265]
type input "[URL][DOMAIN_NAME]"
click at [144, 596] on p "Back" at bounding box center [127, 593] width 143 height 11
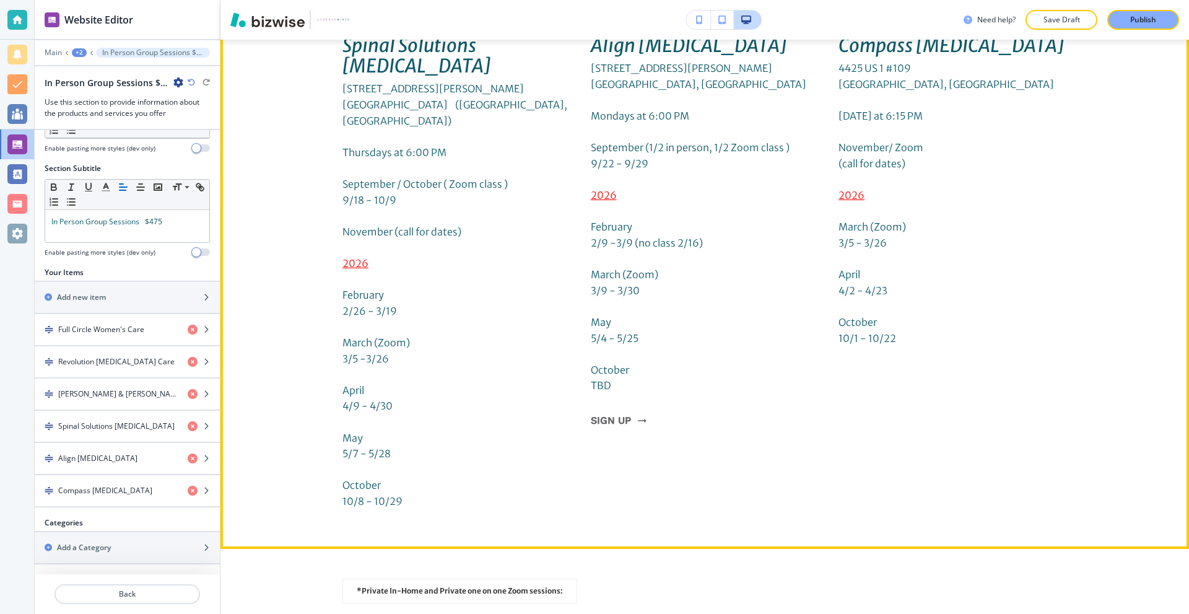
scroll to position [4636, 0]
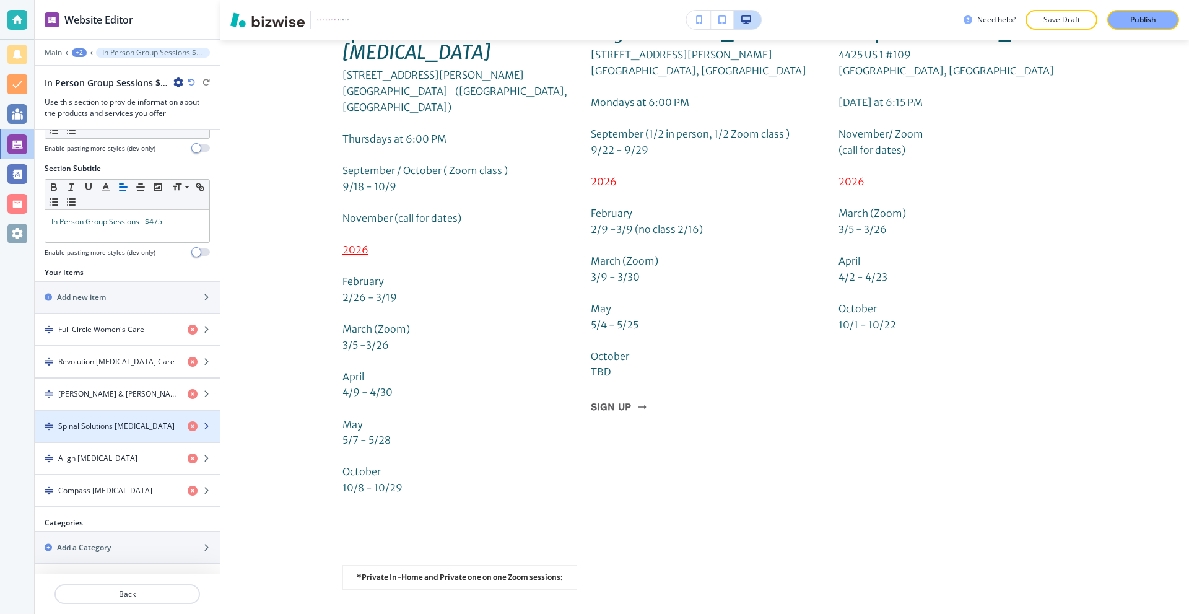
click at [113, 421] on h4 "Spinal Solutions [MEDICAL_DATA]" at bounding box center [116, 426] width 116 height 11
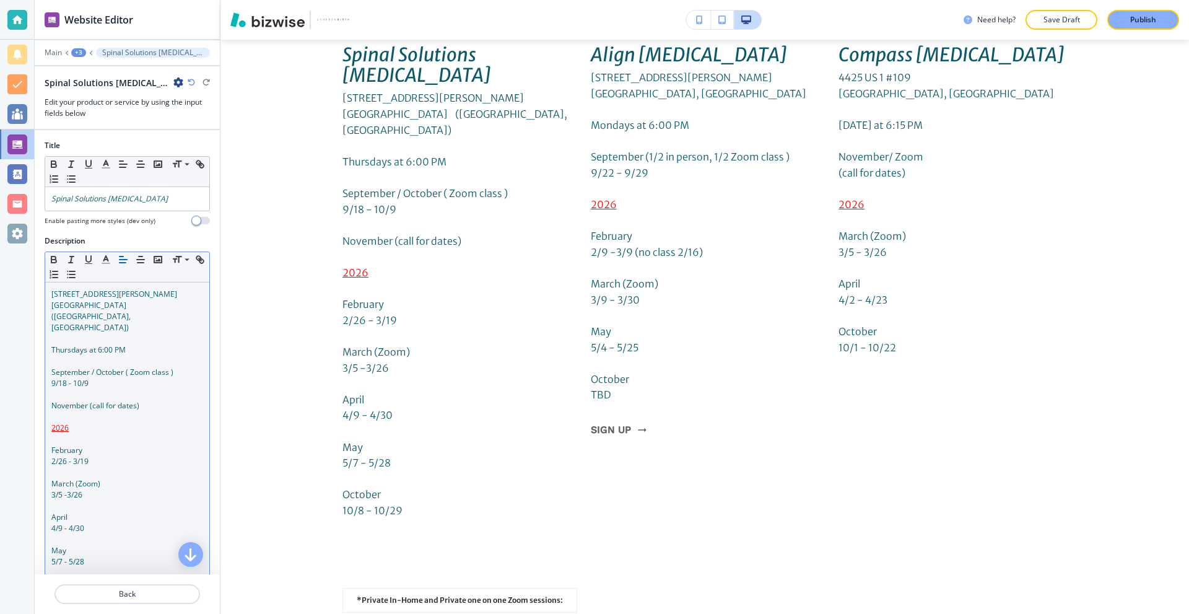
scroll to position [4613, 0]
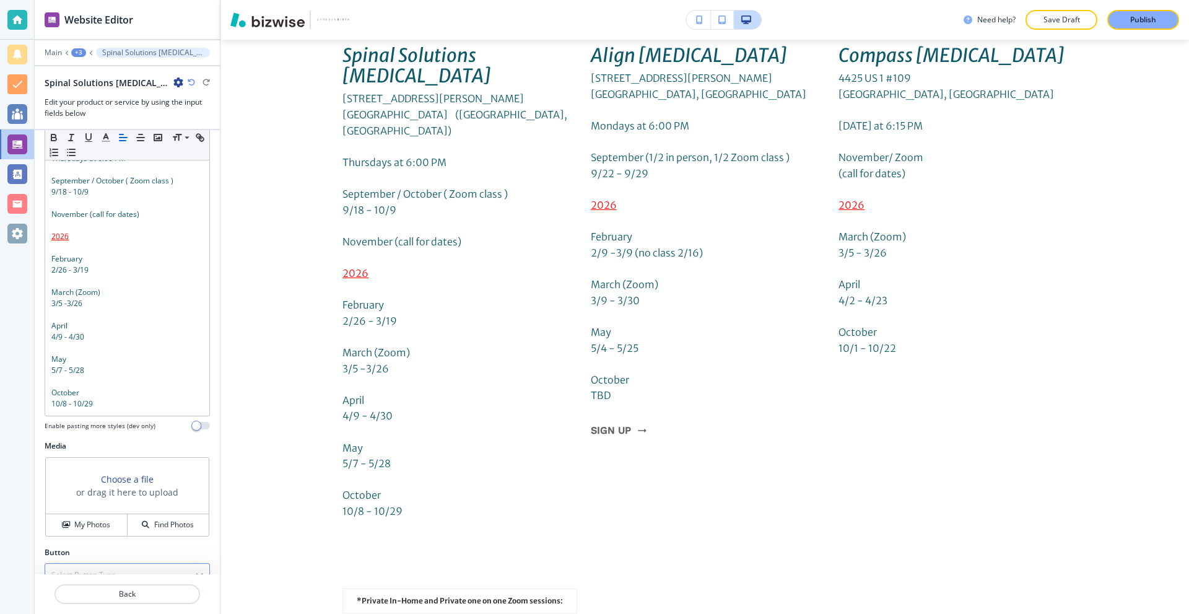
click at [107, 569] on h4 "Select Button Type" at bounding box center [83, 574] width 64 height 11
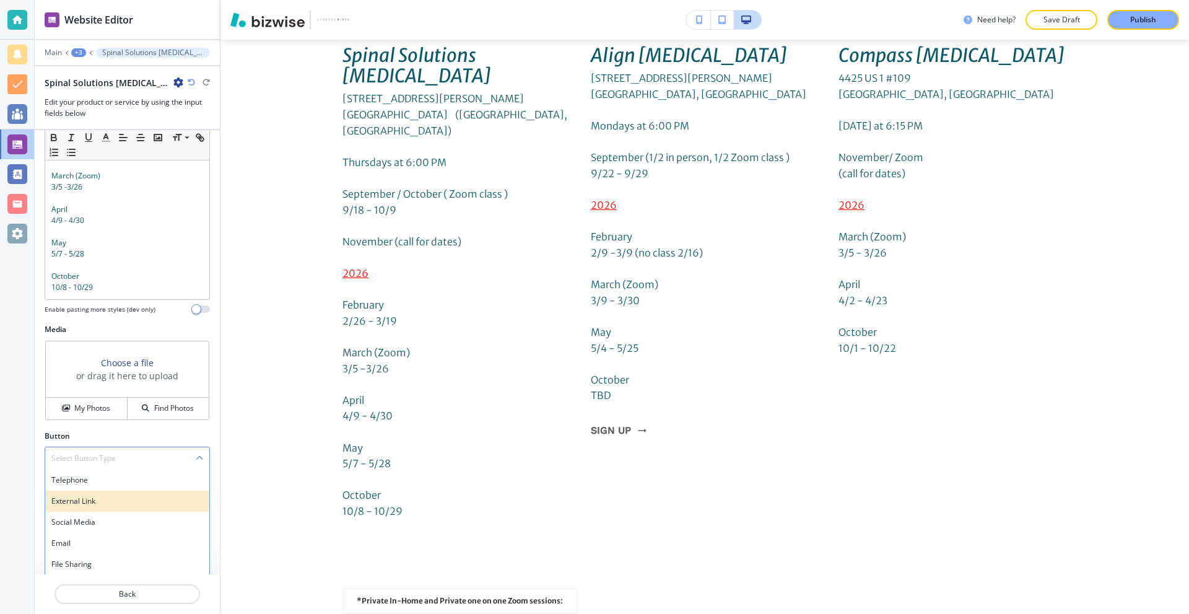
click at [111, 490] on div "External Link" at bounding box center [127, 500] width 164 height 21
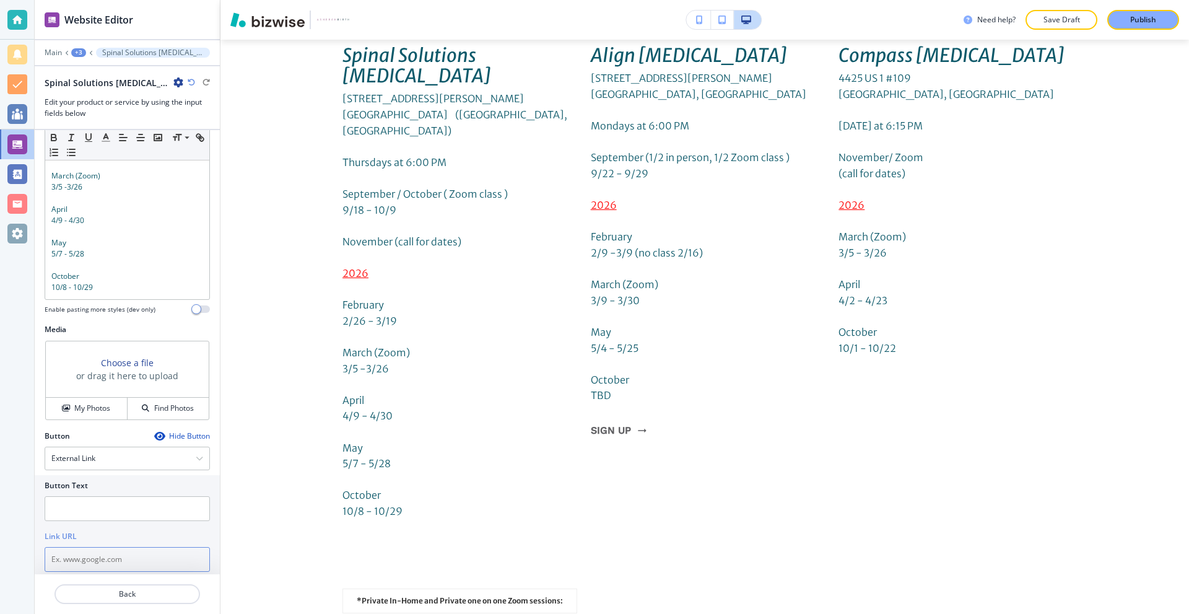
click at [117, 547] on input "text" at bounding box center [127, 559] width 165 height 25
paste input "[URL][DOMAIN_NAME]"
type input "[URL][DOMAIN_NAME]"
click at [96, 496] on input "text" at bounding box center [127, 508] width 165 height 25
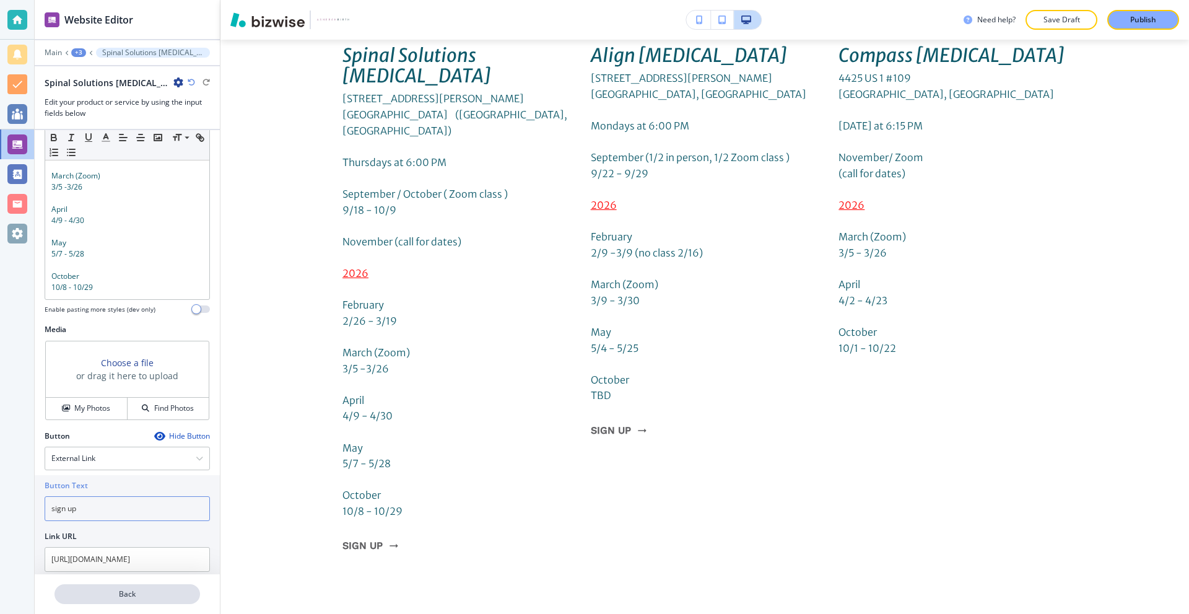
type input "sign up"
click at [123, 594] on p "Back" at bounding box center [127, 593] width 143 height 11
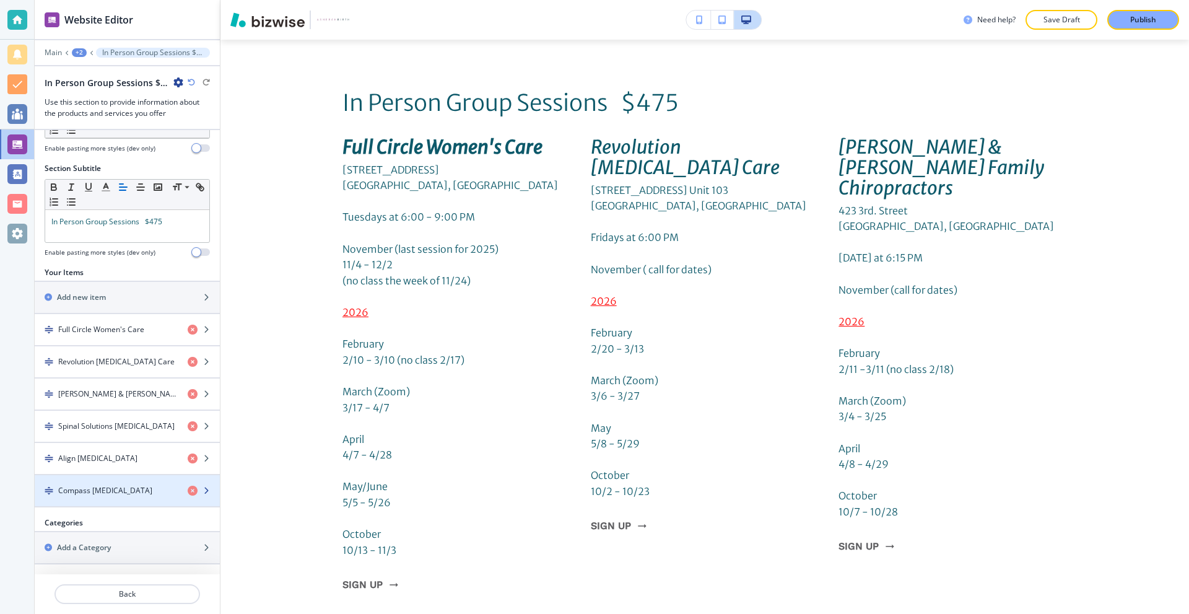
click at [108, 489] on h4 "Compass [MEDICAL_DATA]" at bounding box center [105, 490] width 94 height 11
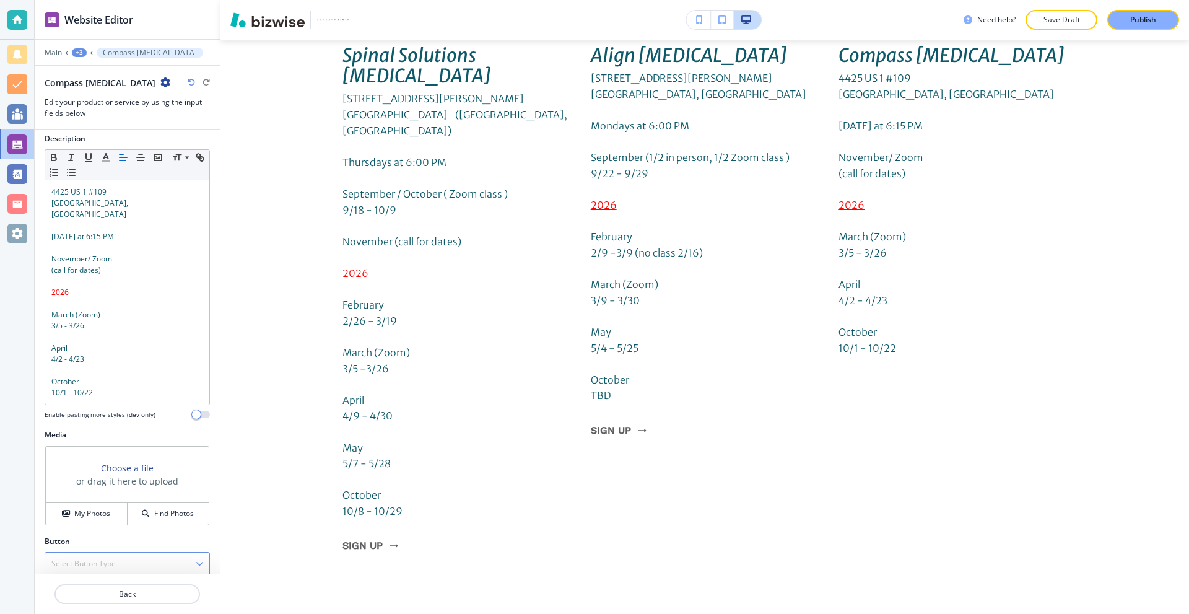
click at [100, 558] on h4 "Select Button Type" at bounding box center [83, 563] width 64 height 11
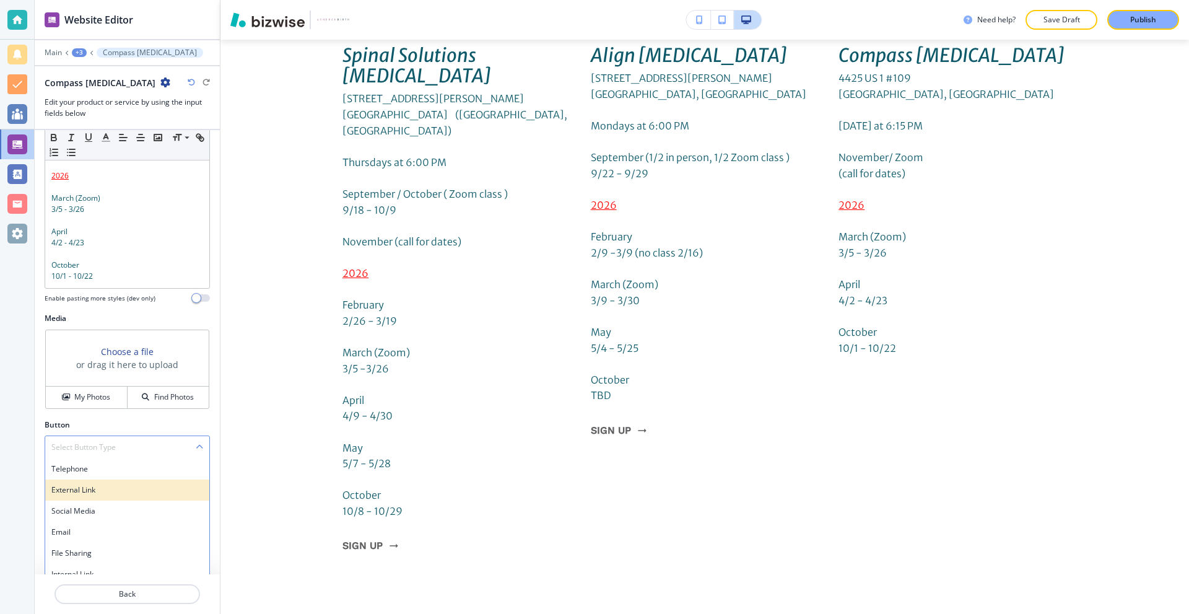
click at [103, 484] on div "External Link" at bounding box center [127, 489] width 164 height 21
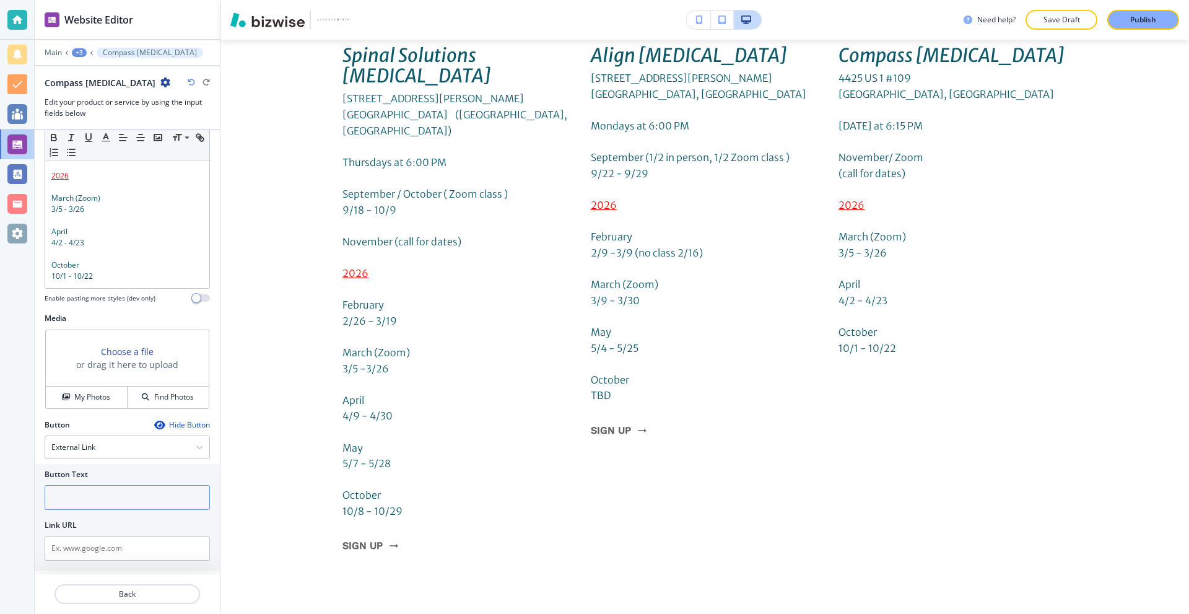
click at [108, 486] on input "text" at bounding box center [127, 497] width 165 height 25
type input "sign up"
click at [105, 536] on input "text" at bounding box center [127, 548] width 165 height 25
paste input "[URL][DOMAIN_NAME]"
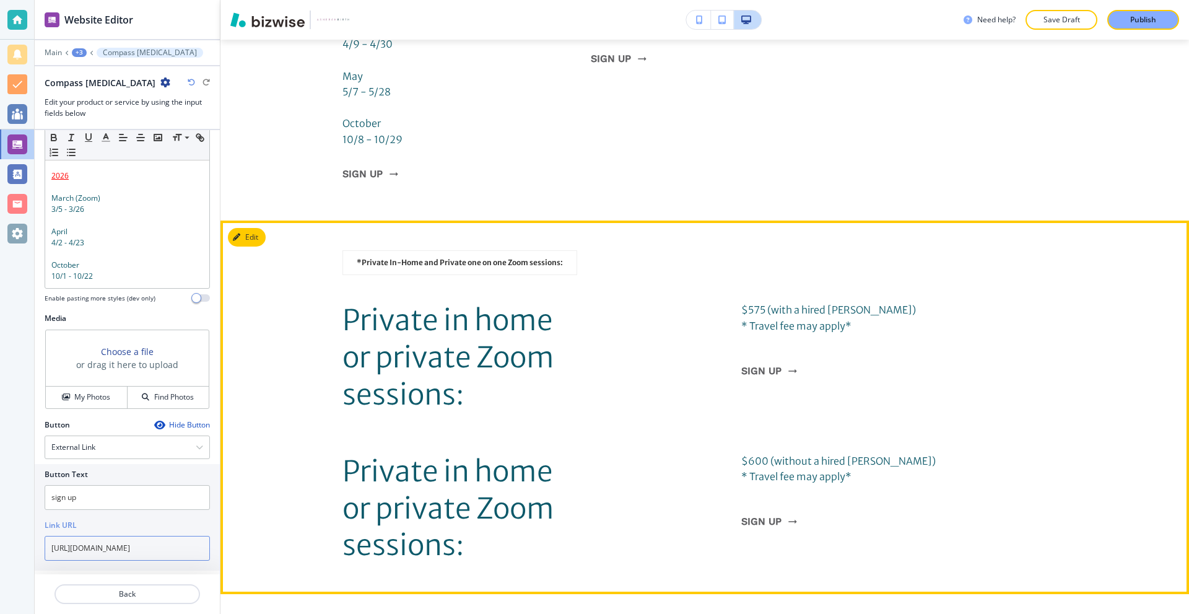
type input "[URL][DOMAIN_NAME]"
click at [245, 228] on button "Edit This Section" at bounding box center [270, 237] width 84 height 19
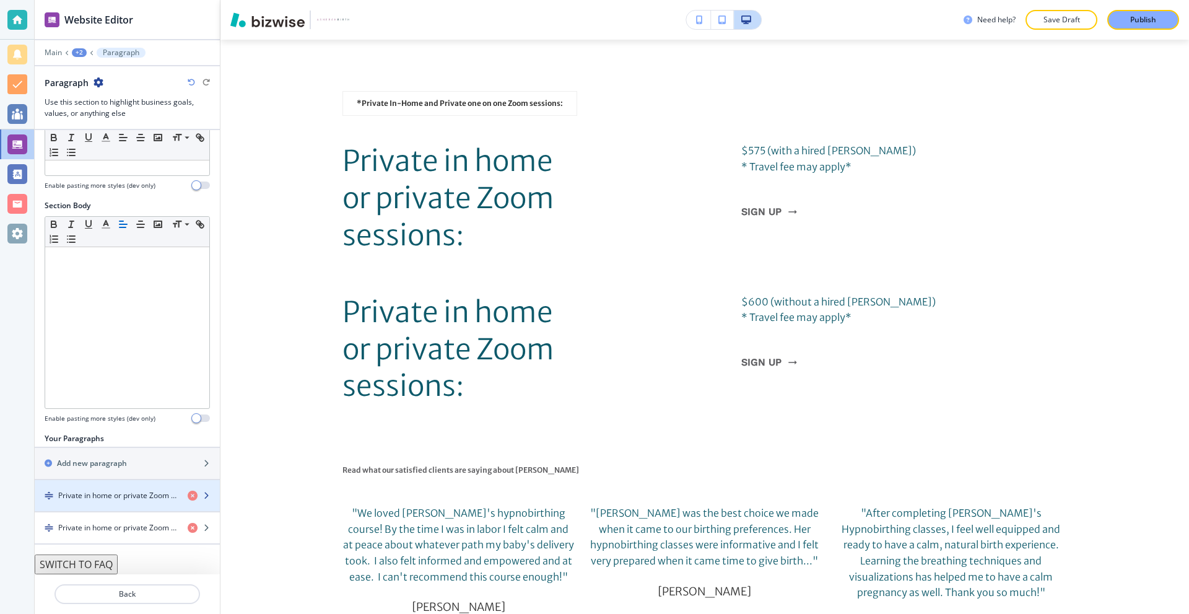
click at [87, 500] on h4 "Private in home or private Zoom sessions:" at bounding box center [118, 495] width 120 height 11
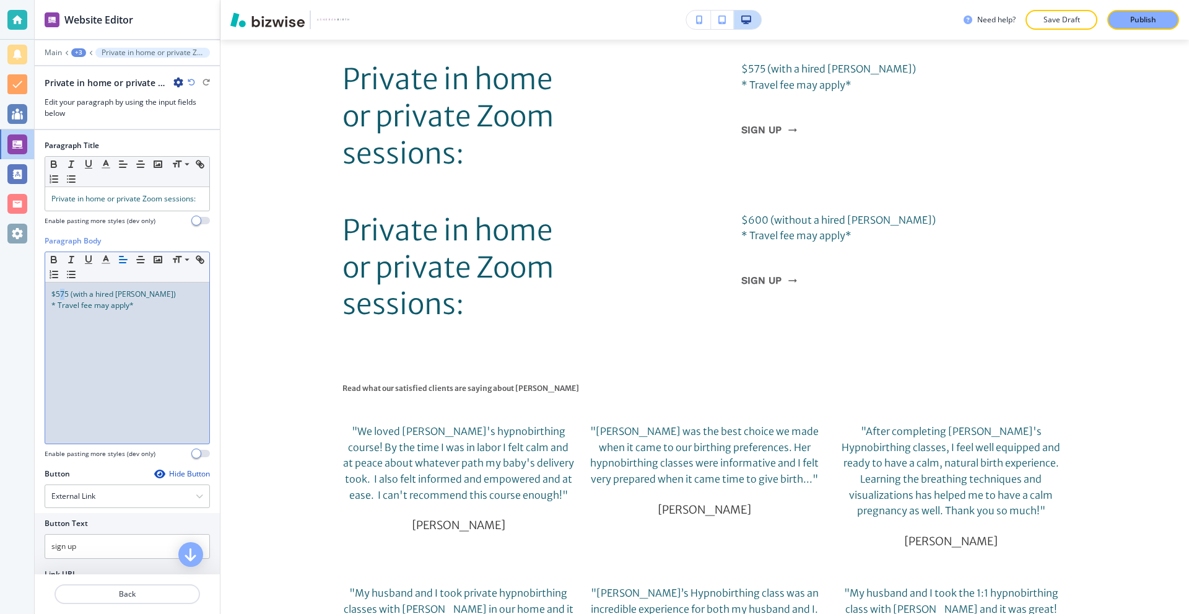
drag, startPoint x: 66, startPoint y: 308, endPoint x: 58, endPoint y: 307, distance: 8.1
click at [58, 299] on span "$575 (with a hired [PERSON_NAME])" at bounding box center [113, 294] width 124 height 11
drag, startPoint x: 68, startPoint y: 306, endPoint x: 56, endPoint y: 307, distance: 11.8
click at [56, 299] on span "$575 (with a hired [PERSON_NAME])" at bounding box center [113, 294] width 124 height 11
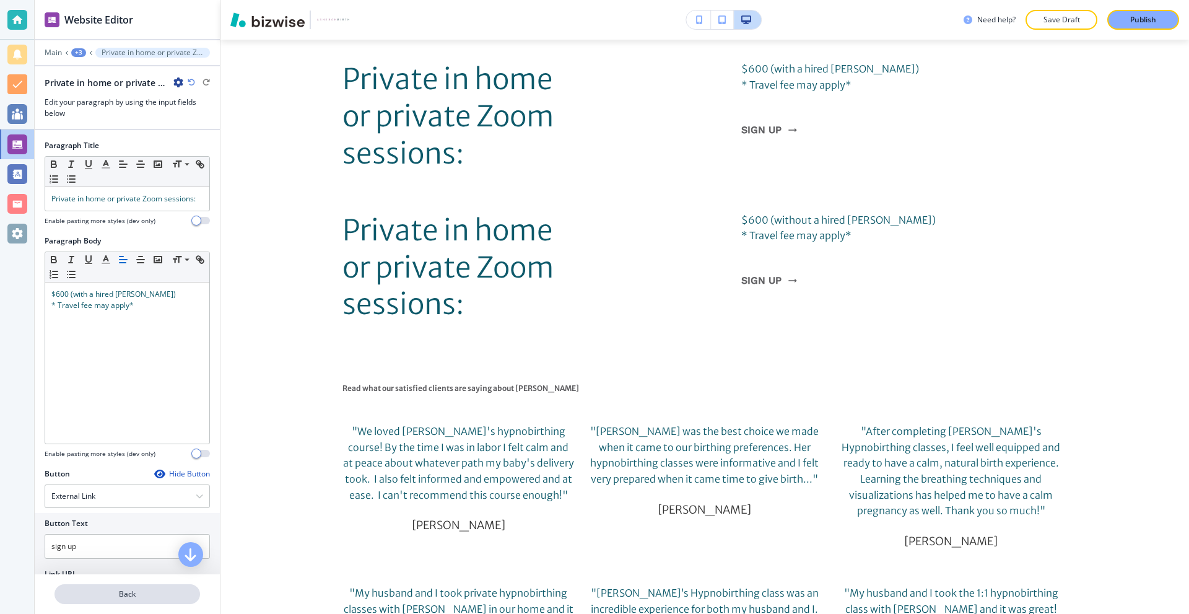
click at [105, 590] on p "Back" at bounding box center [127, 593] width 143 height 11
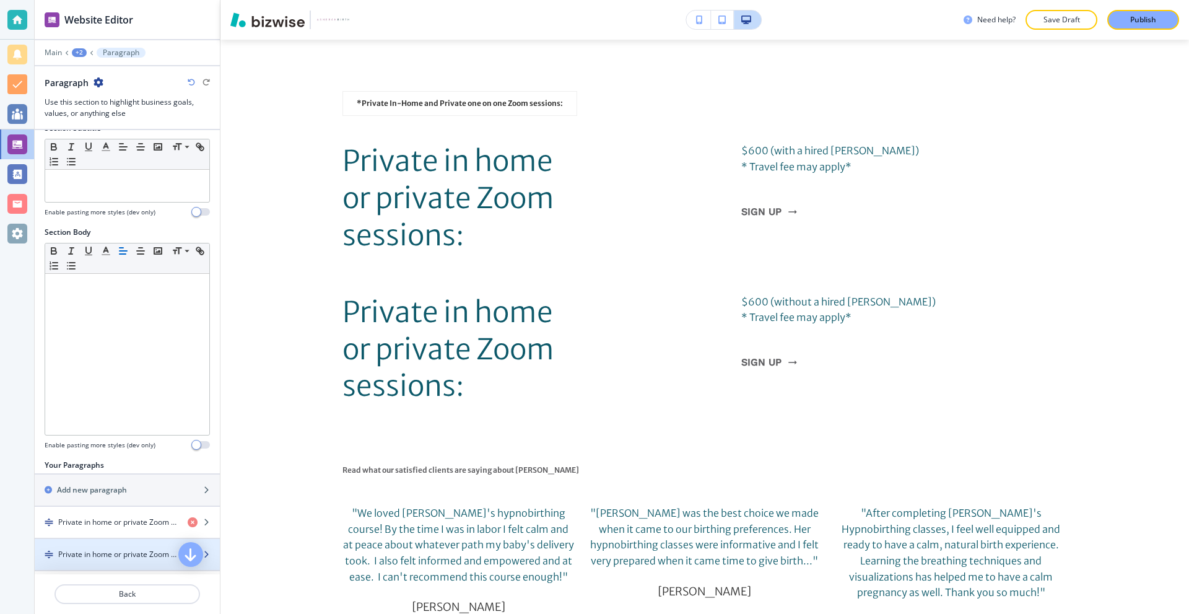
click at [101, 552] on h4 "Private in home or private Zoom sessions:" at bounding box center [118, 554] width 120 height 11
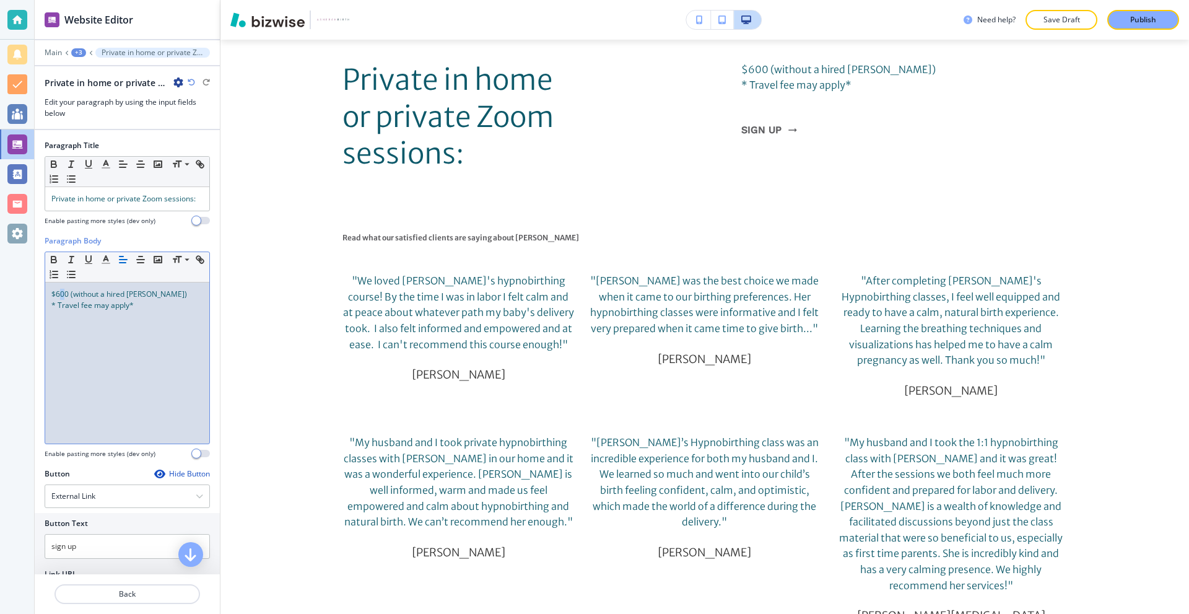
click at [64, 299] on span "$600 (without a hired [PERSON_NAME])" at bounding box center [119, 294] width 136 height 11
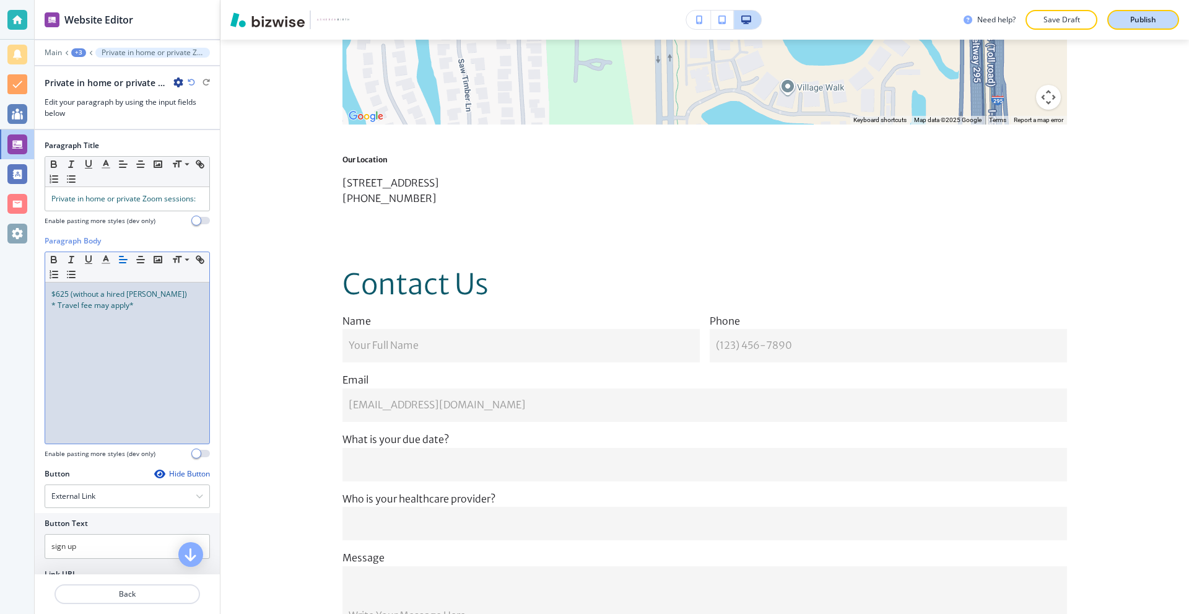
click at [1136, 15] on p "Publish" at bounding box center [1143, 19] width 26 height 11
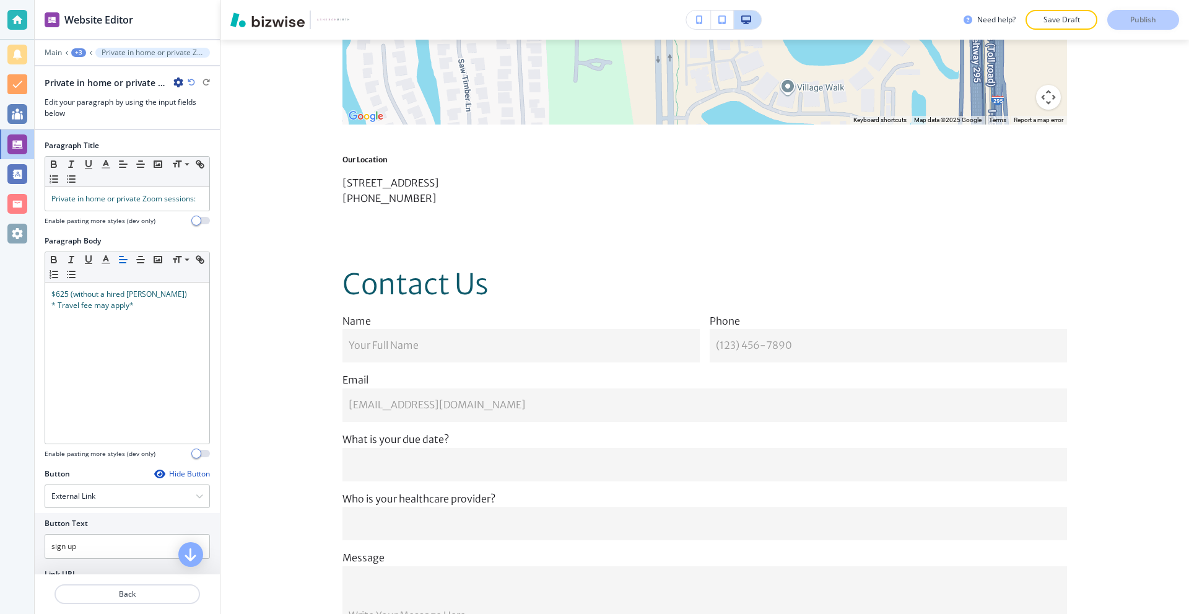
click at [25, 13] on div at bounding box center [17, 20] width 20 height 20
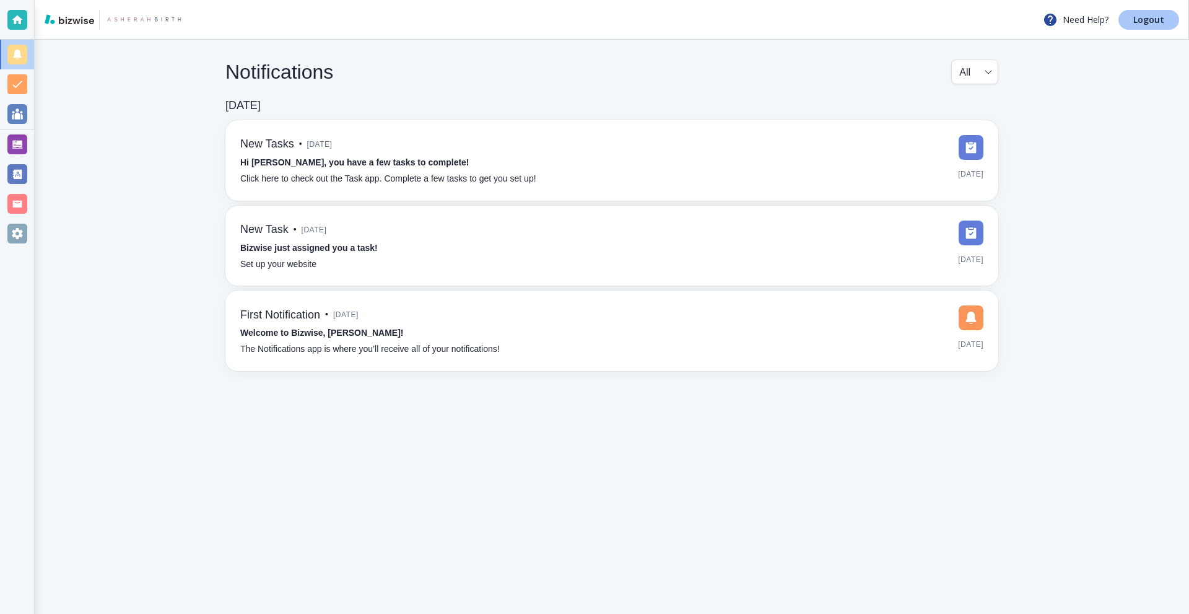
click at [1160, 23] on p "Logout" at bounding box center [1148, 19] width 31 height 9
